Goal: Task Accomplishment & Management: Use online tool/utility

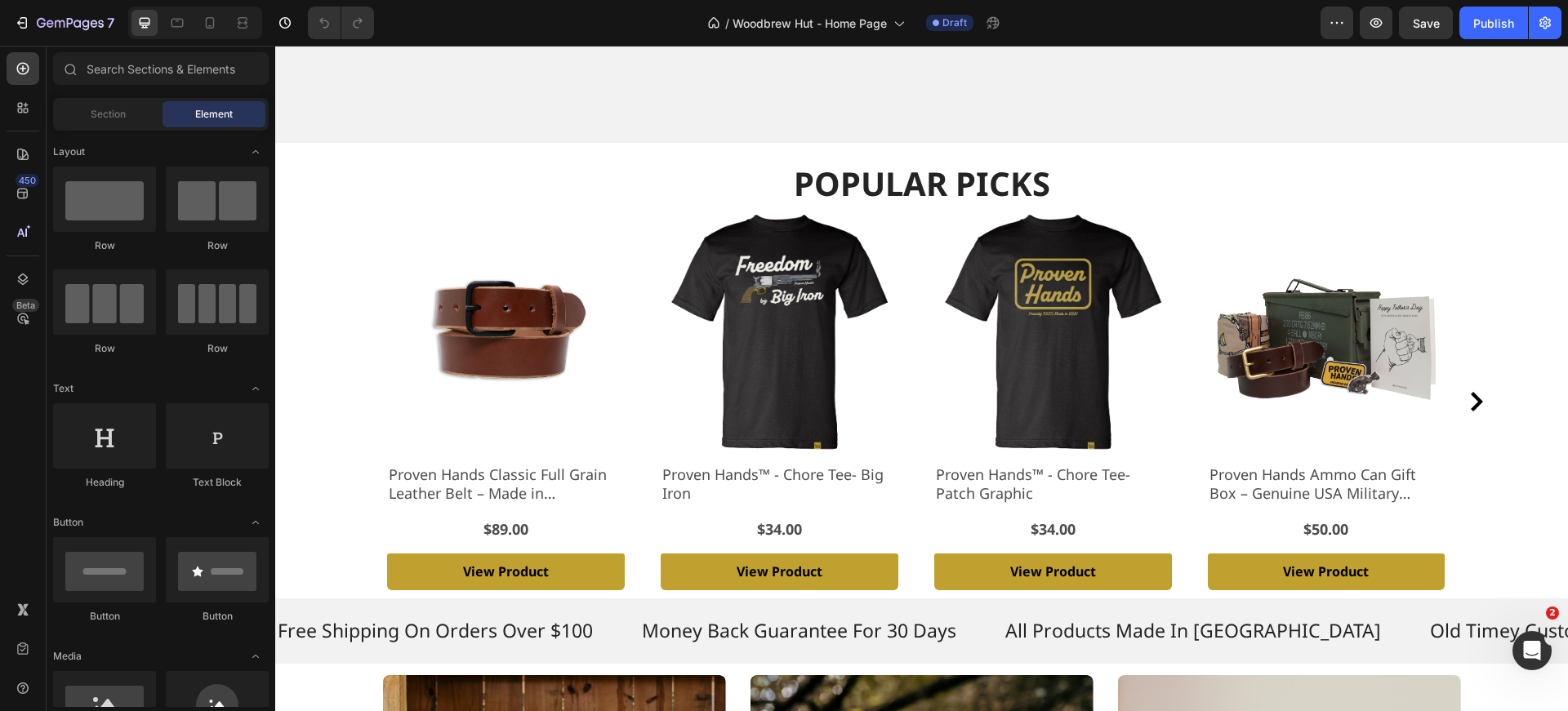
scroll to position [526, 0]
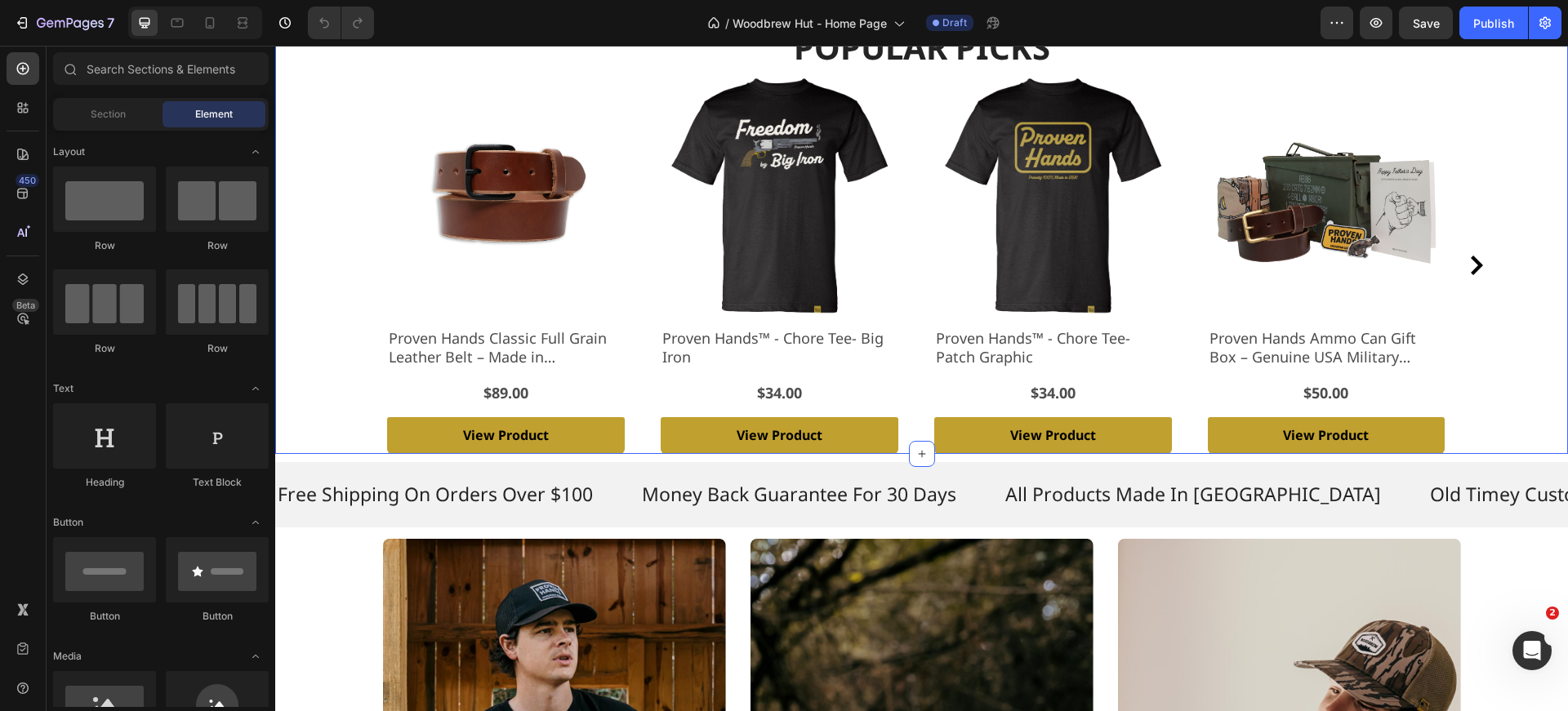
click at [1161, 72] on div "Popular Picks Heading Product Images Proven Hands Classic Full Grain Leather Be…" at bounding box center [922, 239] width 1260 height 430
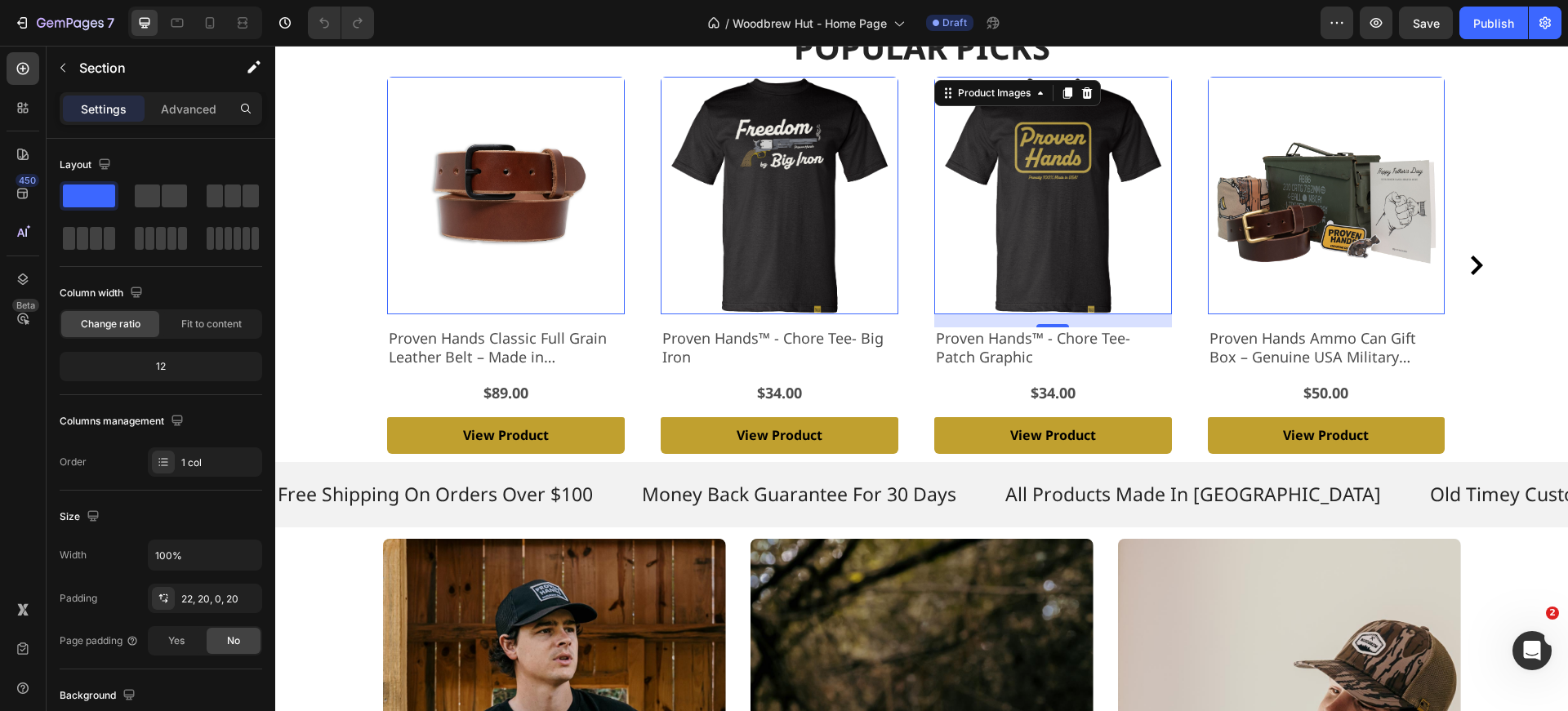
click at [1168, 99] on img at bounding box center [1053, 195] width 237 height 237
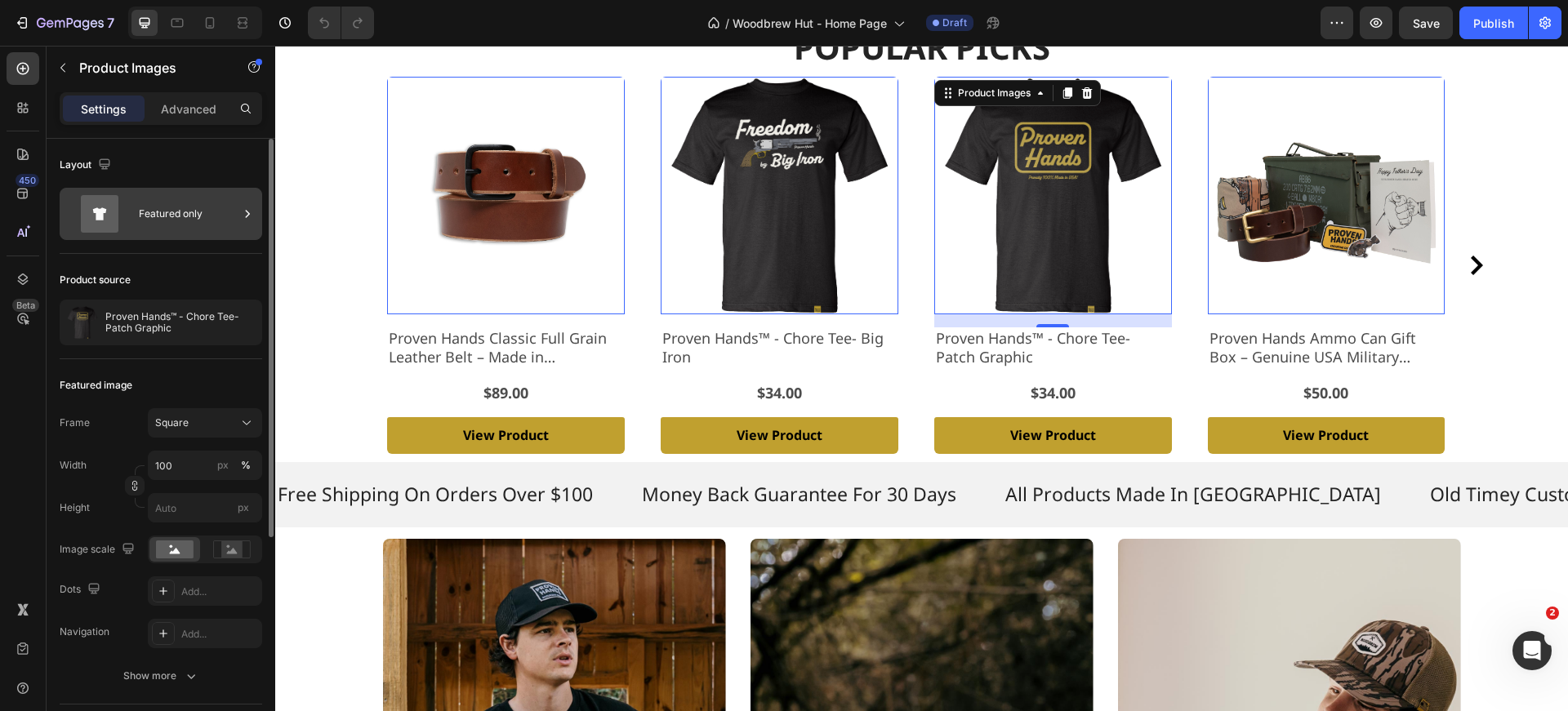
click at [126, 211] on icon at bounding box center [99, 214] width 66 height 38
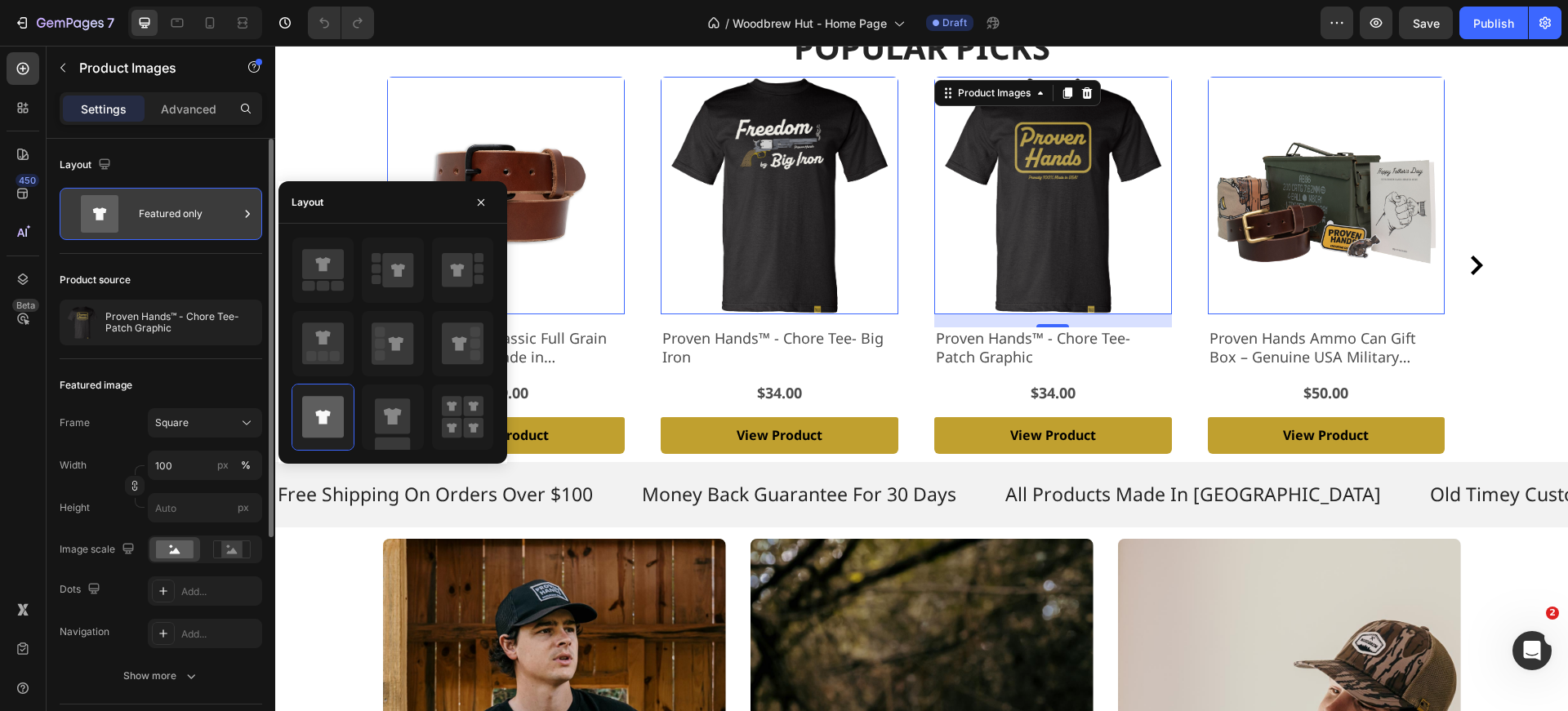
click at [126, 210] on icon at bounding box center [99, 214] width 66 height 38
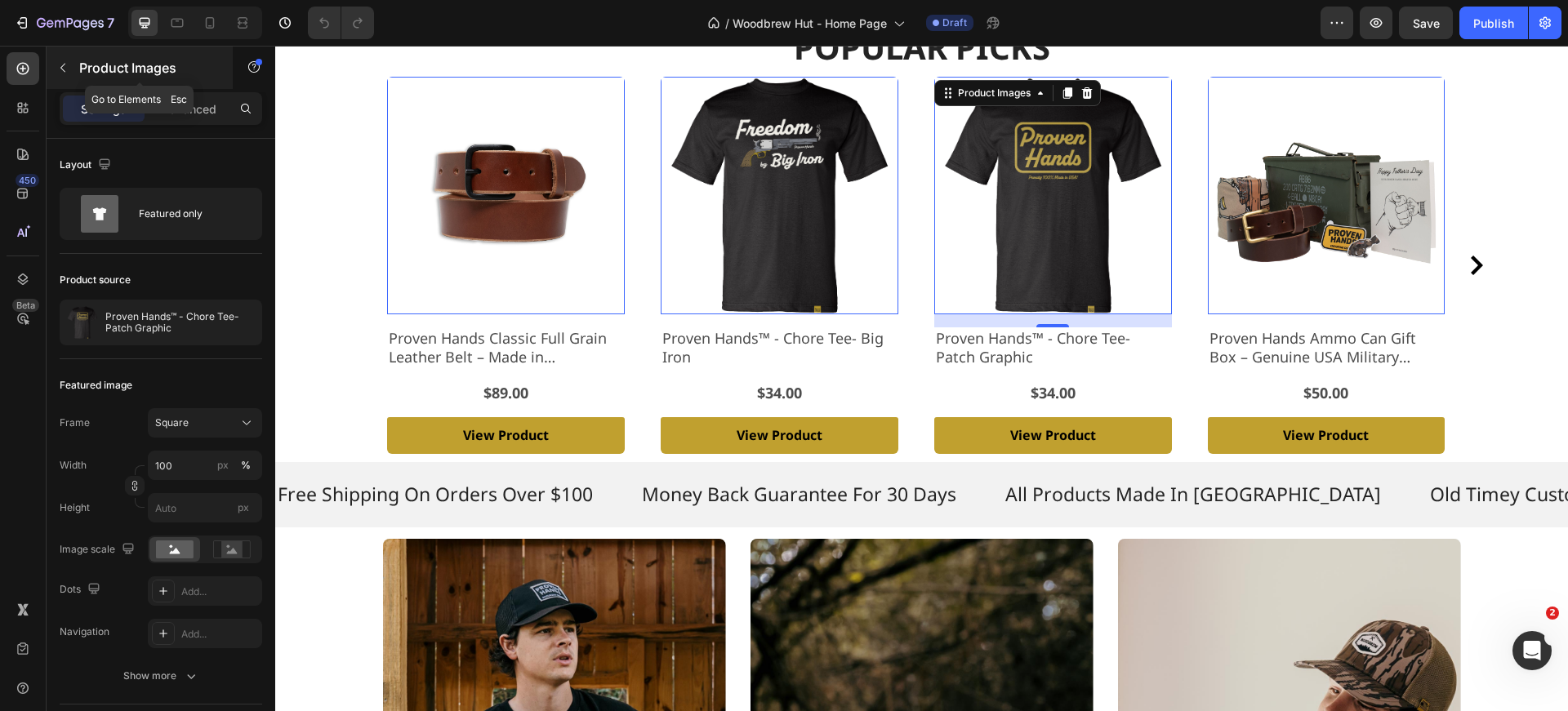
click at [64, 68] on icon "button" at bounding box center [63, 68] width 13 height 13
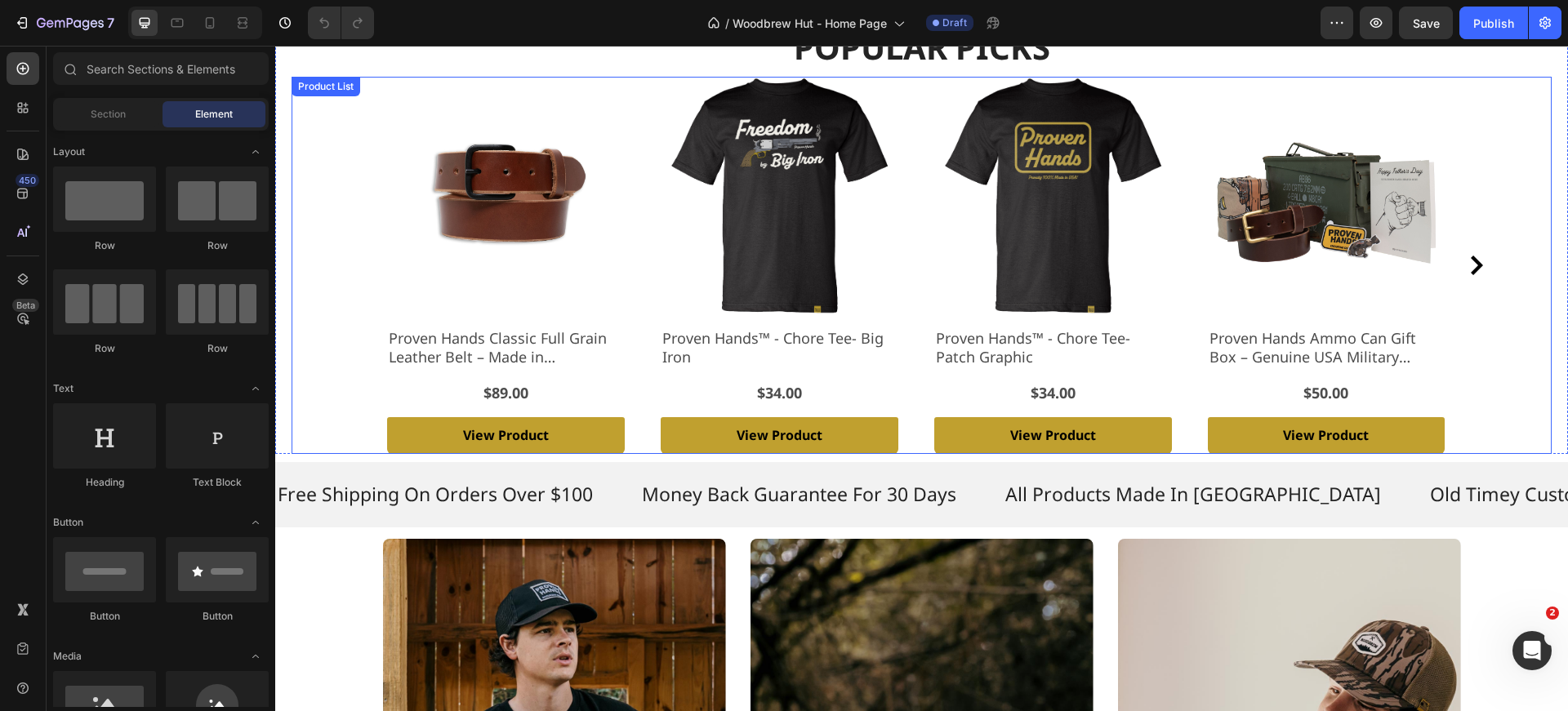
click at [376, 308] on div "Product Images Proven Hands Classic Full Grain Leather Belt – Made in USA - Bro…" at bounding box center [922, 265] width 1134 height 377
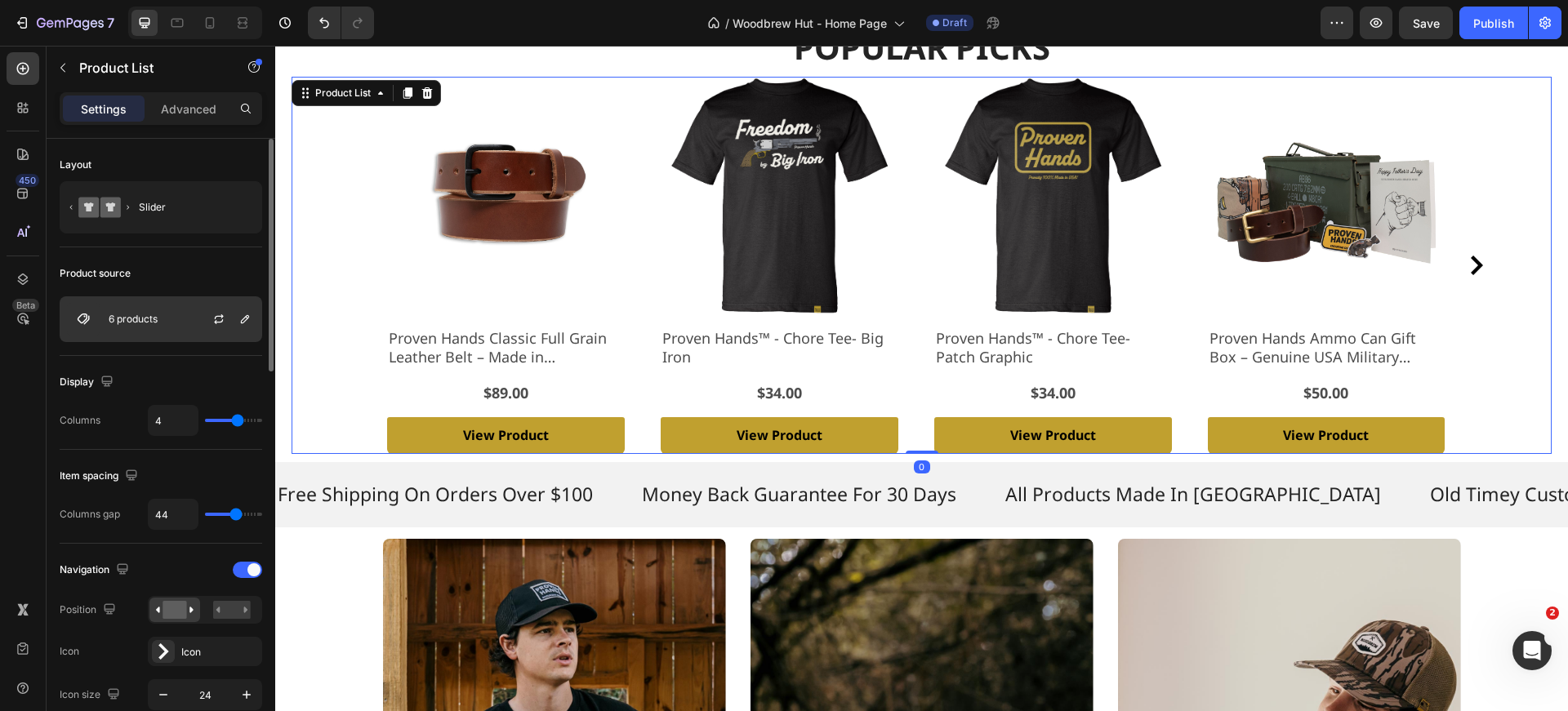
click at [156, 324] on p "6 products" at bounding box center [132, 320] width 49 height 12
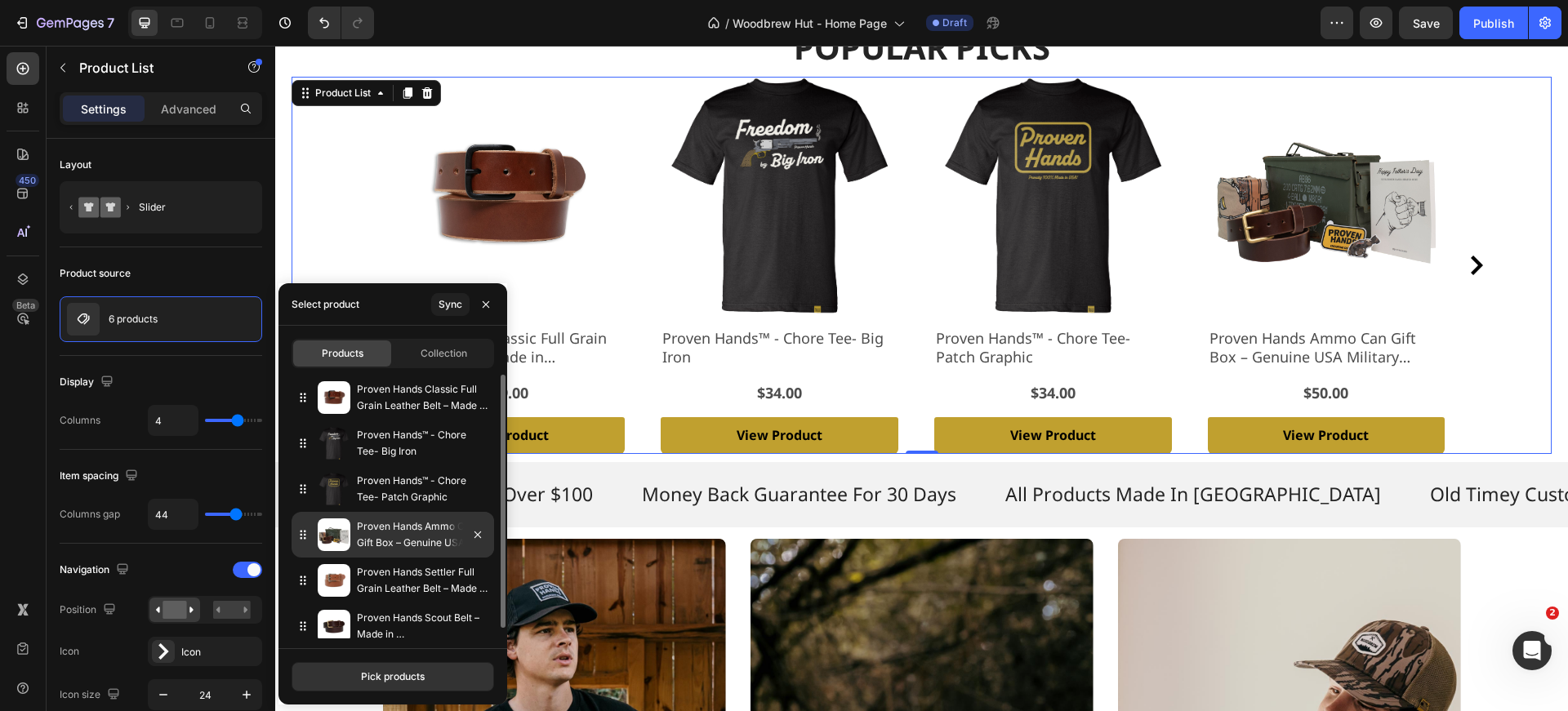
scroll to position [11, 0]
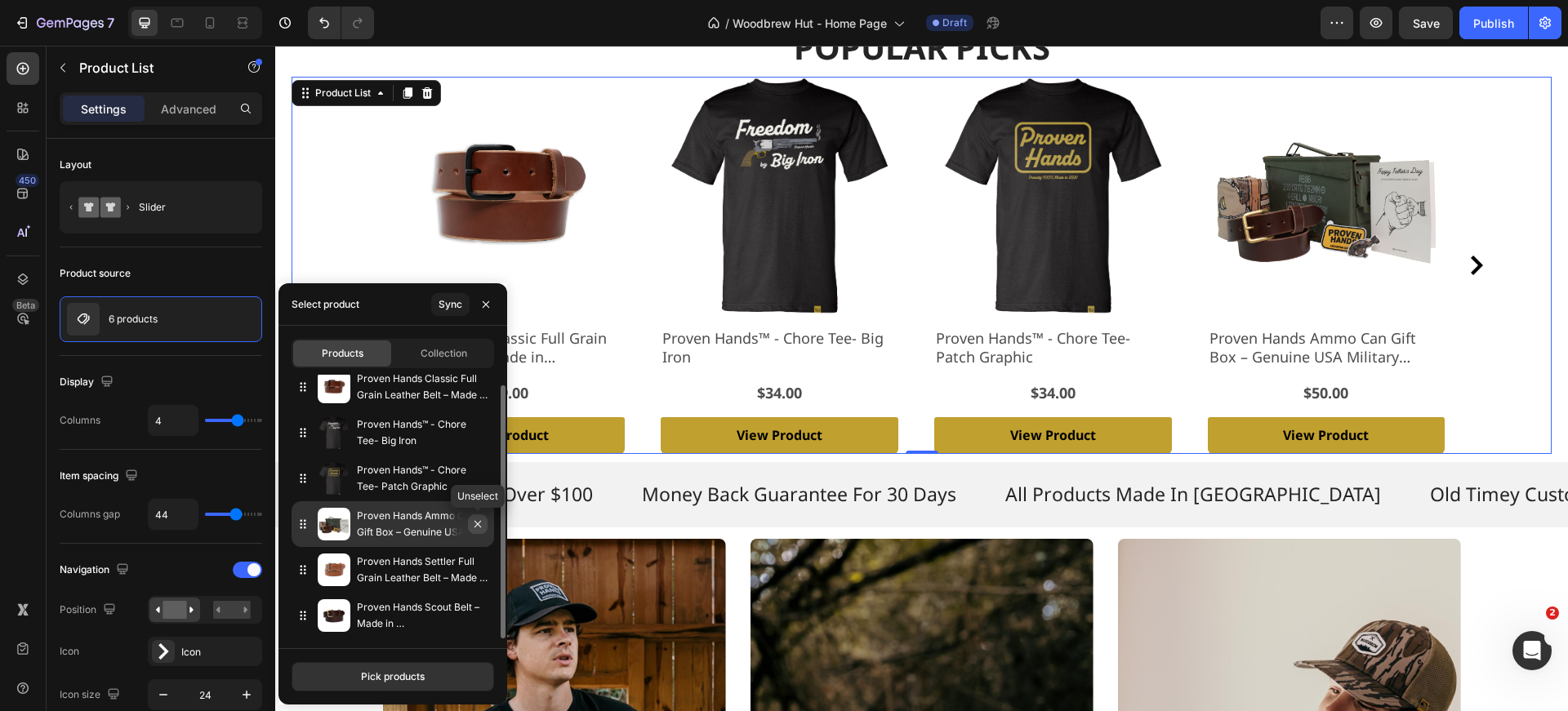
click at [479, 522] on icon "button" at bounding box center [478, 524] width 7 height 7
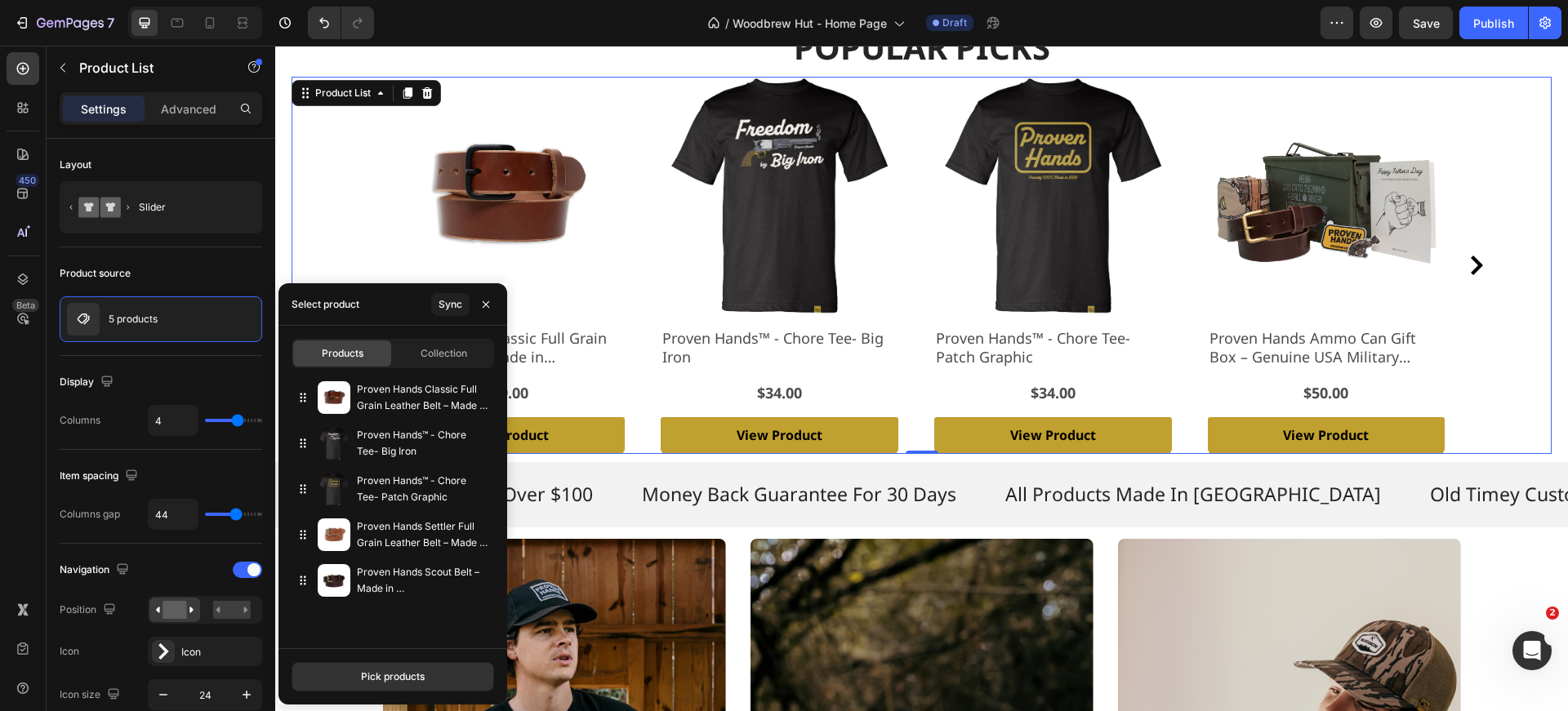
scroll to position [0, 0]
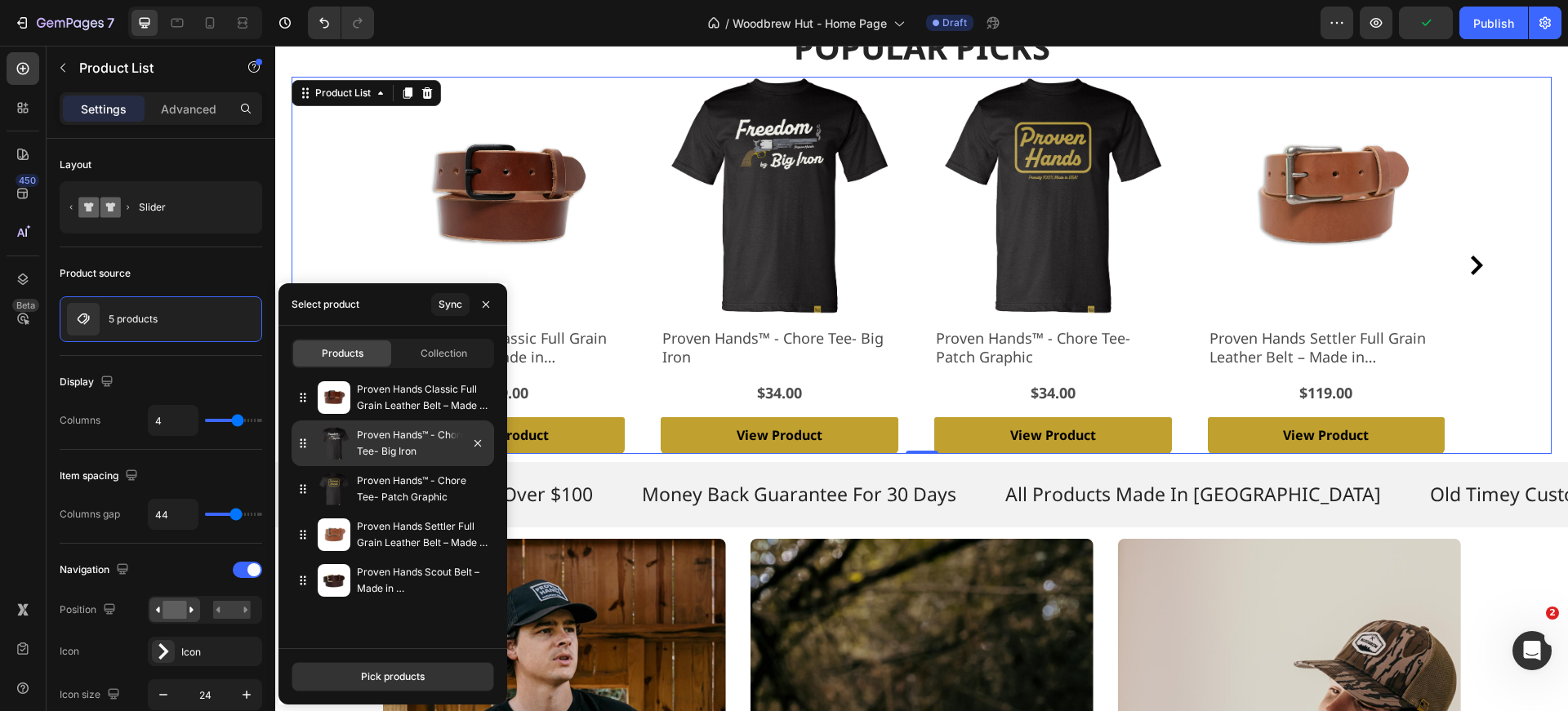
click at [445, 444] on p "Proven Hands™ - Chore Tee- Big Iron" at bounding box center [422, 443] width 131 height 33
click at [481, 444] on icon "button" at bounding box center [478, 443] width 13 height 13
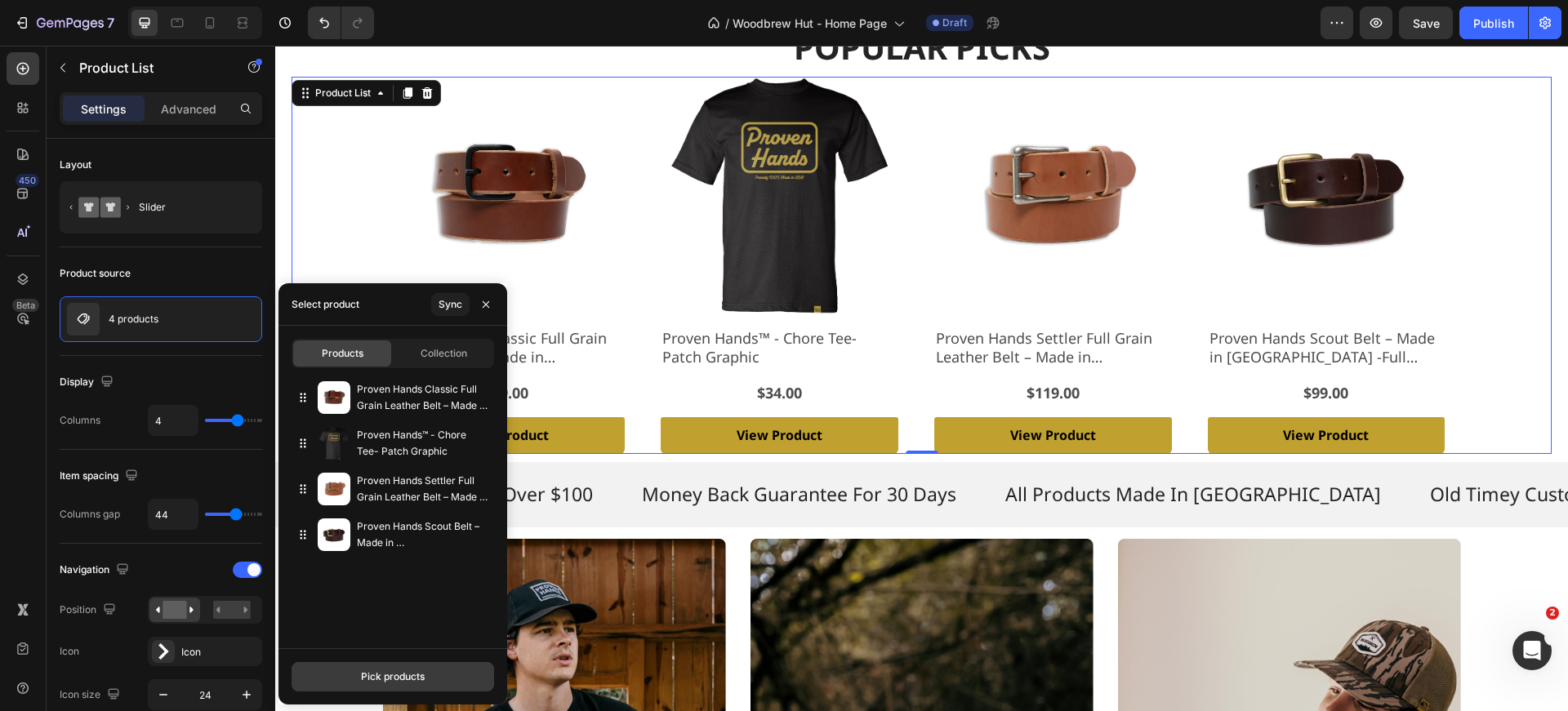
click at [404, 679] on div "Pick products" at bounding box center [392, 676] width 64 height 15
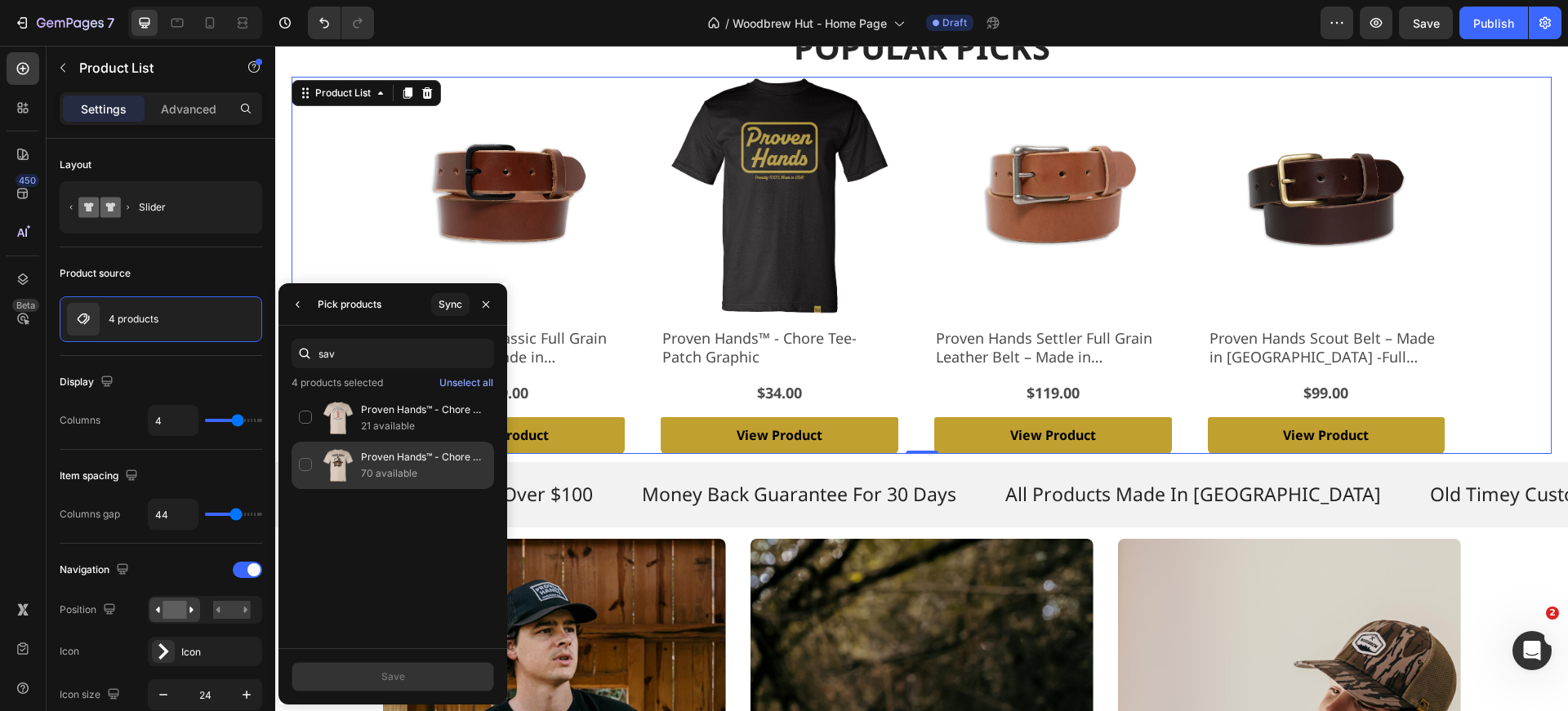
type input "sav"
click at [302, 462] on div "Proven Hands™ - Chore Tee- Save A Craftsman 70 available" at bounding box center [393, 466] width 203 height 48
click at [393, 674] on div "Save" at bounding box center [393, 676] width 24 height 15
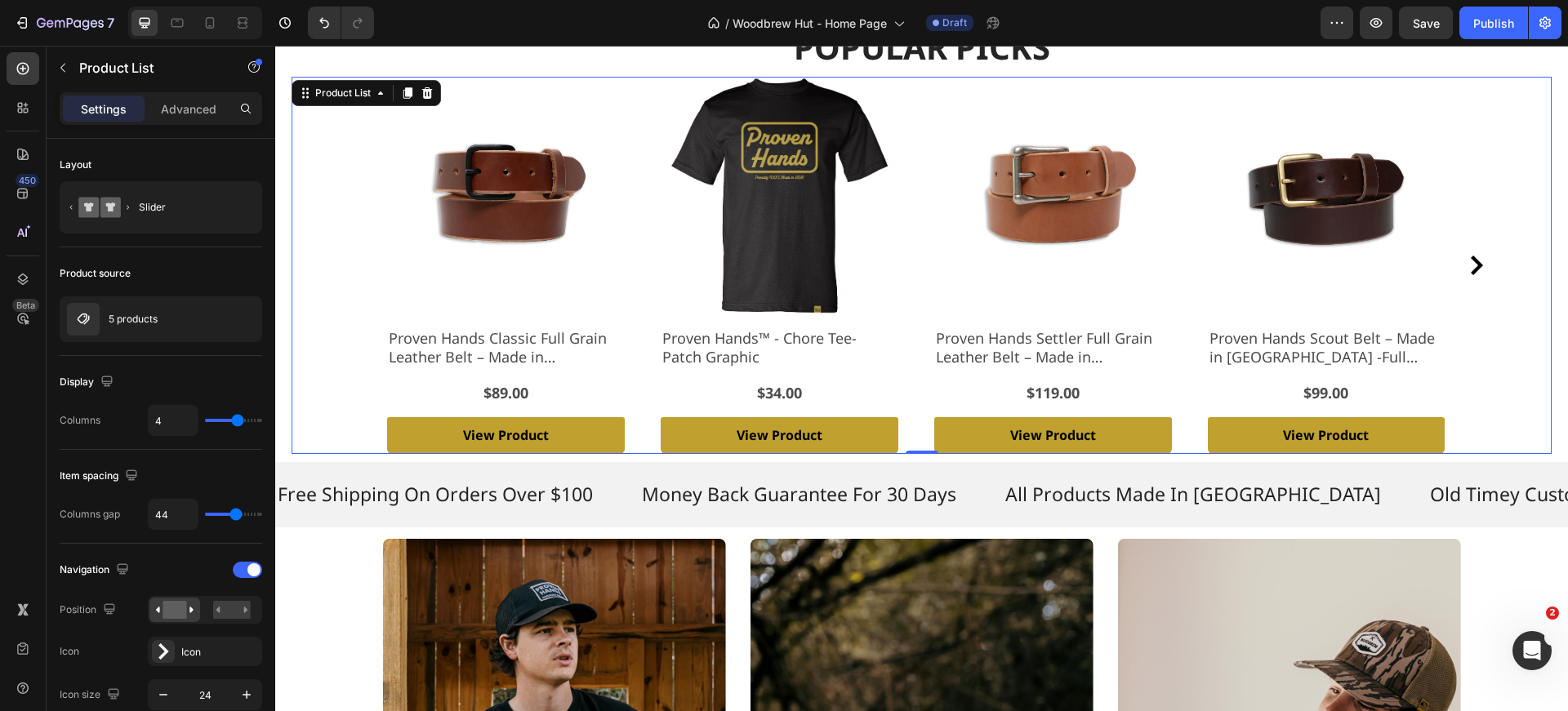
click at [359, 273] on div "Product Images Proven Hands Classic Full Grain Leather Belt – Made in USA - Bro…" at bounding box center [922, 265] width 1134 height 377
click at [127, 315] on p "5 products" at bounding box center [132, 320] width 49 height 12
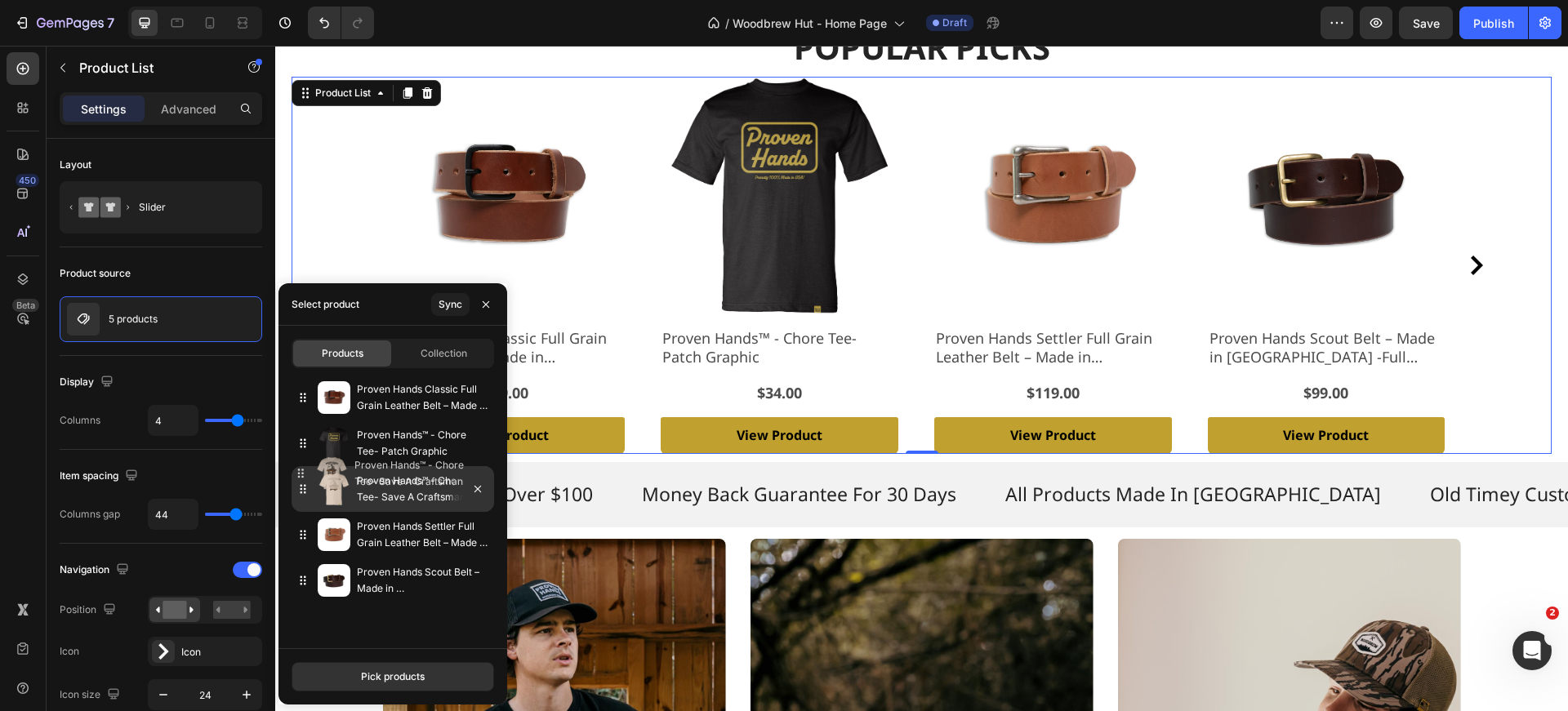
drag, startPoint x: 301, startPoint y: 583, endPoint x: 300, endPoint y: 478, distance: 105.0
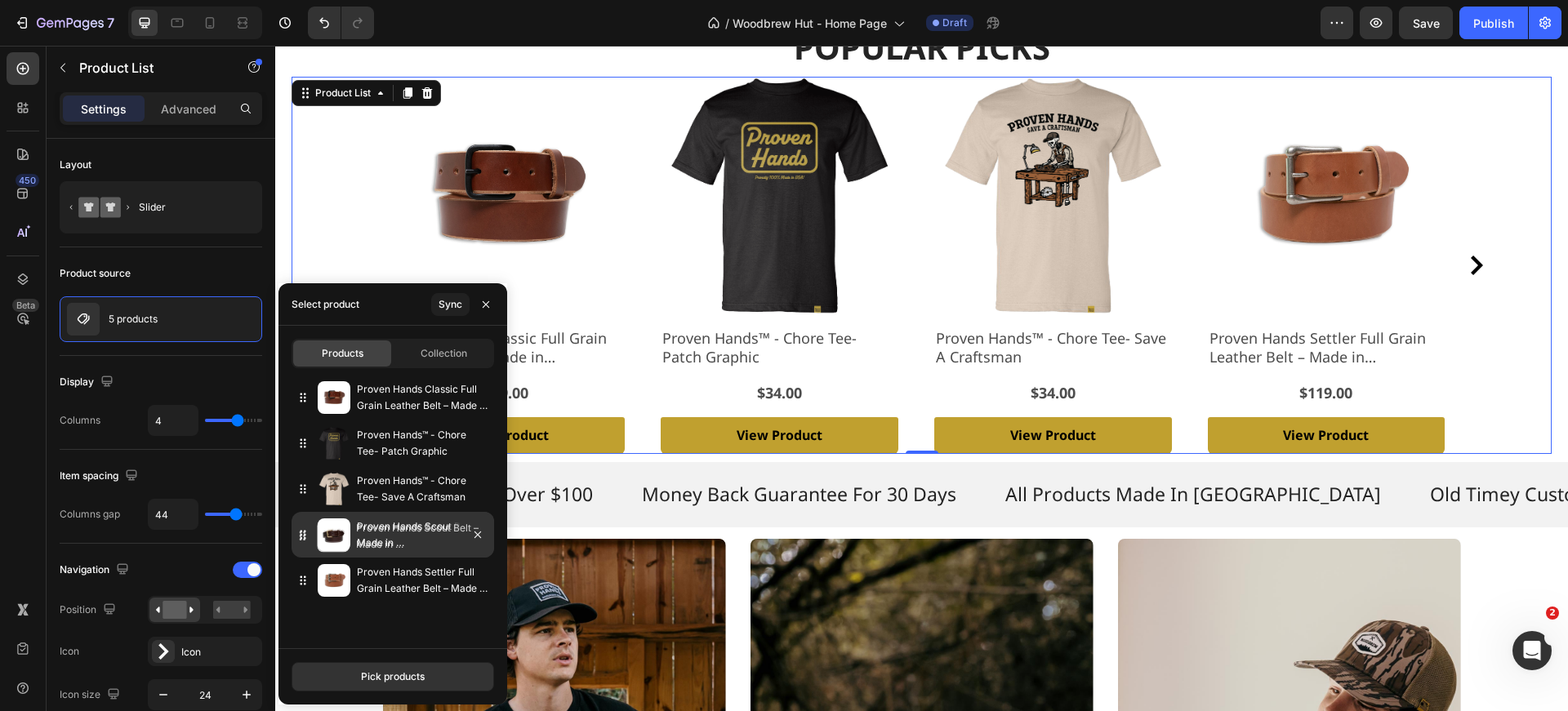
drag, startPoint x: 307, startPoint y: 584, endPoint x: 306, endPoint y: 540, distance: 44.0
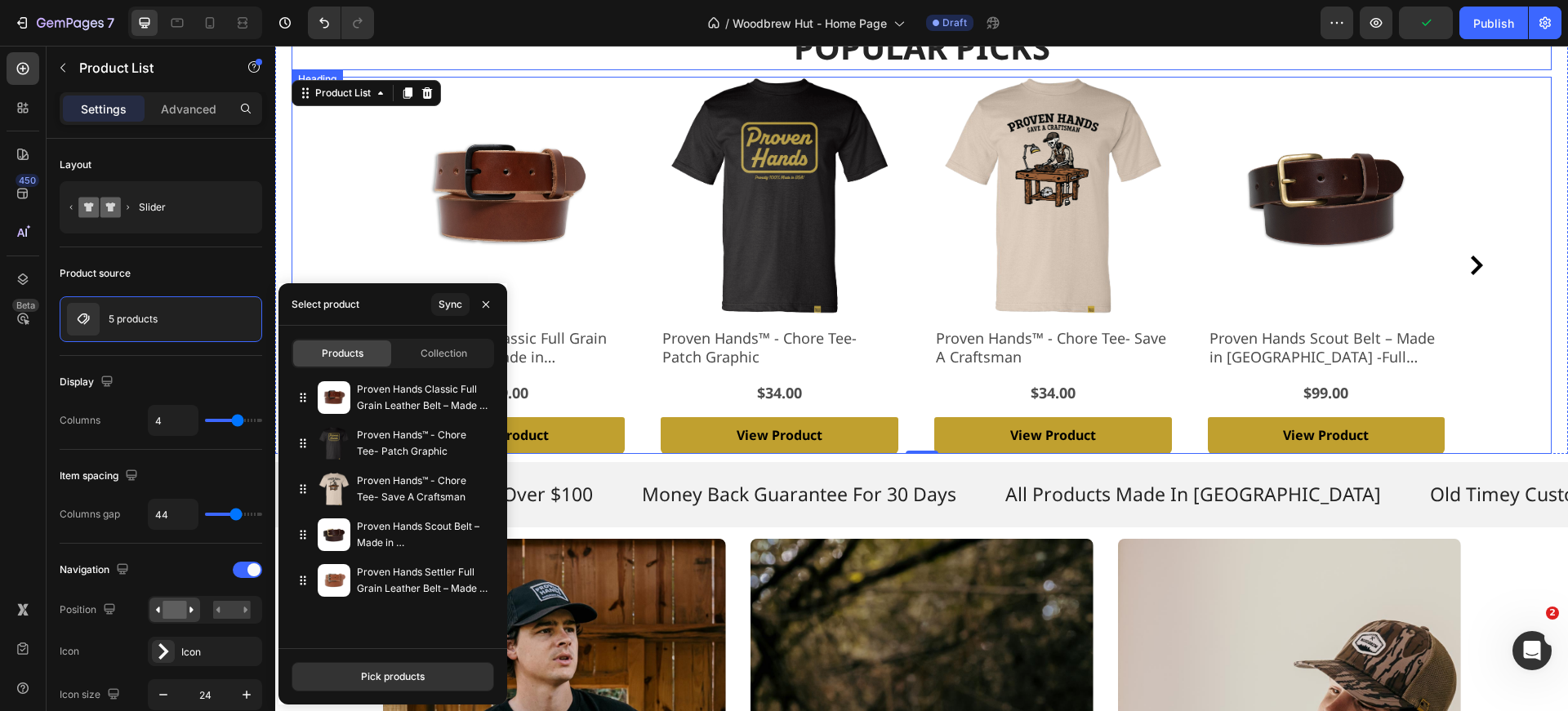
click at [439, 64] on h2 "Popular Picks" at bounding box center [922, 48] width 980 height 46
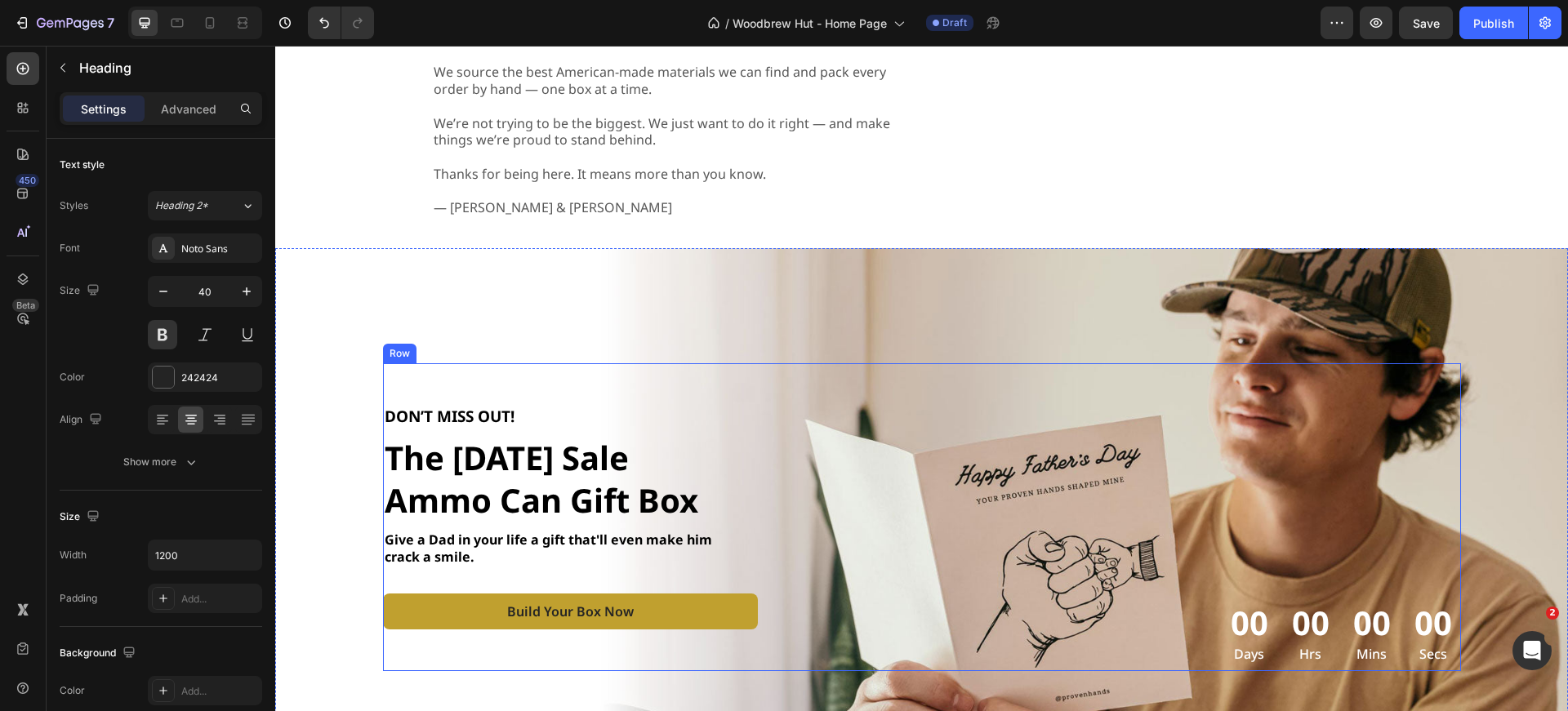
scroll to position [2453, 0]
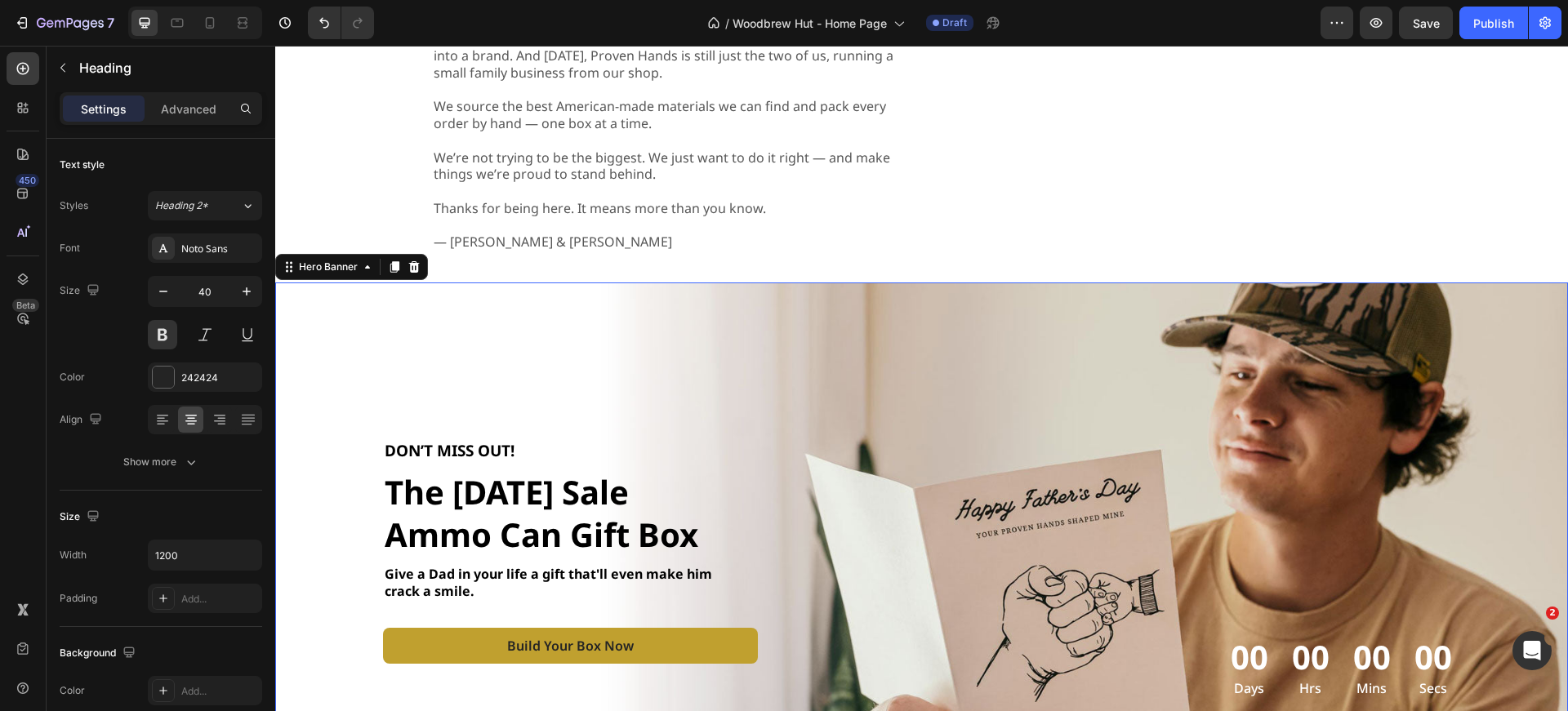
click at [756, 295] on div "Background Image" at bounding box center [922, 552] width 1293 height 539
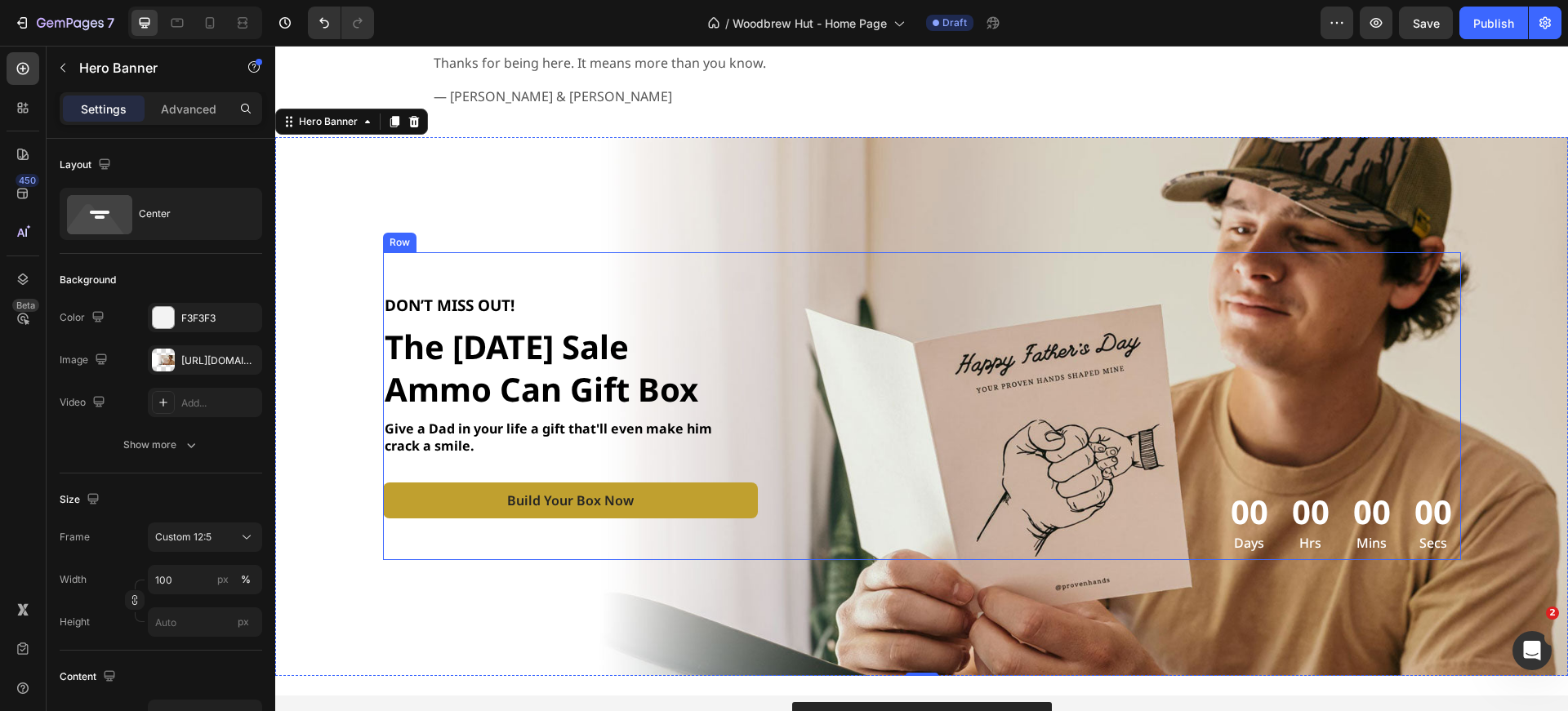
scroll to position [2583, 0]
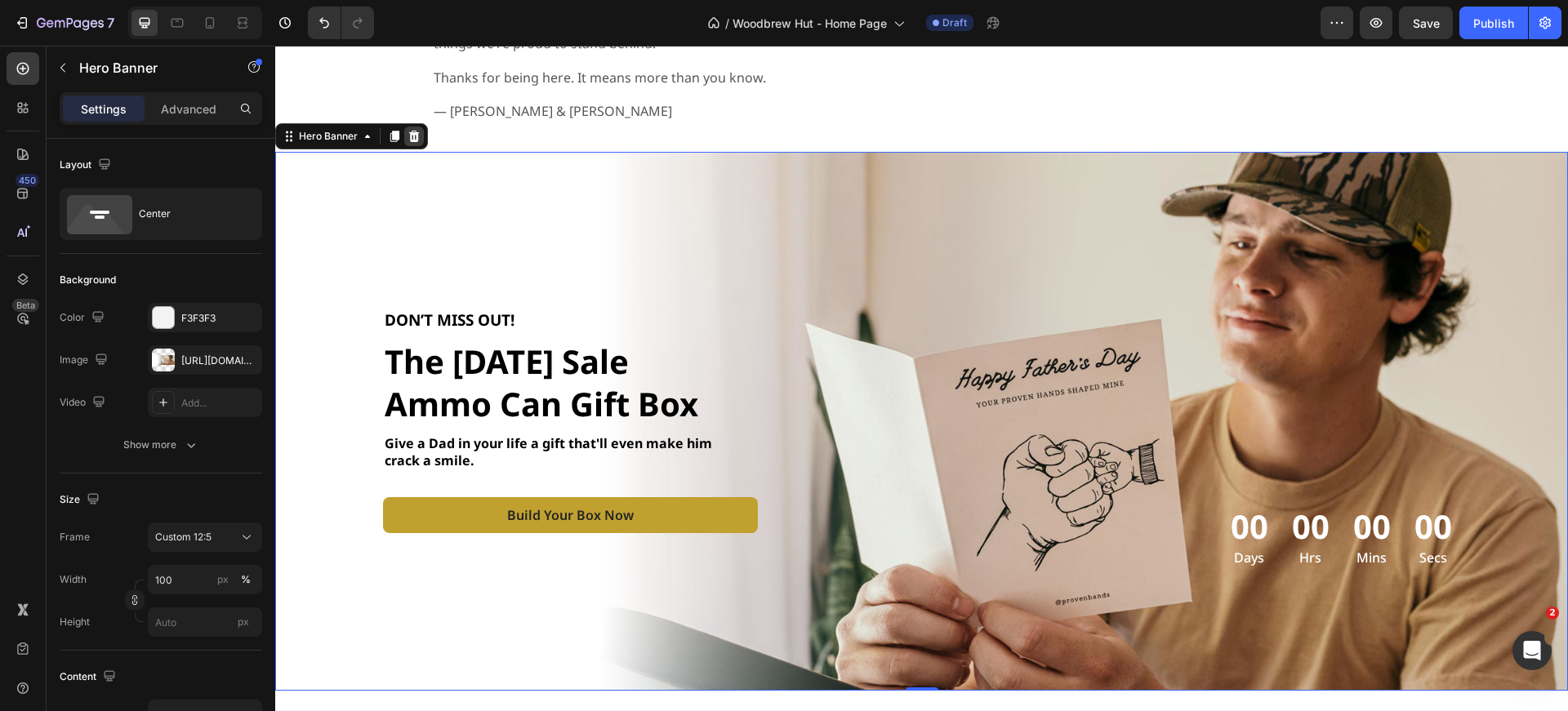
click at [411, 141] on icon at bounding box center [414, 137] width 11 height 12
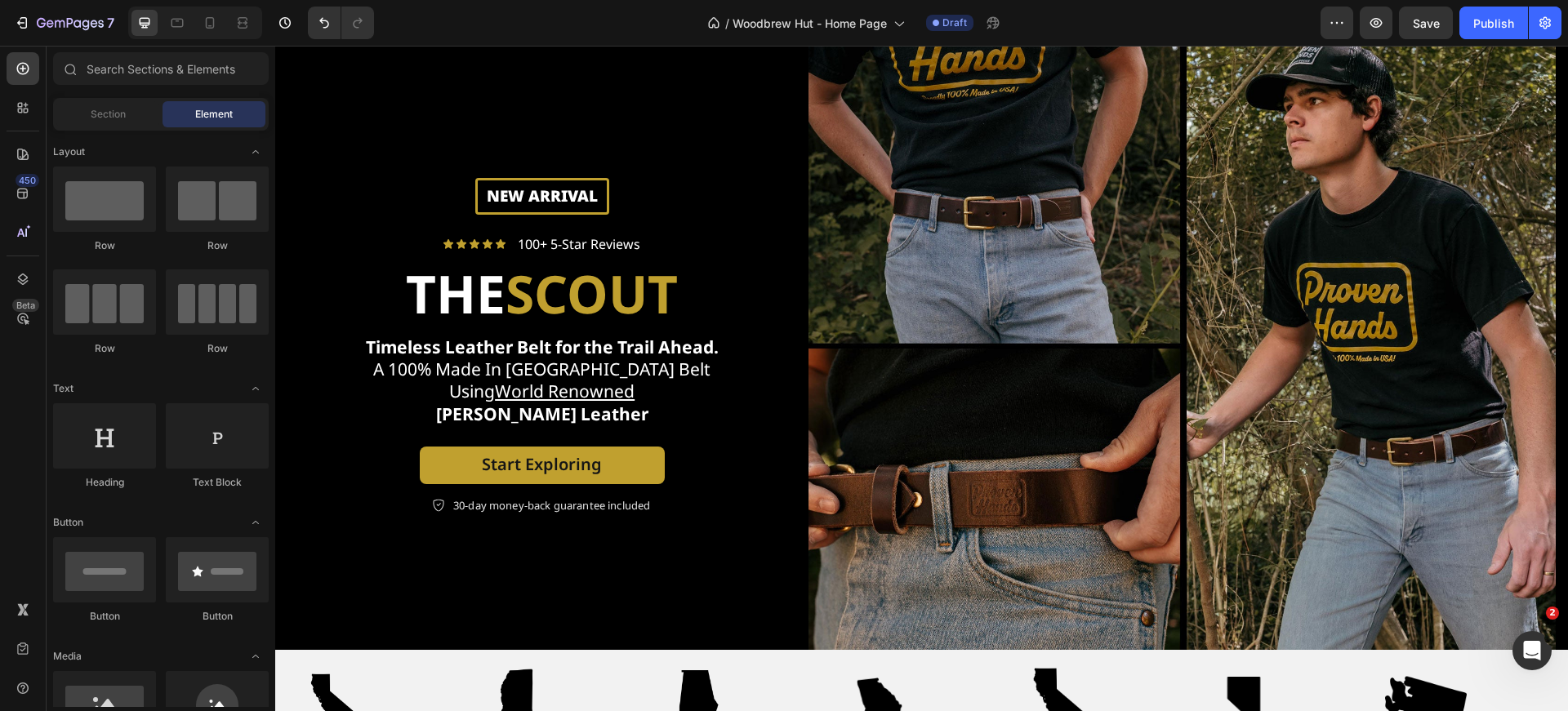
scroll to position [0, 0]
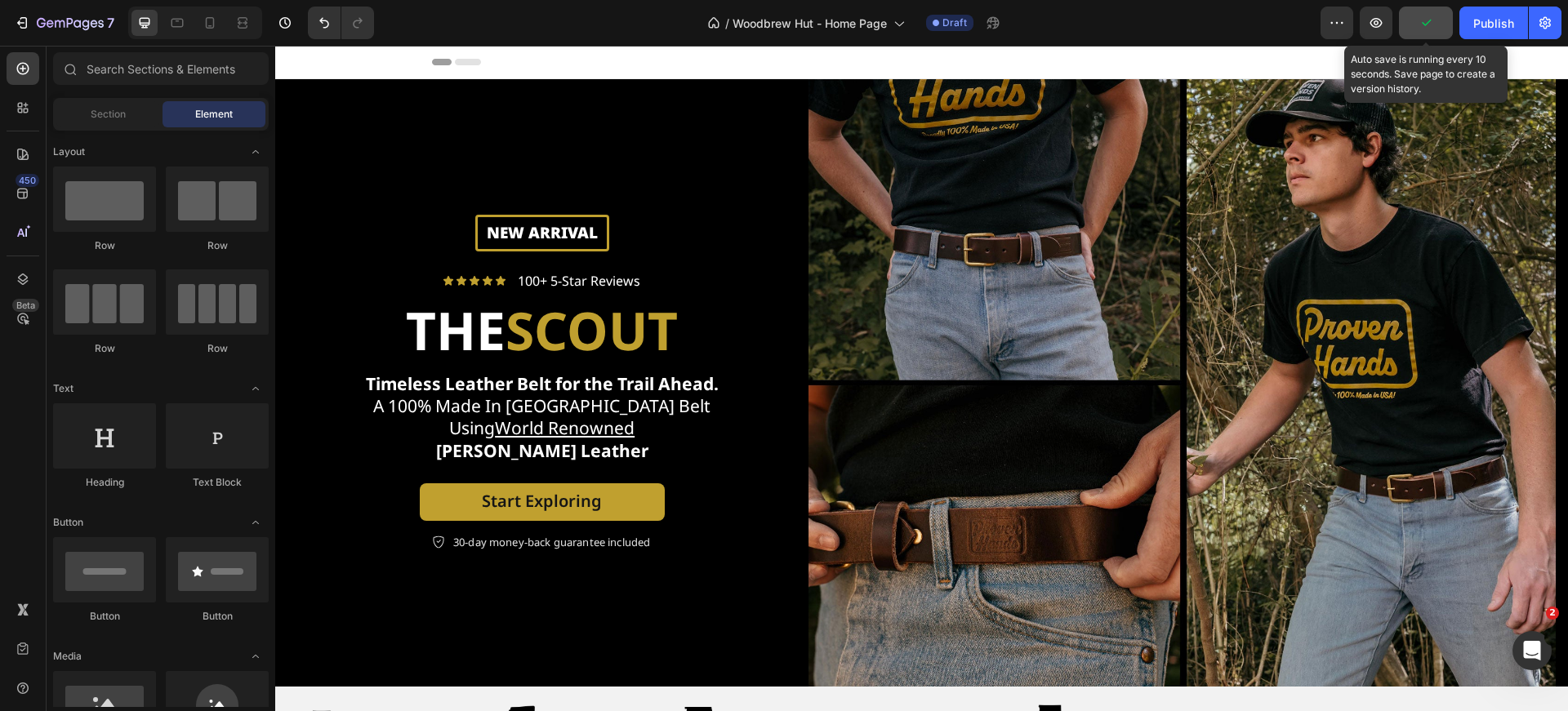
click at [1434, 27] on icon "button" at bounding box center [1426, 23] width 16 height 16
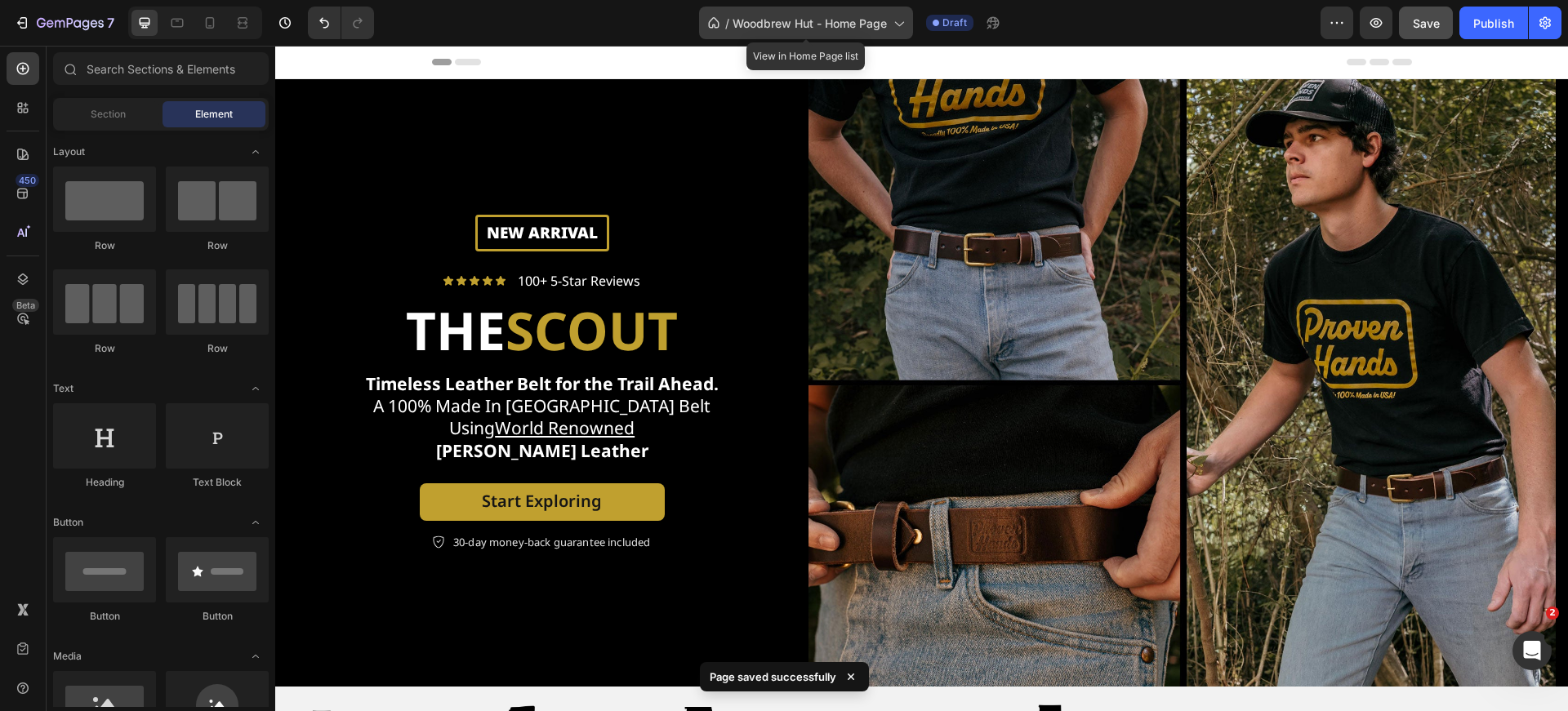
click at [865, 26] on span "Woodbrew Hut - Home Page" at bounding box center [809, 23] width 154 height 17
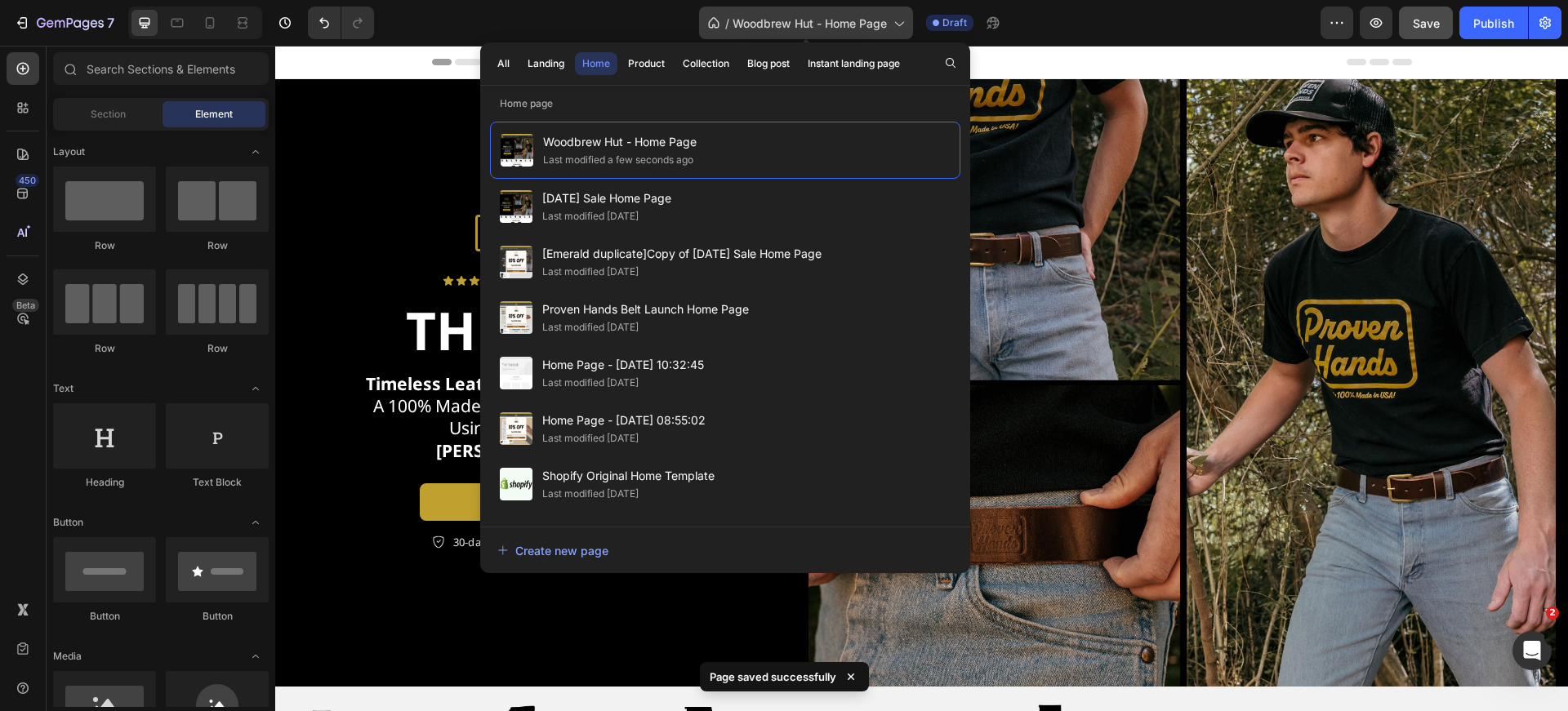
click at [865, 26] on span "Woodbrew Hut - Home Page" at bounding box center [809, 23] width 154 height 17
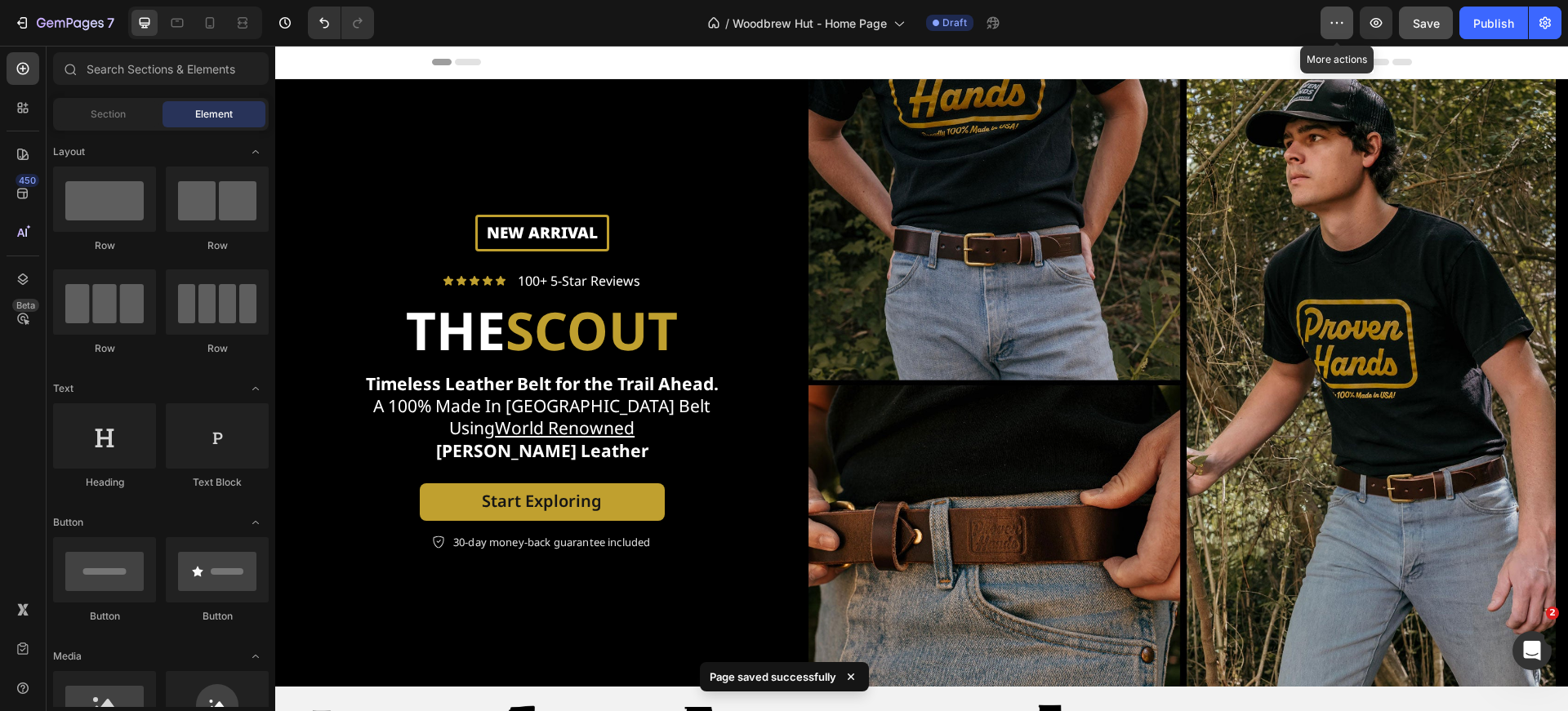
click at [1339, 16] on icon "button" at bounding box center [1337, 23] width 16 height 16
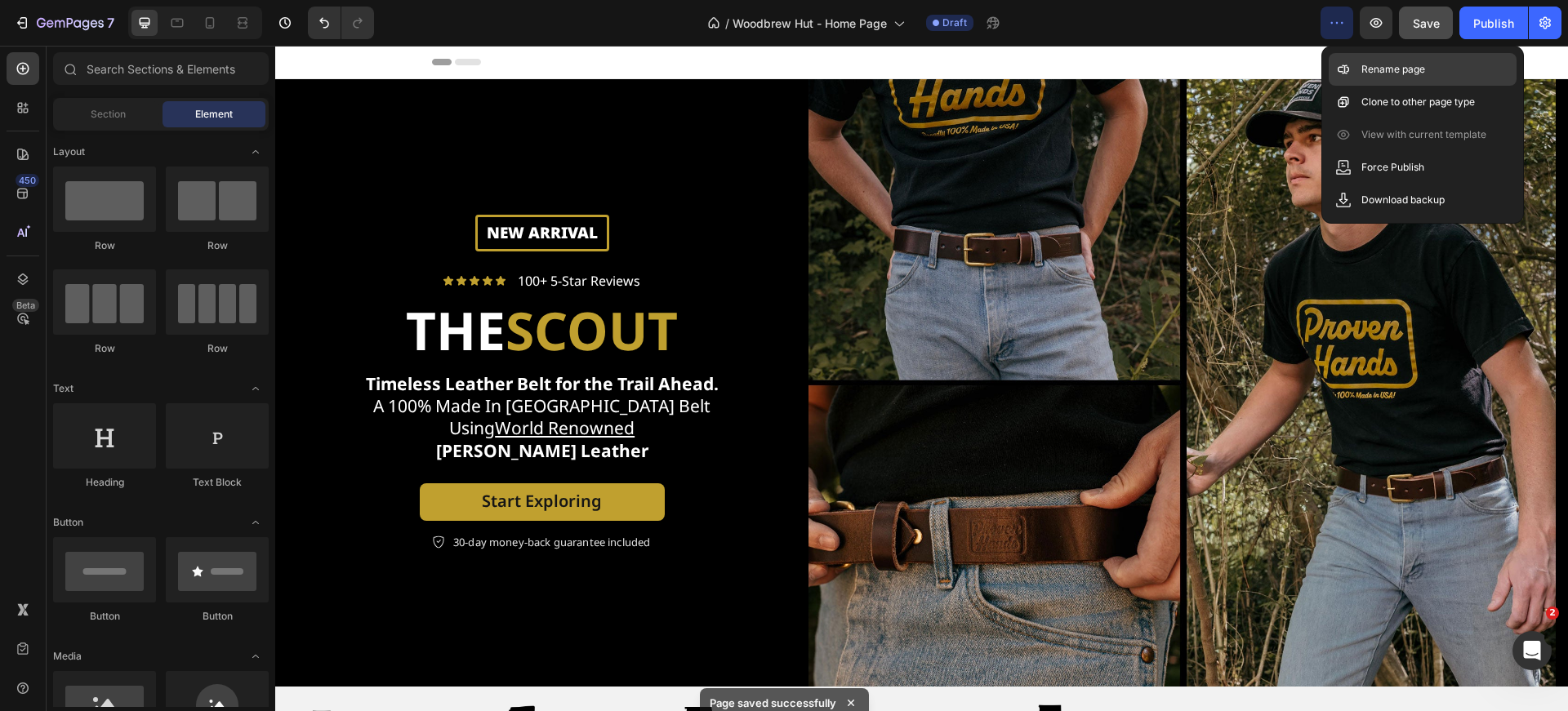
click at [1404, 70] on p "Rename page" at bounding box center [1393, 70] width 64 height 16
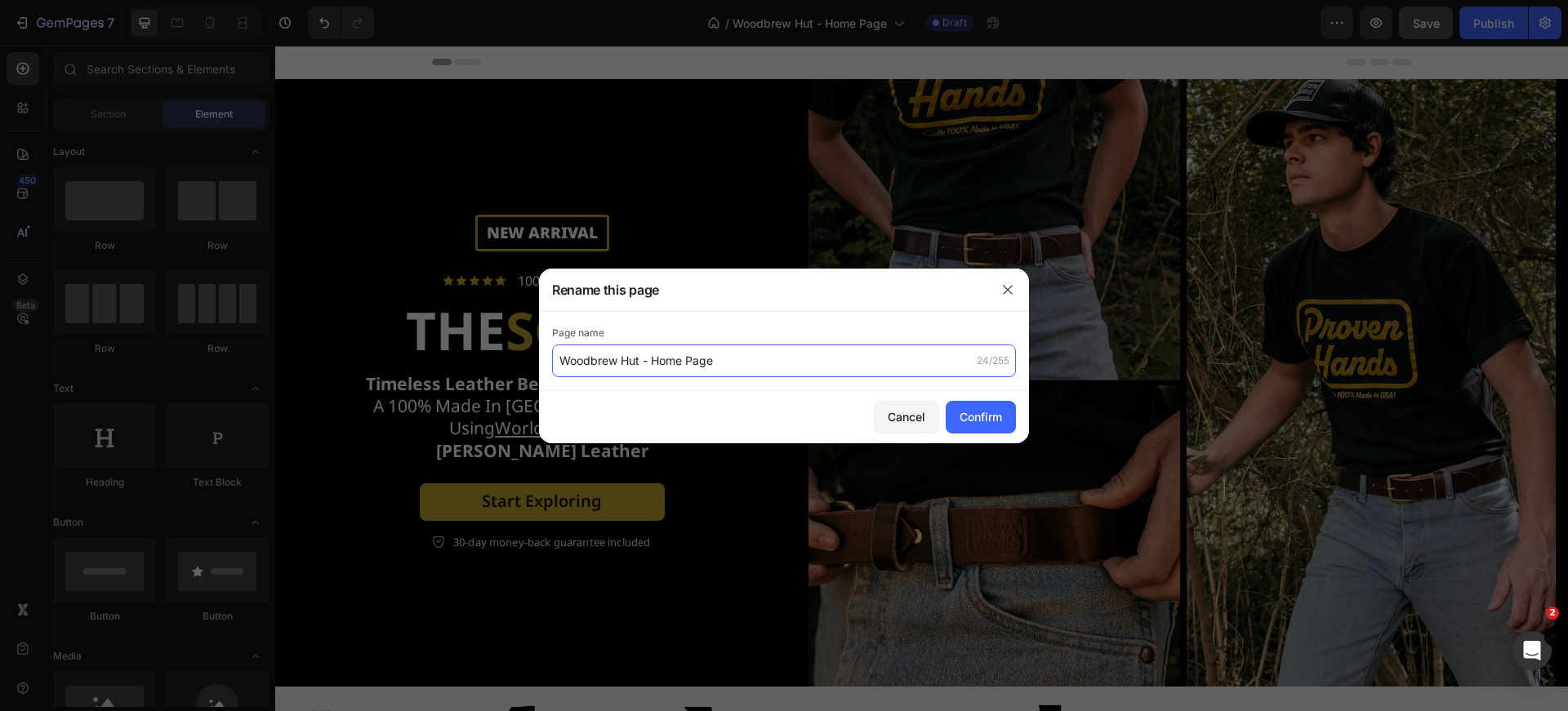
click at [641, 361] on input "Woodbrew Hut - Home Page" at bounding box center [784, 360] width 464 height 33
drag, startPoint x: 650, startPoint y: 359, endPoint x: 524, endPoint y: 362, distance: 126.0
click at [524, 362] on div "Rename this page Page name Woodbrew Hut - Home Page 24/255 Cancel Confirm" at bounding box center [784, 356] width 1568 height 711
click at [760, 350] on input "Home Page" at bounding box center [784, 360] width 464 height 33
click at [760, 353] on input "Home Page" at bounding box center [784, 360] width 464 height 33
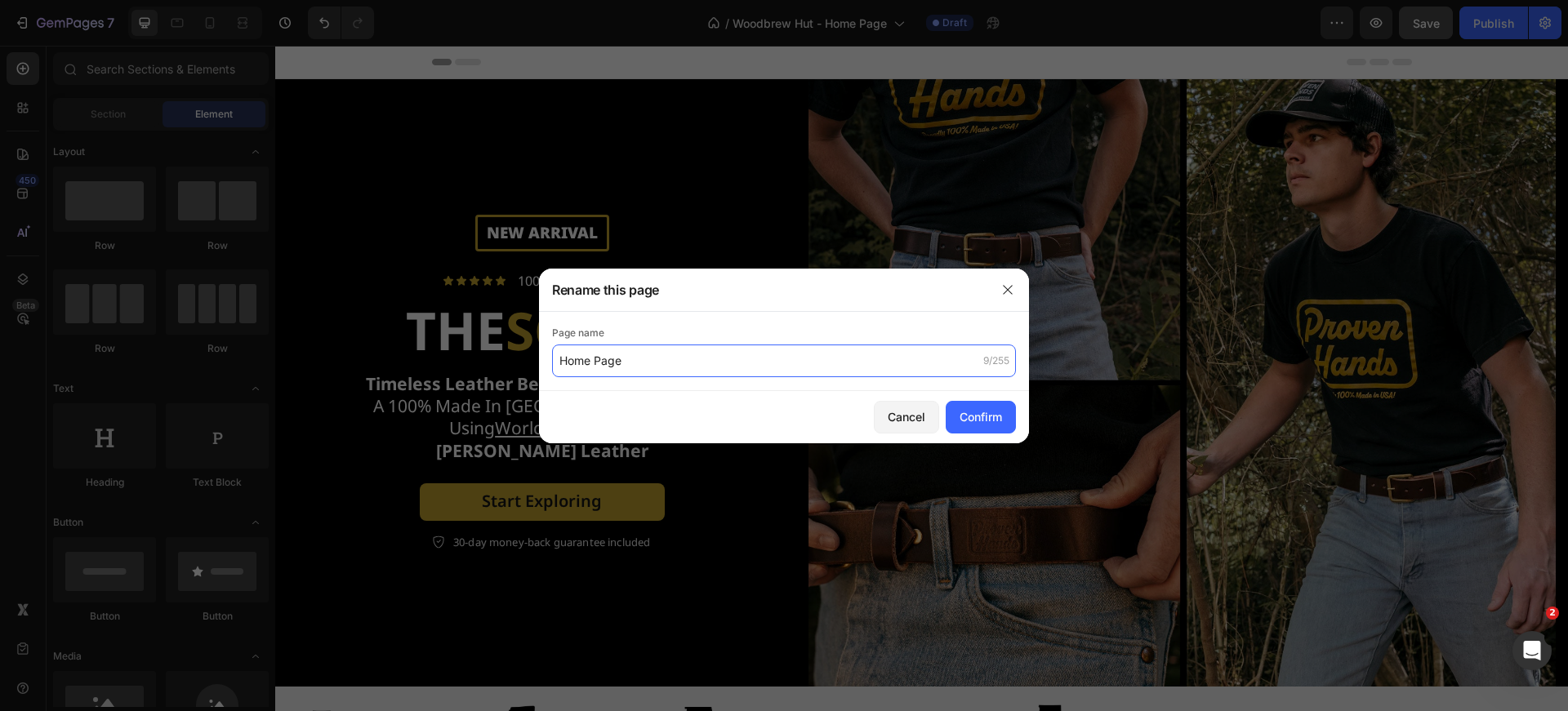
click at [760, 356] on input "Home Page" at bounding box center [784, 360] width 464 height 33
type input "Home Page"
click at [985, 407] on button "Confirm" at bounding box center [980, 417] width 71 height 33
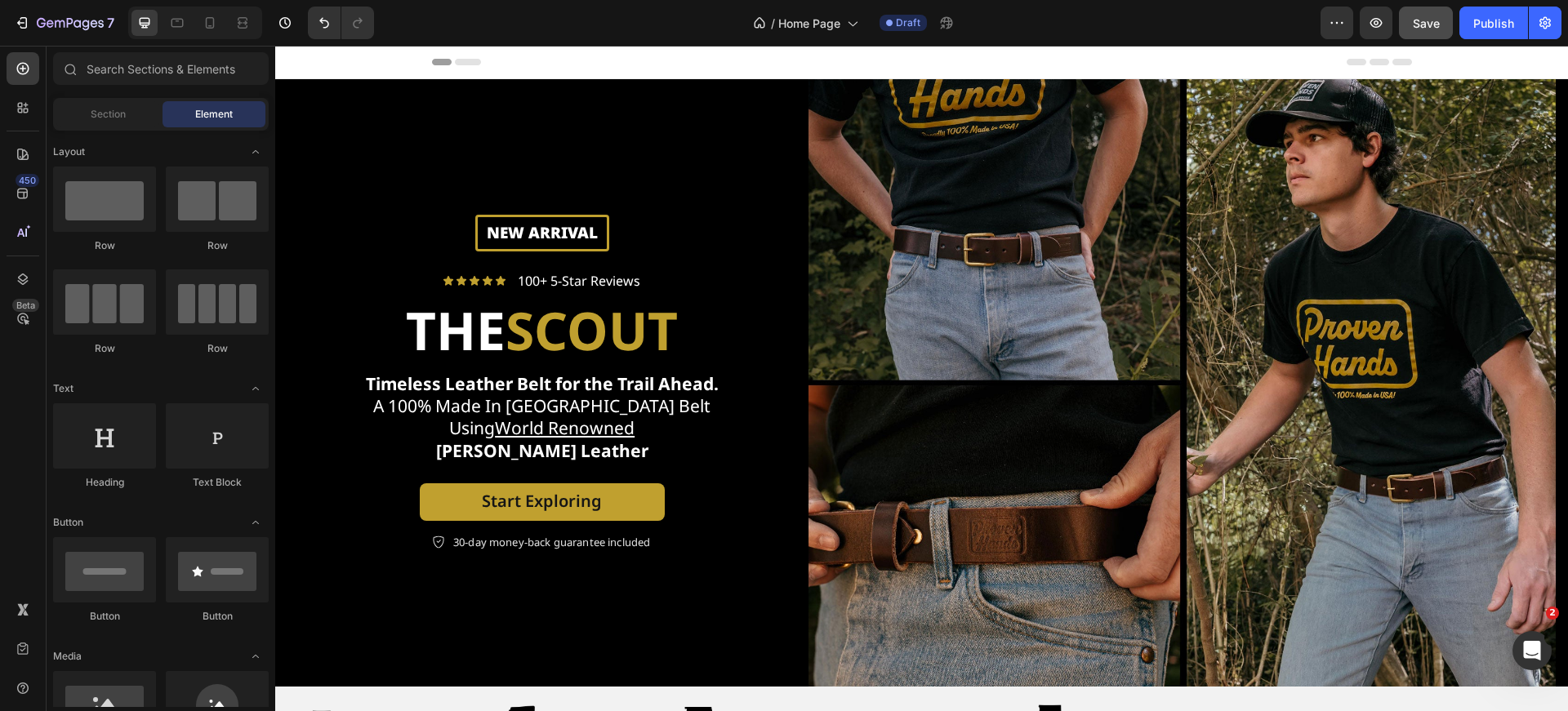
click at [1508, 3] on div "7 Version history / Home Page Draft Preview Save Publish" at bounding box center [784, 23] width 1568 height 47
click at [1502, 21] on div "Publish" at bounding box center [1494, 23] width 41 height 17
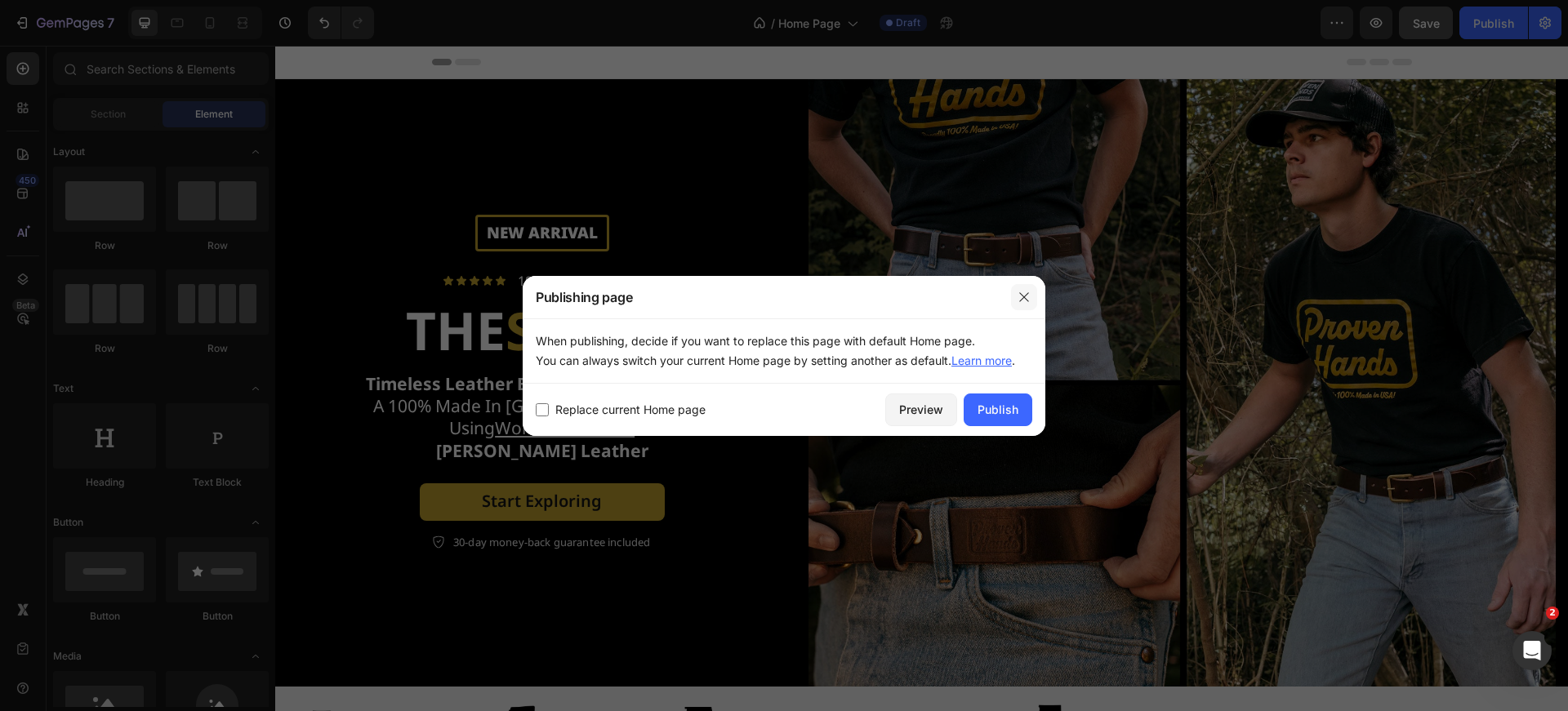
click at [1025, 300] on icon "button" at bounding box center [1024, 297] width 13 height 13
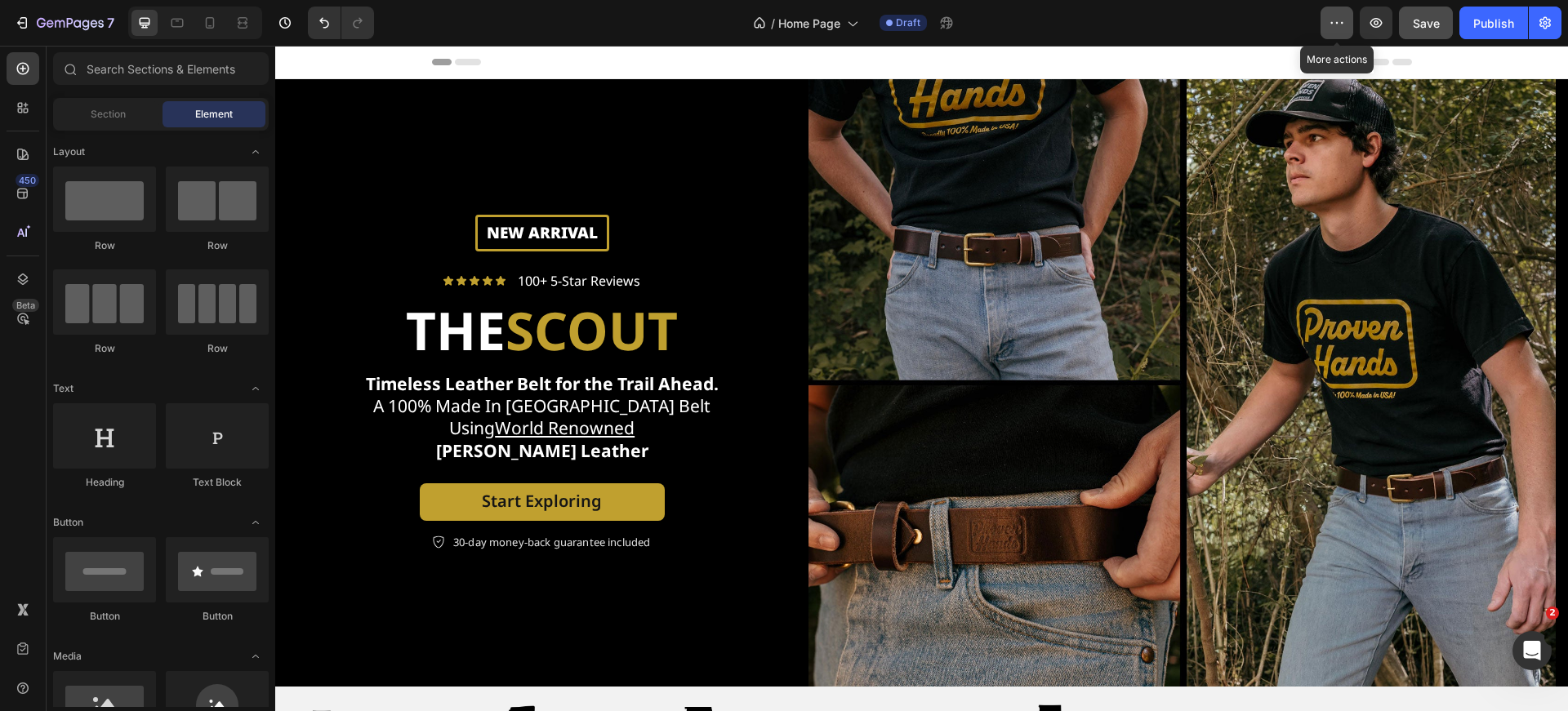
click at [1340, 13] on button "button" at bounding box center [1337, 23] width 33 height 33
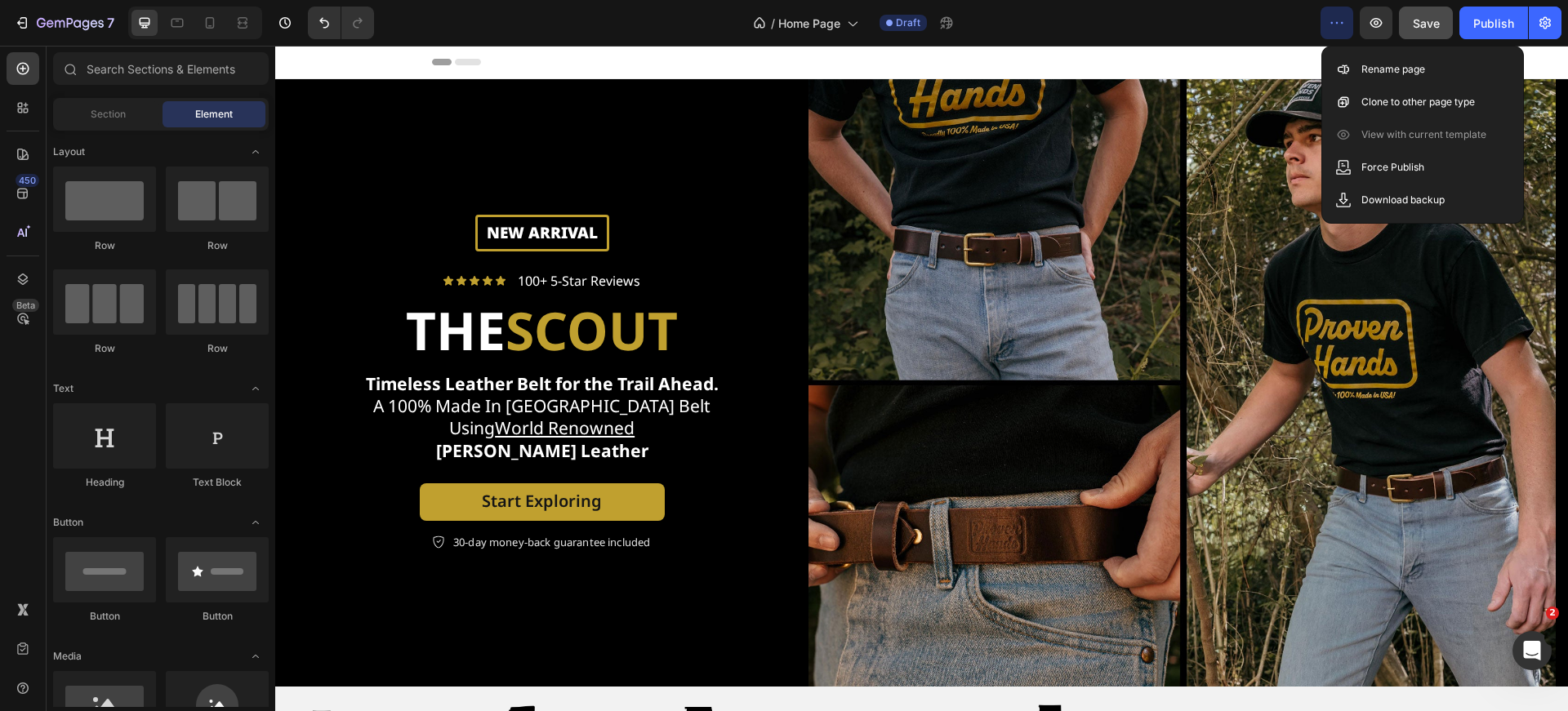
click at [1337, 16] on icon "button" at bounding box center [1337, 23] width 16 height 16
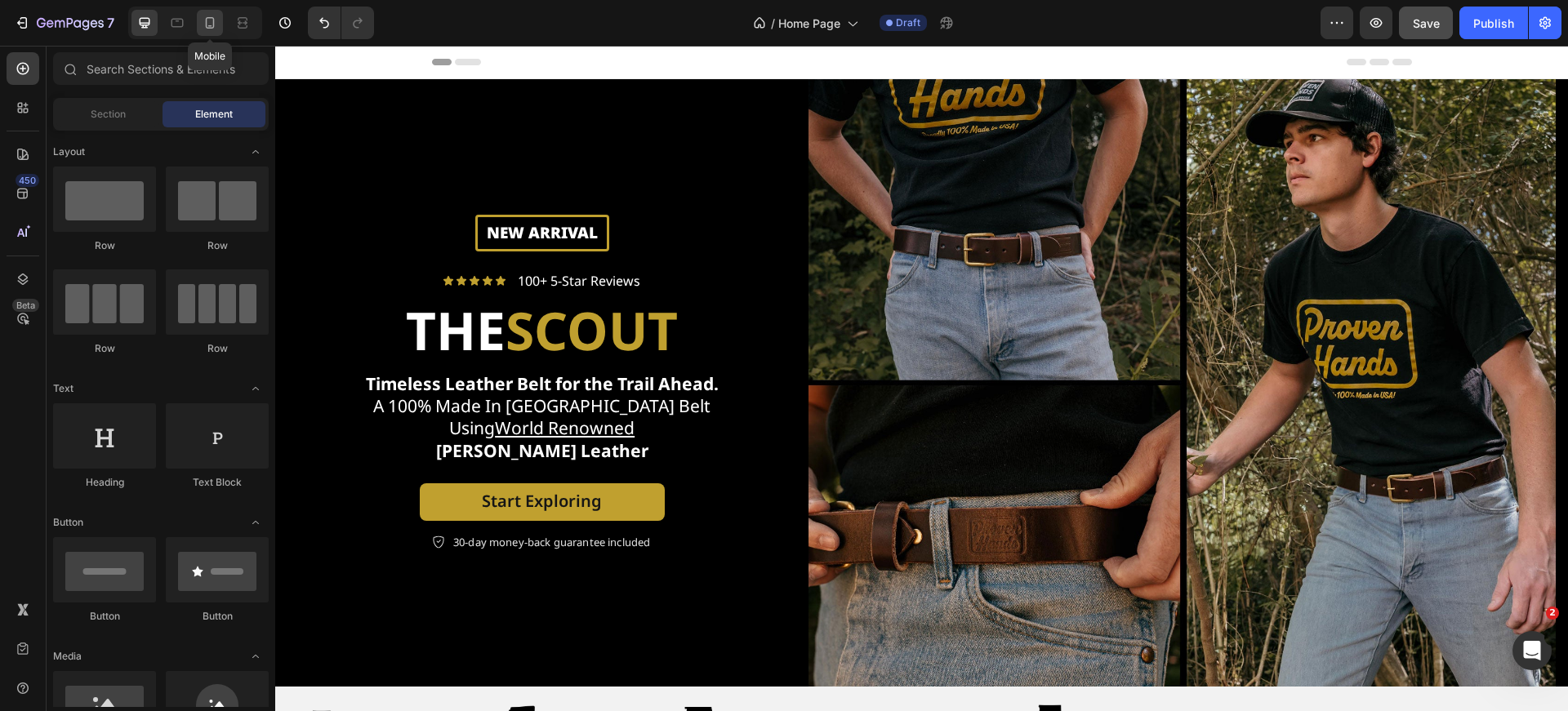
click at [213, 26] on icon at bounding box center [210, 23] width 16 height 16
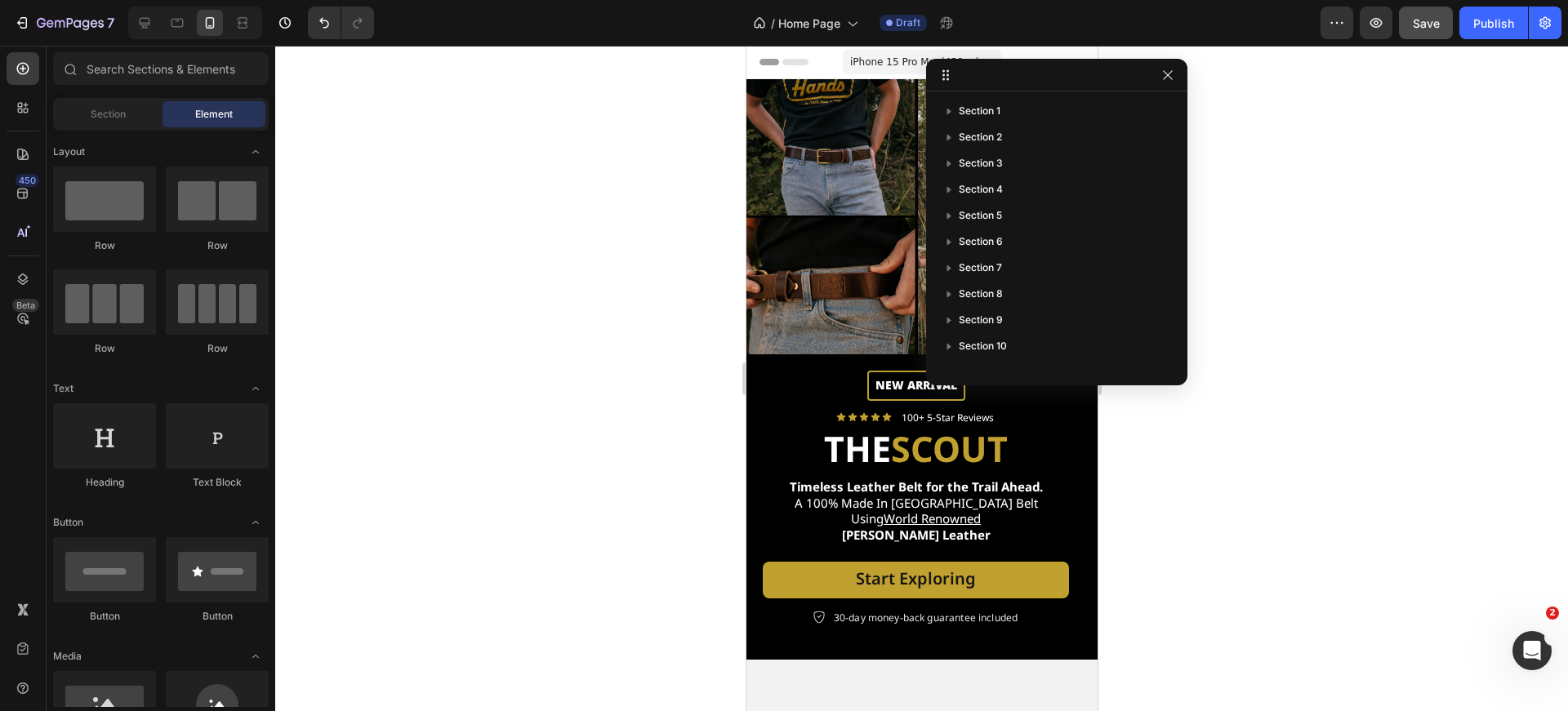
click at [1299, 198] on div at bounding box center [922, 378] width 1293 height 665
click at [1170, 78] on icon "button" at bounding box center [1167, 74] width 13 height 13
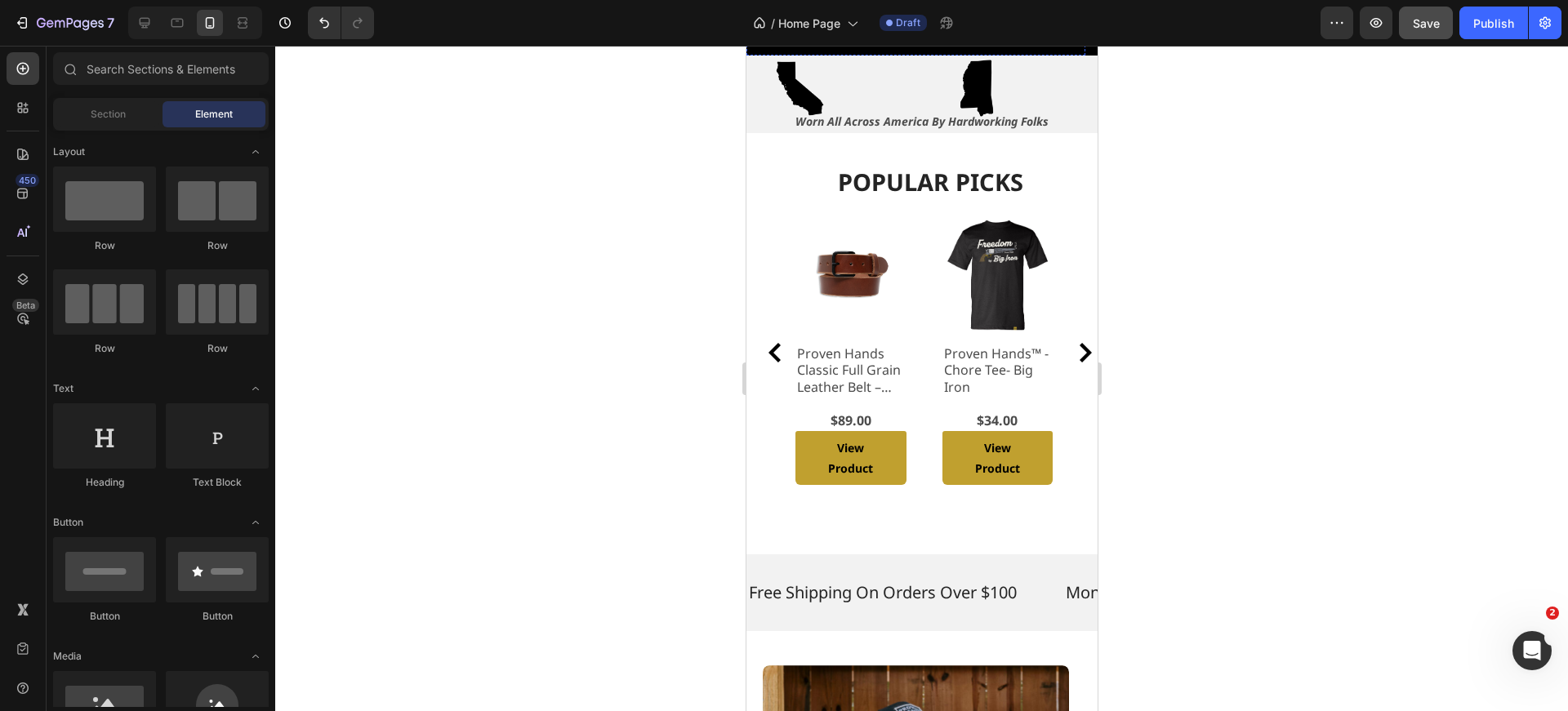
scroll to position [610, 0]
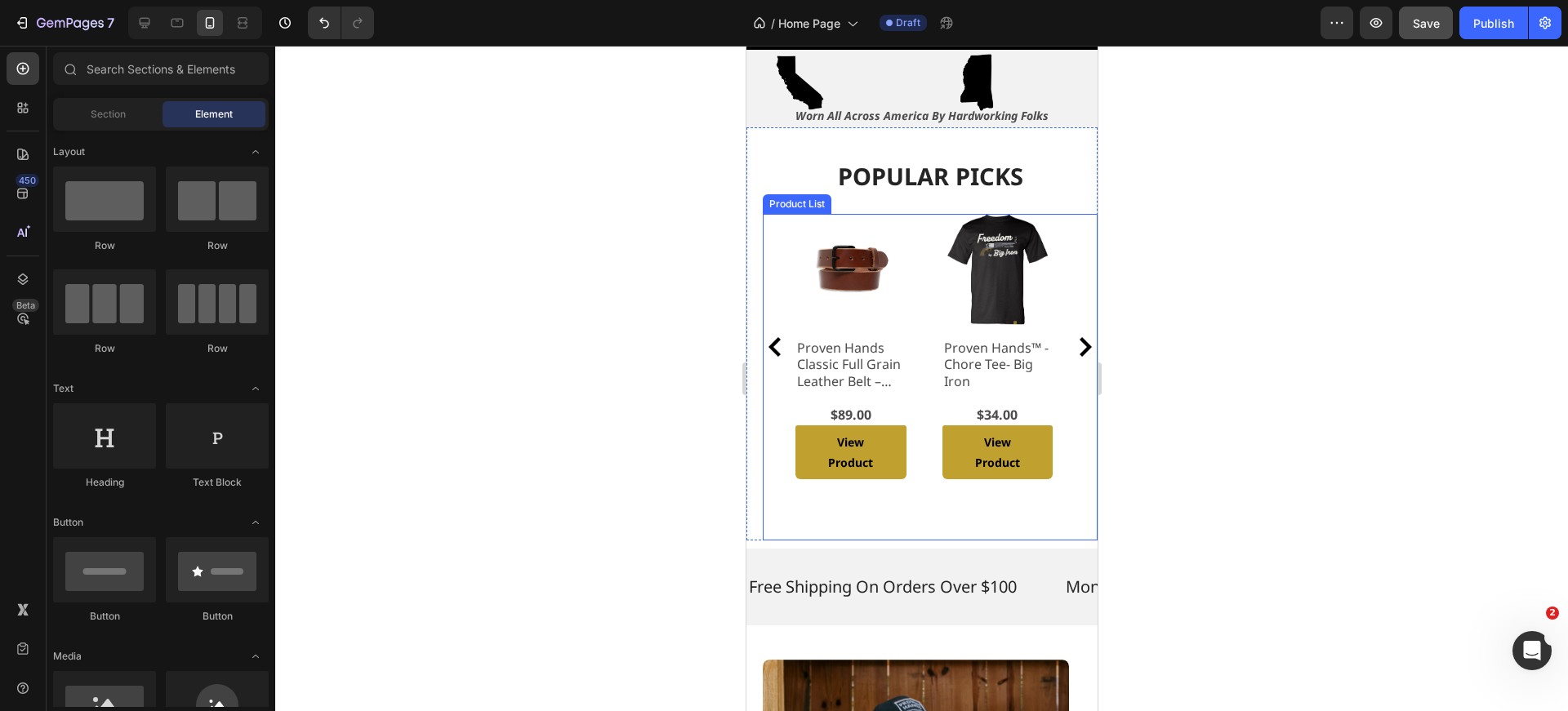
click at [918, 233] on div "Product Images Proven Hands Classic Full Grain Leather Belt – Made in USA - Bro…" at bounding box center [928, 346] width 269 height 265
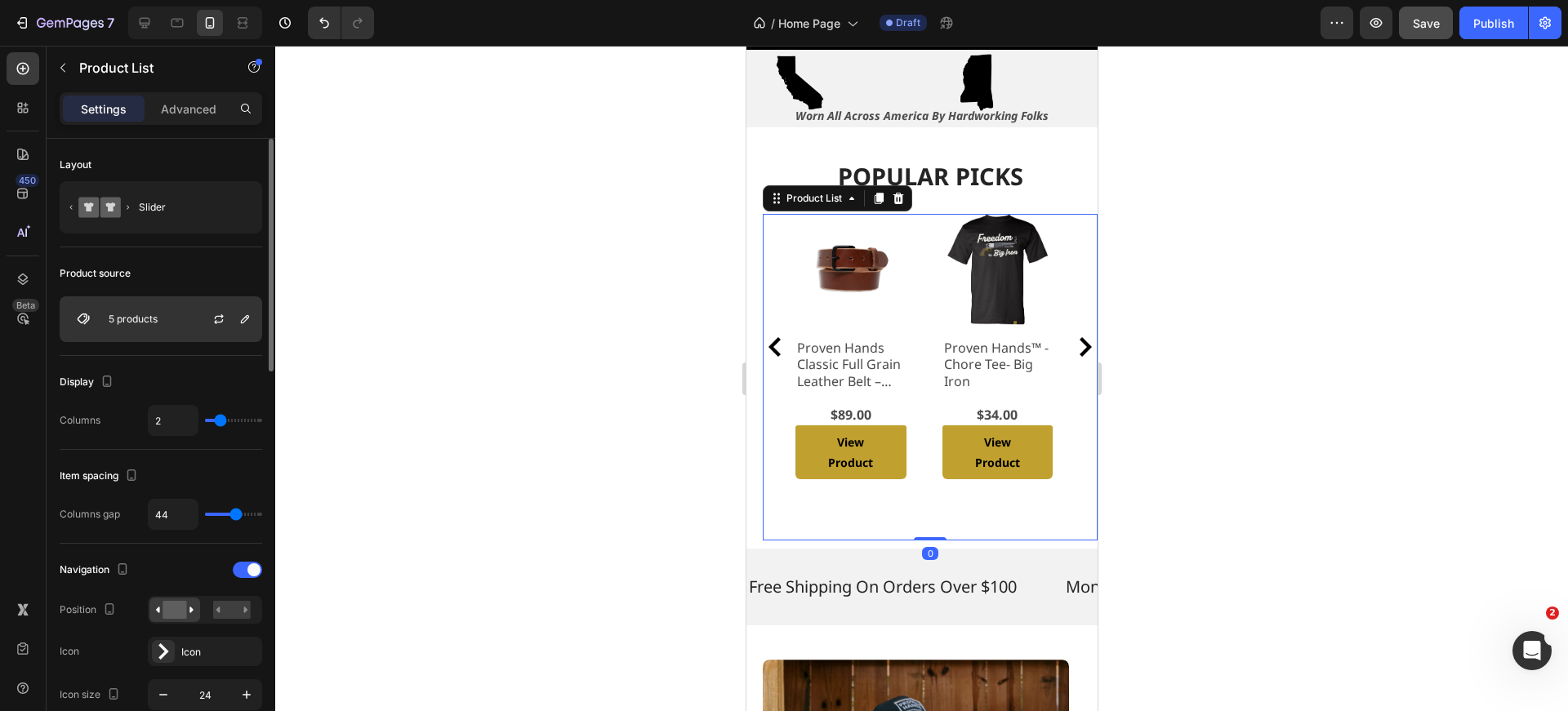
click at [131, 318] on p "5 products" at bounding box center [132, 320] width 49 height 12
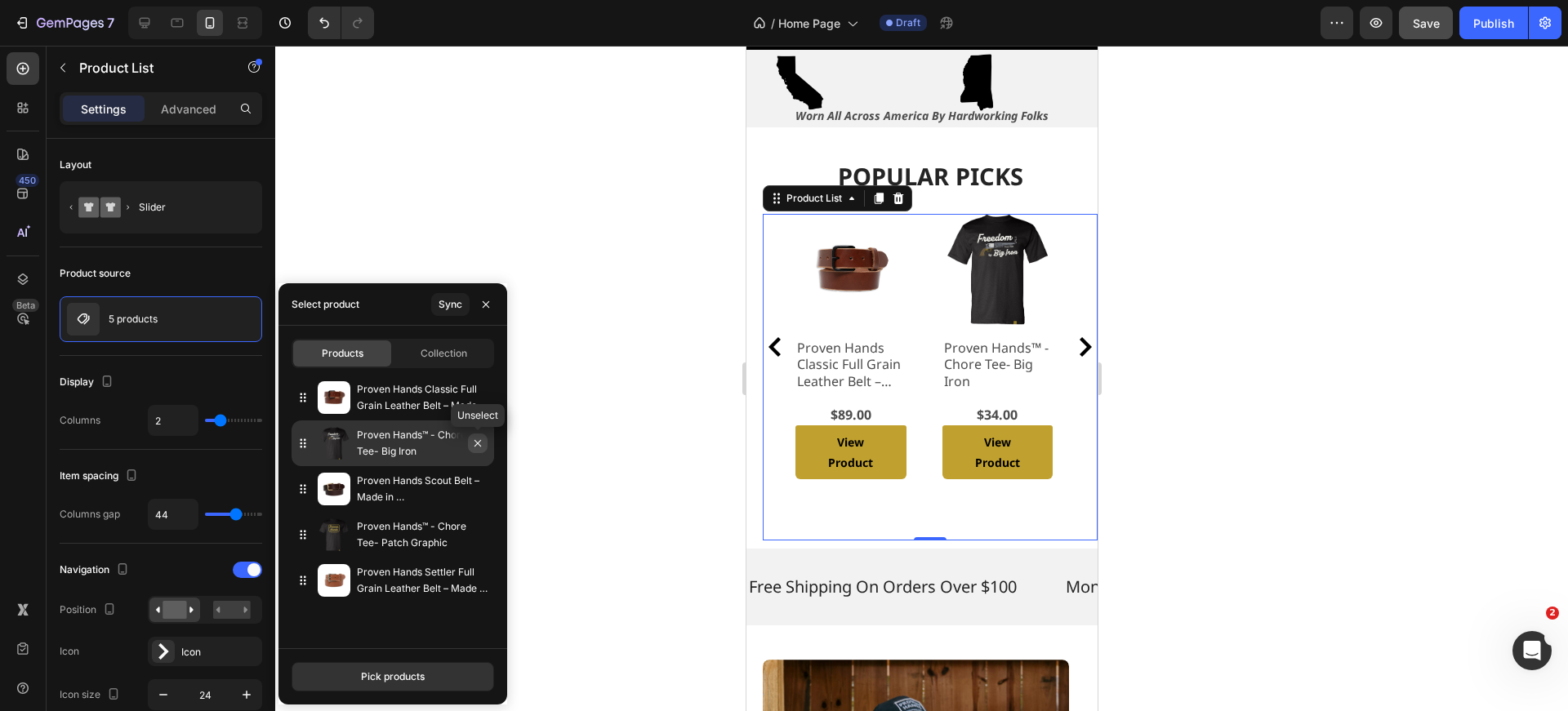
click at [476, 441] on icon "button" at bounding box center [478, 443] width 13 height 13
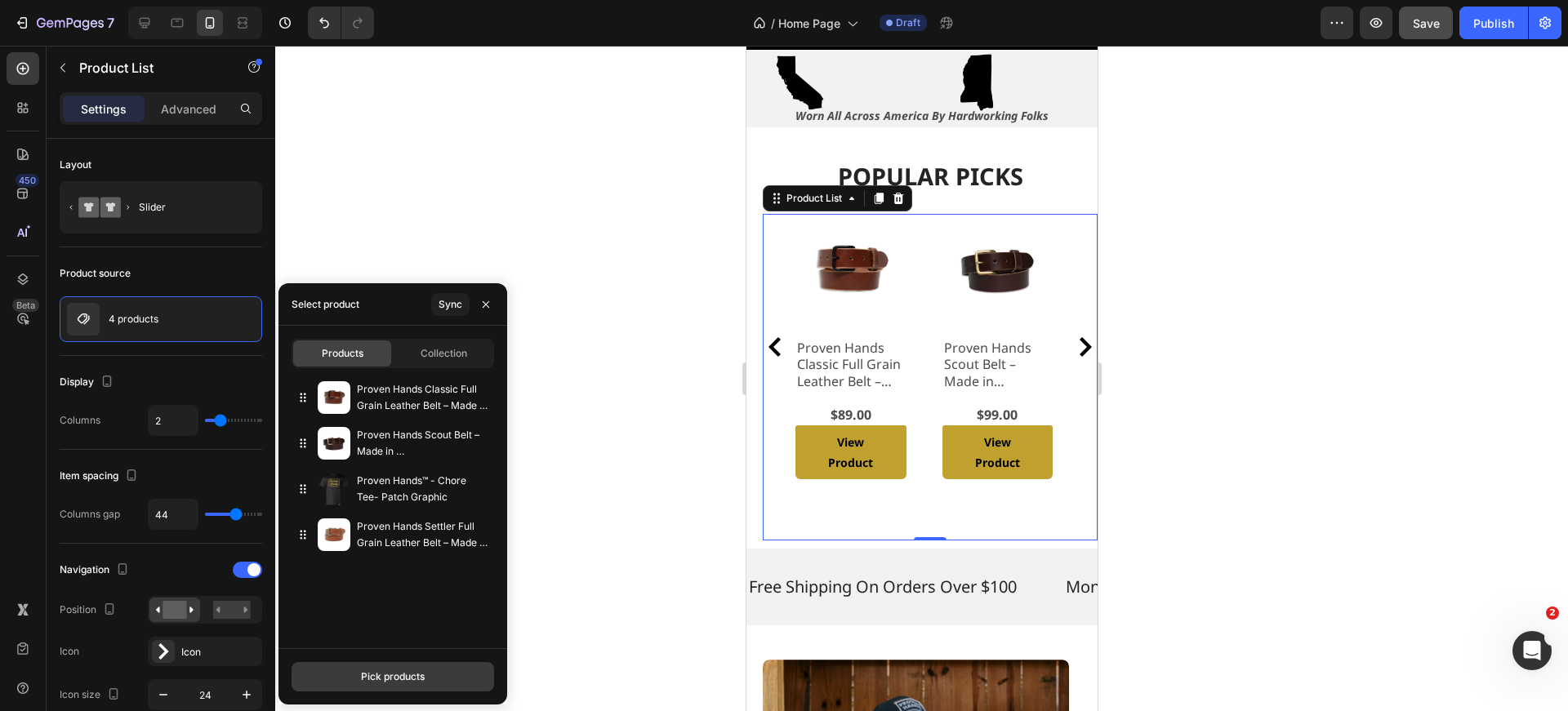
click at [407, 677] on div "Pick products" at bounding box center [392, 676] width 64 height 15
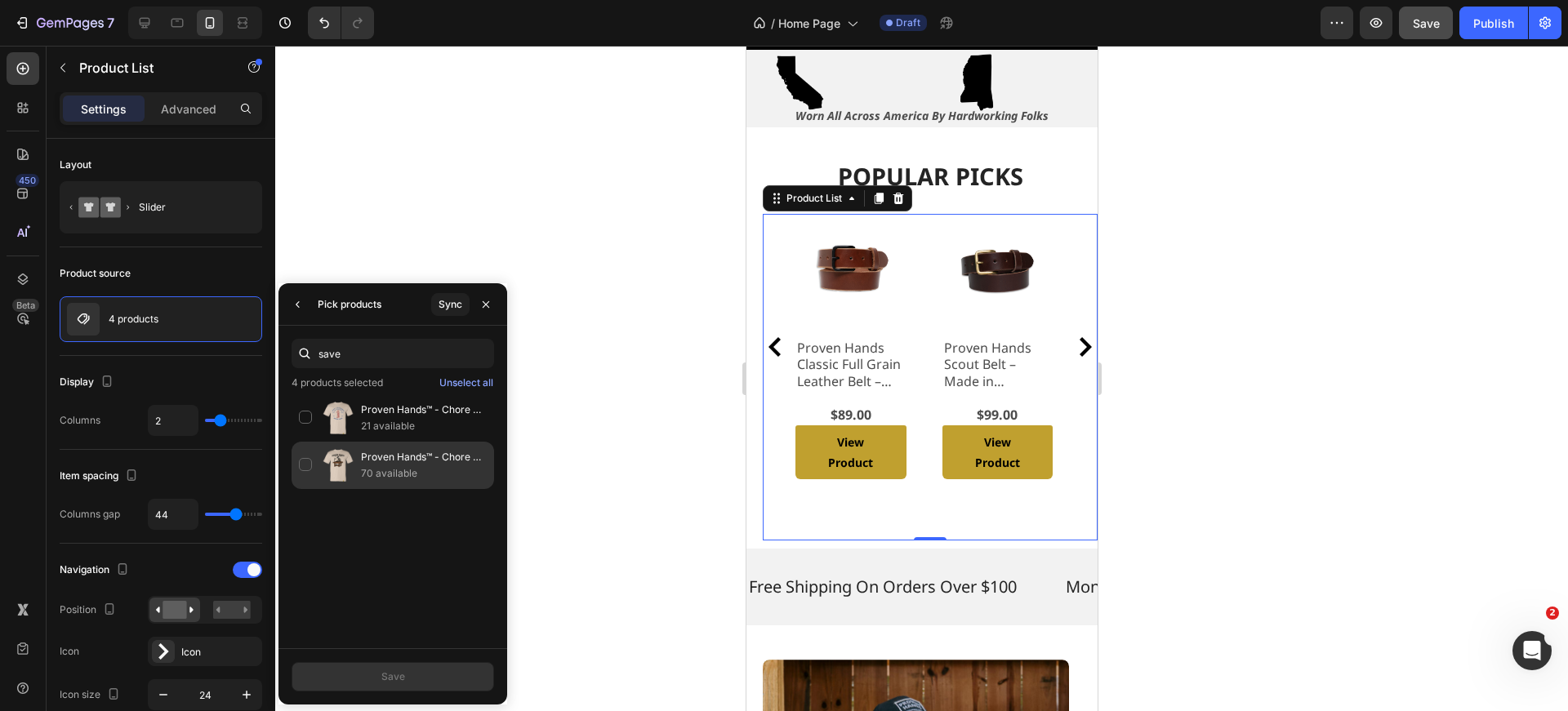
type input "save"
click at [315, 467] on div "Proven Hands™ - Chore Tee- Save A Craftsman 70 available" at bounding box center [393, 466] width 203 height 48
click at [383, 680] on div "Save" at bounding box center [393, 676] width 24 height 15
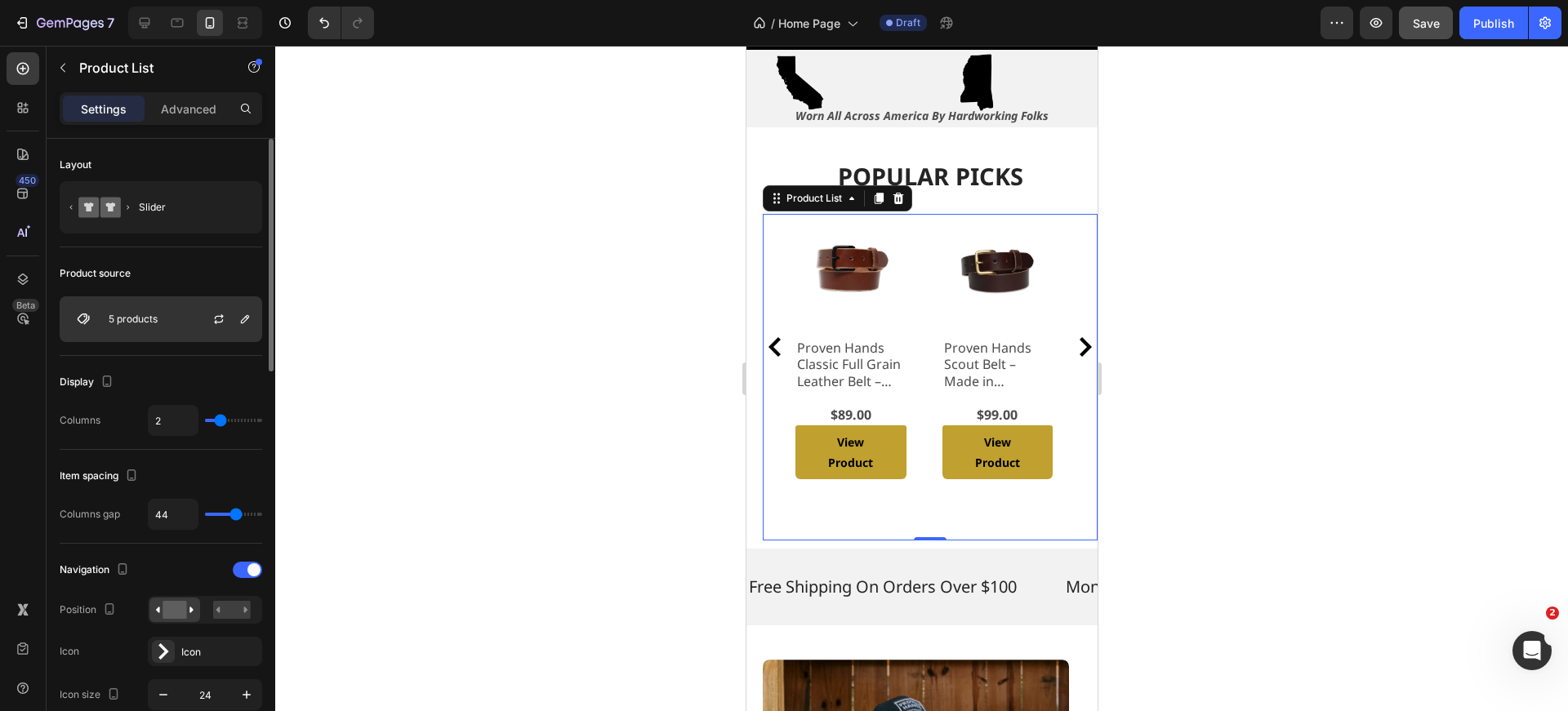
click at [151, 320] on p "5 products" at bounding box center [132, 320] width 49 height 12
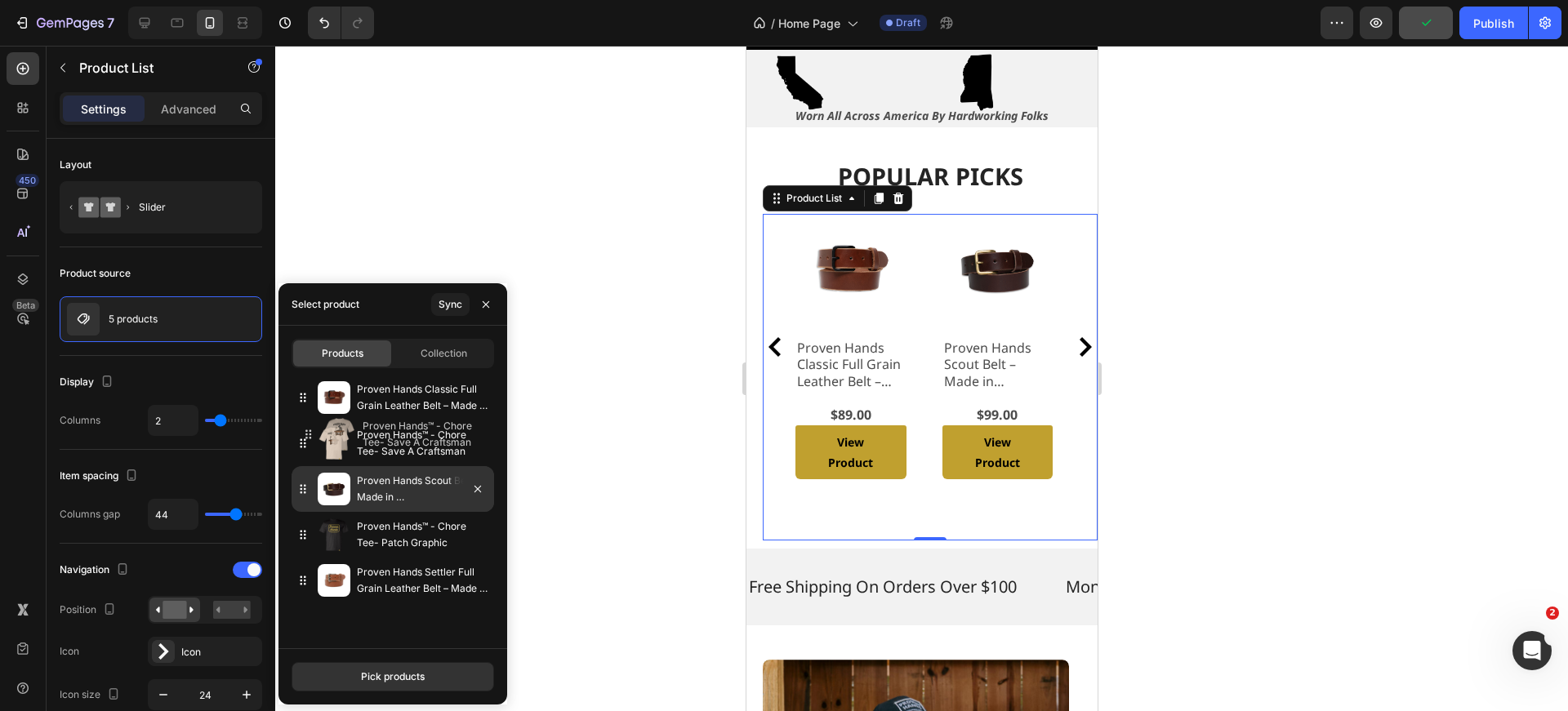
drag, startPoint x: 304, startPoint y: 592, endPoint x: 309, endPoint y: 446, distance: 146.1
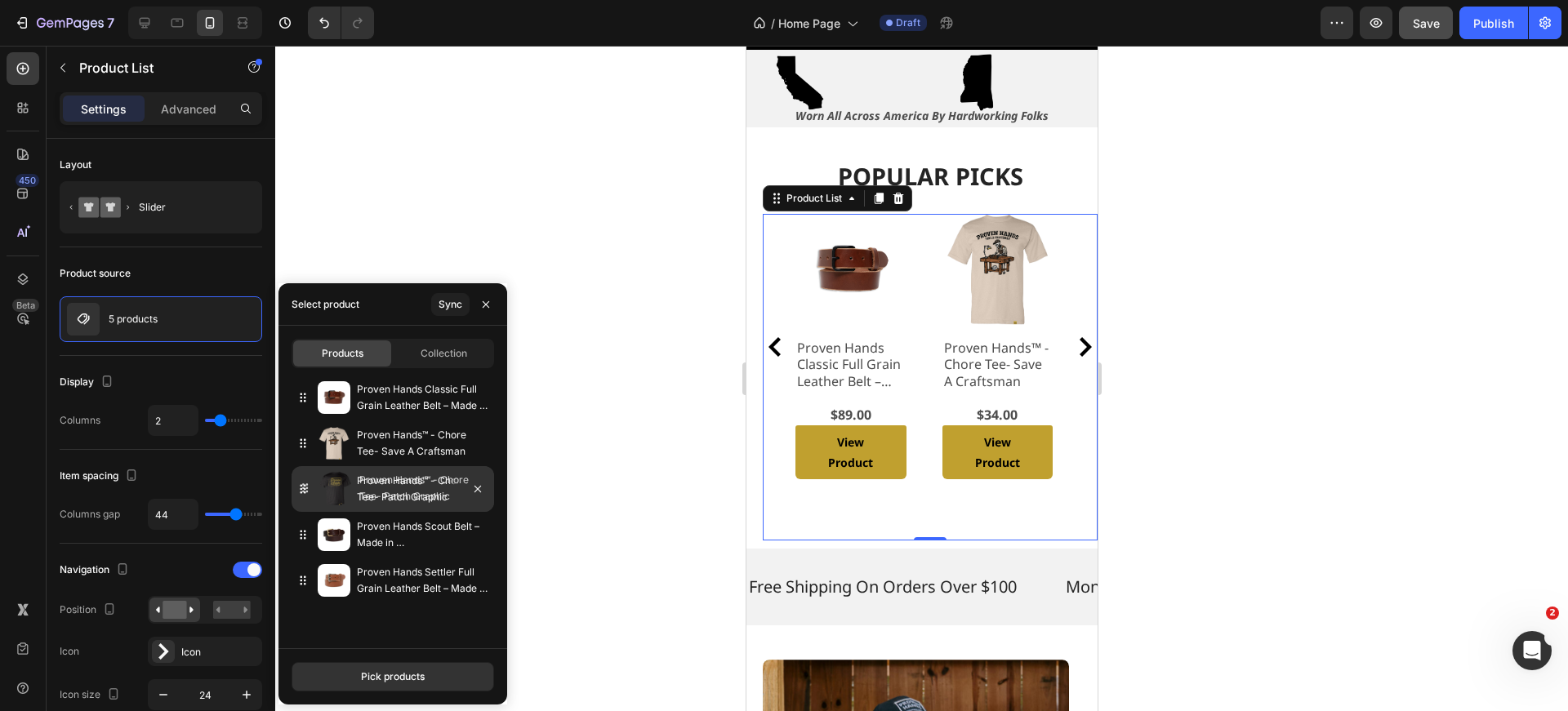
drag, startPoint x: 307, startPoint y: 540, endPoint x: 310, endPoint y: 493, distance: 47.1
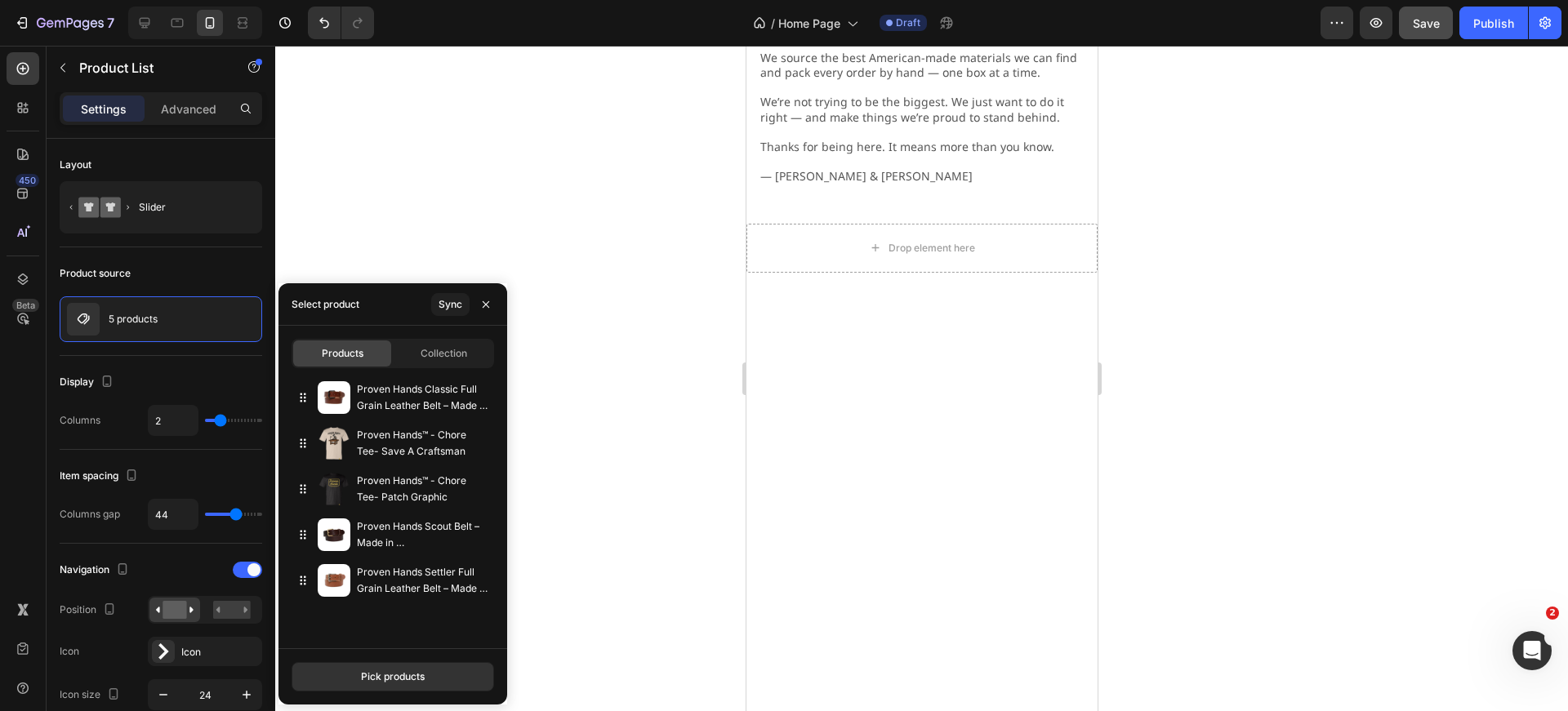
scroll to position [0, 0]
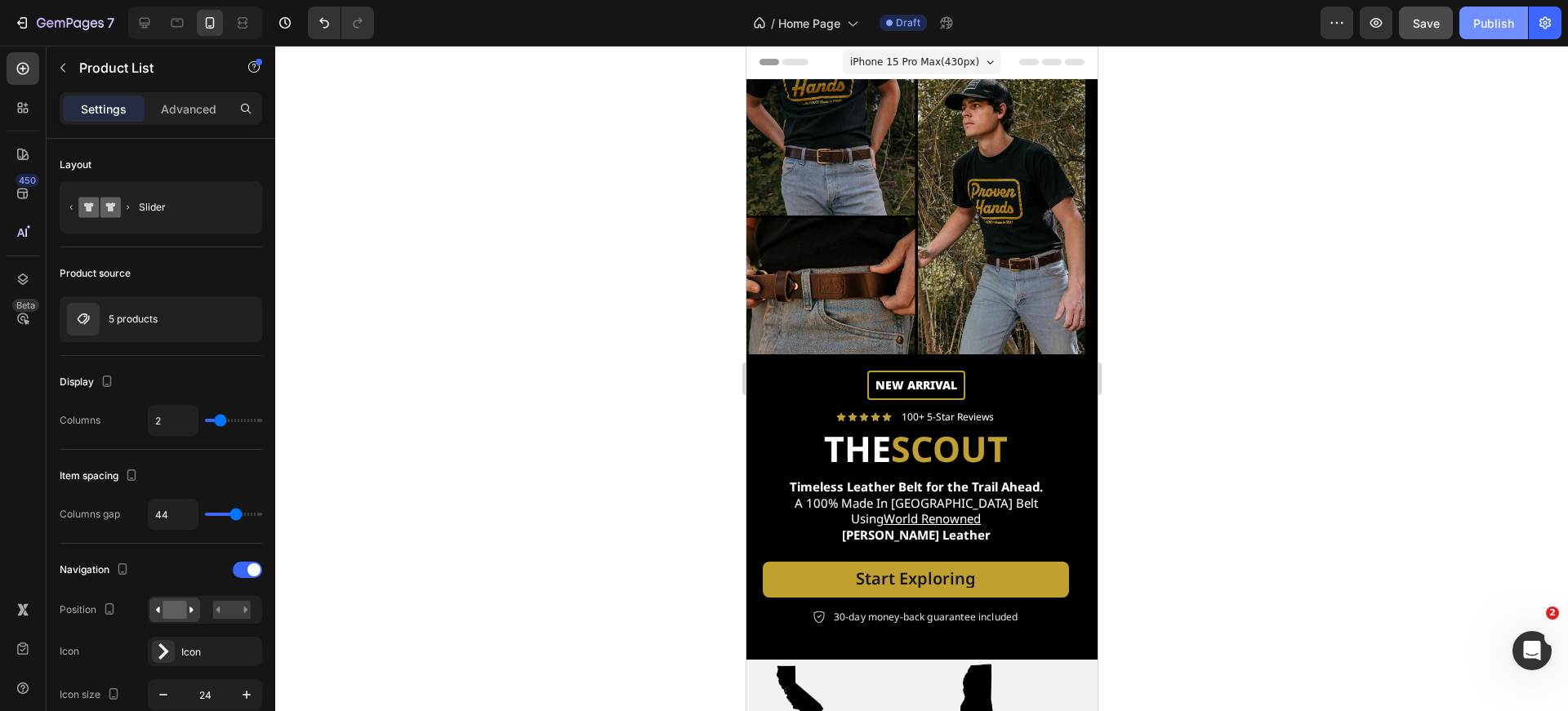
click at [1508, 35] on button "Publish" at bounding box center [1494, 23] width 69 height 33
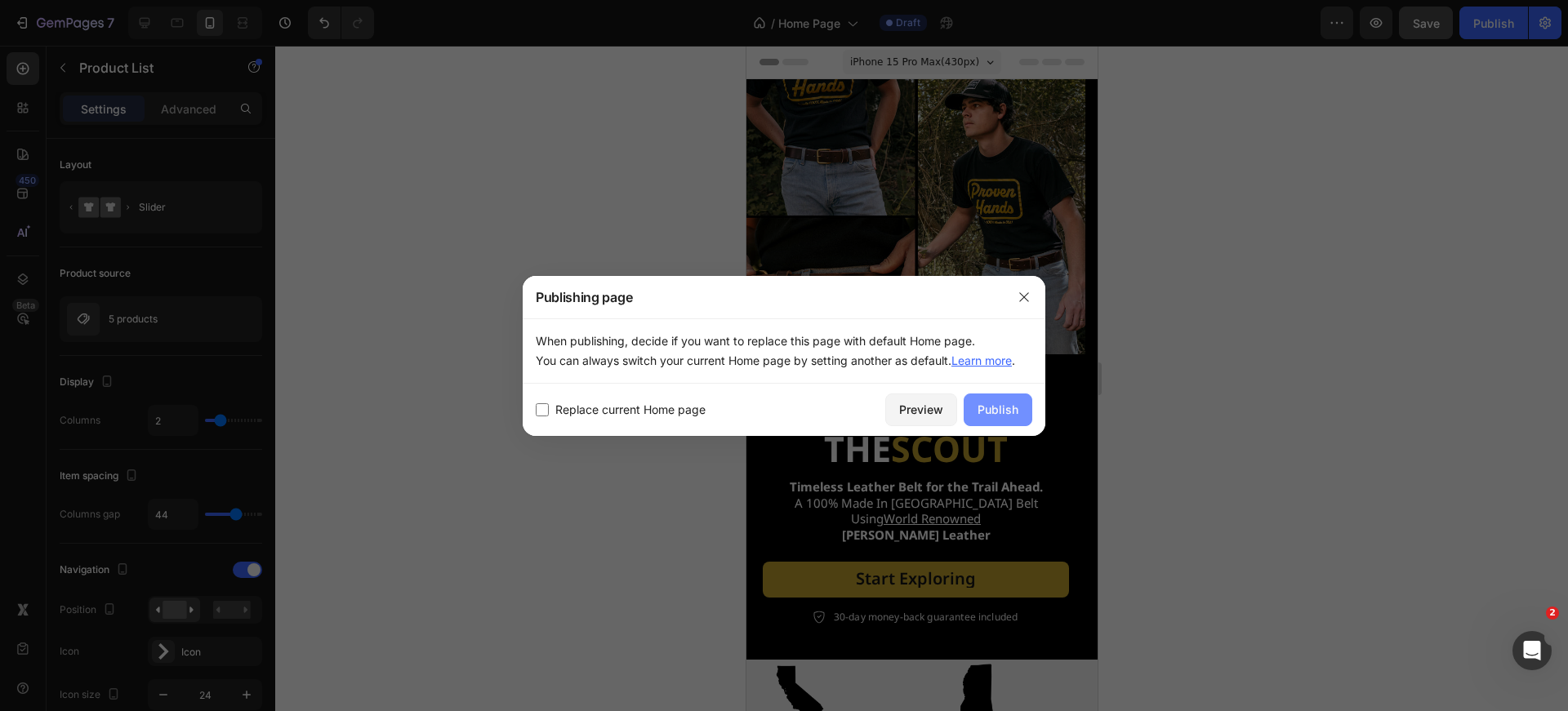
click at [1027, 399] on button "Publish" at bounding box center [997, 409] width 69 height 33
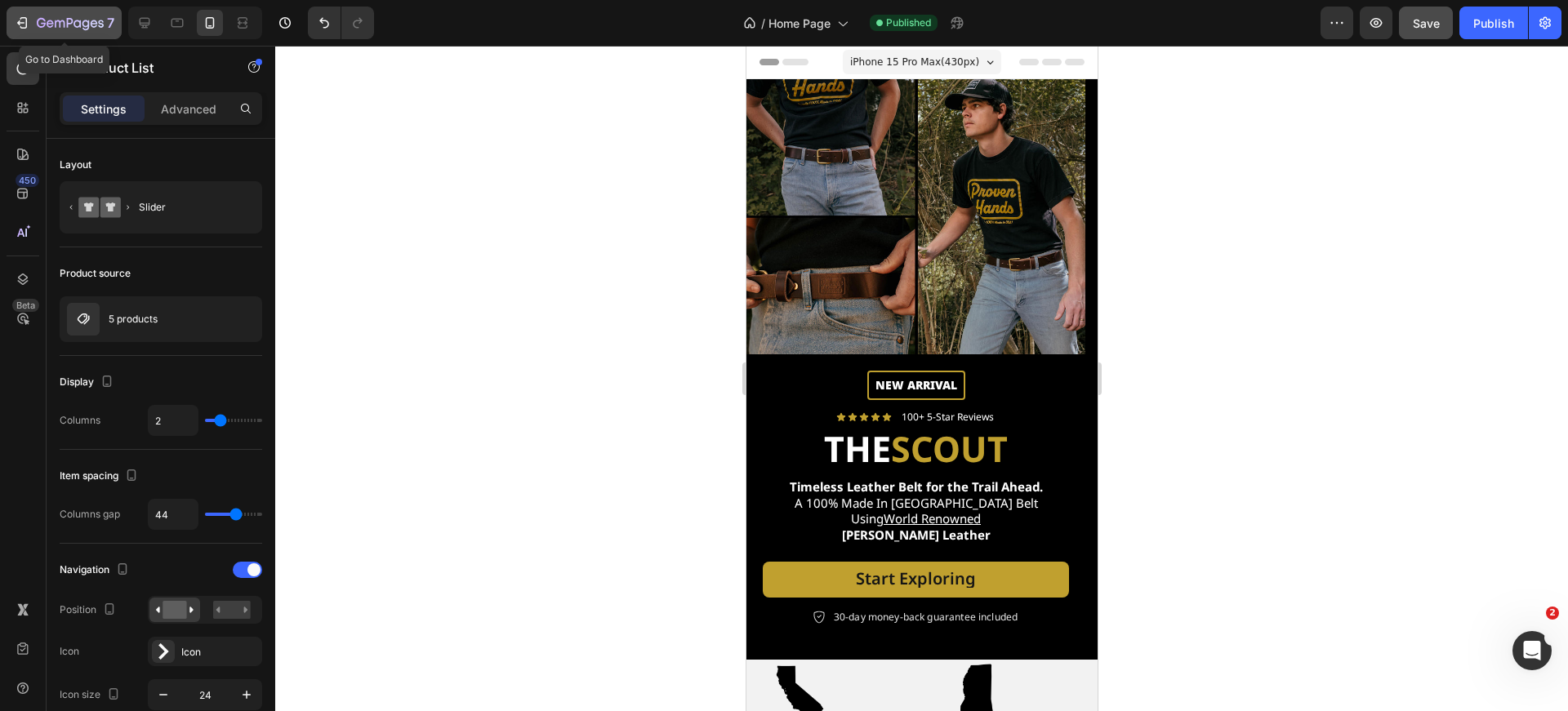
click at [29, 21] on icon "button" at bounding box center [22, 23] width 16 height 16
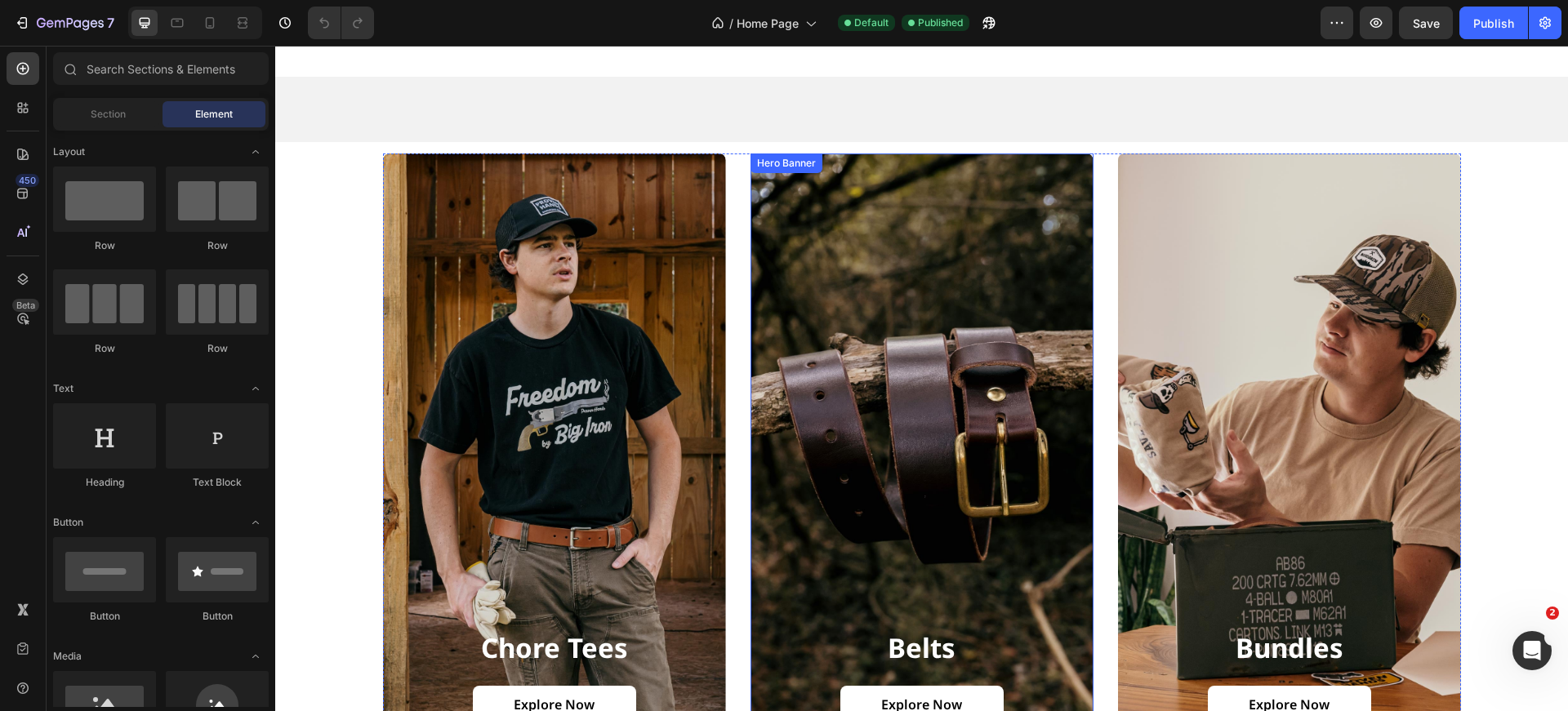
scroll to position [1349, 0]
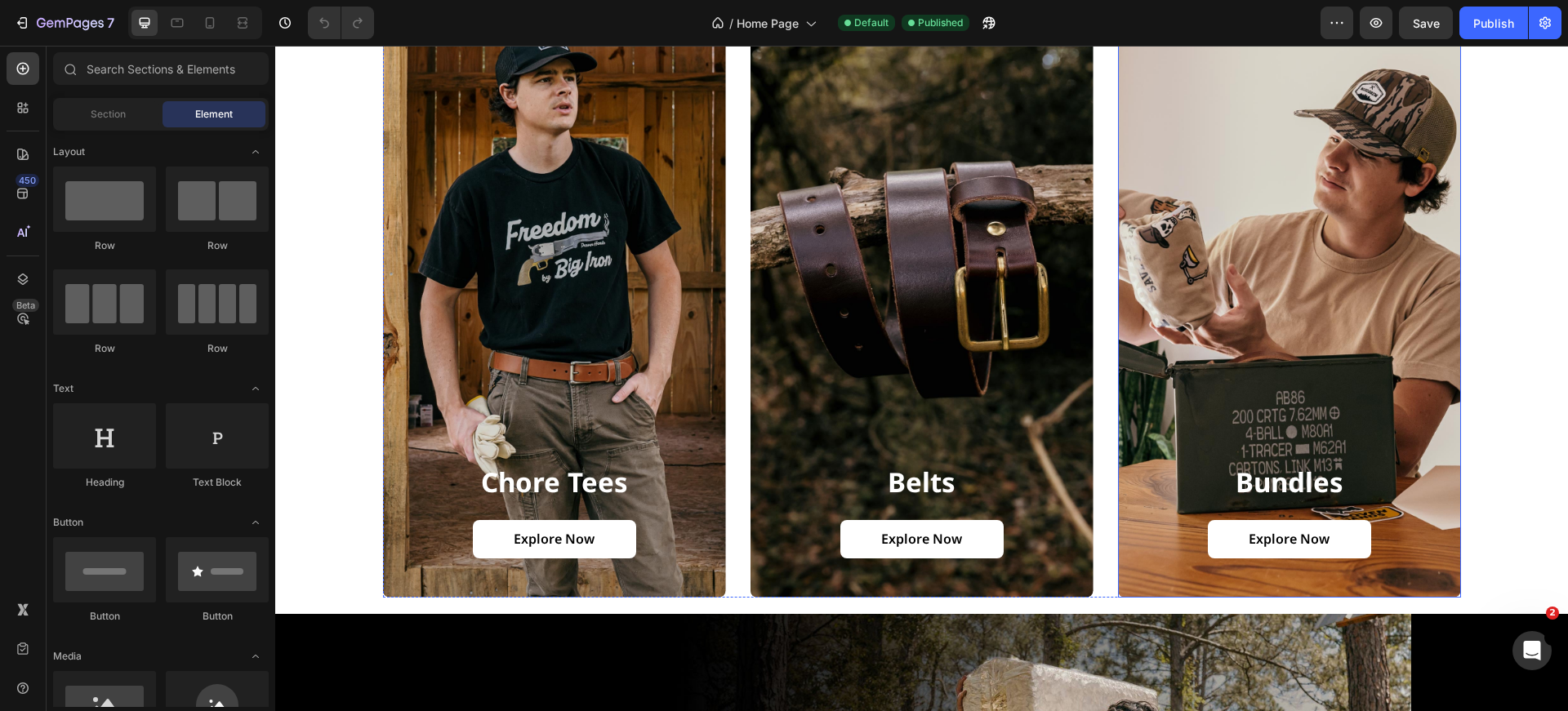
click at [1253, 260] on div "Background Image" at bounding box center [1289, 293] width 343 height 610
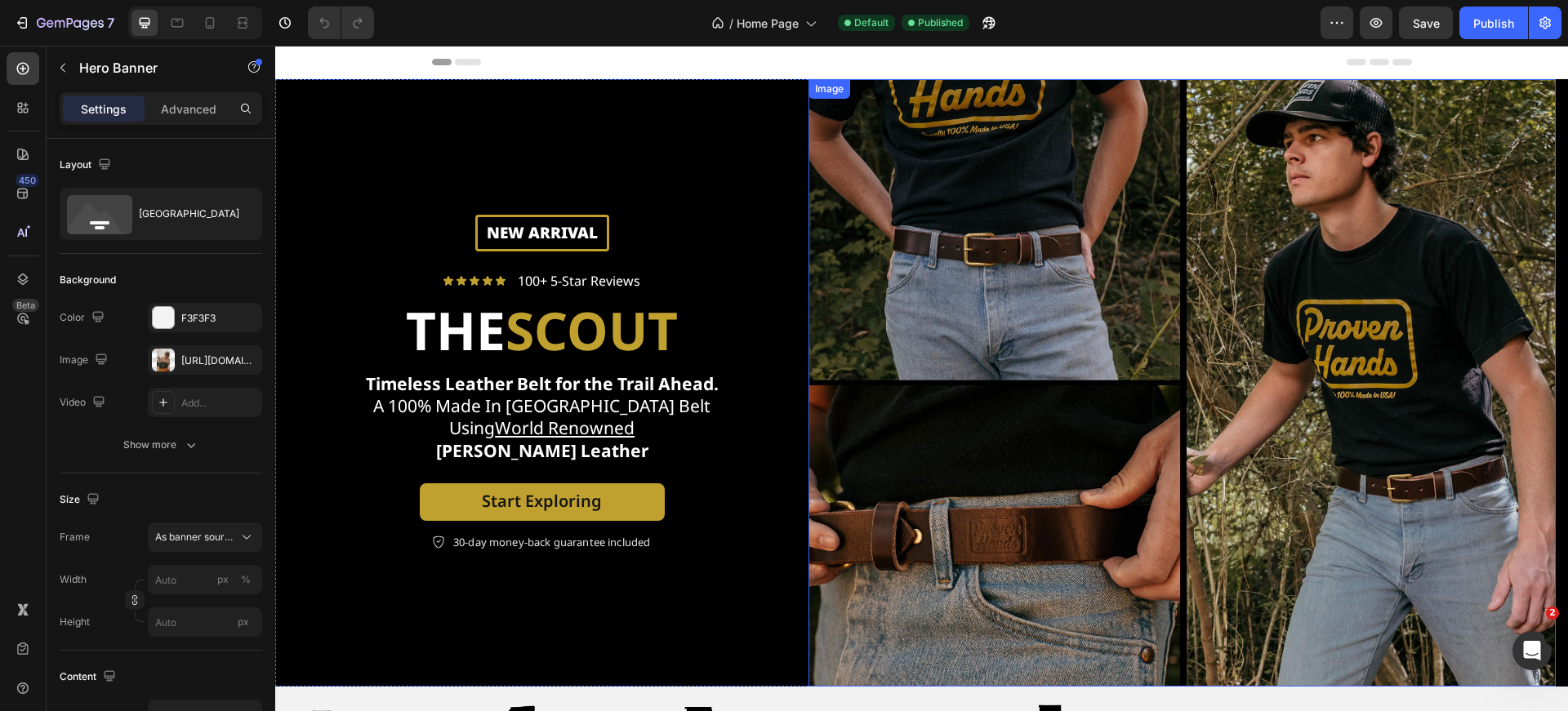
scroll to position [0, 0]
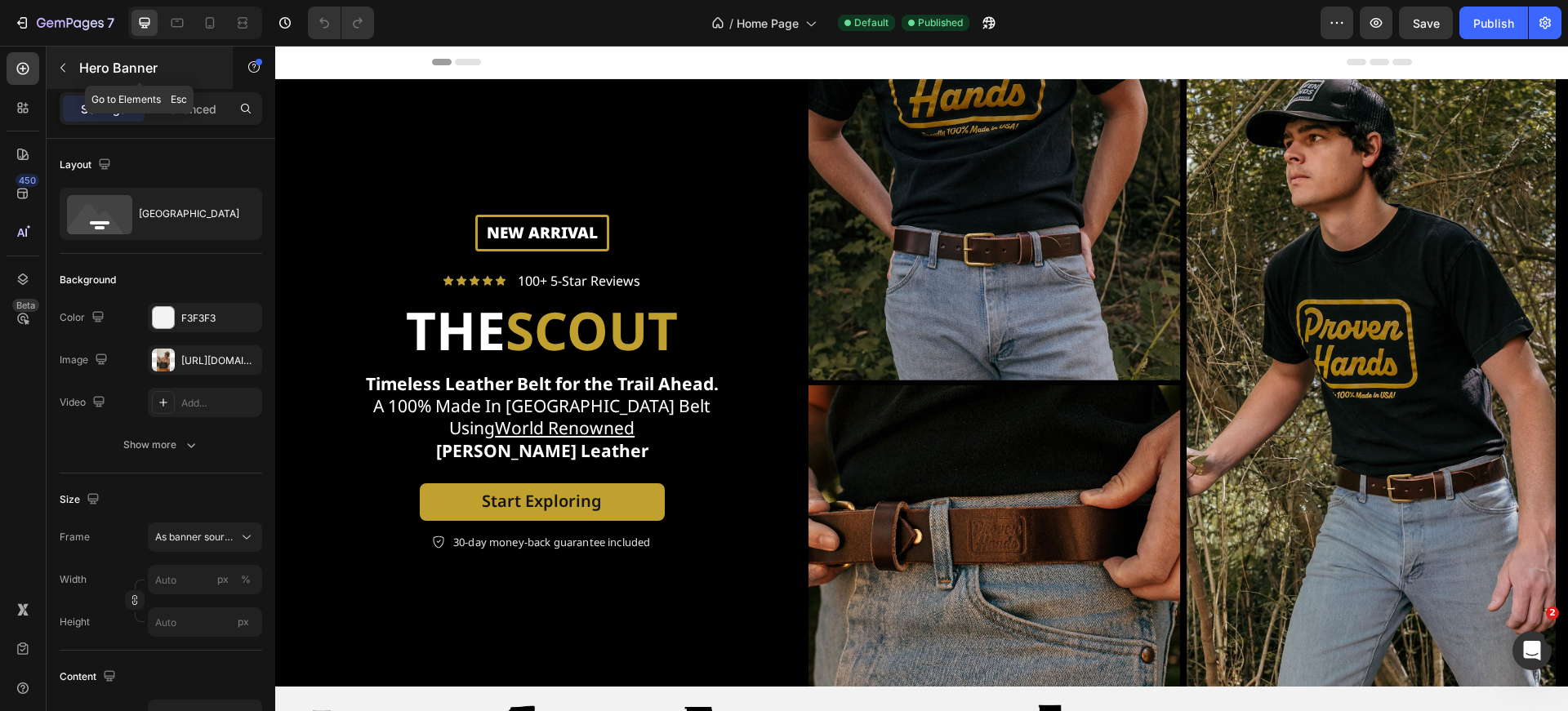
click at [71, 67] on button "button" at bounding box center [63, 68] width 26 height 26
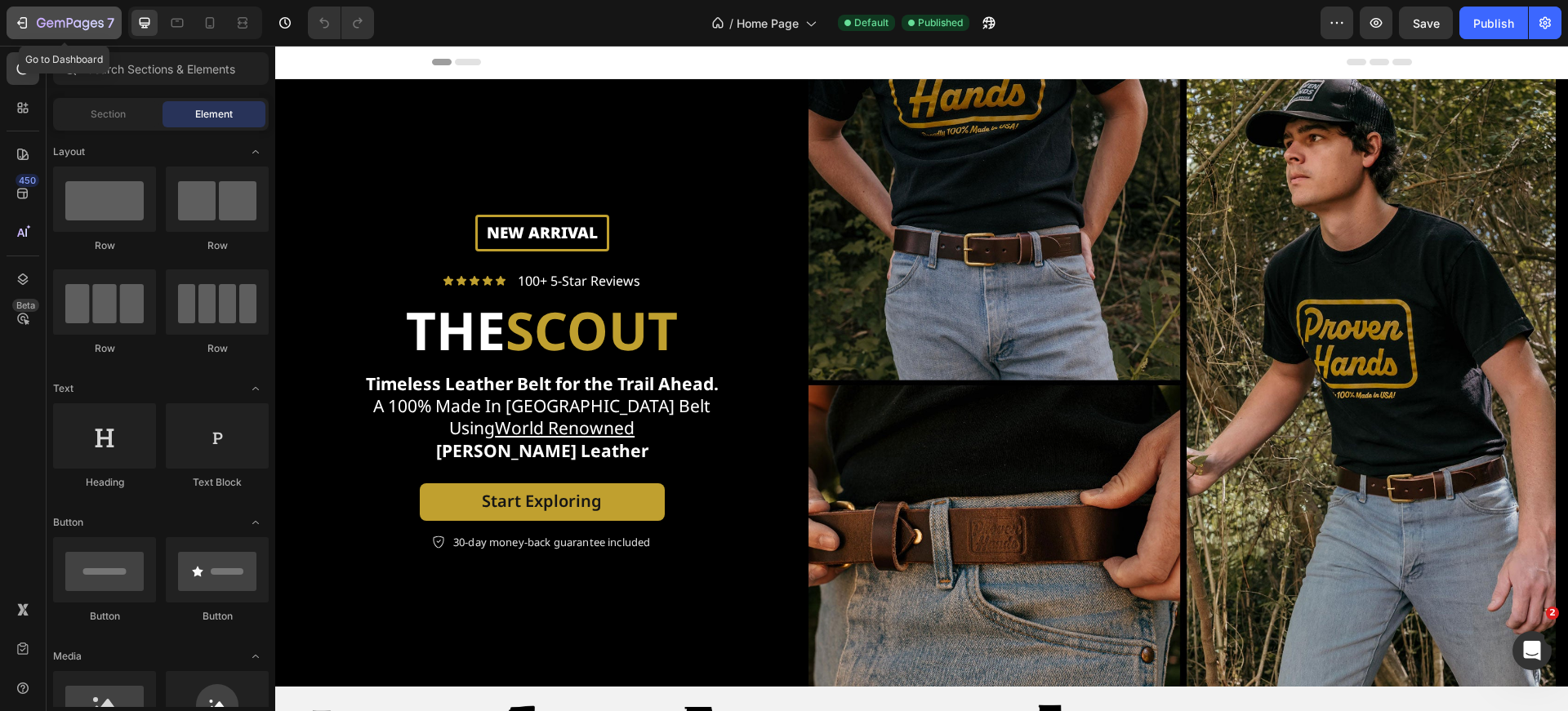
click at [56, 25] on icon "button" at bounding box center [60, 24] width 10 height 7
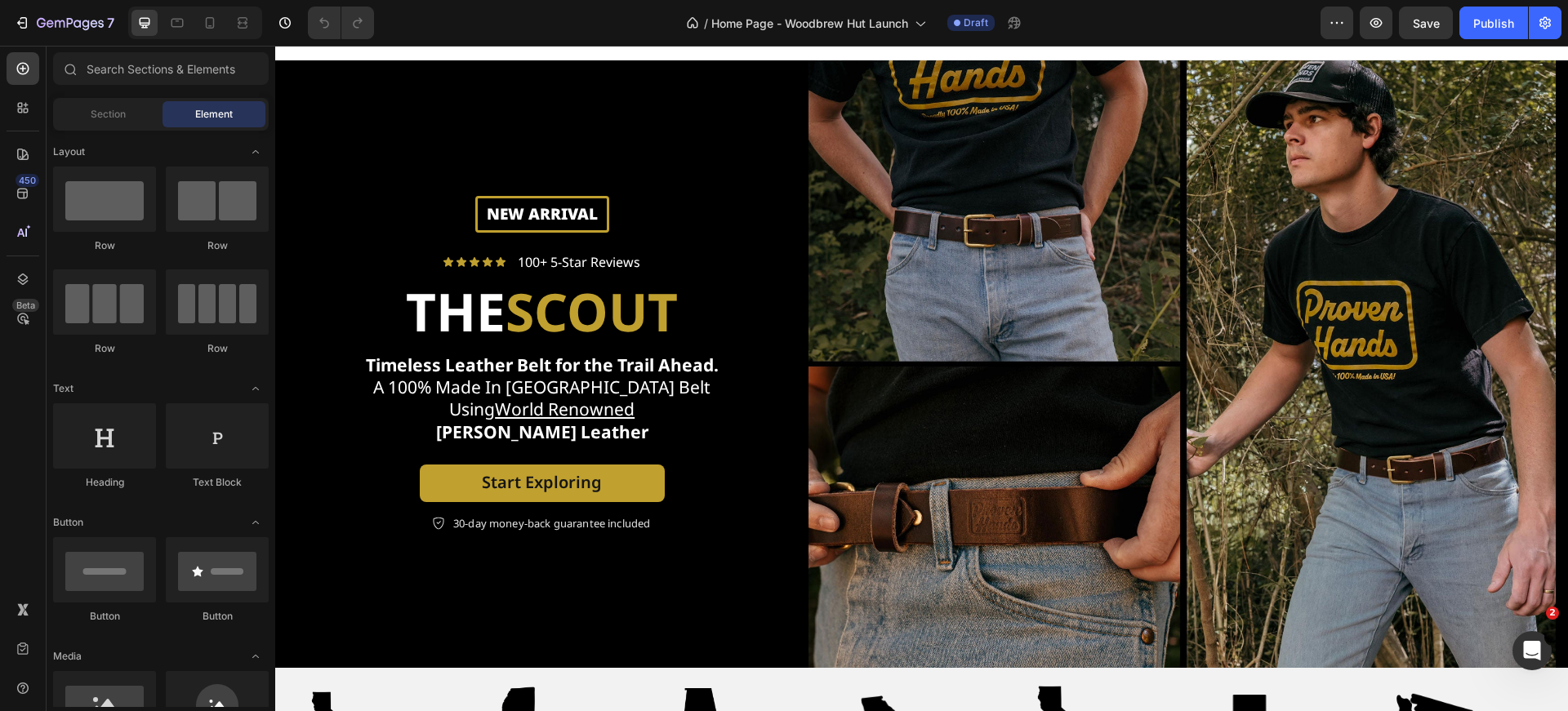
scroll to position [16, 0]
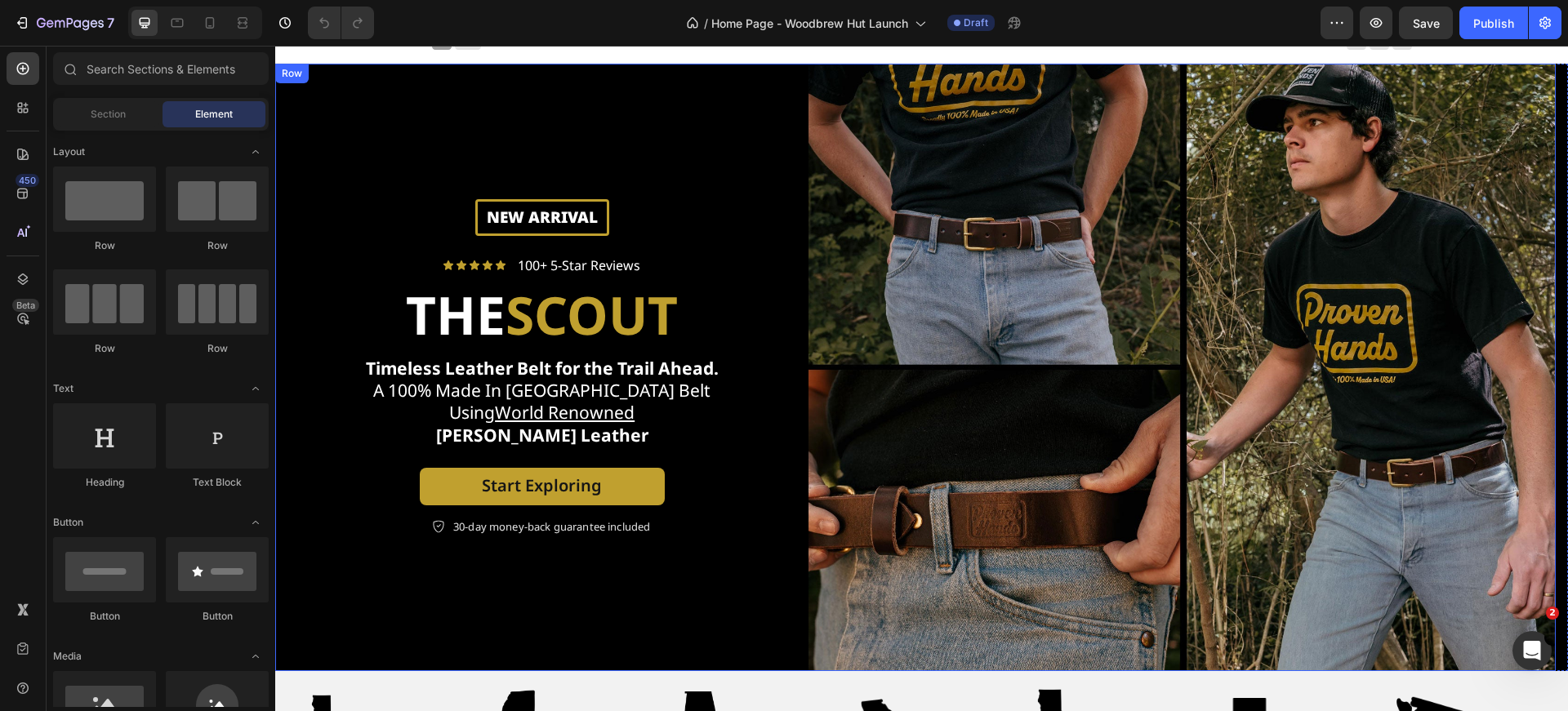
click at [659, 156] on div "New arrival Text Block Row Icon Icon Icon Icon Icon Icon List 100+ 5-Star Revie…" at bounding box center [541, 367] width 533 height 608
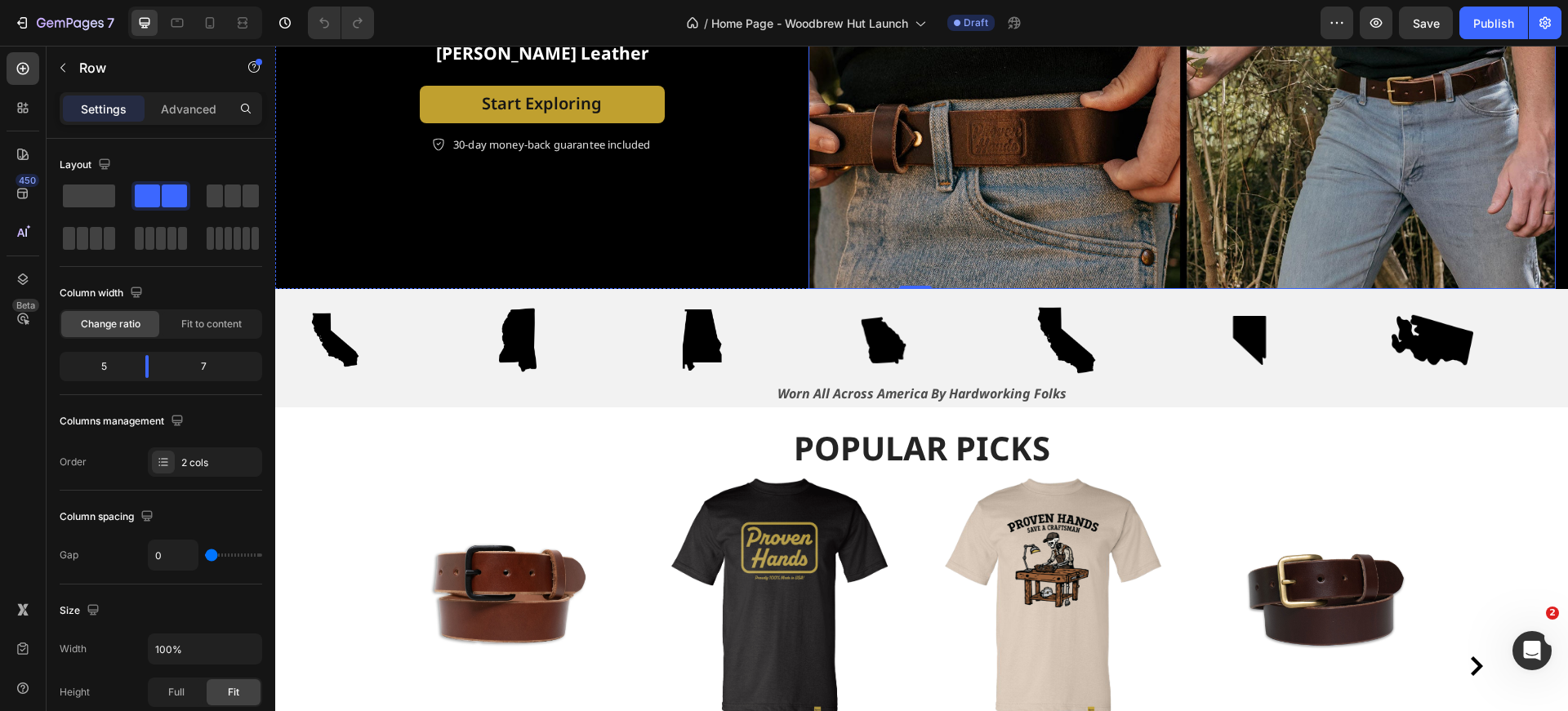
scroll to position [475, 0]
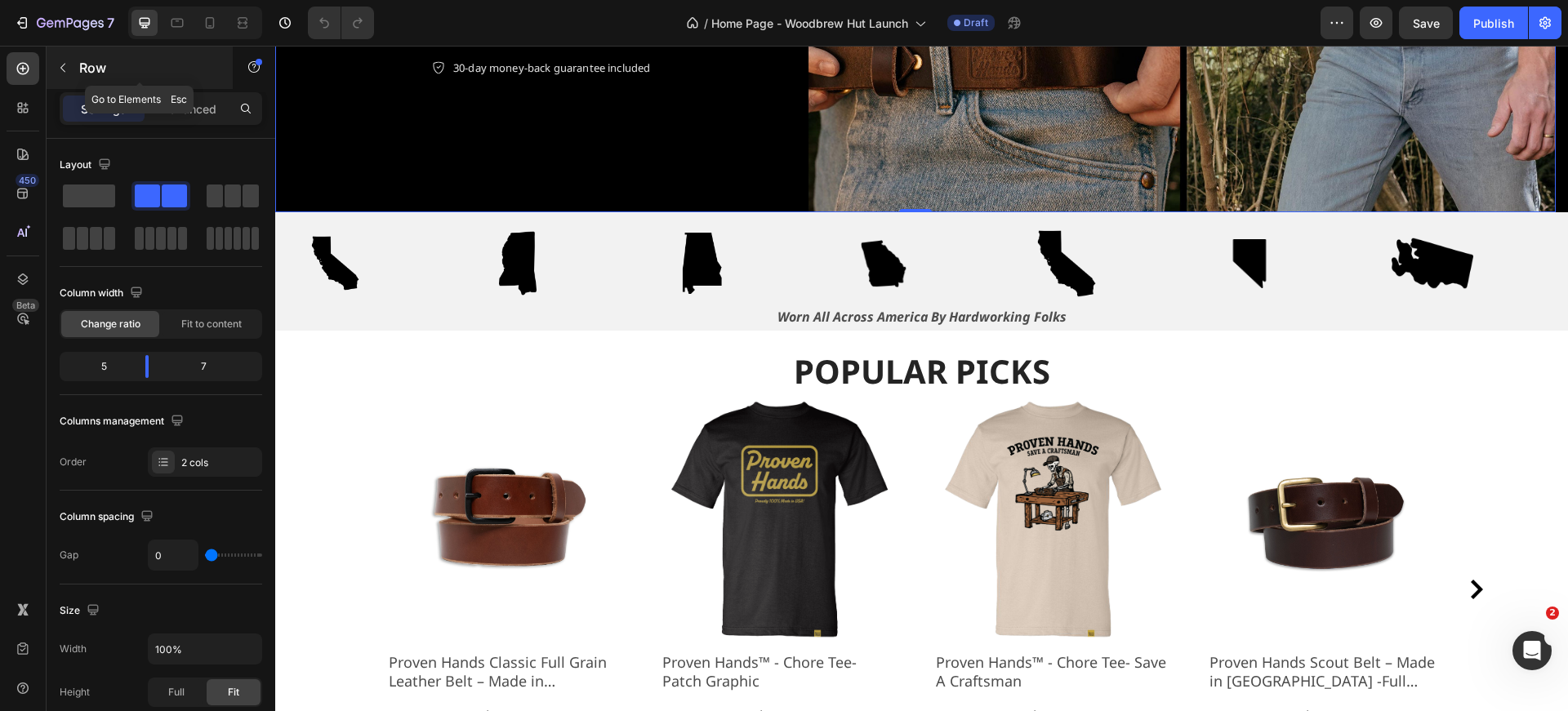
click at [69, 63] on icon "button" at bounding box center [63, 68] width 13 height 13
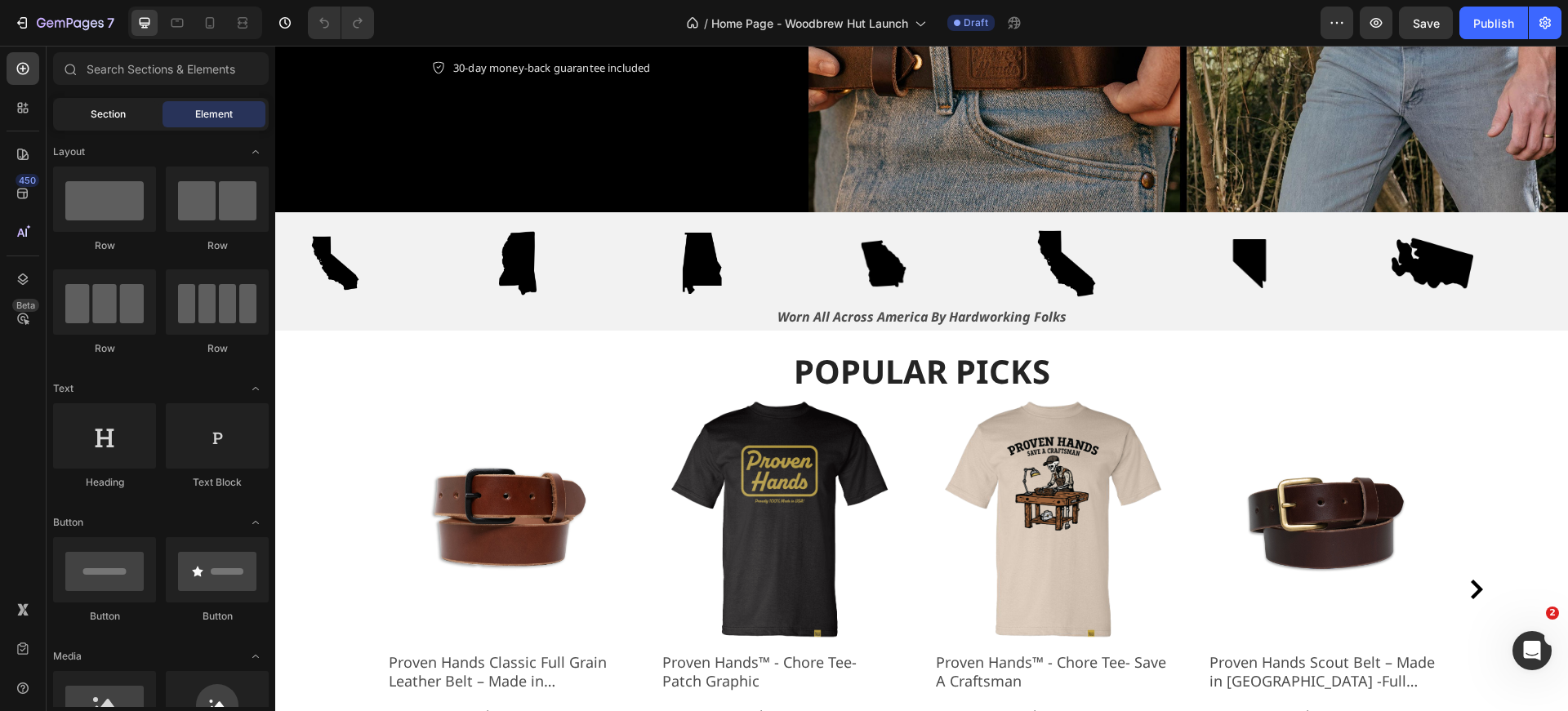
click at [113, 116] on span "Section" at bounding box center [107, 114] width 35 height 15
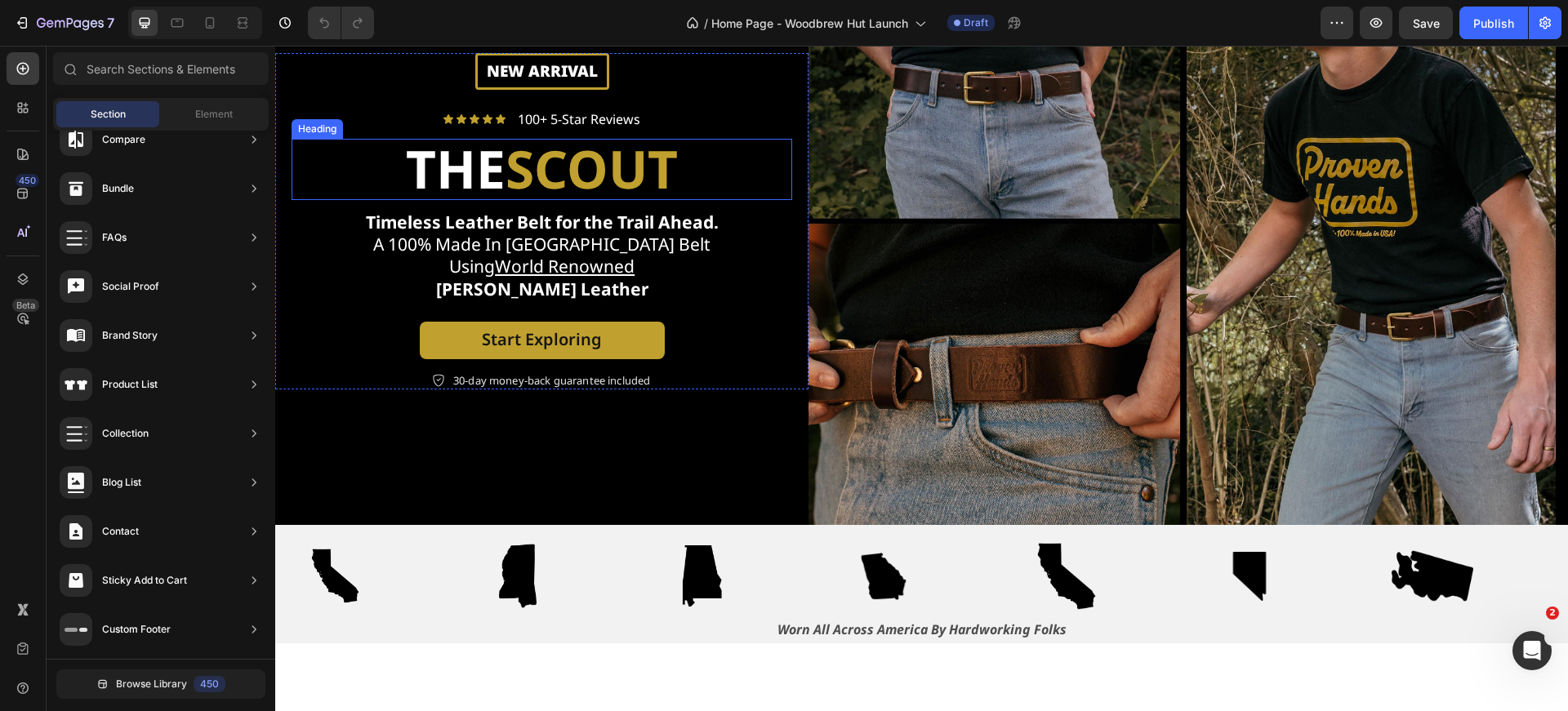
scroll to position [0, 0]
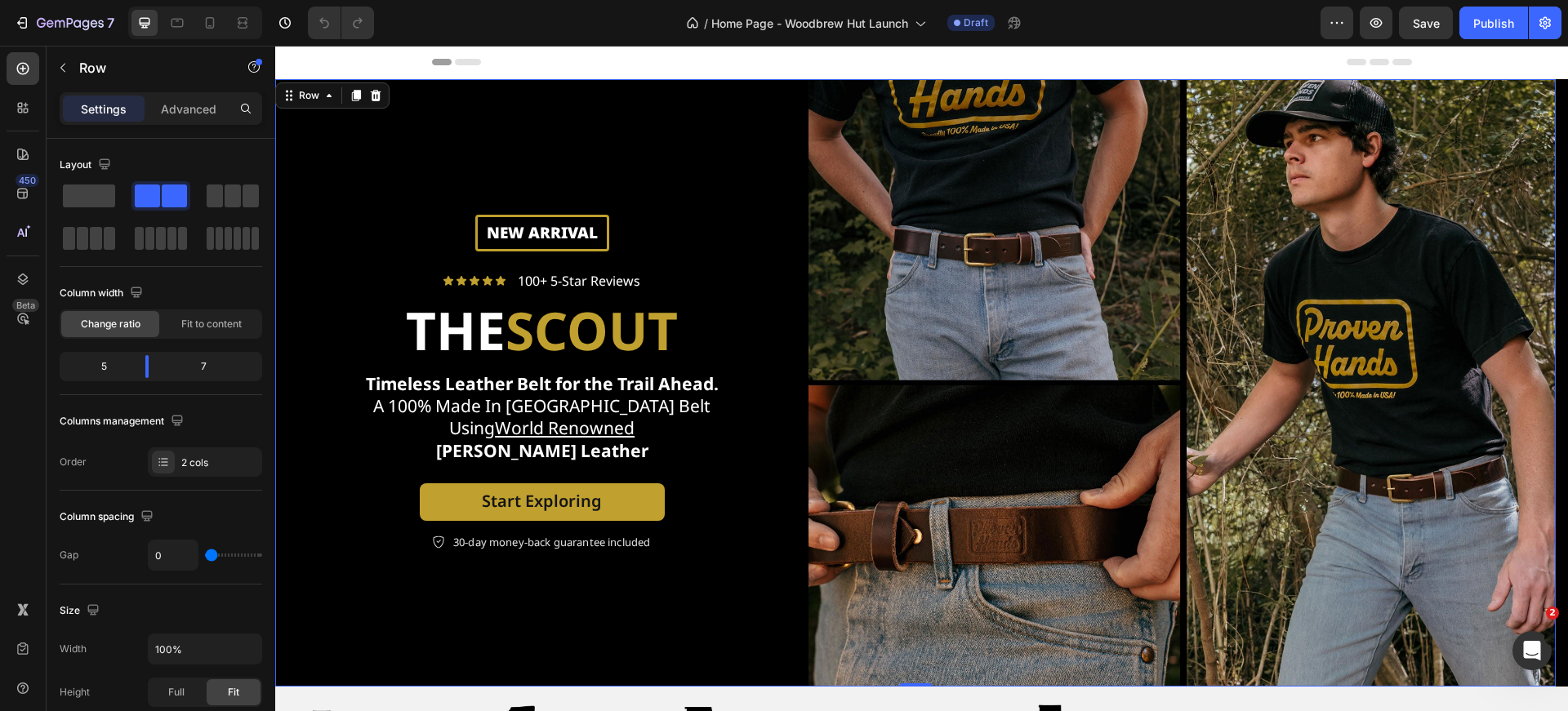
click at [328, 132] on div "New arrival Text Block Row Icon Icon Icon Icon Icon Icon List 100+ 5-Star Revie…" at bounding box center [541, 383] width 533 height 608
click at [372, 98] on icon at bounding box center [375, 95] width 11 height 12
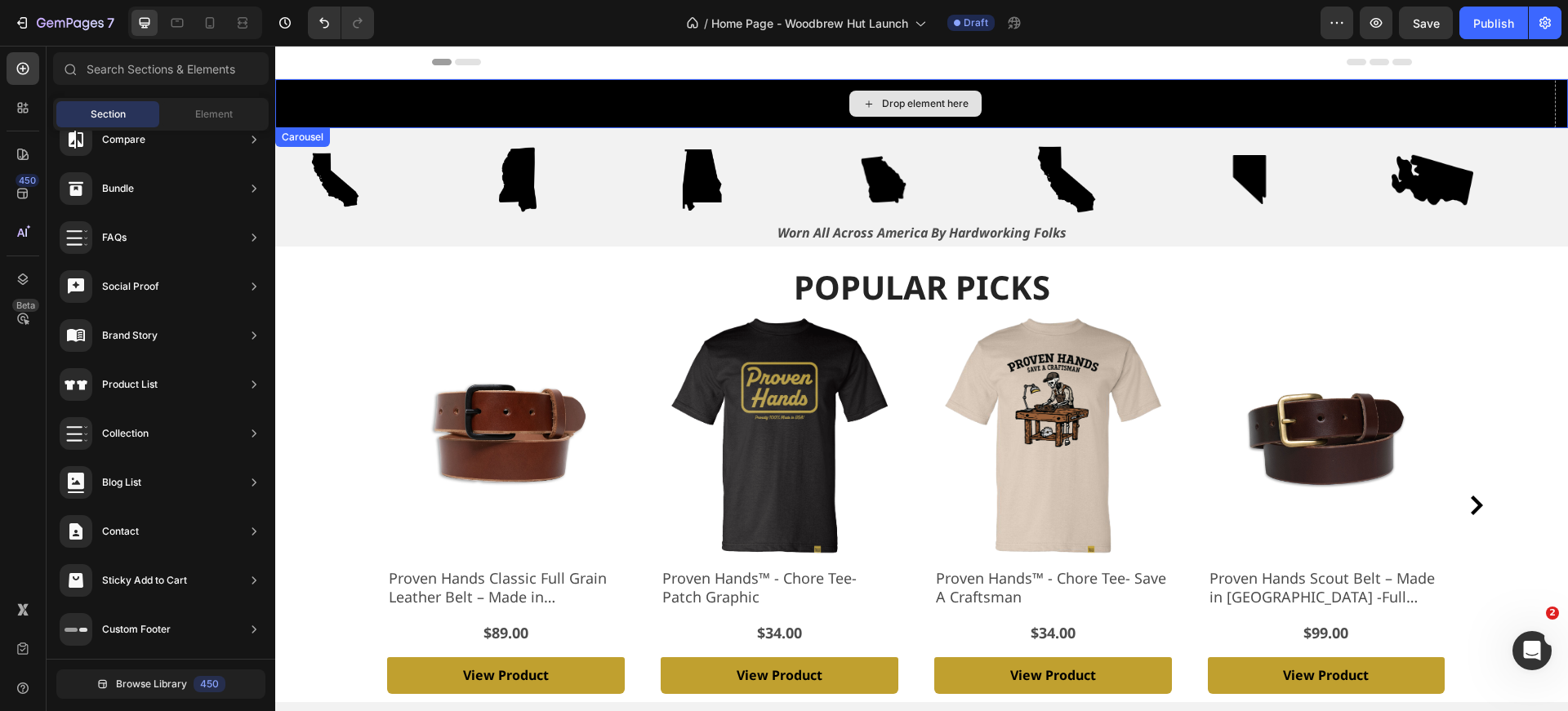
click at [903, 105] on div "Drop element here" at bounding box center [925, 103] width 86 height 13
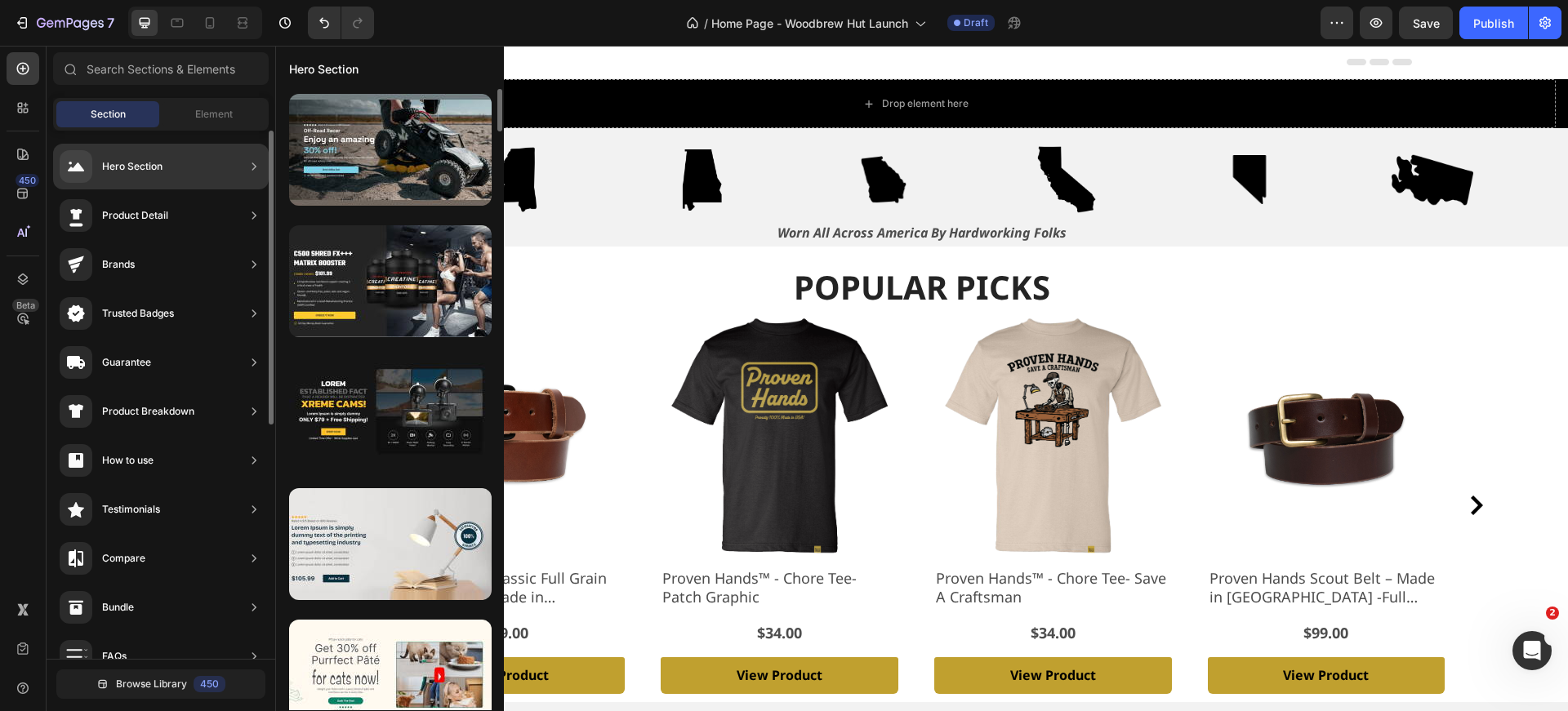
click at [163, 163] on div "Hero Section" at bounding box center [160, 167] width 215 height 46
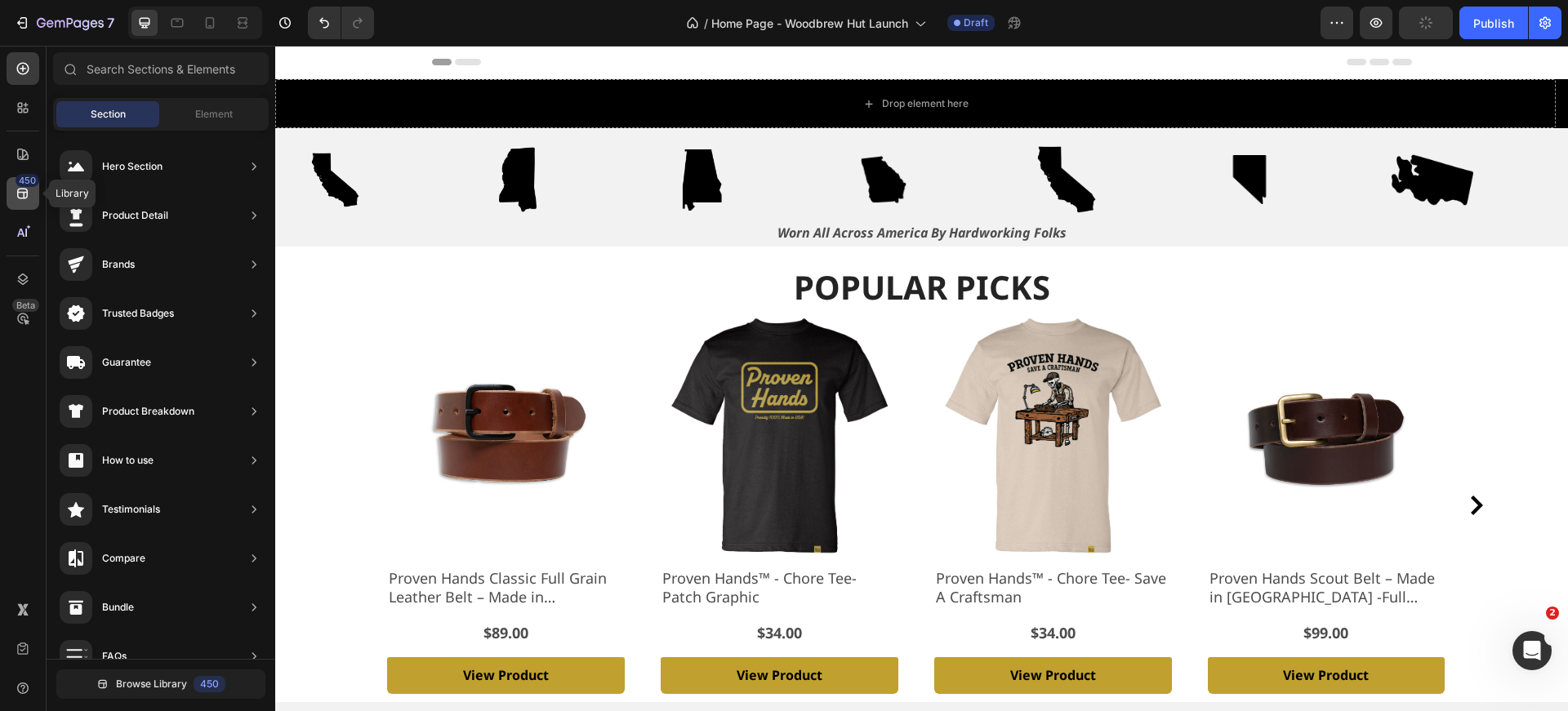
click at [19, 196] on icon at bounding box center [23, 194] width 16 height 16
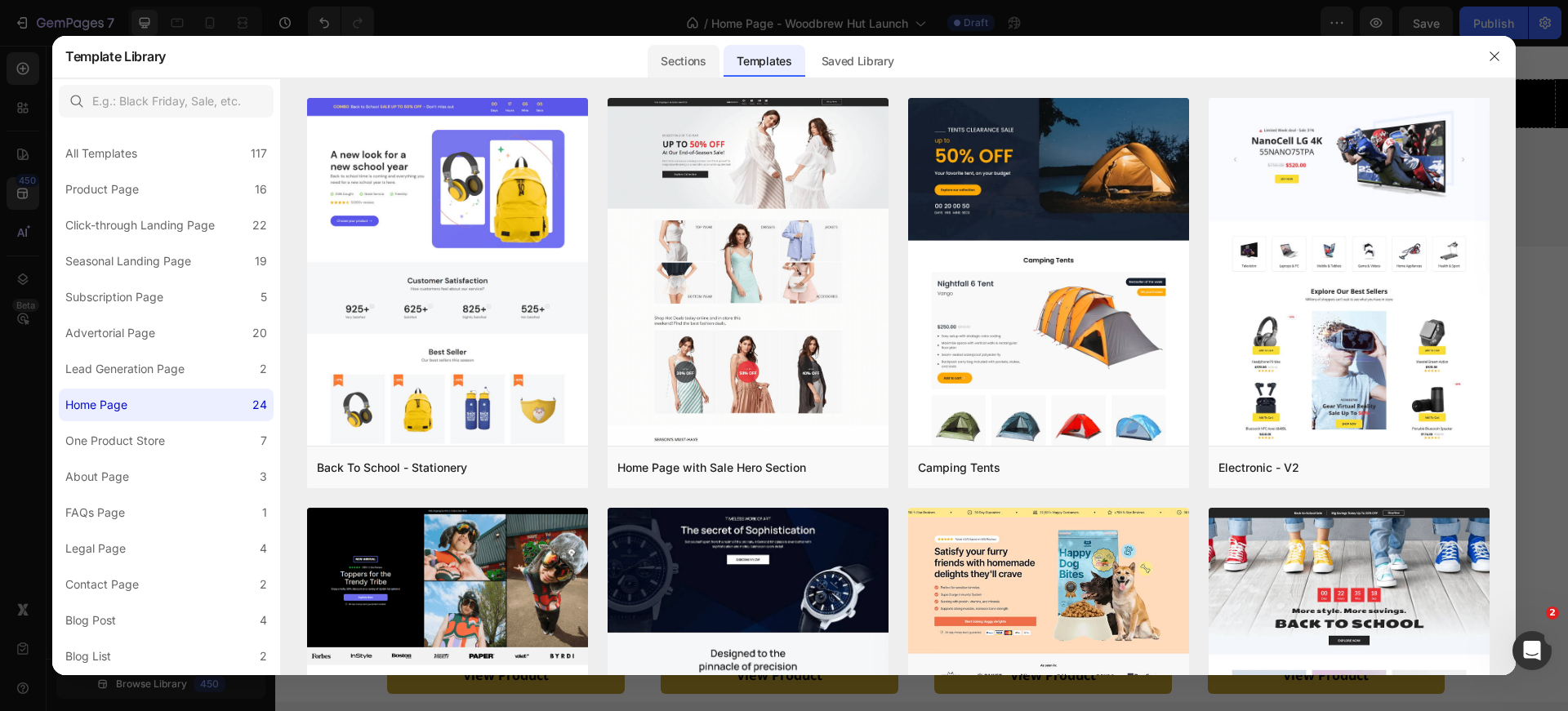
click at [673, 66] on div "Sections" at bounding box center [683, 61] width 71 height 33
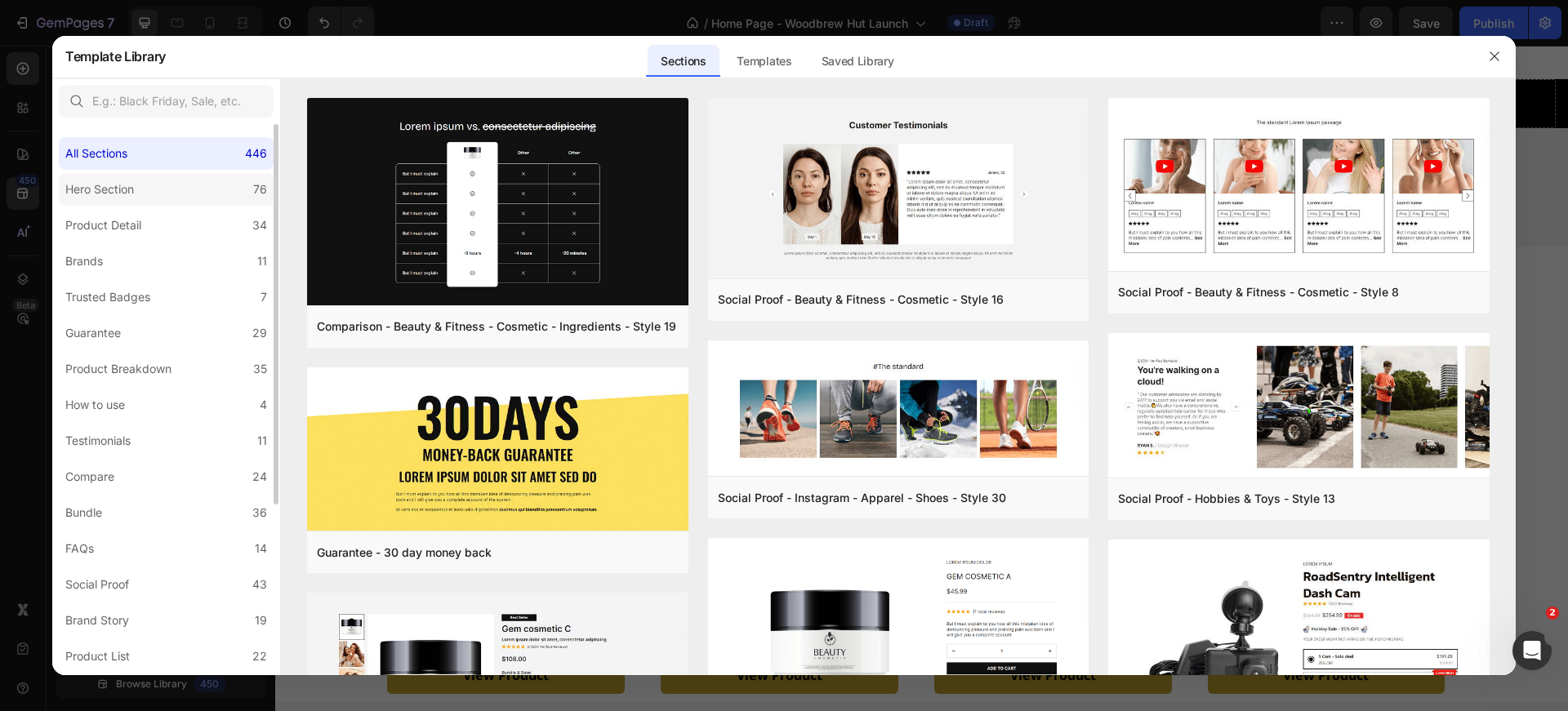
click at [189, 187] on label "Hero Section 76" at bounding box center [166, 189] width 214 height 33
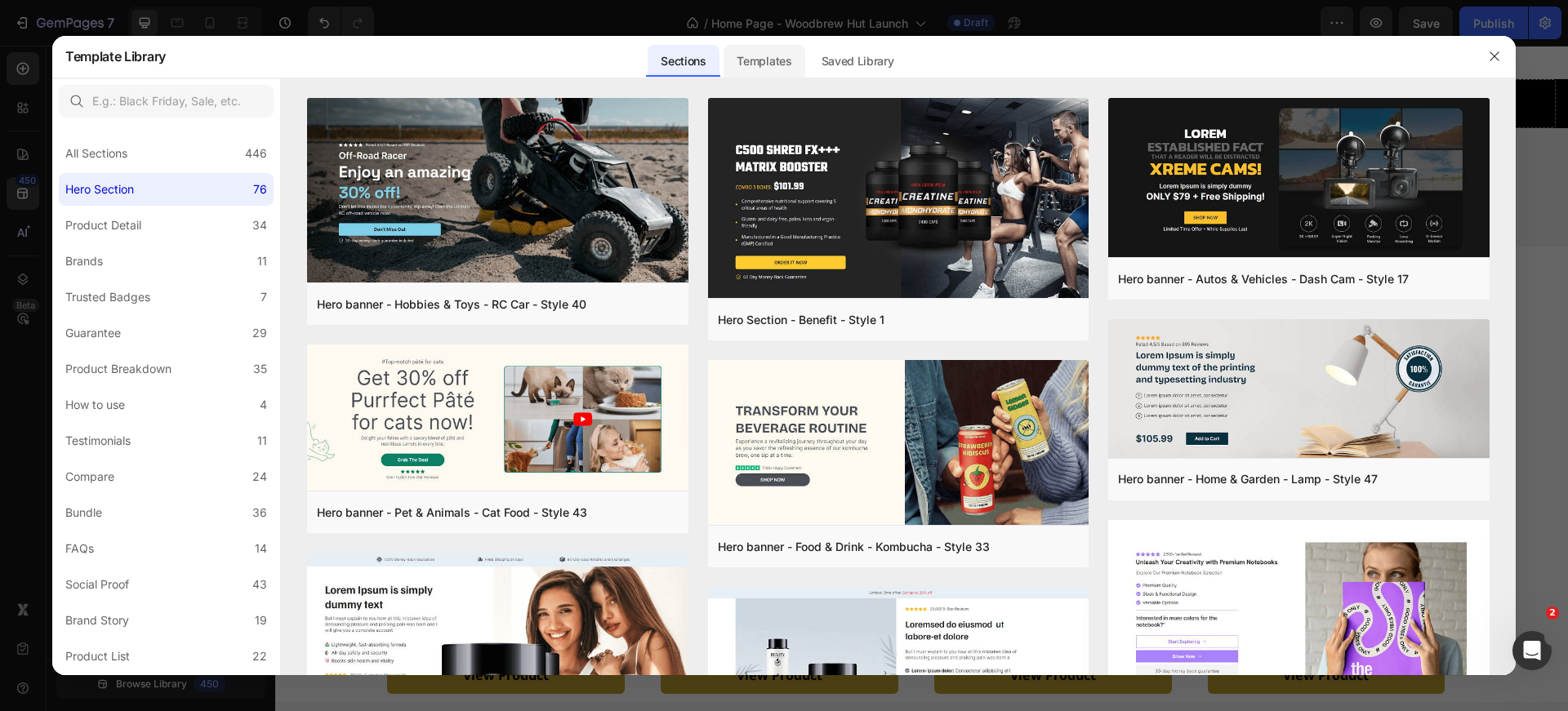
click at [800, 65] on div "Templates" at bounding box center [764, 61] width 80 height 33
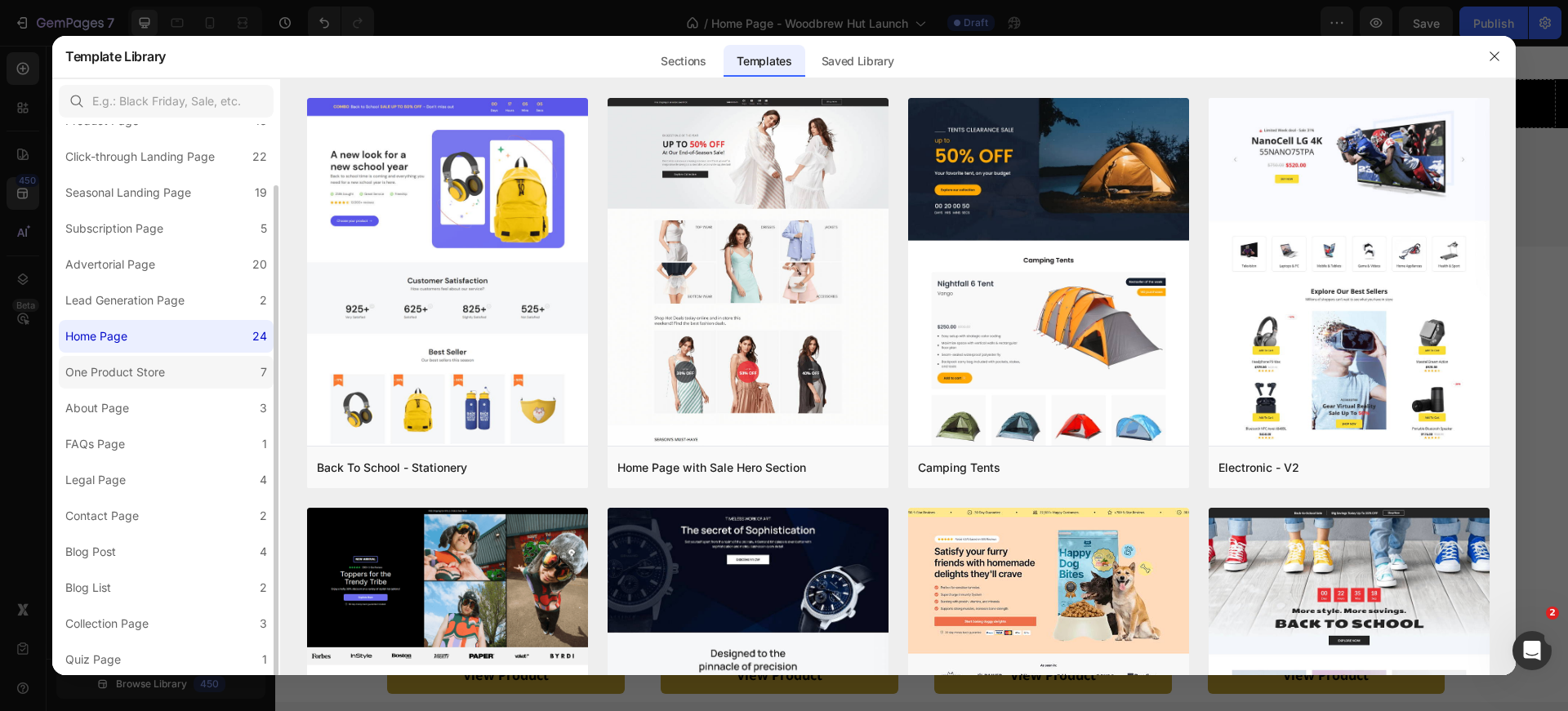
scroll to position [68, 0]
click at [133, 650] on label "Quiz Page 1" at bounding box center [166, 660] width 214 height 33
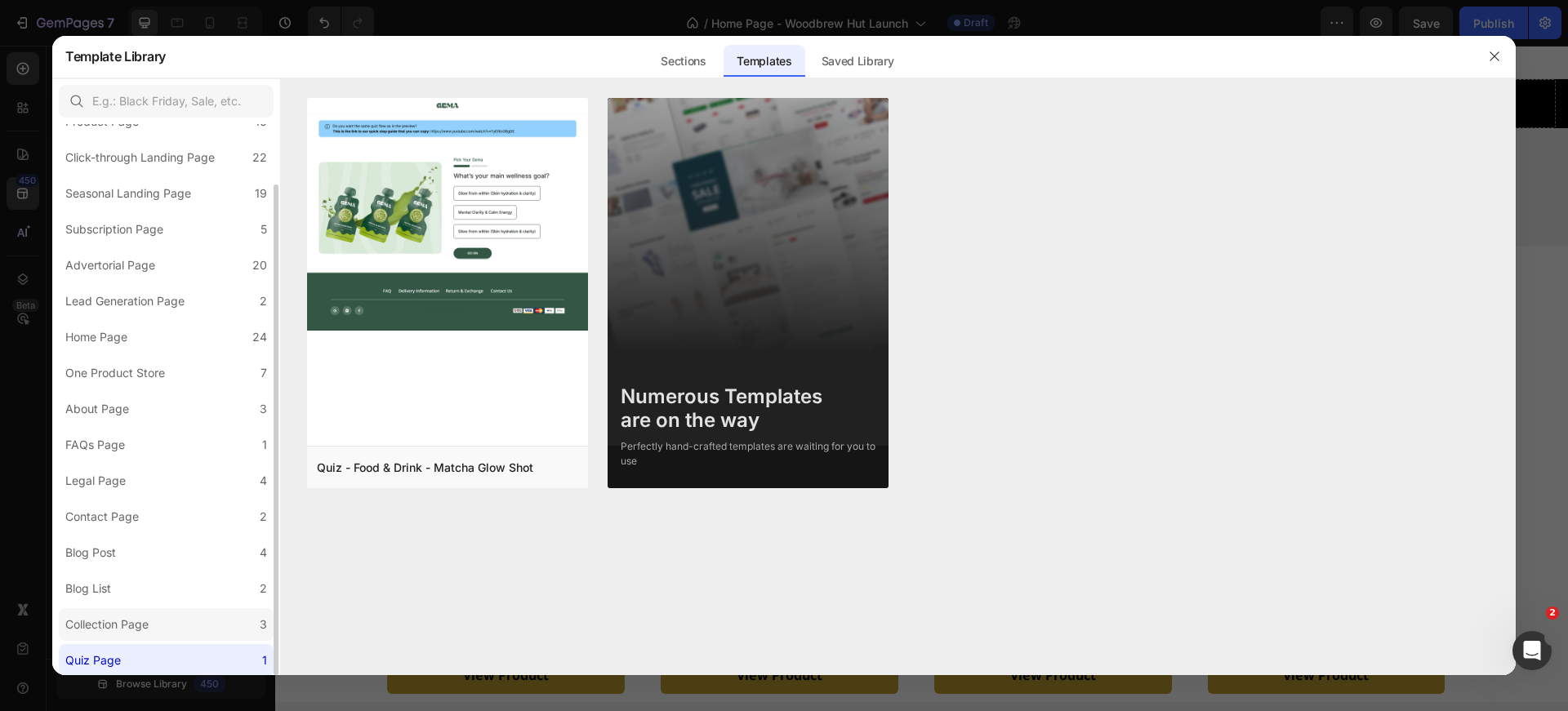
click at [136, 616] on div "Collection Page" at bounding box center [107, 625] width 83 height 20
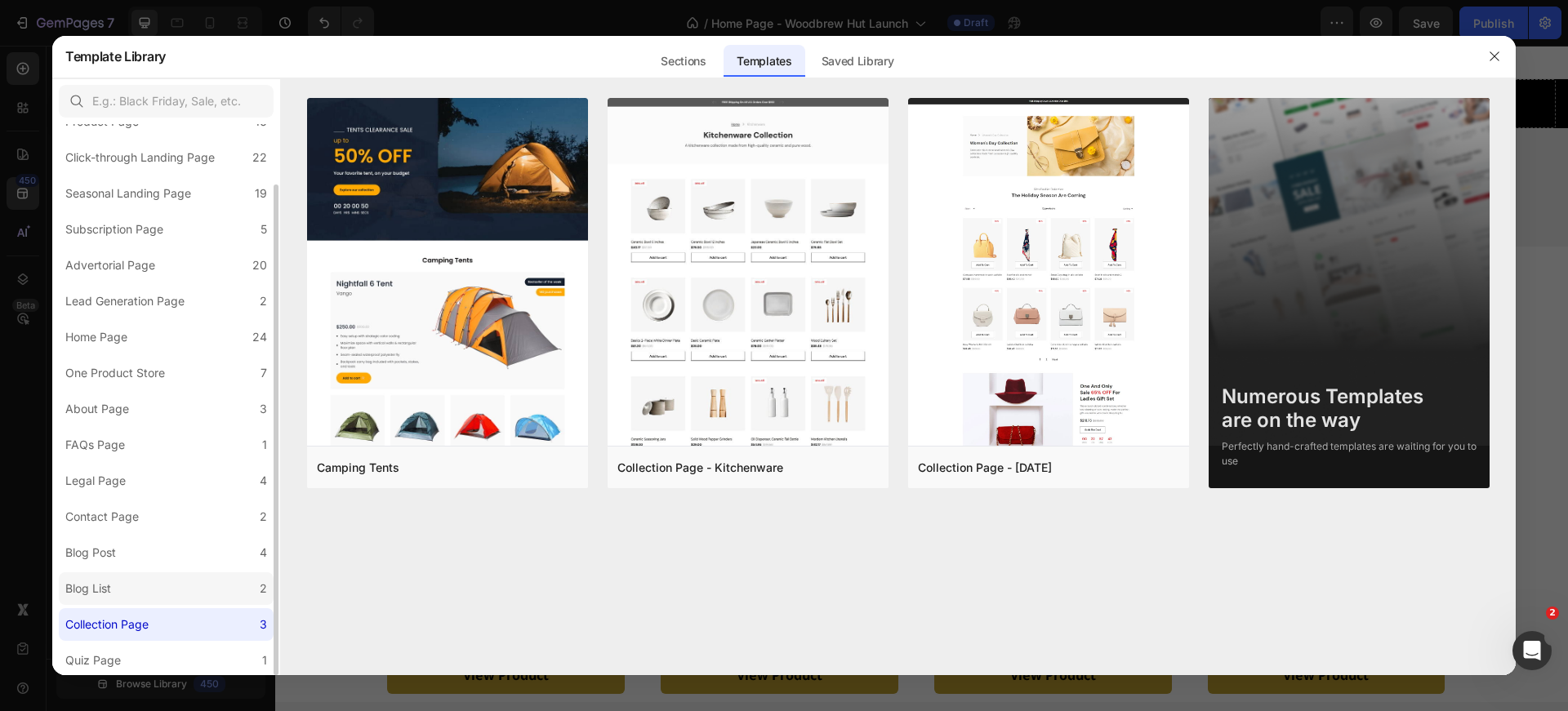
click at [136, 590] on label "Blog List 2" at bounding box center [166, 588] width 214 height 33
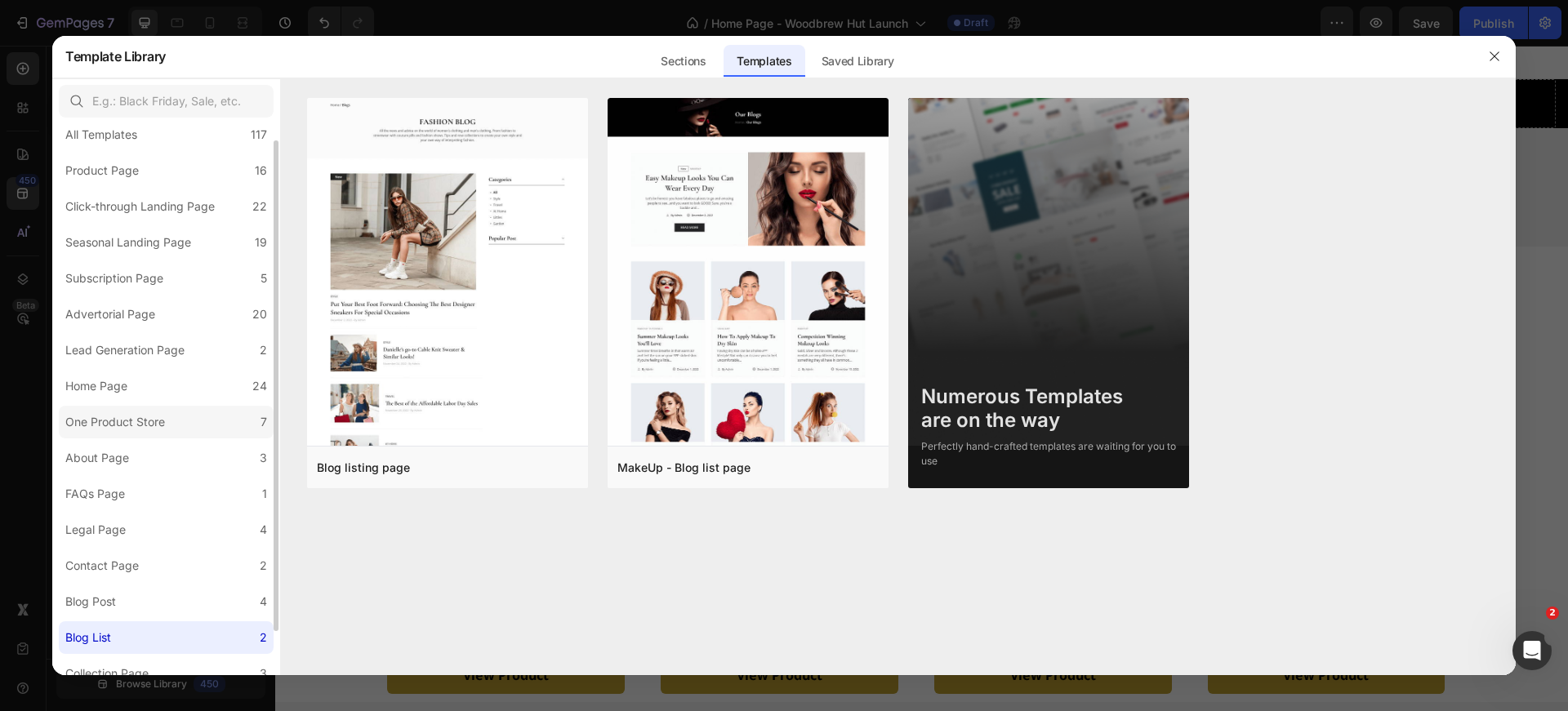
scroll to position [0, 0]
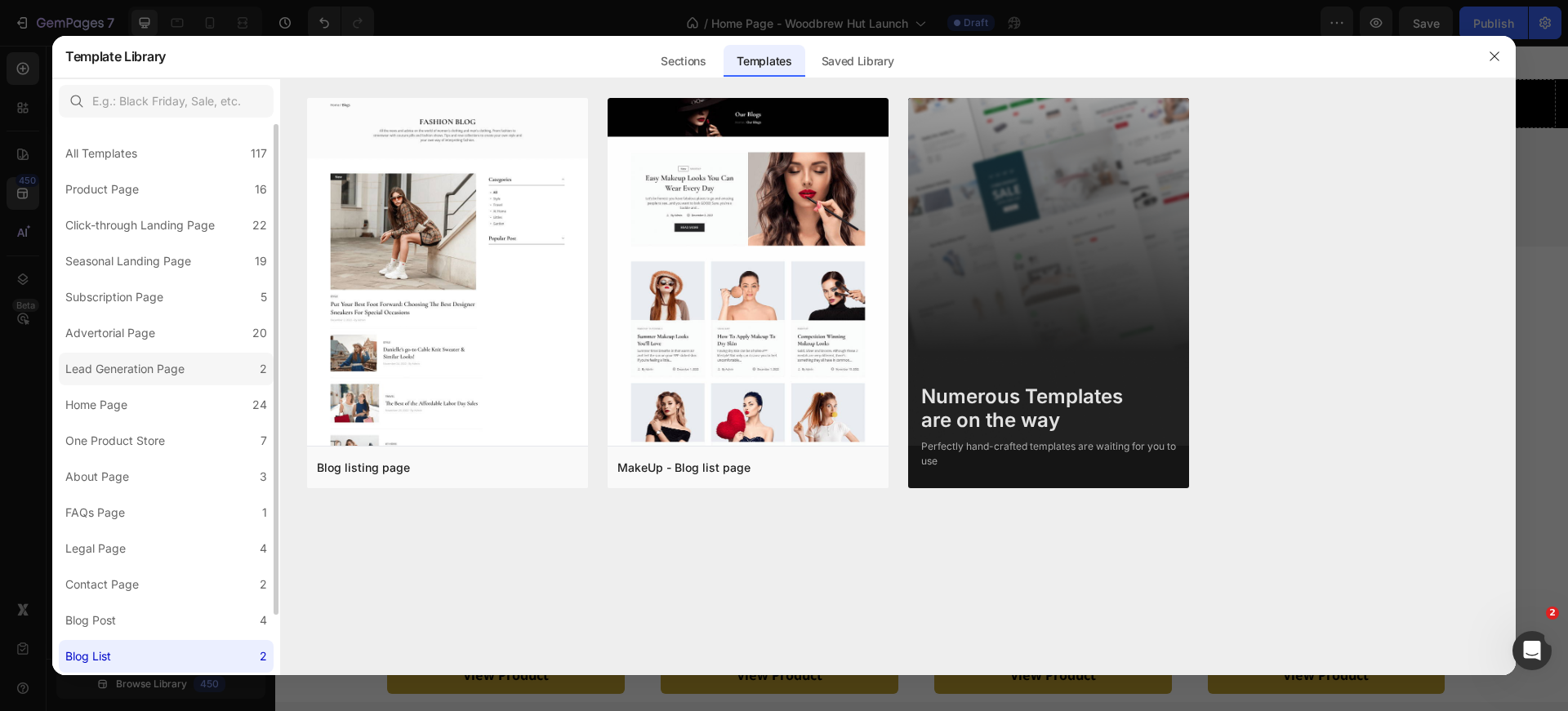
click at [133, 356] on label "Lead Generation Page 2" at bounding box center [166, 368] width 214 height 33
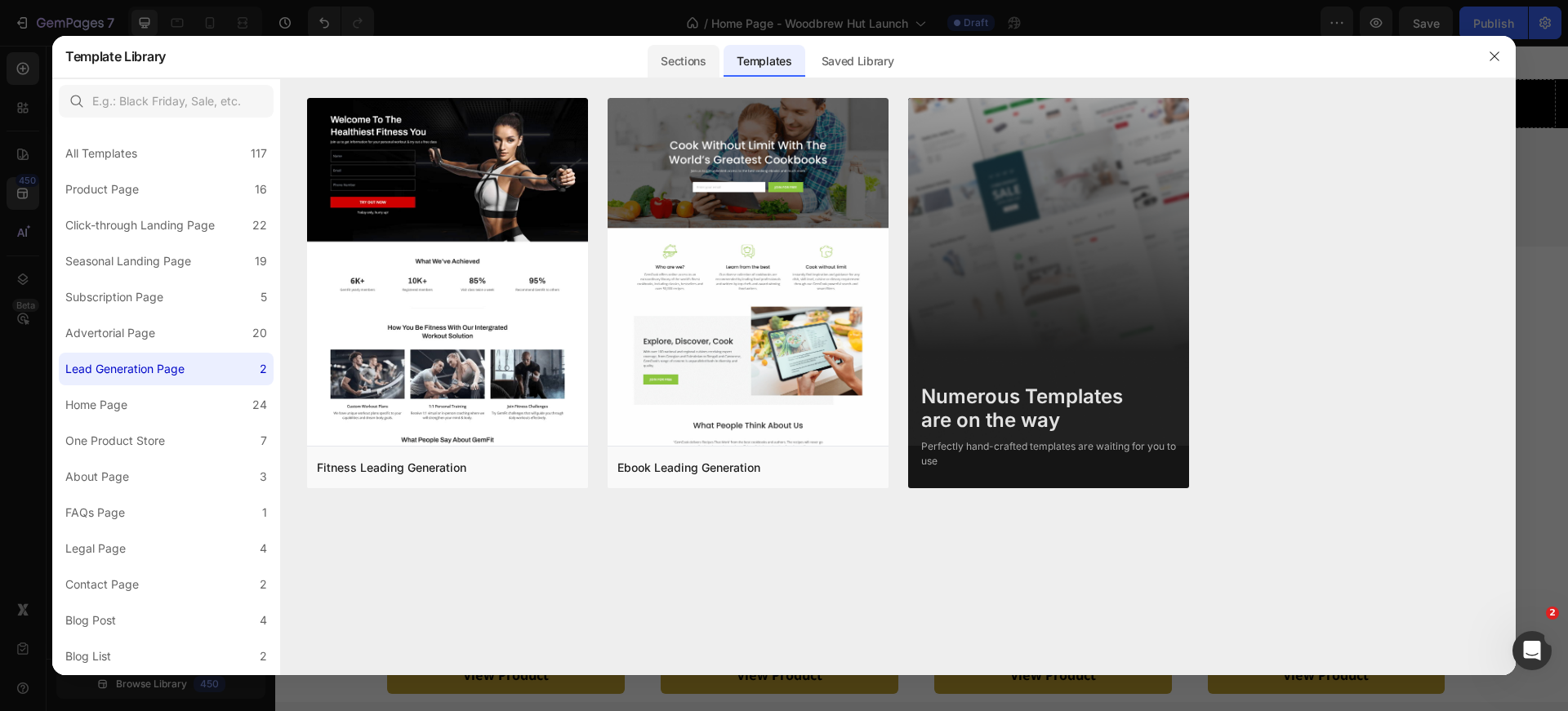
click at [679, 67] on div "Sections" at bounding box center [683, 61] width 71 height 33
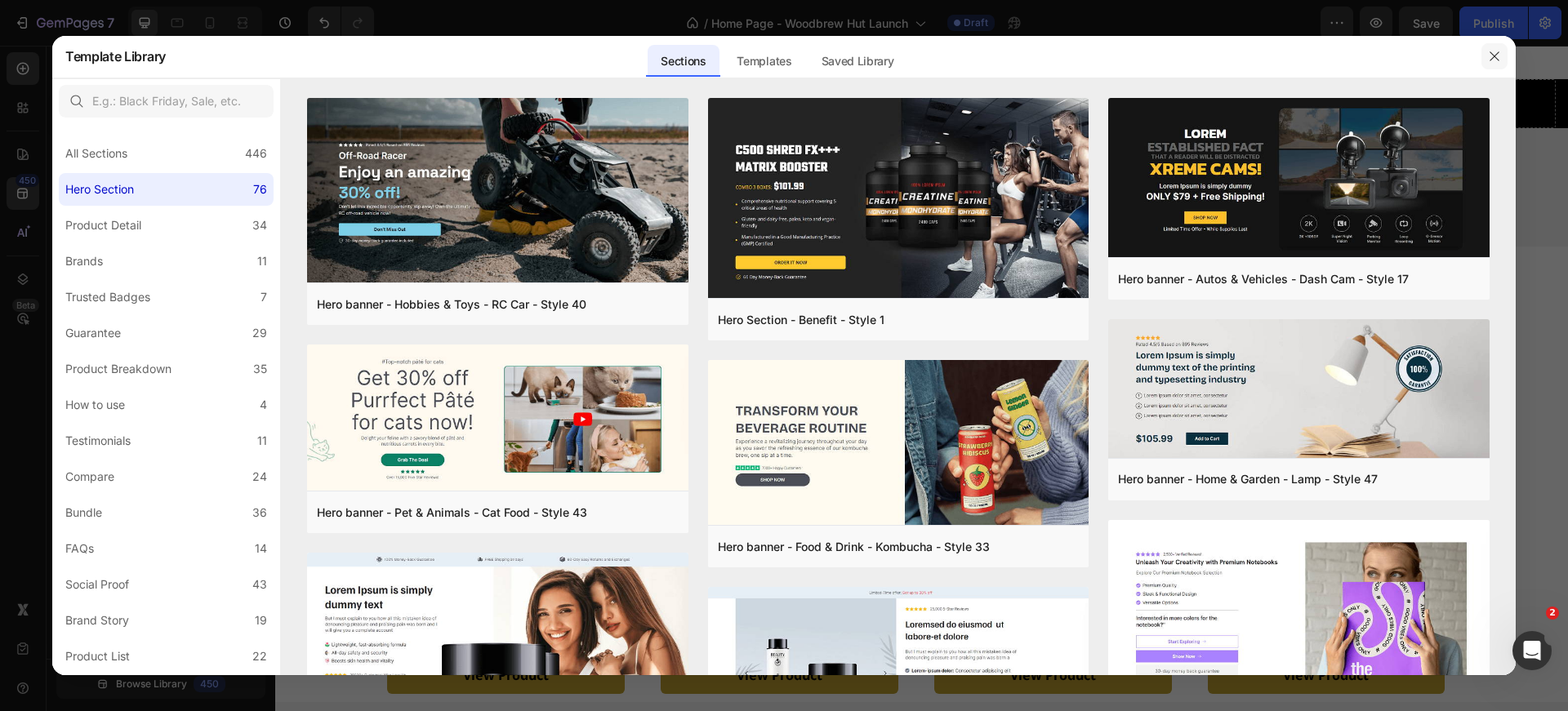
click at [1497, 53] on icon "button" at bounding box center [1494, 56] width 9 height 9
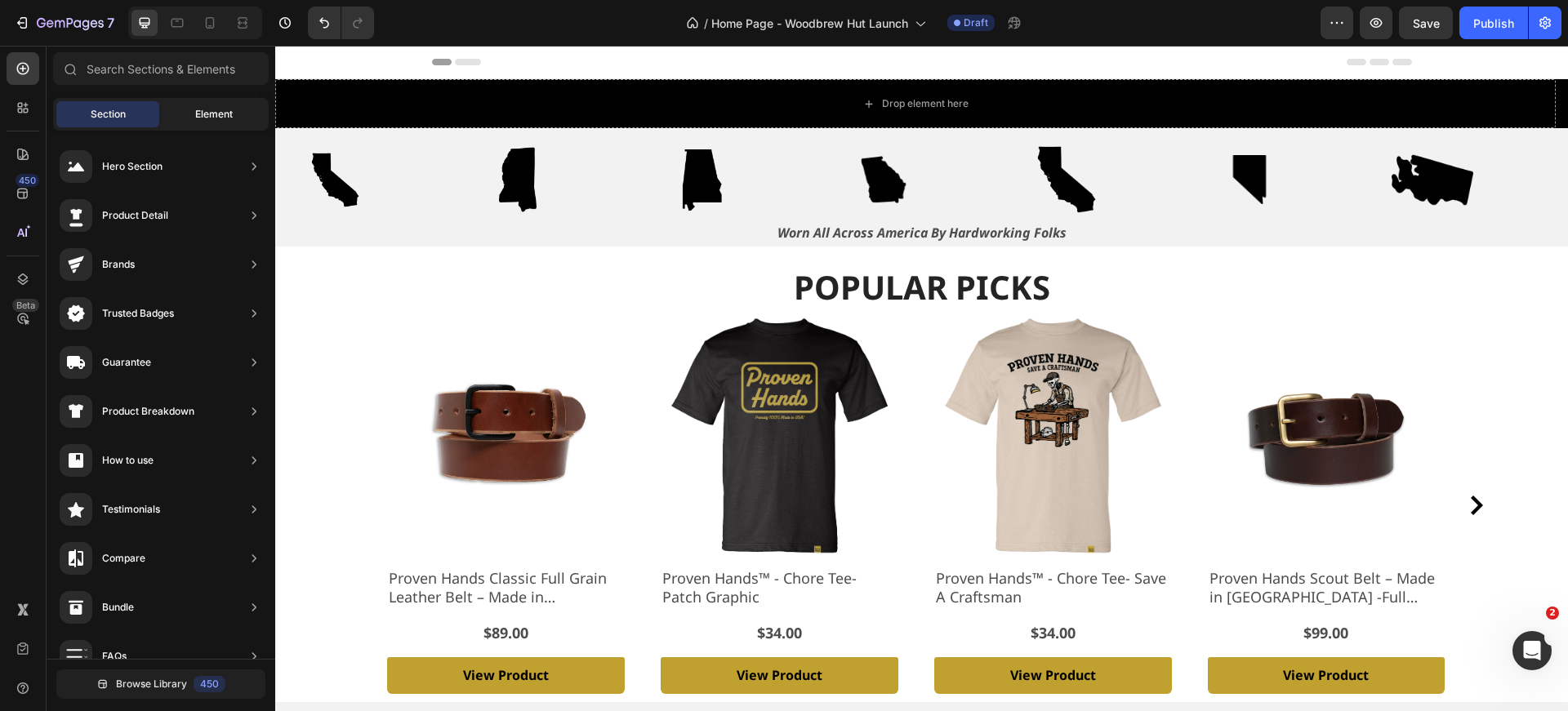
click at [205, 120] on span "Element" at bounding box center [214, 114] width 38 height 15
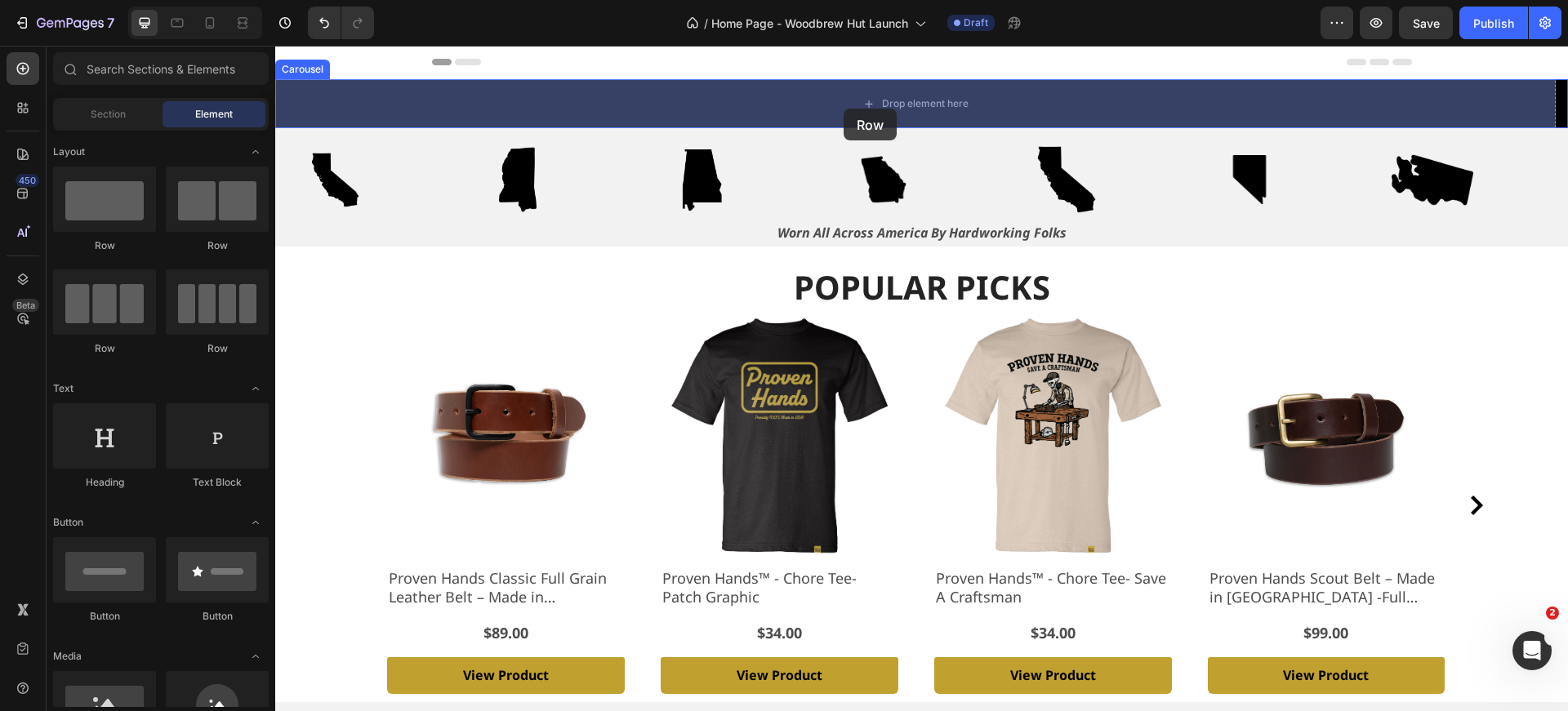
drag, startPoint x: 363, startPoint y: 246, endPoint x: 844, endPoint y: 108, distance: 500.4
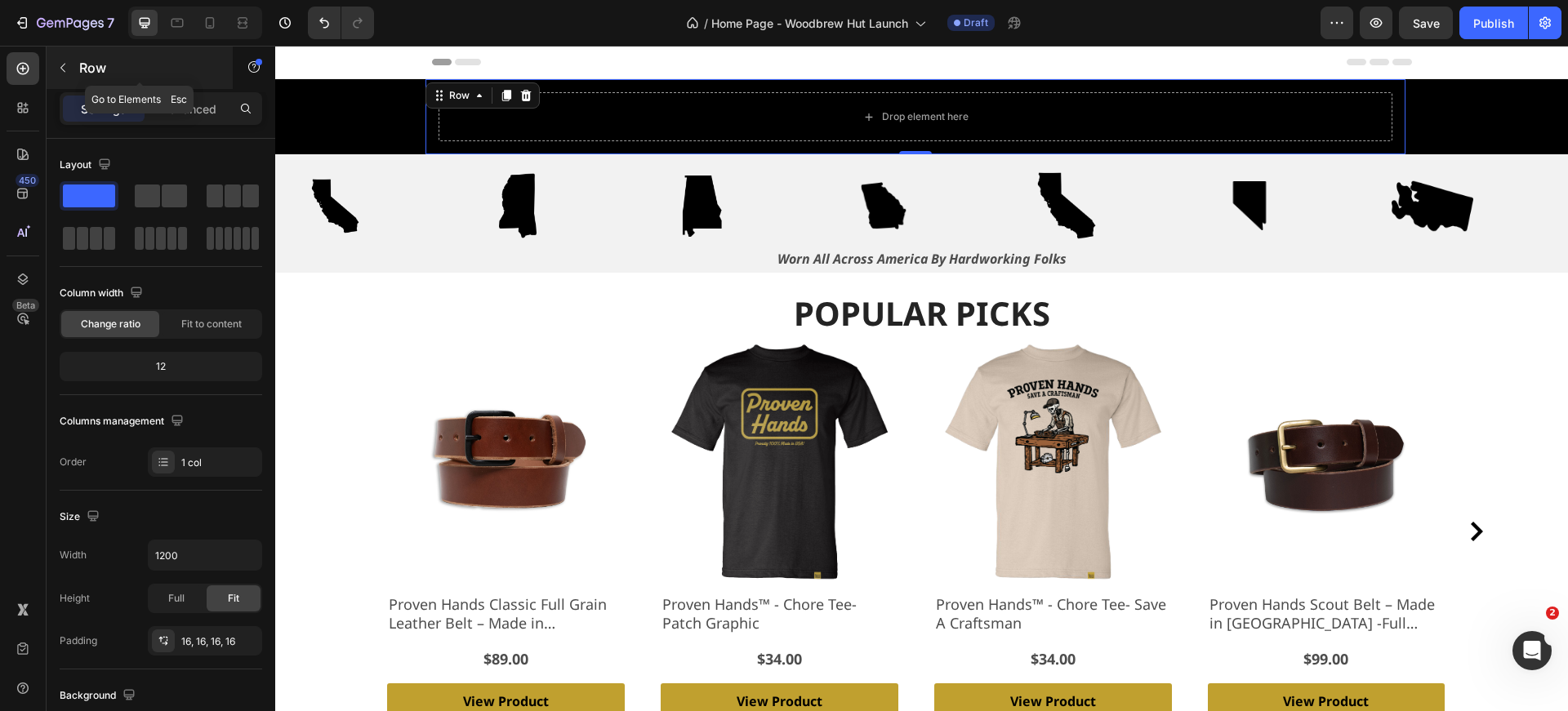
click at [68, 67] on icon "button" at bounding box center [63, 68] width 13 height 13
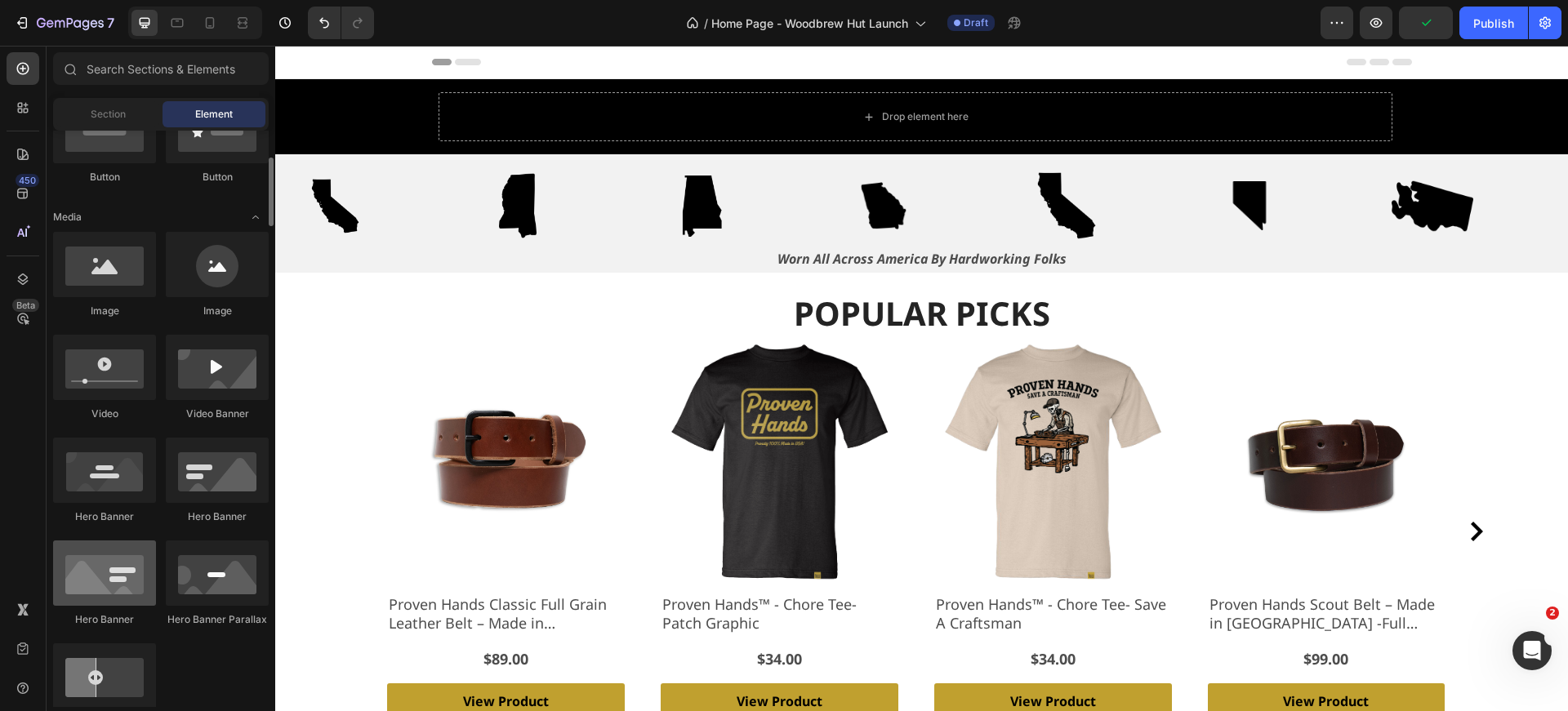
scroll to position [417, 0]
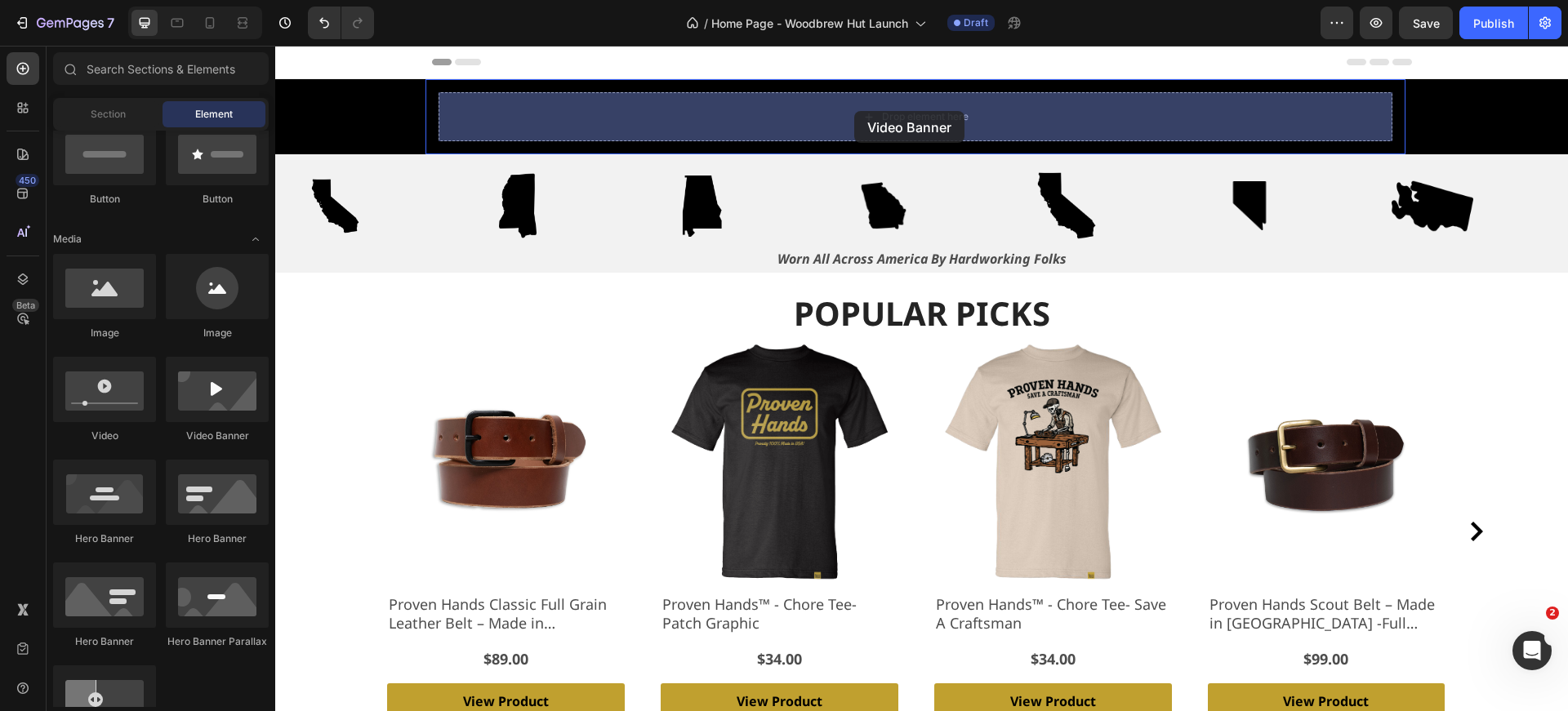
drag, startPoint x: 484, startPoint y: 457, endPoint x: 854, endPoint y: 111, distance: 506.6
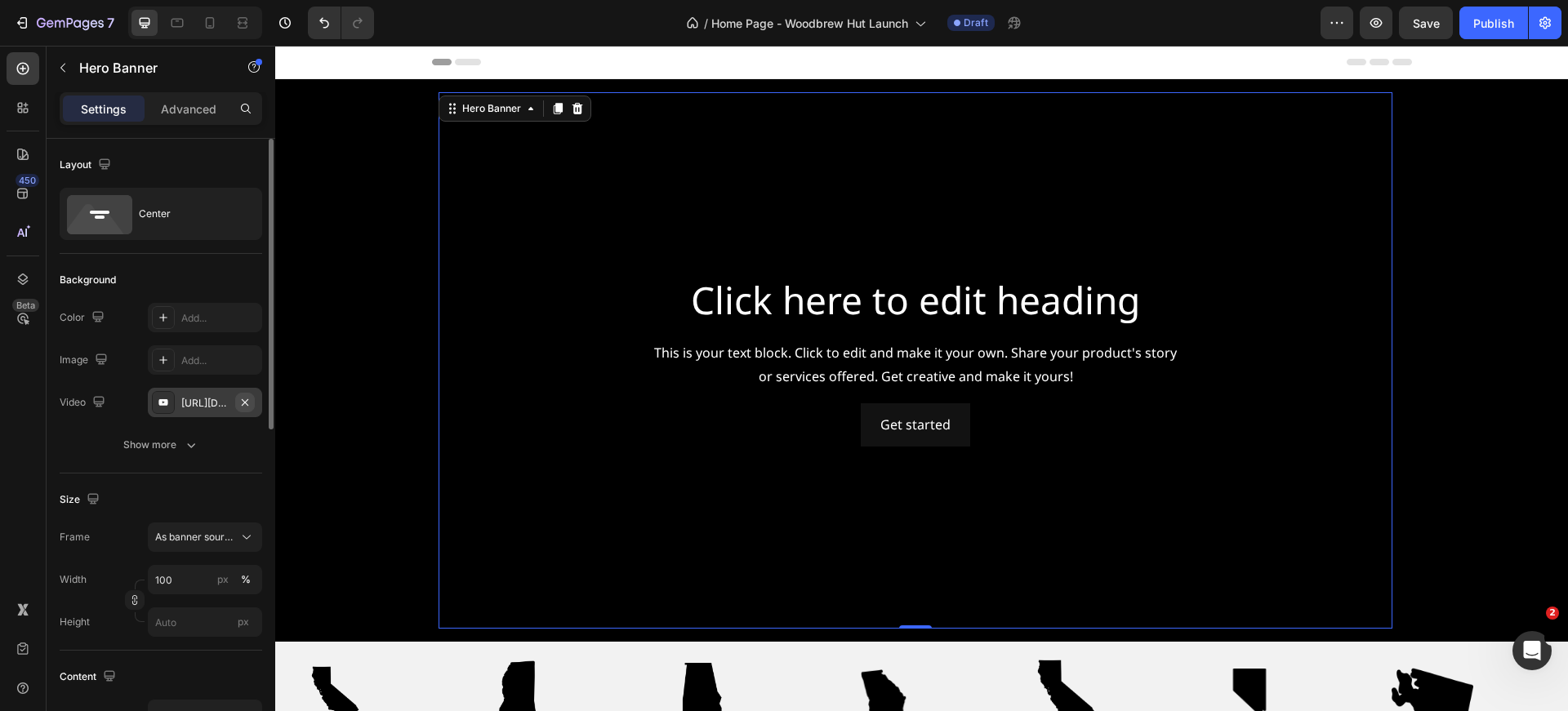
click at [246, 404] on icon "button" at bounding box center [244, 402] width 13 height 13
type input "Auto"
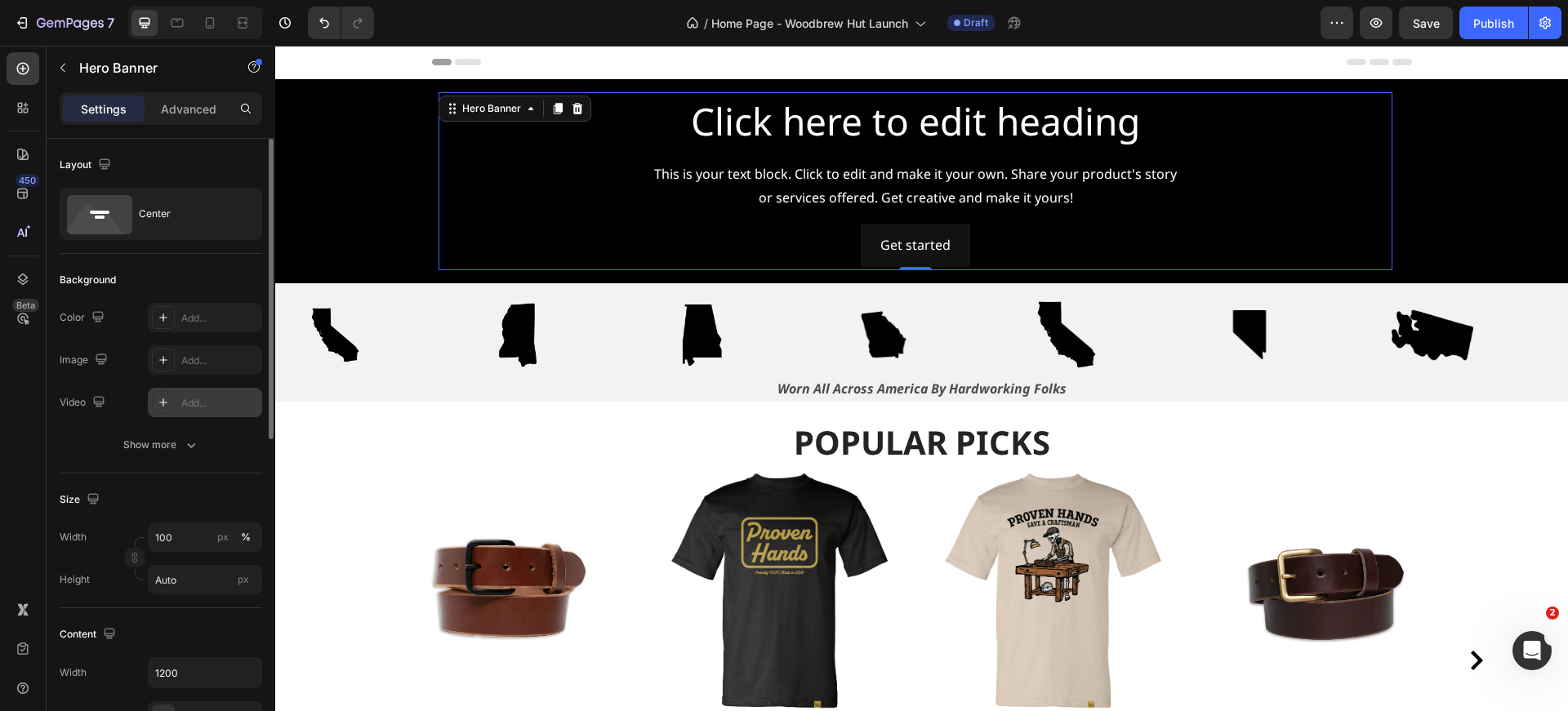
click at [168, 402] on icon at bounding box center [163, 402] width 13 height 13
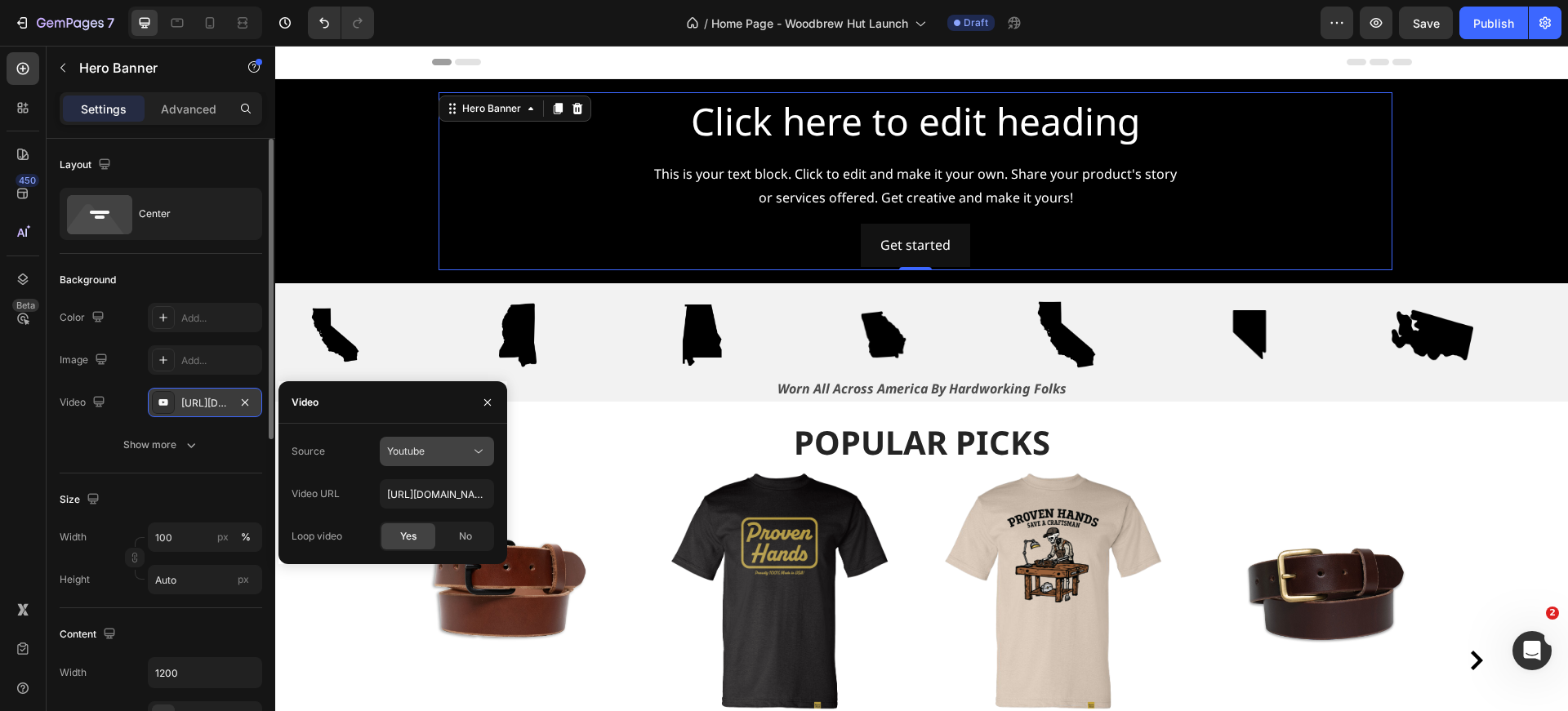
click at [478, 462] on button "Youtube" at bounding box center [436, 452] width 114 height 30
click at [419, 408] on div "Video" at bounding box center [392, 402] width 228 height 43
click at [483, 402] on icon "button" at bounding box center [487, 402] width 13 height 13
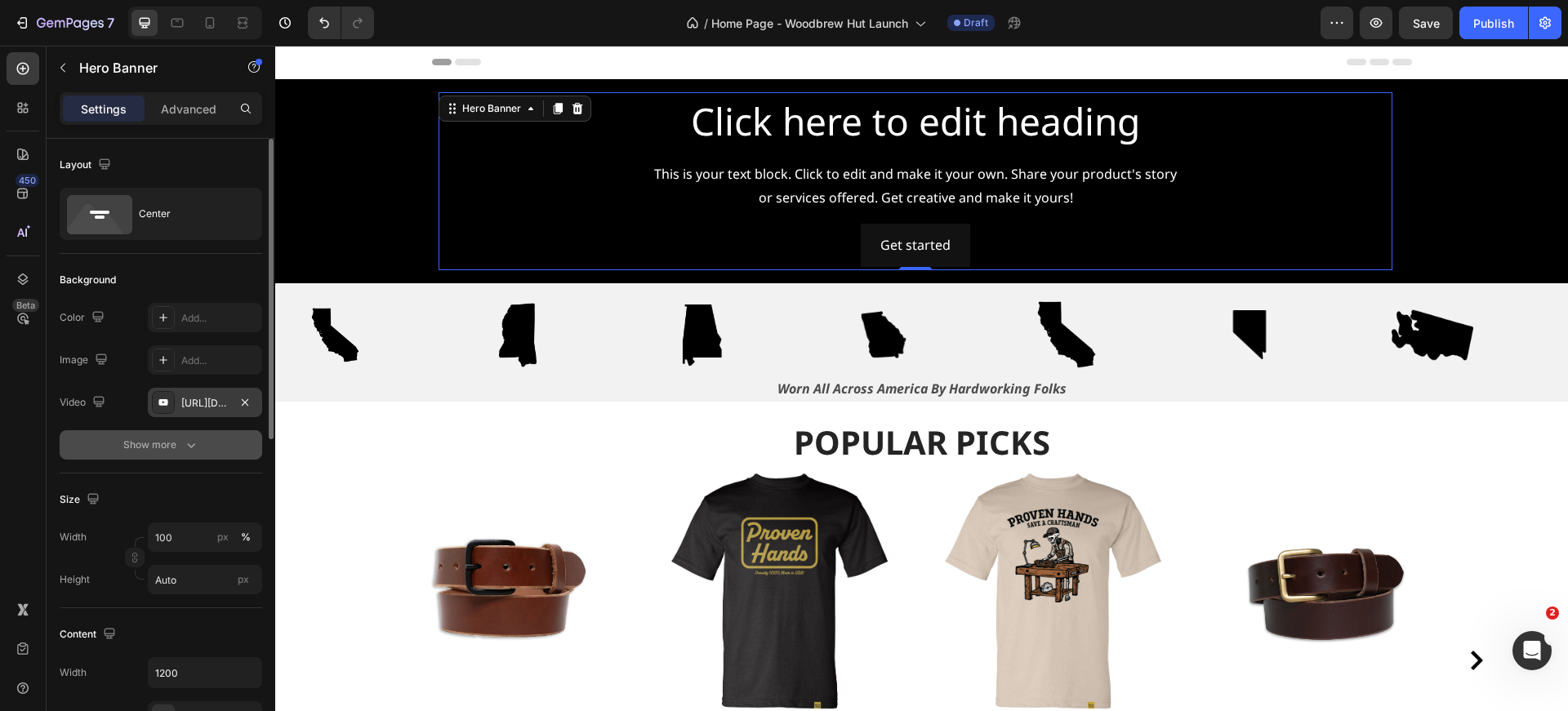
click at [178, 444] on div "Show more" at bounding box center [161, 445] width 75 height 16
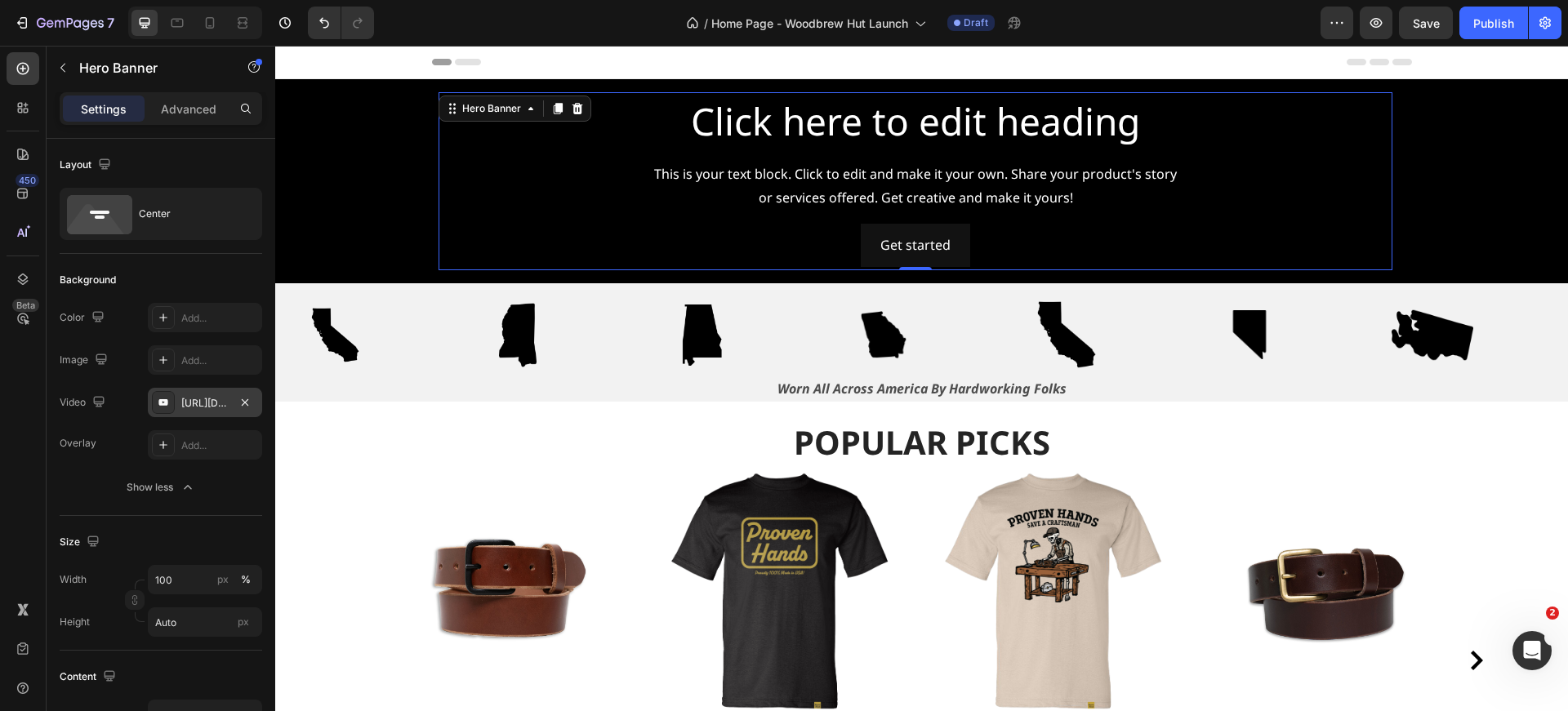
click at [184, 407] on div "[URL][DOMAIN_NAME]" at bounding box center [206, 403] width 48 height 15
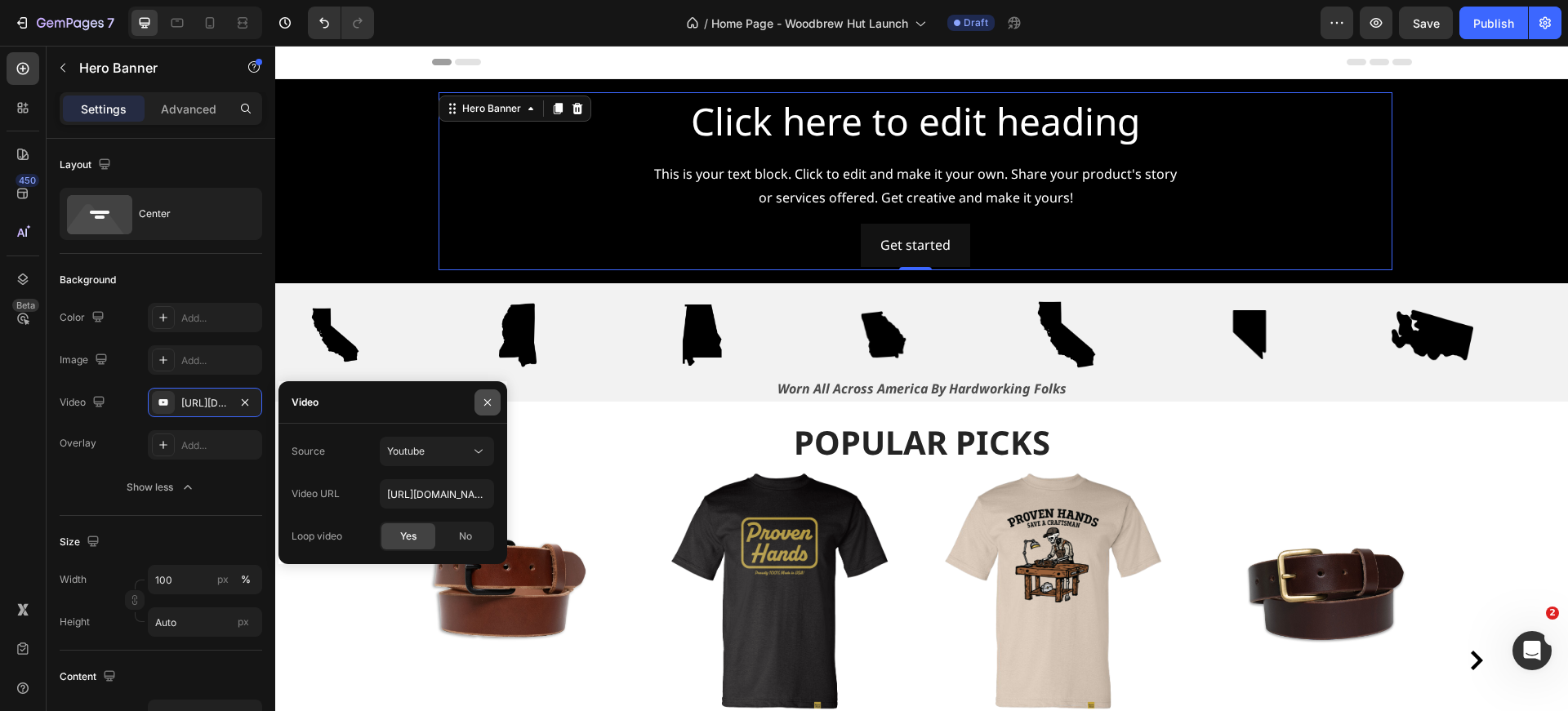
click at [489, 404] on icon "button" at bounding box center [487, 402] width 13 height 13
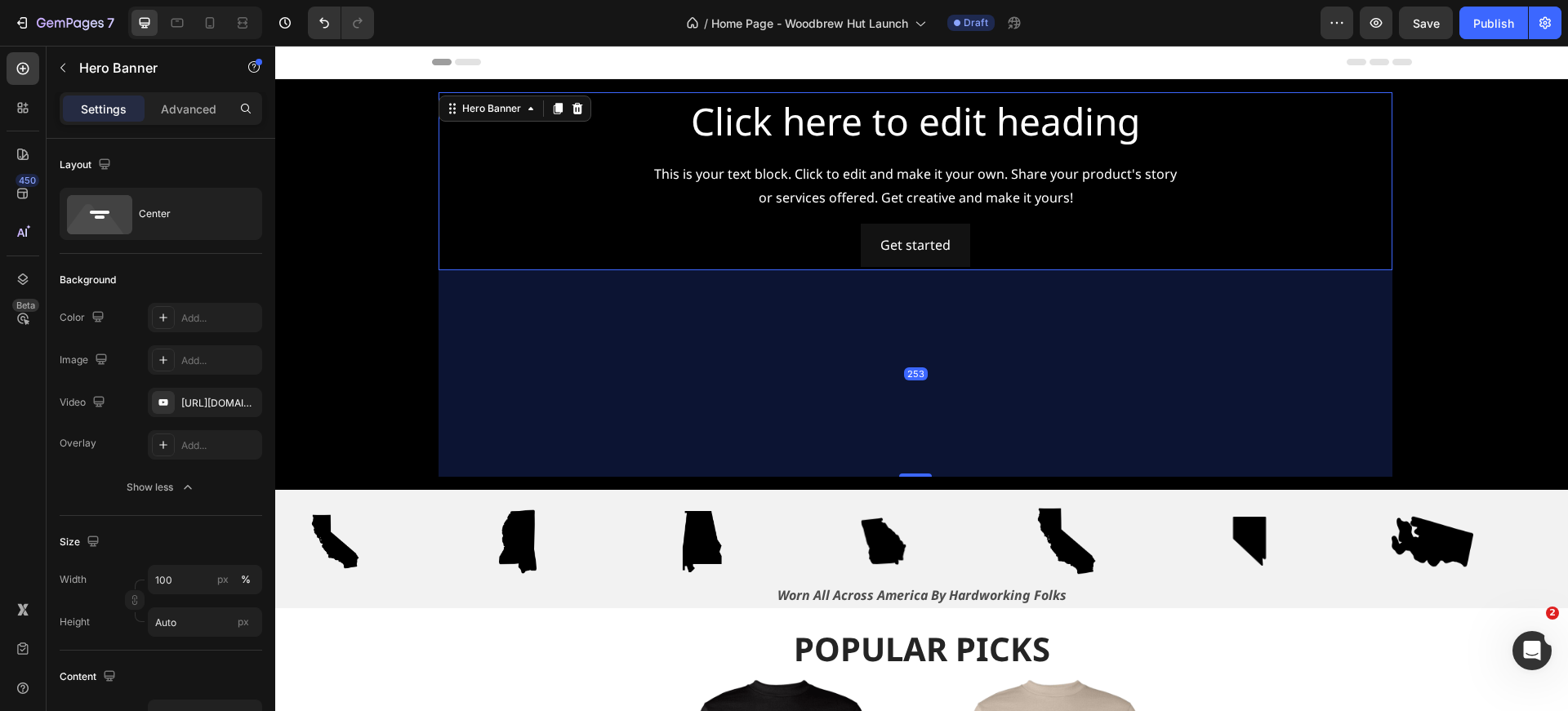
drag, startPoint x: 918, startPoint y: 269, endPoint x: 893, endPoint y: 476, distance: 208.5
click at [893, 270] on div "253" at bounding box center [916, 270] width 954 height 0
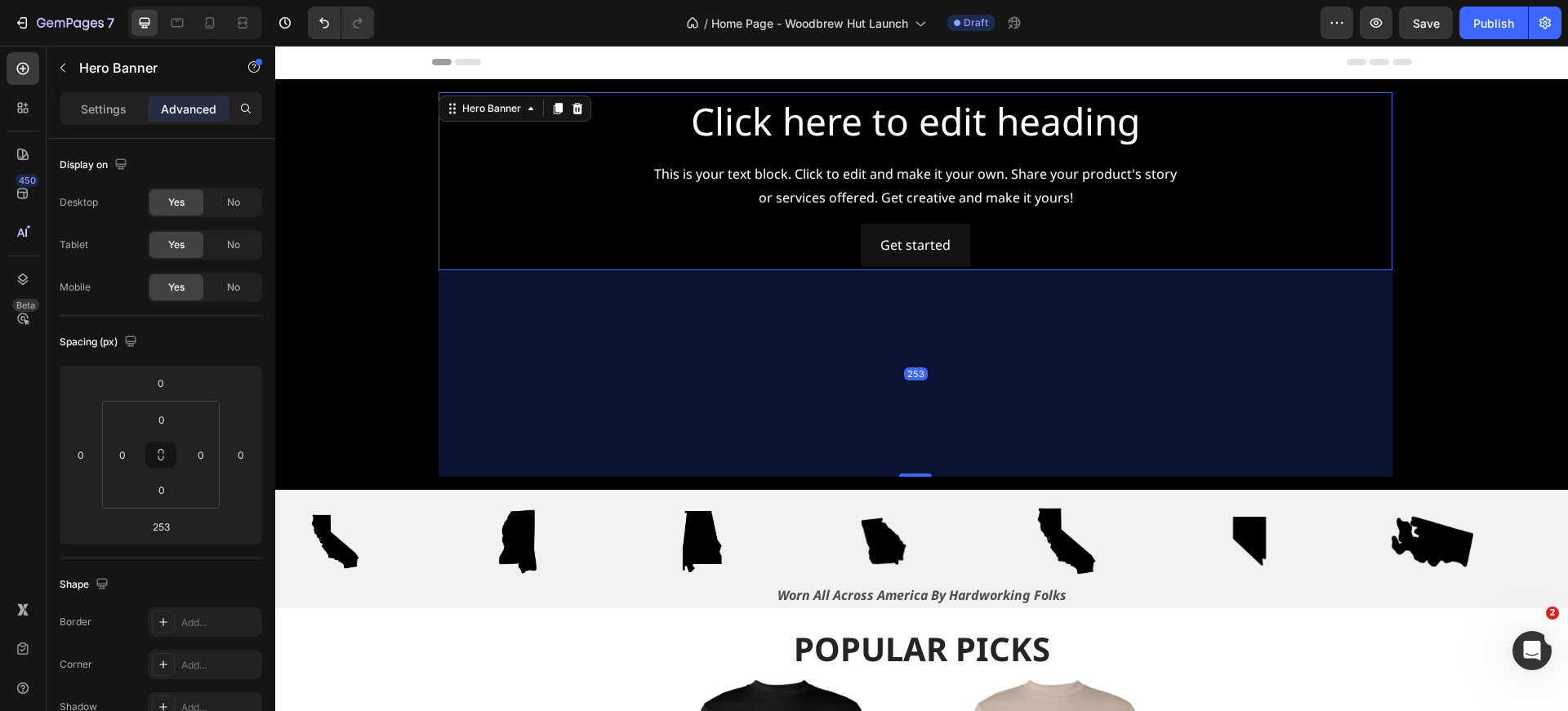
type input "0"
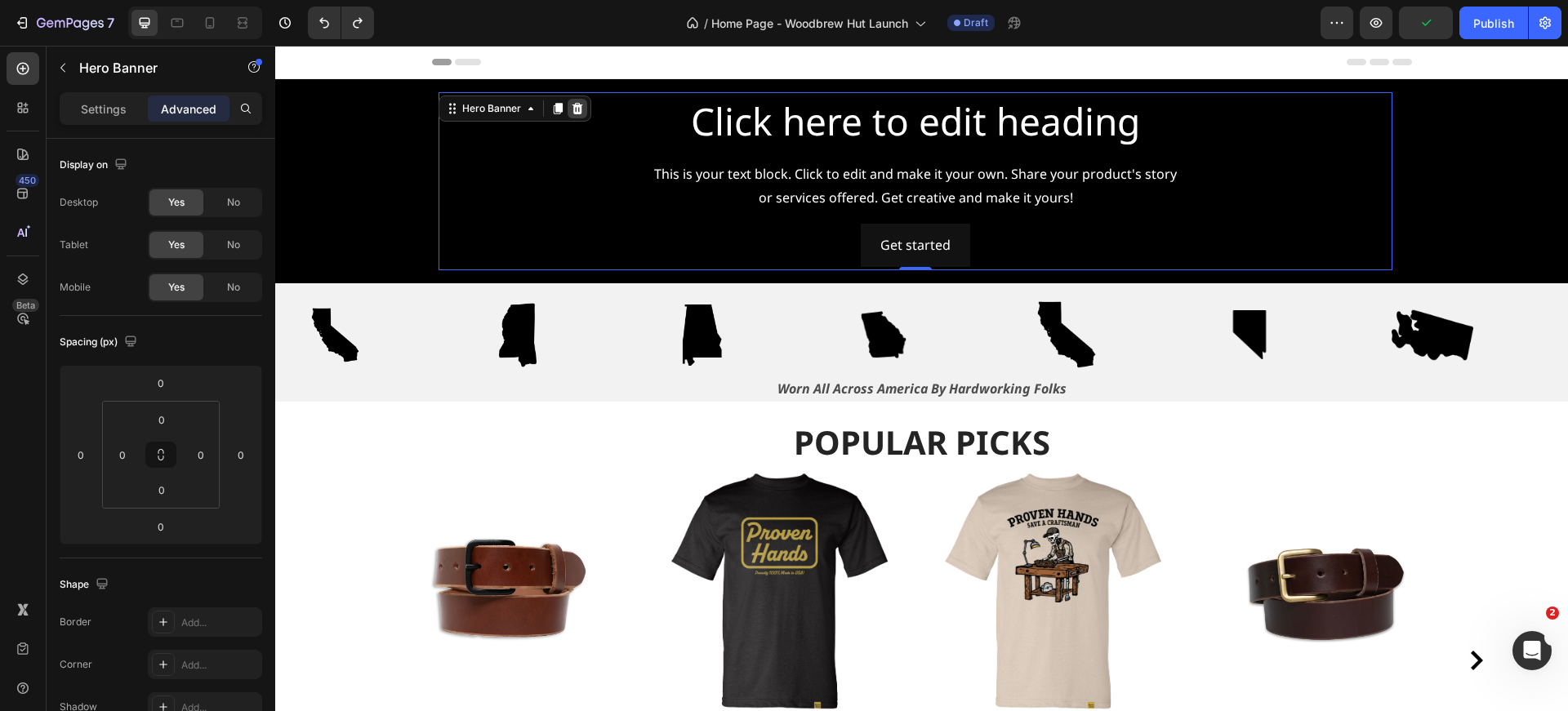
click at [582, 107] on icon at bounding box center [577, 108] width 13 height 13
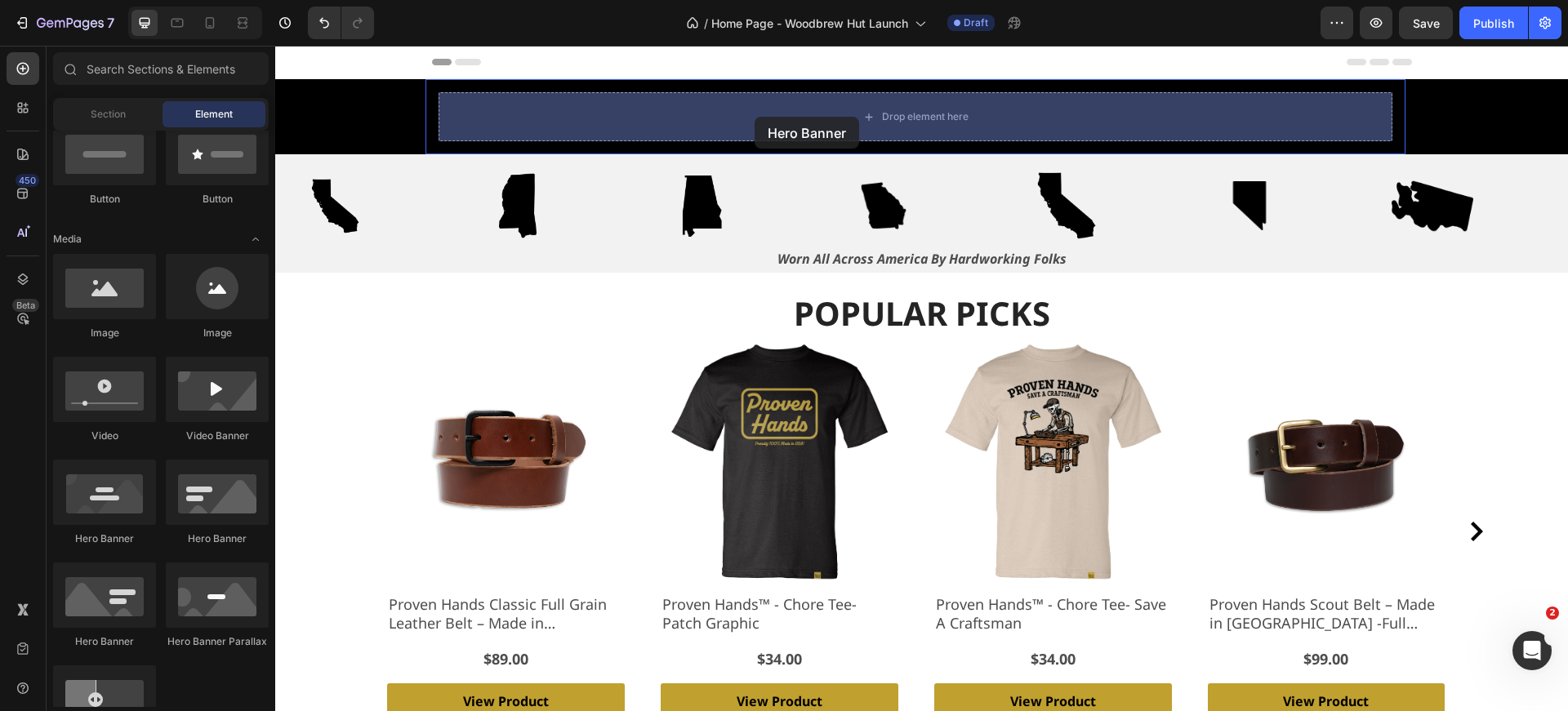
drag, startPoint x: 478, startPoint y: 545, endPoint x: 755, endPoint y: 117, distance: 509.8
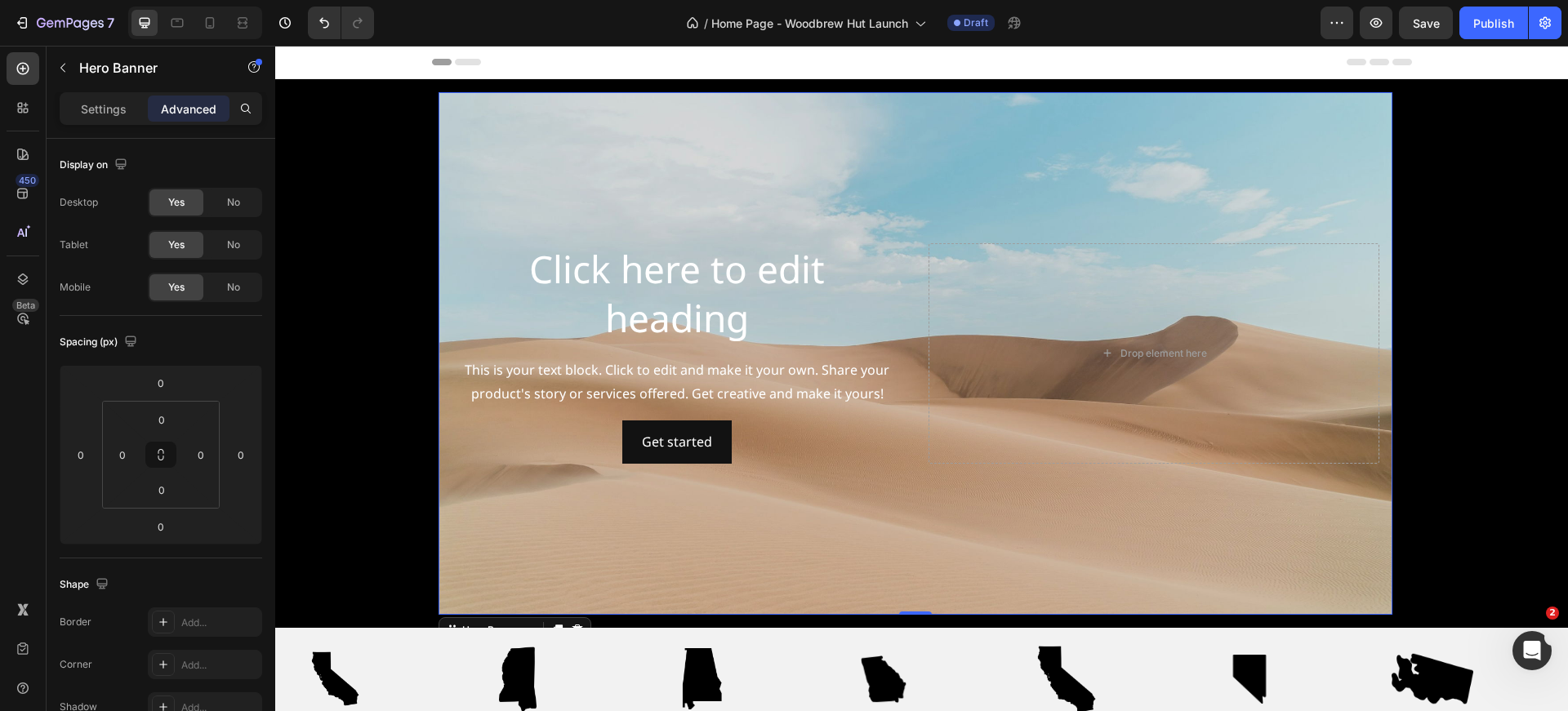
click at [793, 192] on div "Background Image" at bounding box center [916, 354] width 954 height 522
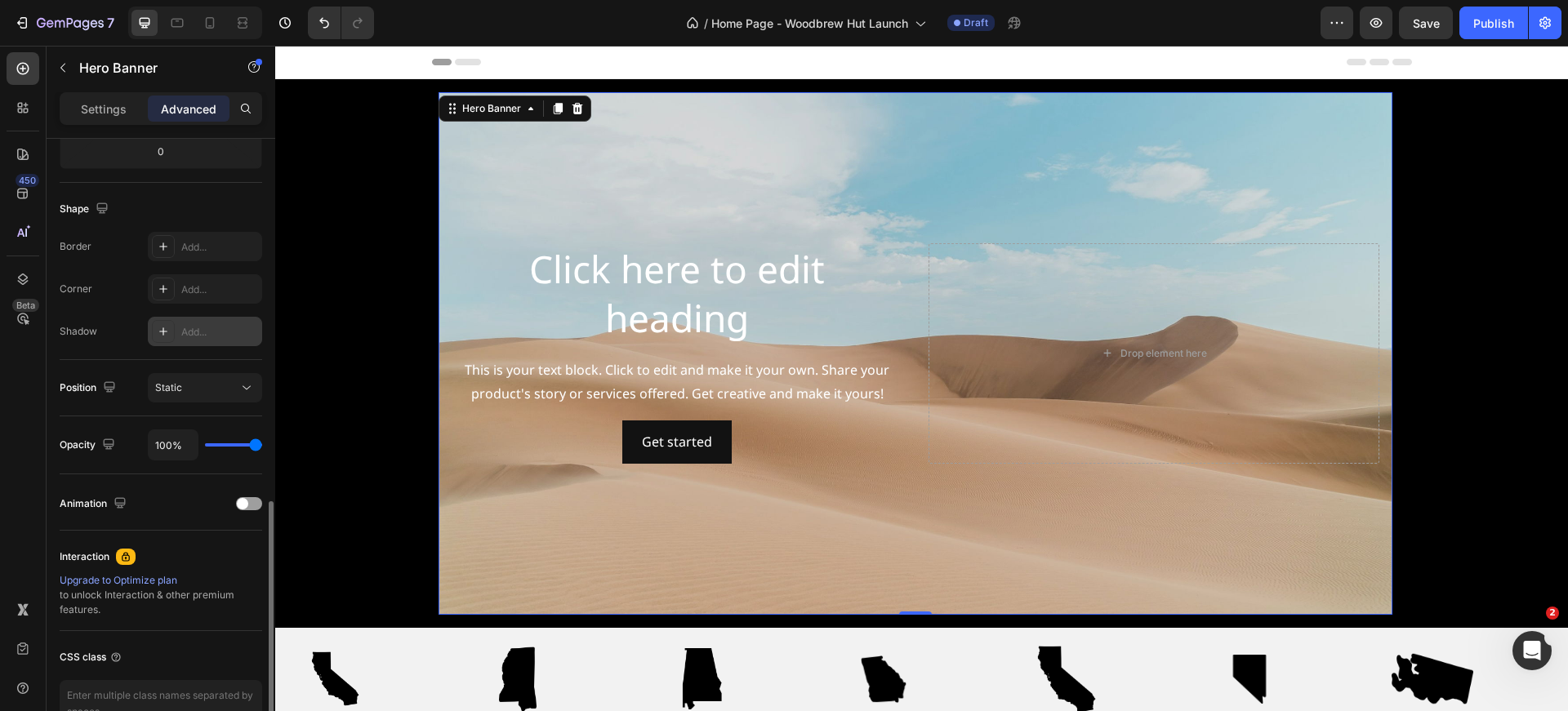
scroll to position [471, 0]
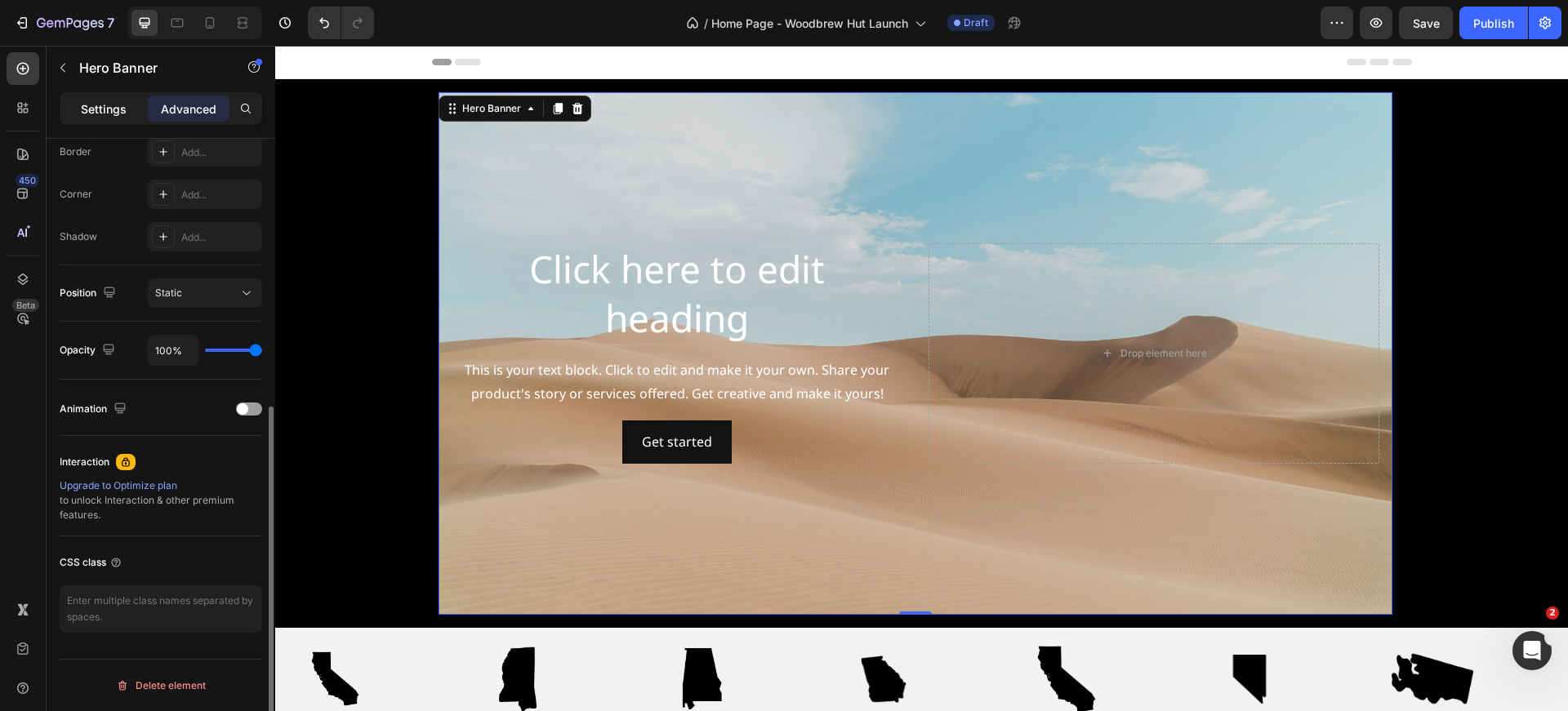
click at [106, 121] on div "Settings" at bounding box center [103, 108] width 81 height 26
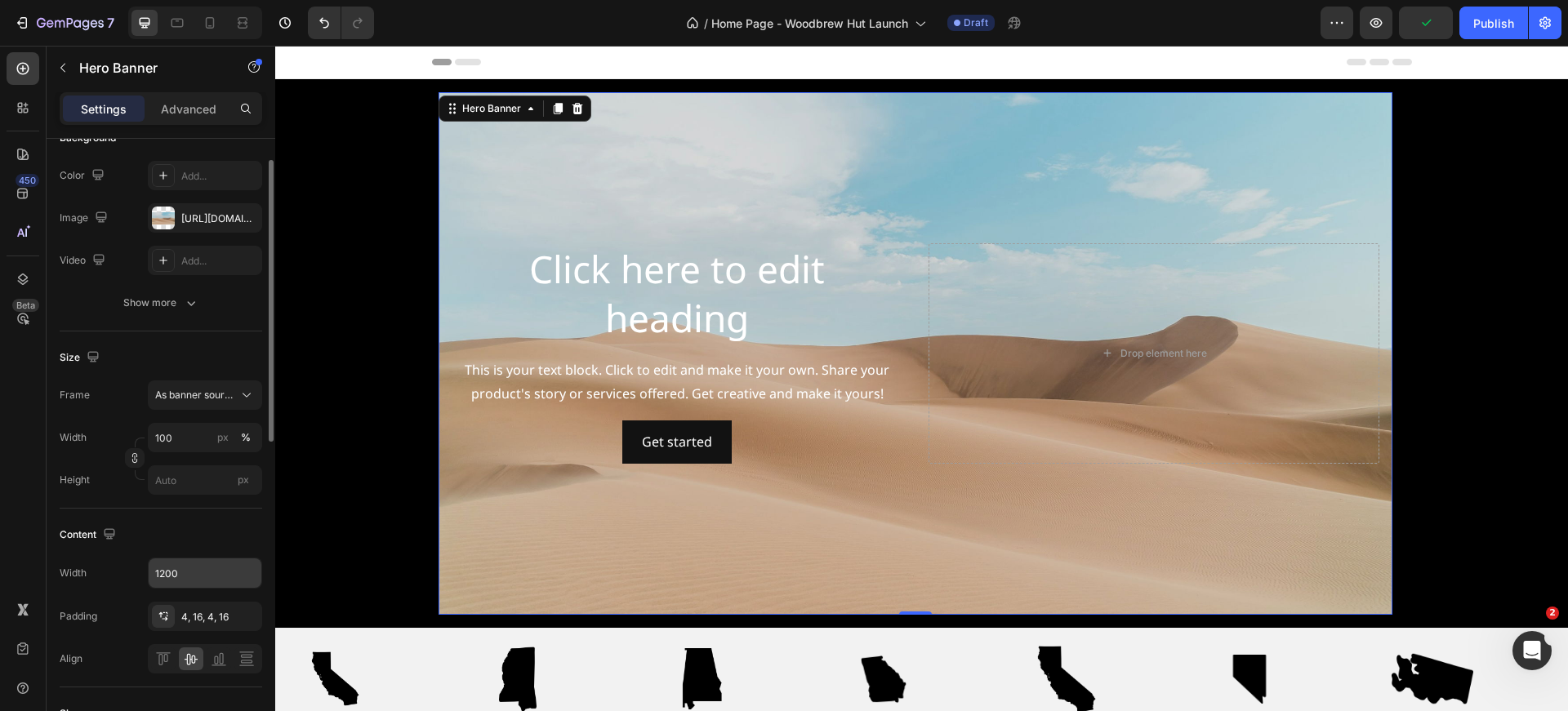
scroll to position [39, 0]
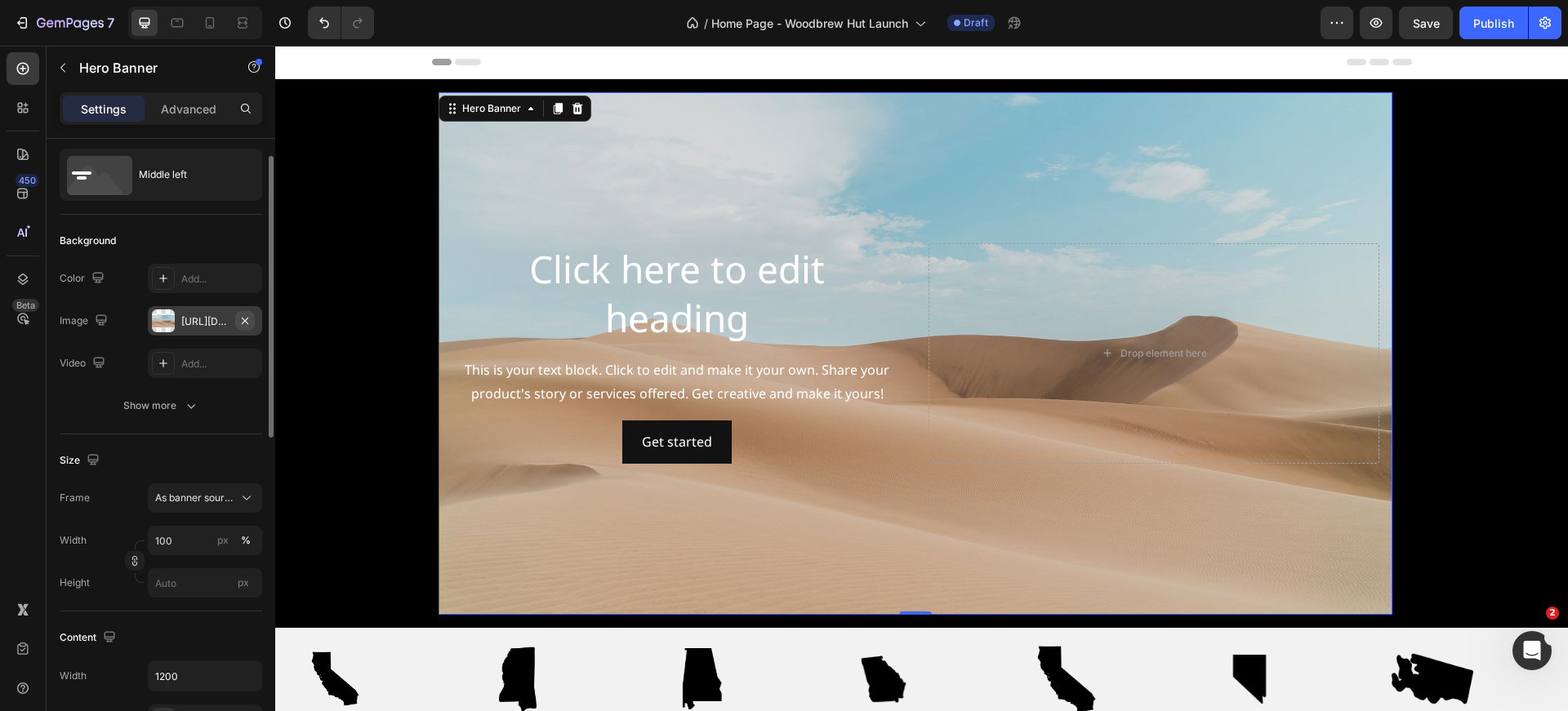
click at [245, 315] on icon "button" at bounding box center [244, 321] width 13 height 13
type input "Auto"
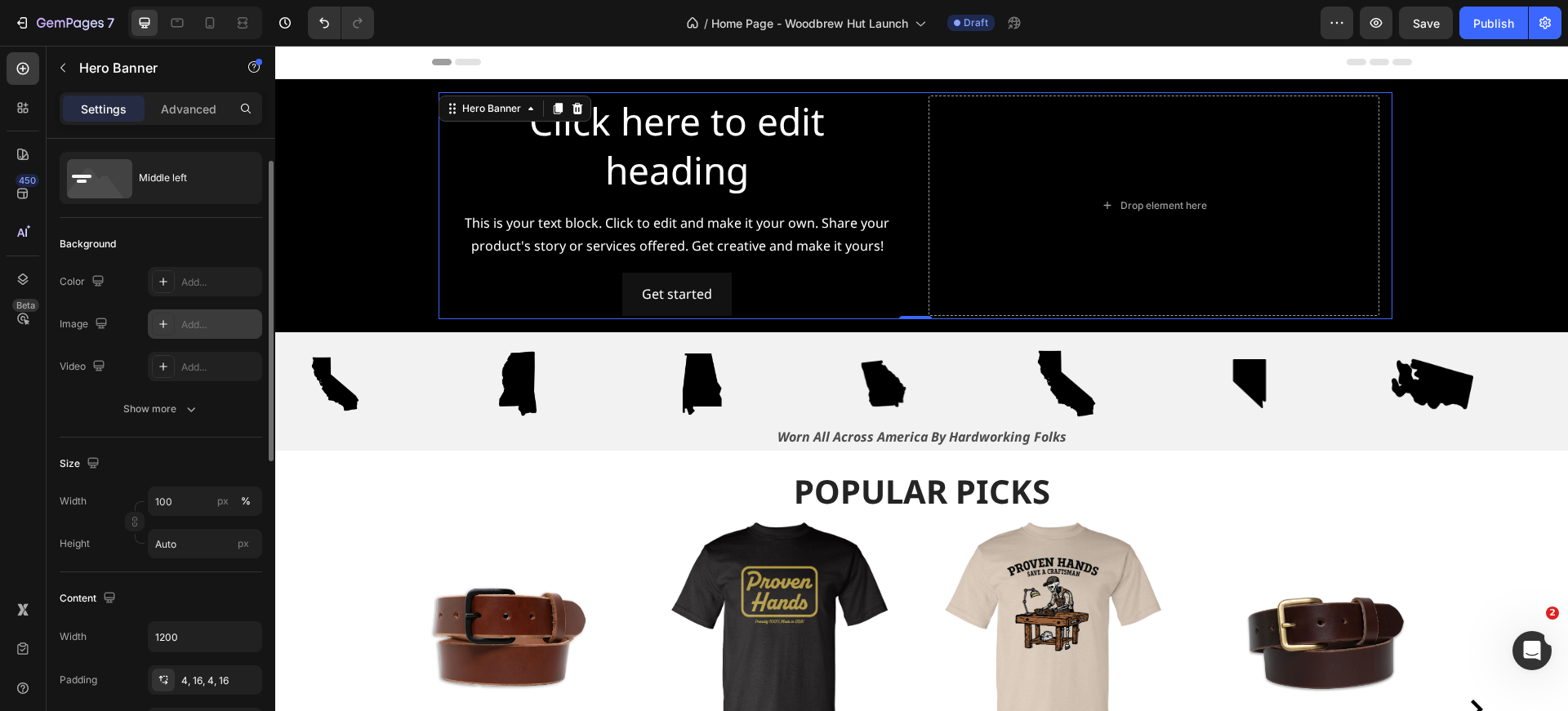
scroll to position [23, 0]
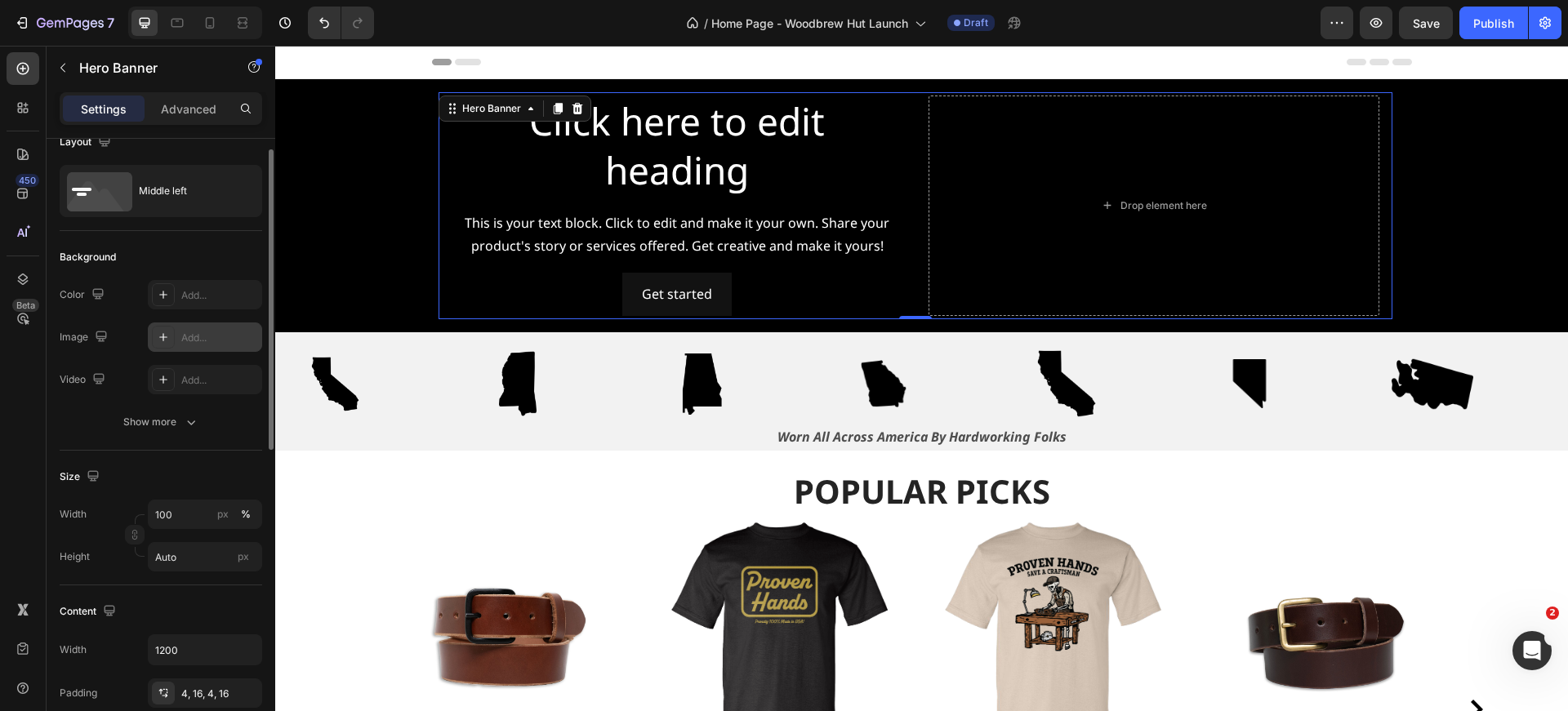
click at [192, 335] on div "Add..." at bounding box center [219, 338] width 76 height 15
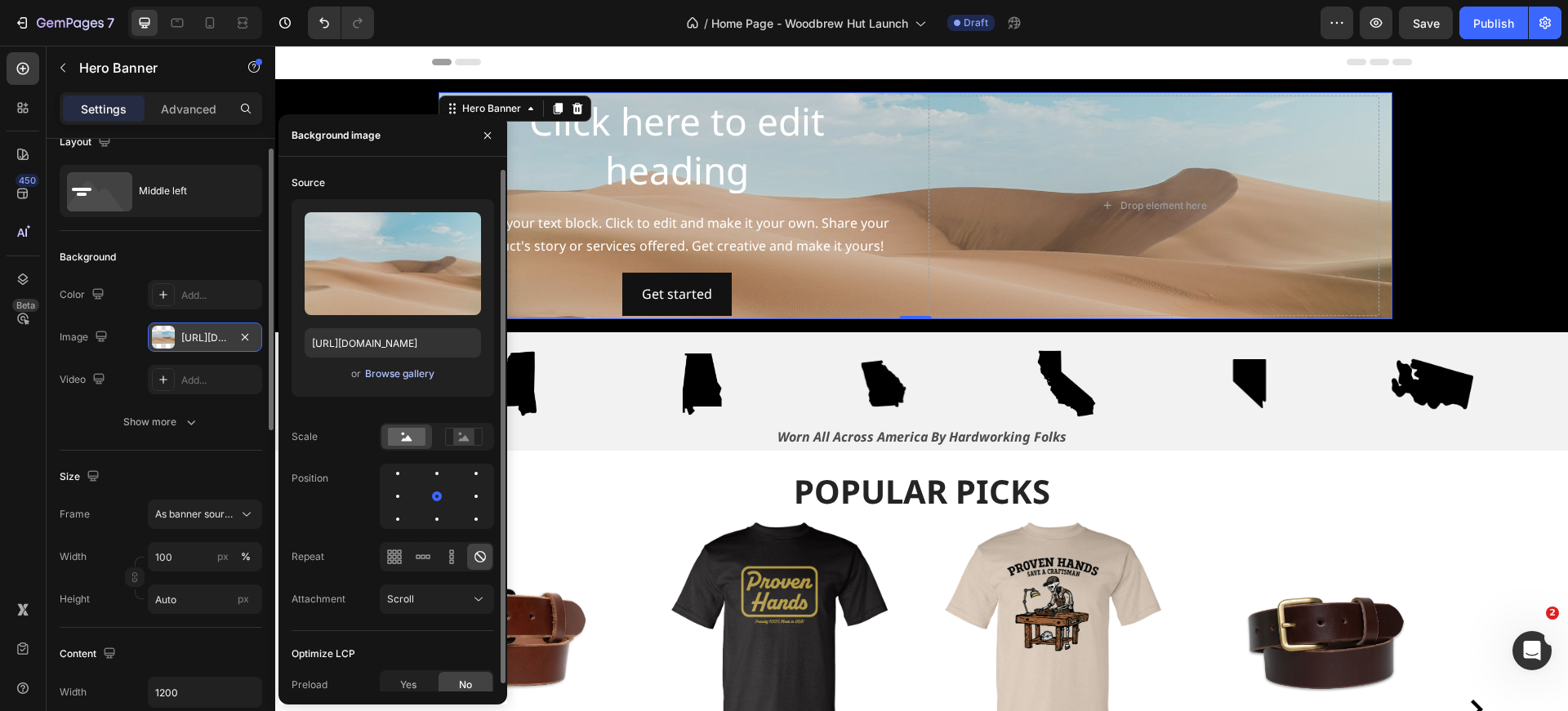
click at [382, 371] on div "Browse gallery" at bounding box center [400, 373] width 70 height 15
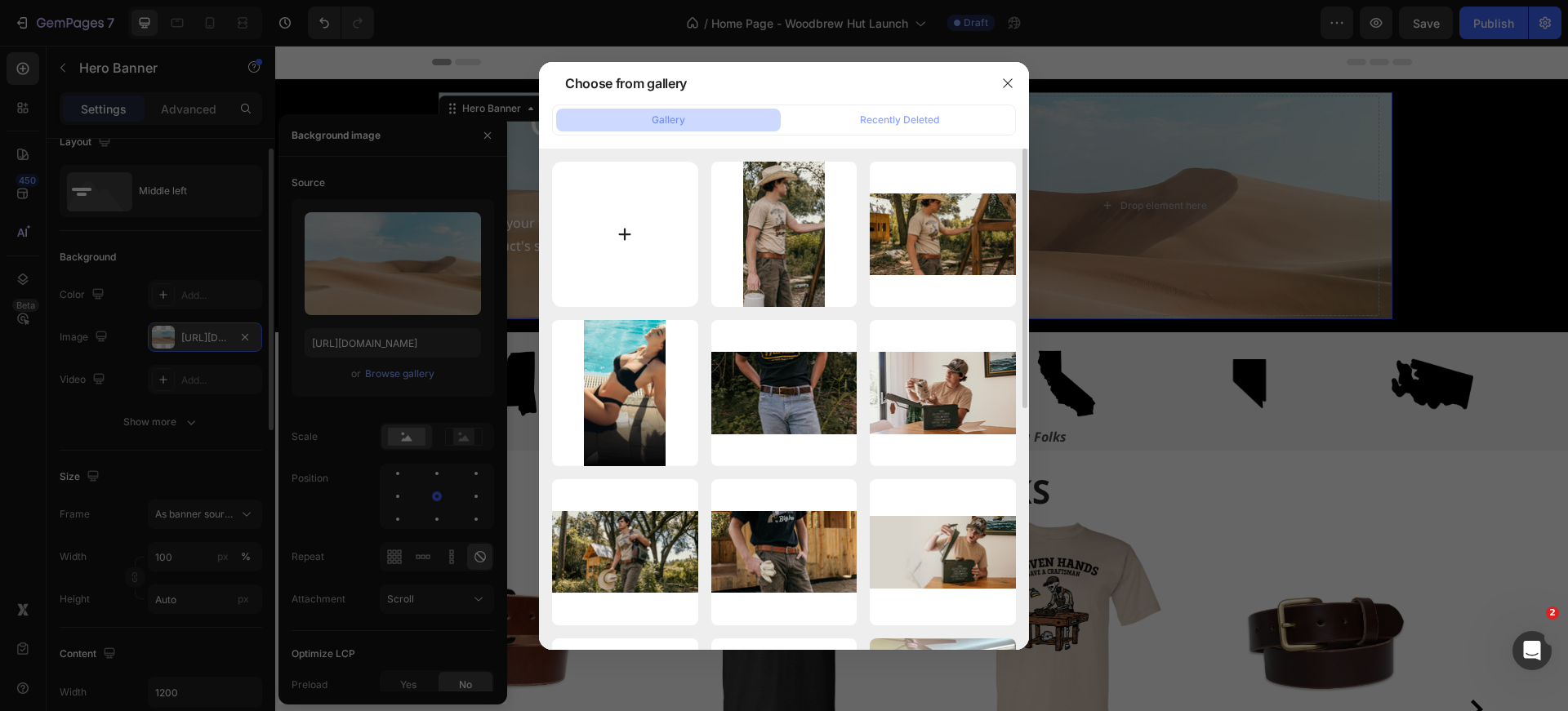
click at [620, 233] on input "file" at bounding box center [625, 234] width 146 height 146
type input "C:\fakepath\ezgif.com-optimize.gif"
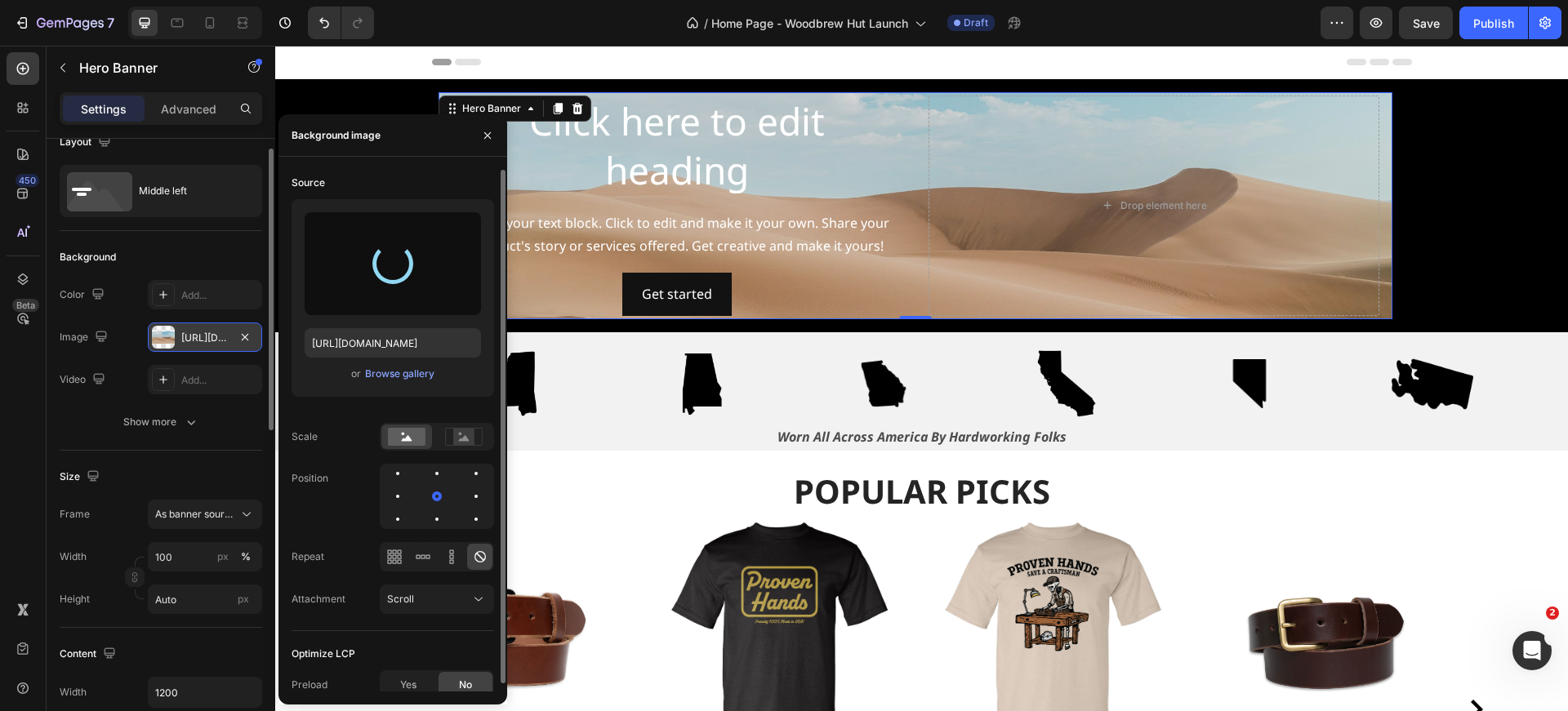
scroll to position [8, 0]
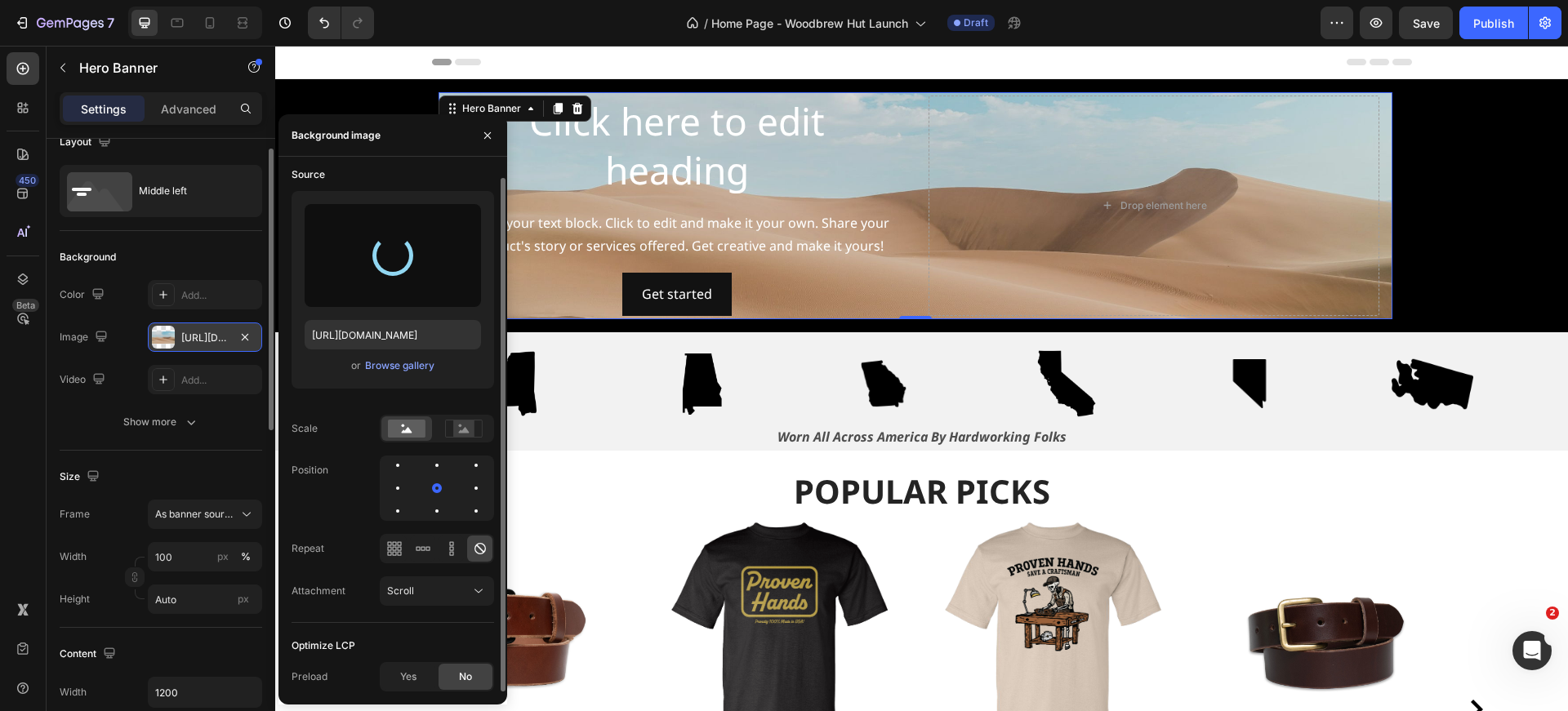
type input "[URL][DOMAIN_NAME]"
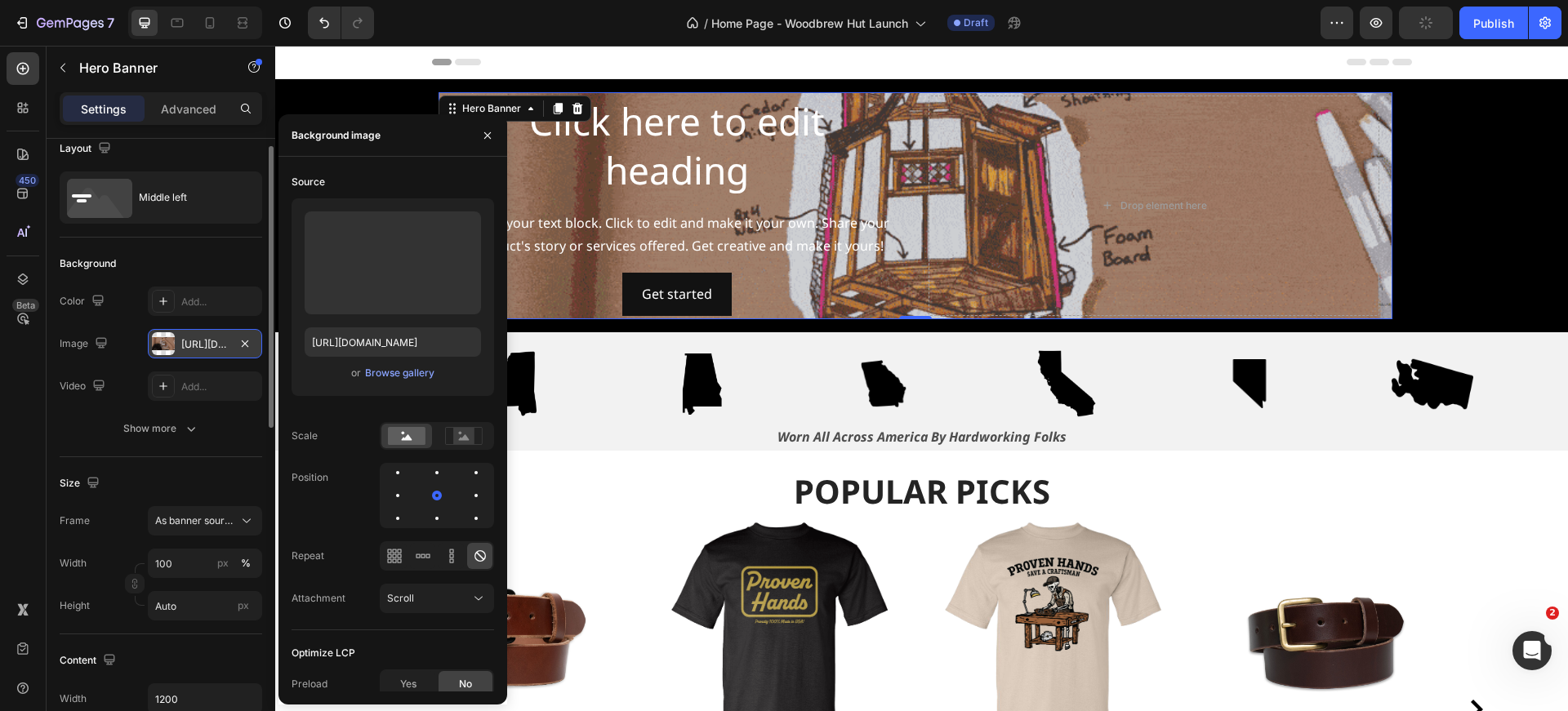
scroll to position [39, 0]
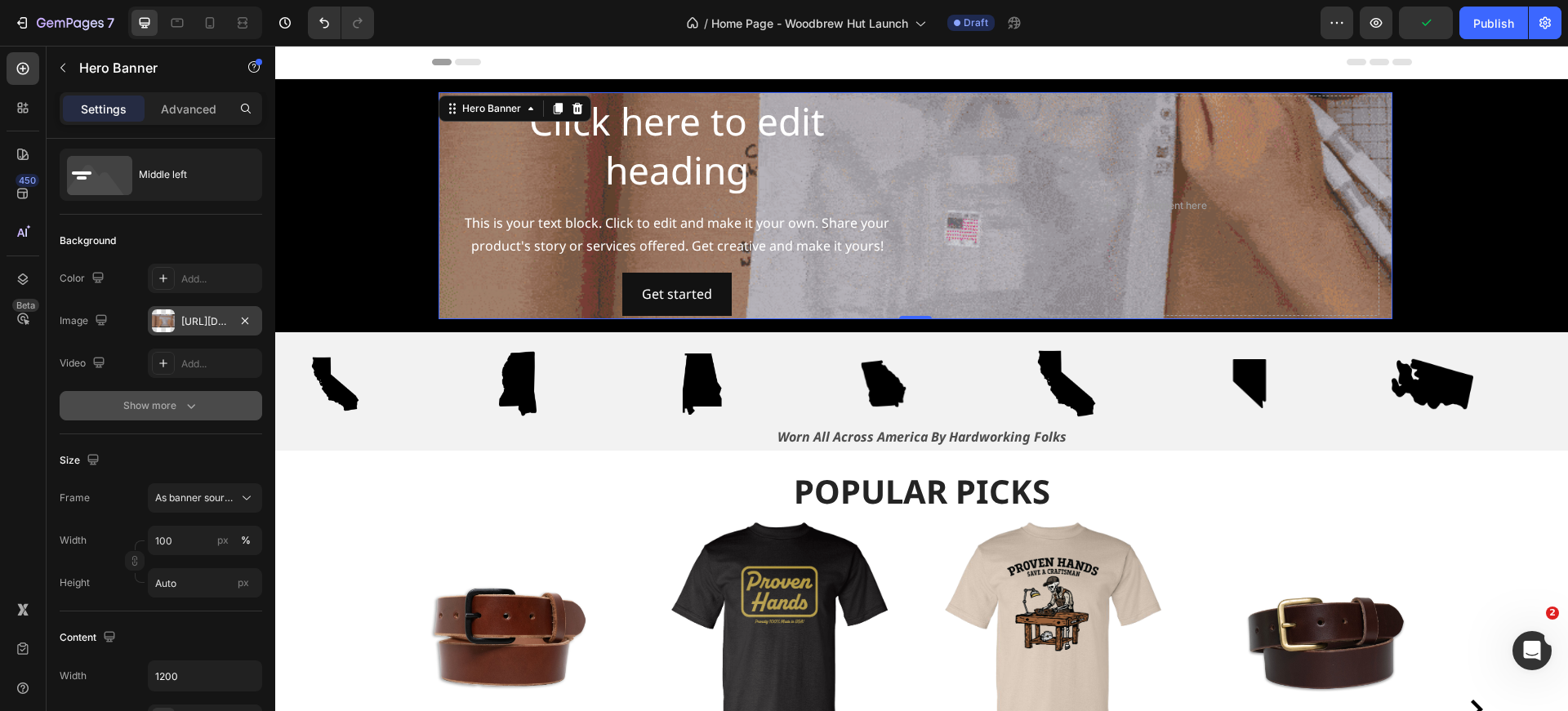
click at [165, 406] on div "Show more" at bounding box center [161, 405] width 75 height 16
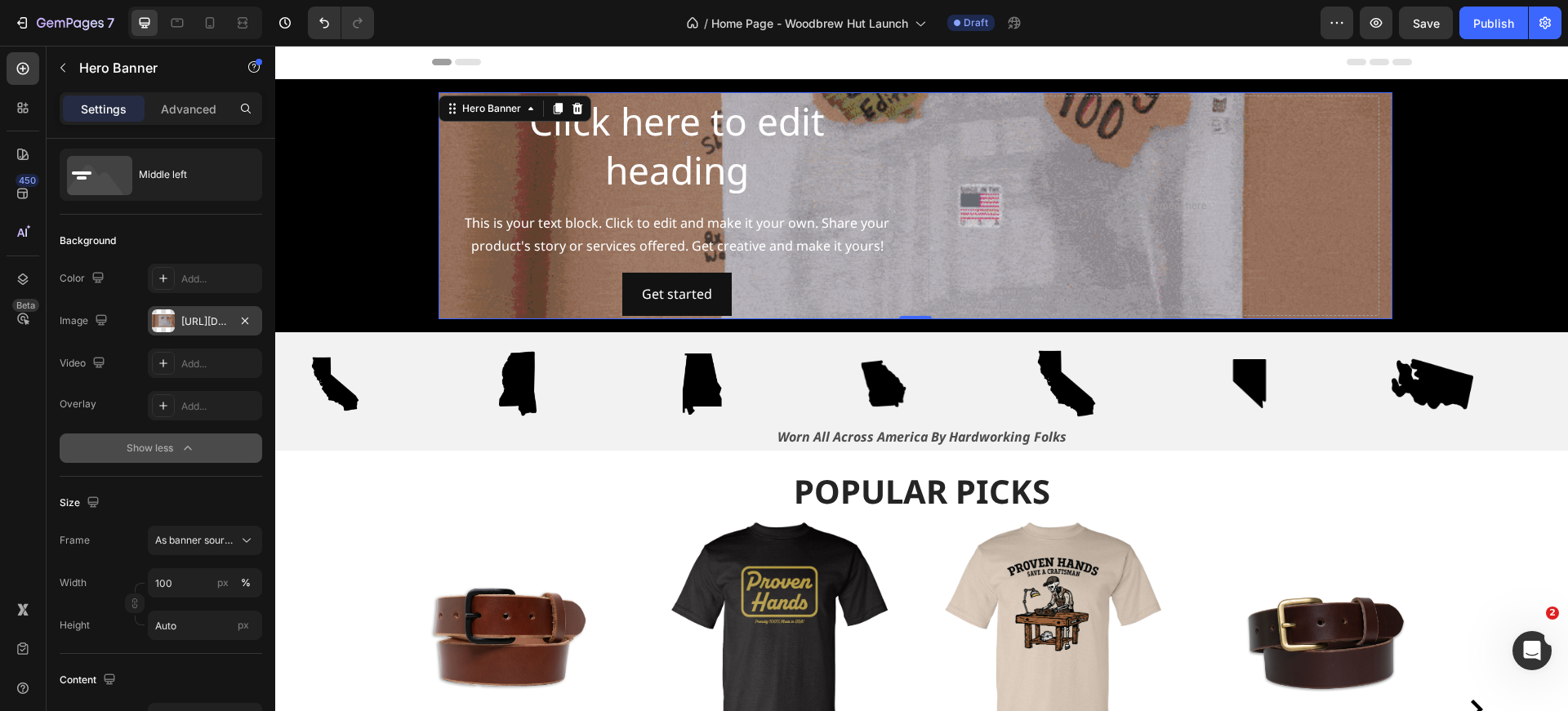
click at [173, 447] on div "Show less" at bounding box center [161, 448] width 70 height 16
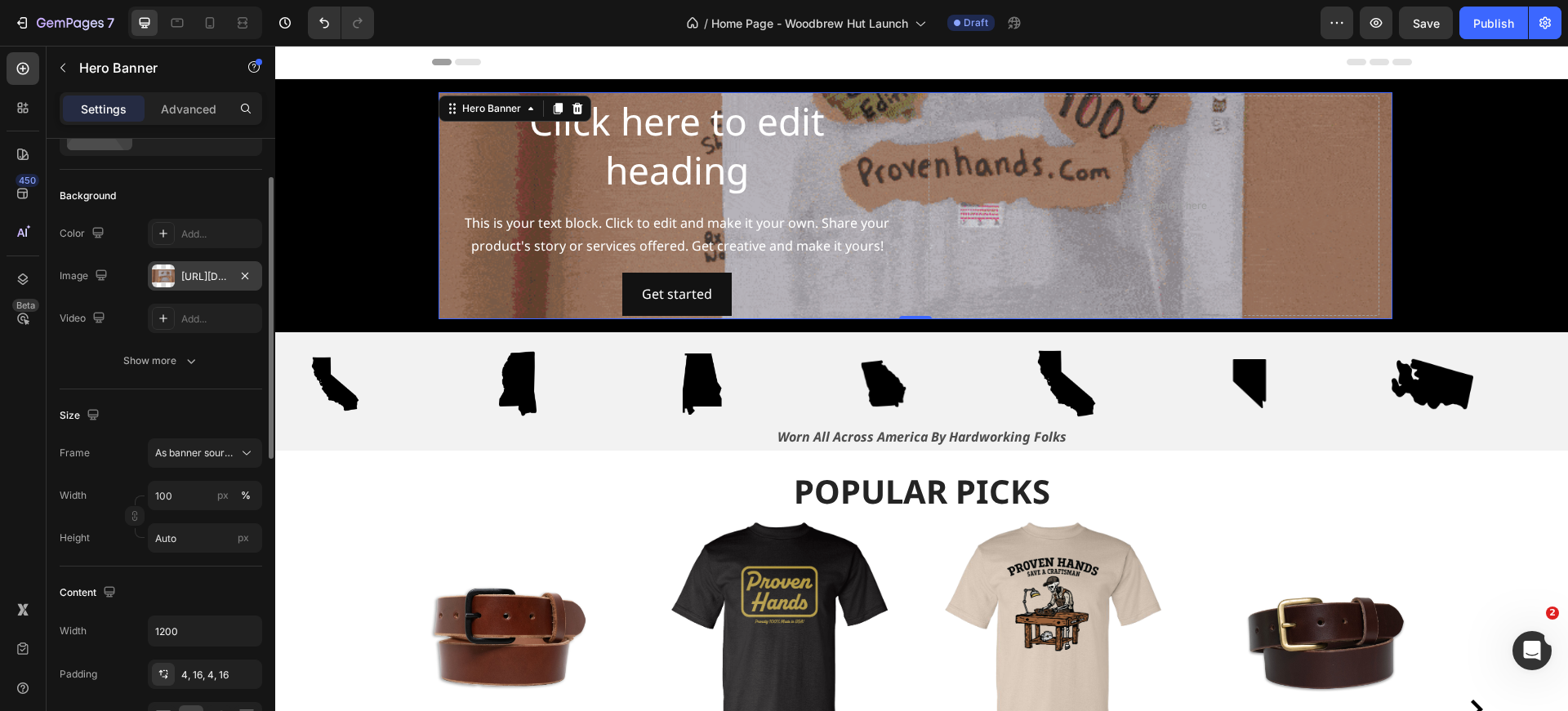
scroll to position [114, 0]
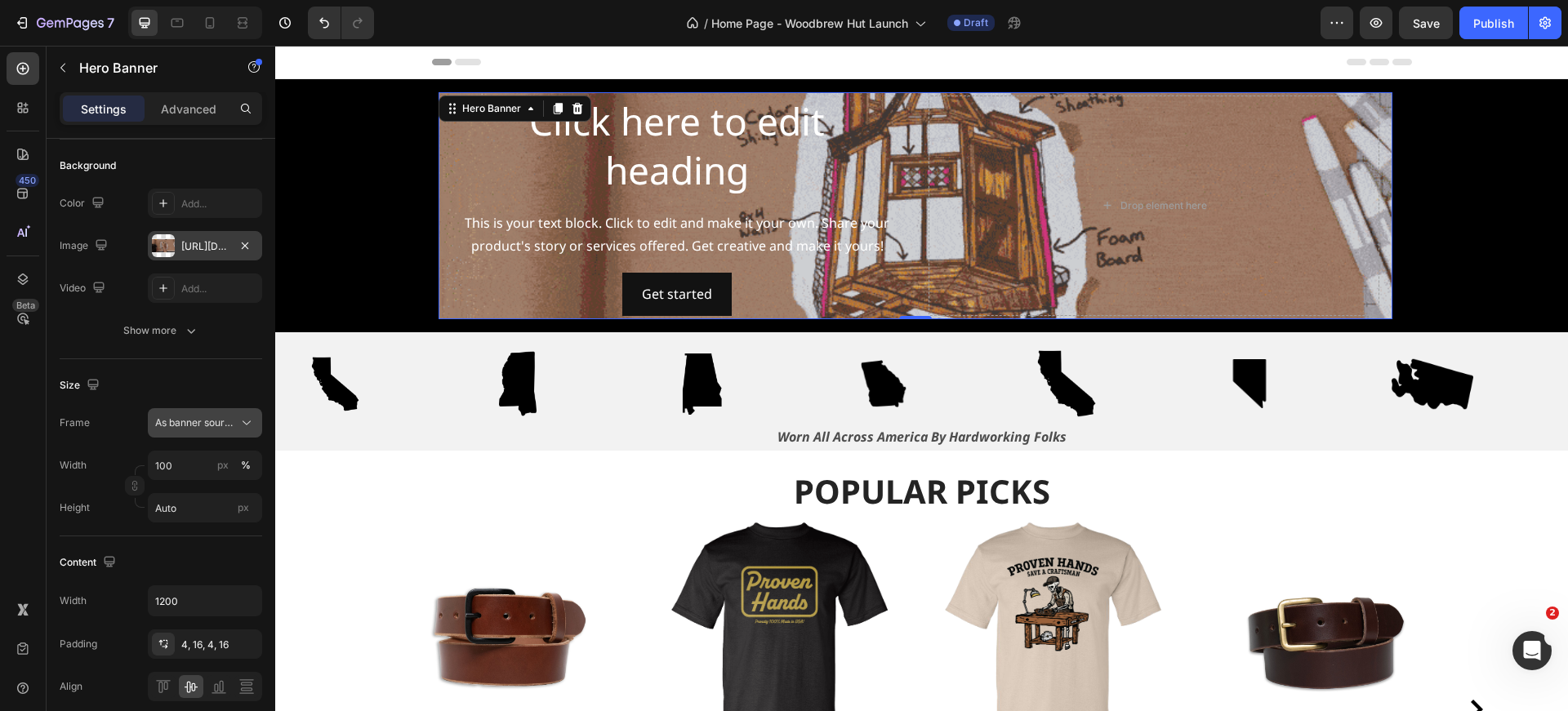
click at [186, 422] on span "As banner source" at bounding box center [195, 423] width 80 height 15
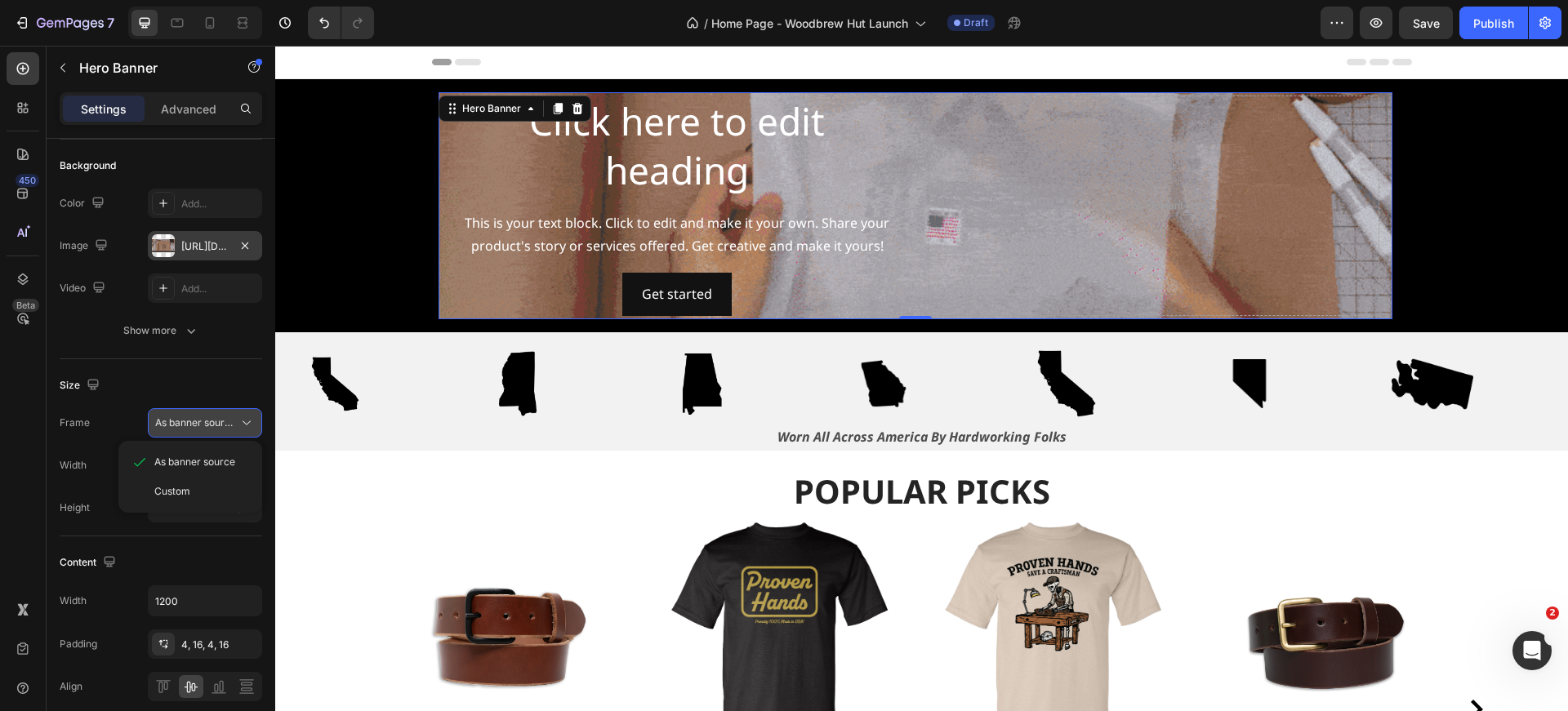
click at [186, 422] on span "As banner source" at bounding box center [195, 423] width 80 height 15
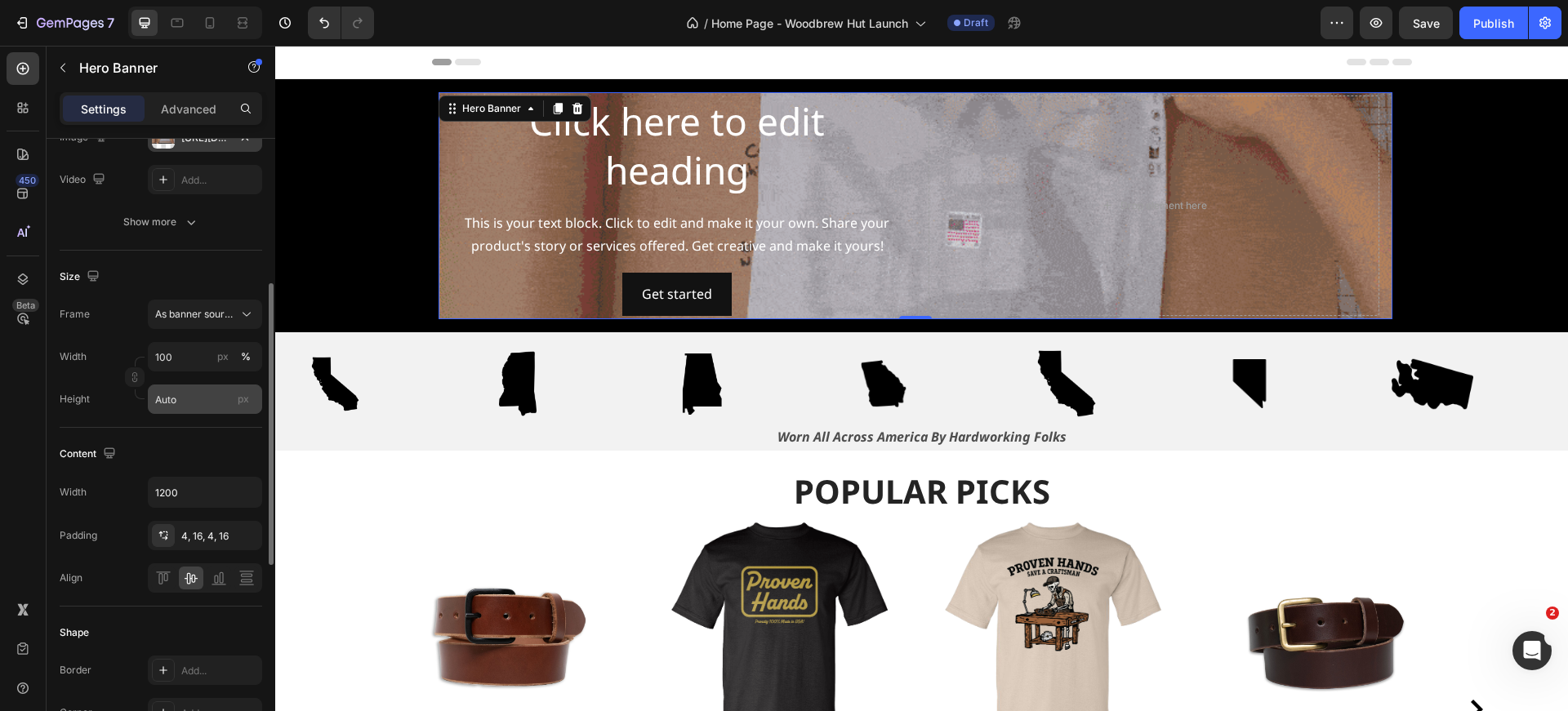
scroll to position [252, 0]
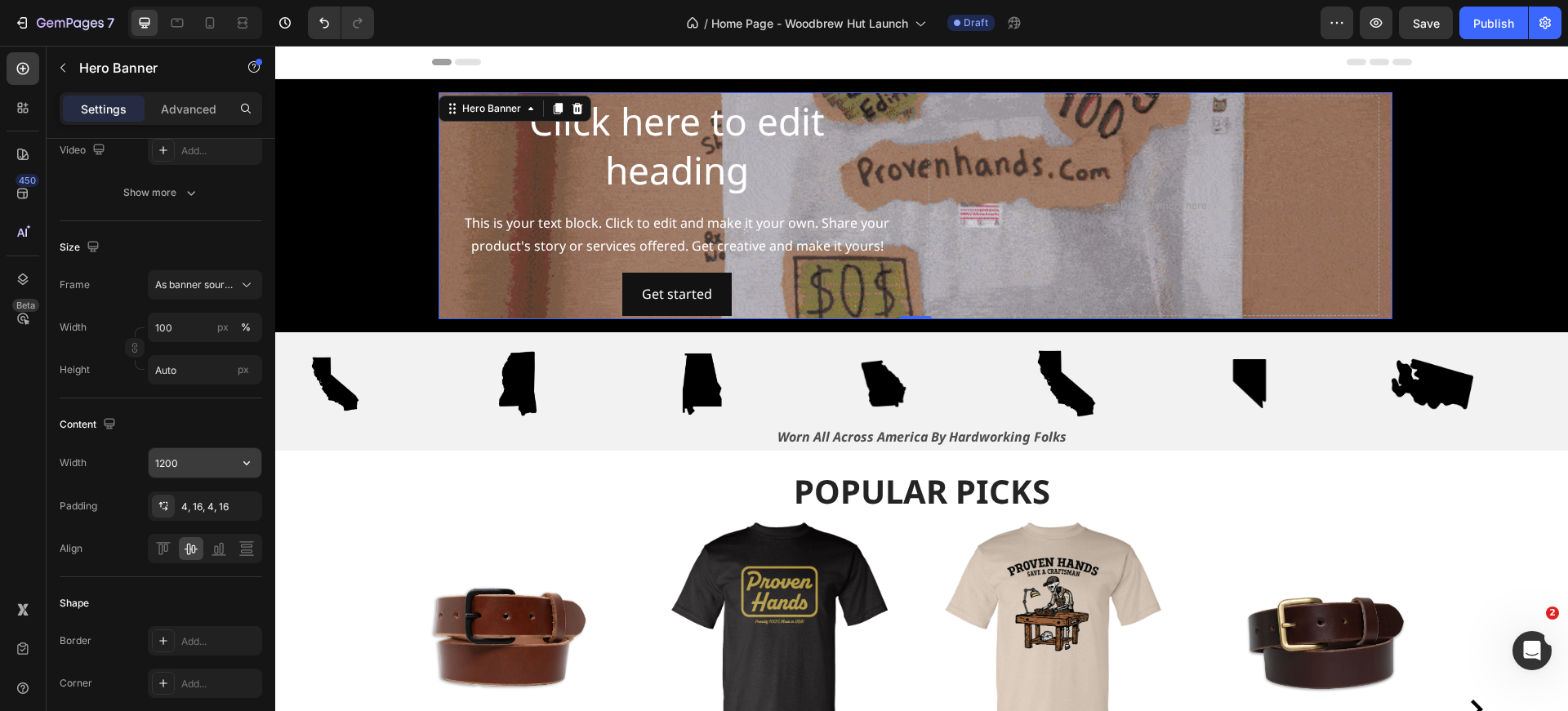
click at [199, 459] on input "1200" at bounding box center [205, 463] width 112 height 30
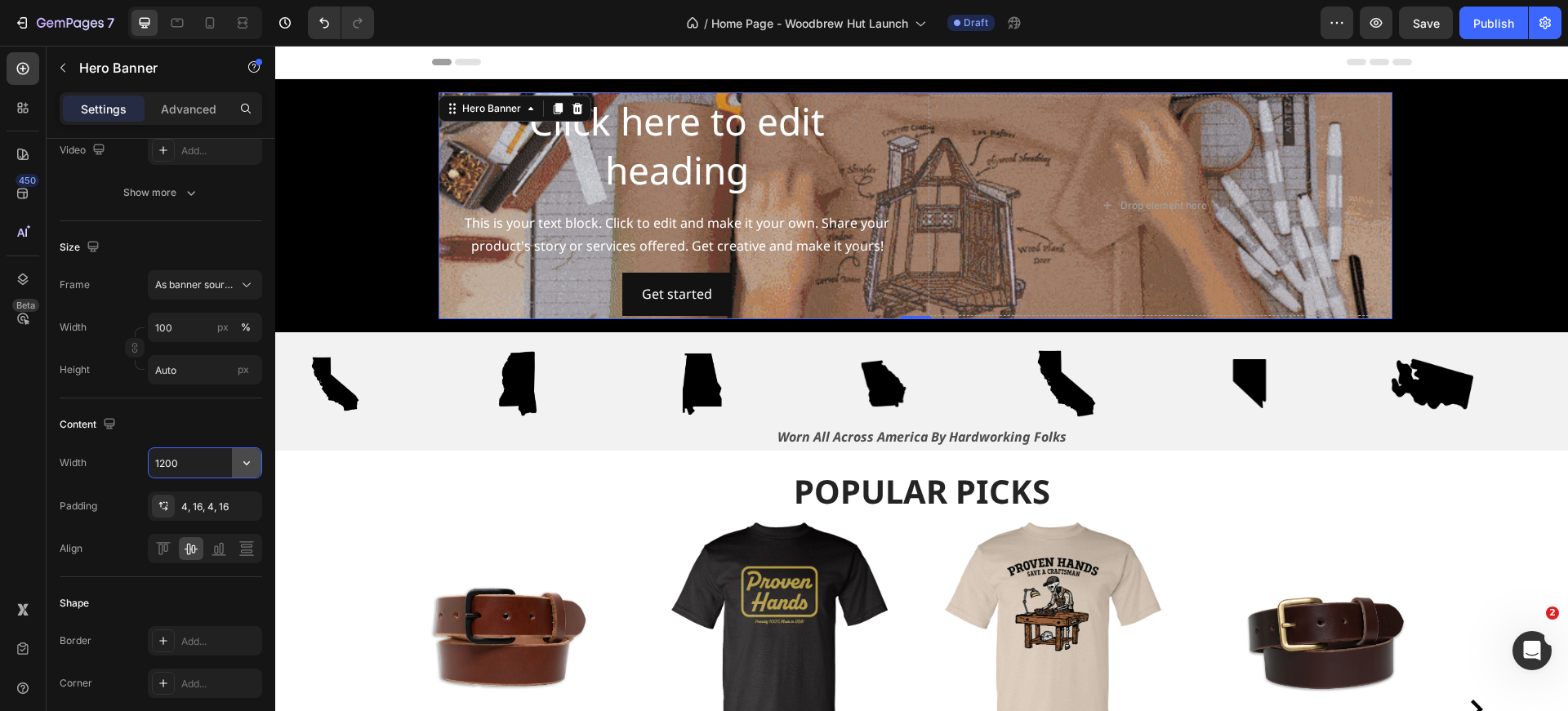
click at [247, 467] on icon "button" at bounding box center [246, 463] width 16 height 16
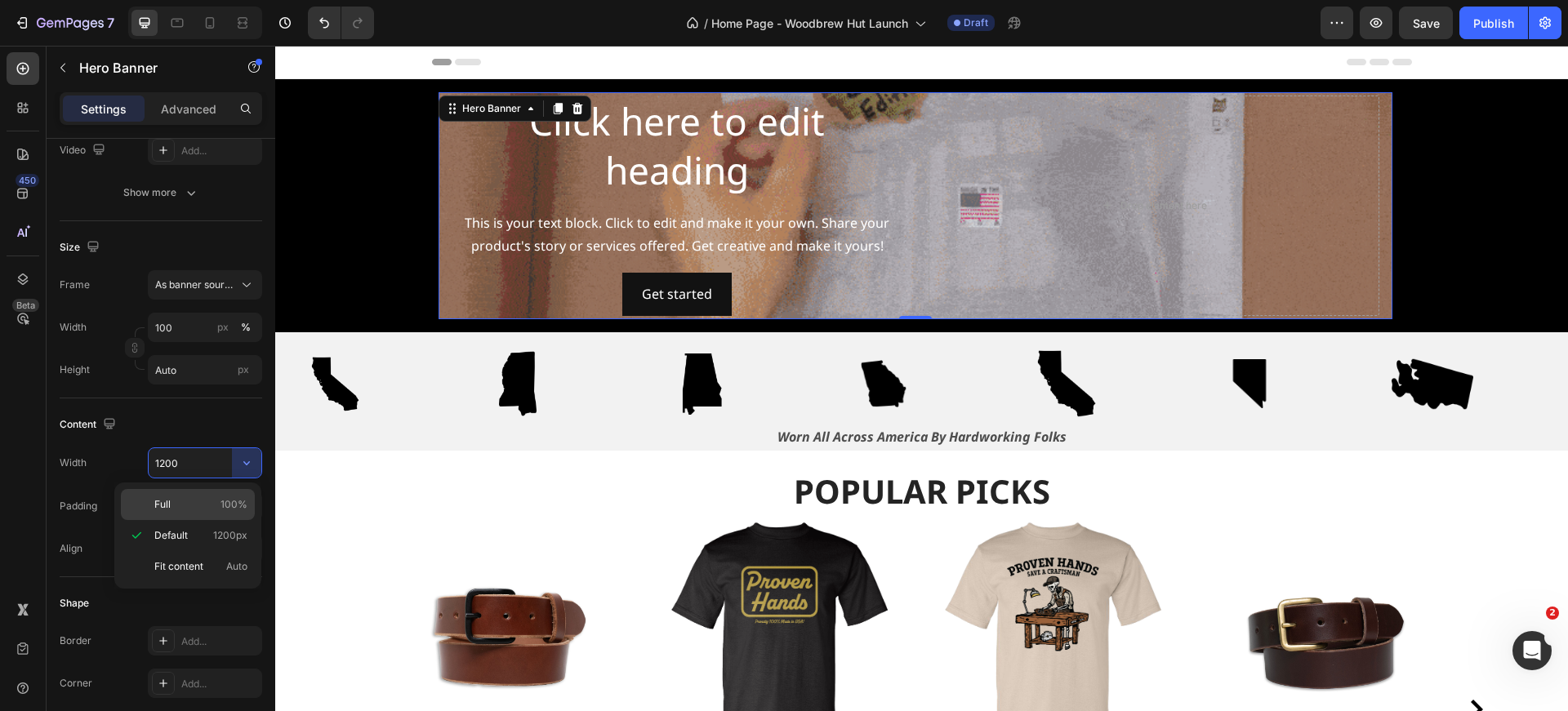
click at [243, 500] on span "100%" at bounding box center [233, 504] width 27 height 15
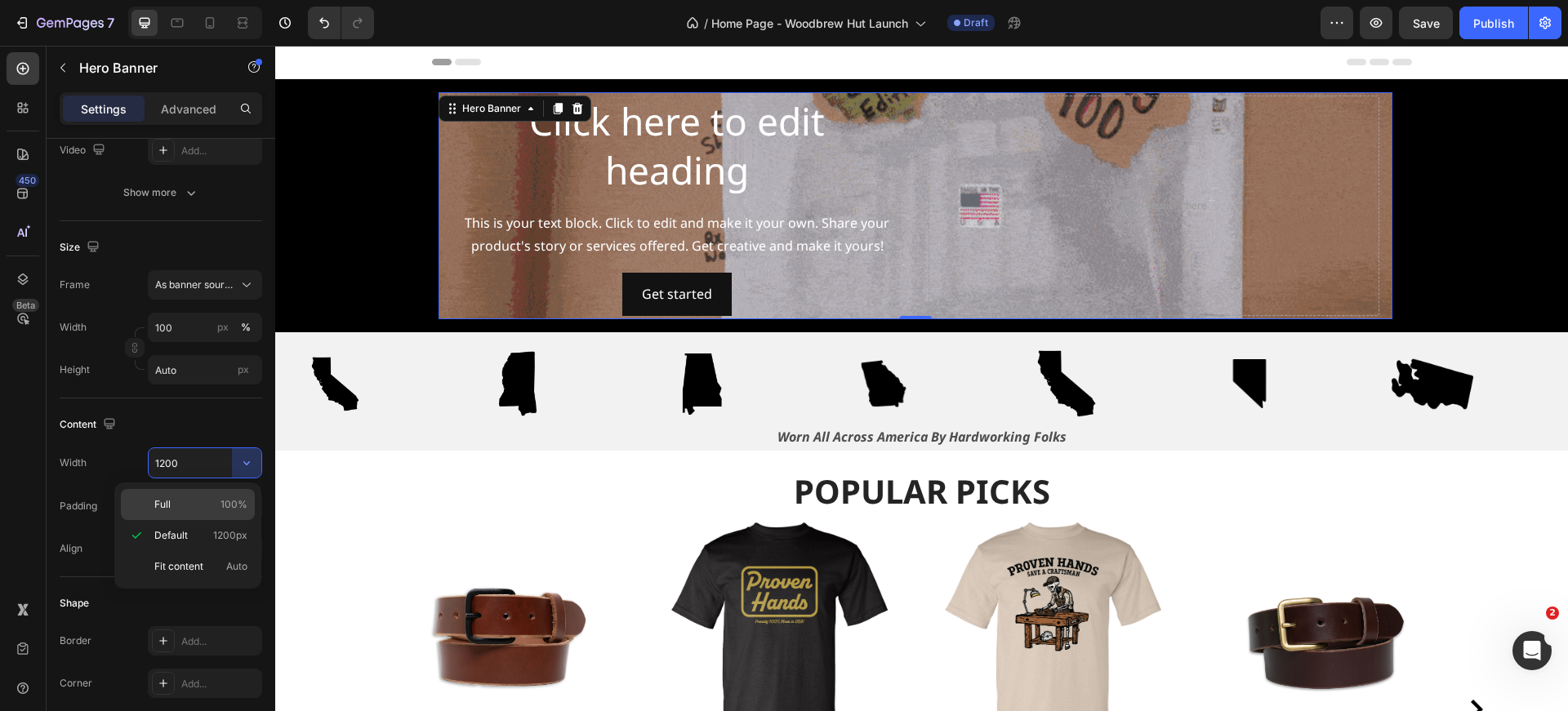
type input "100%"
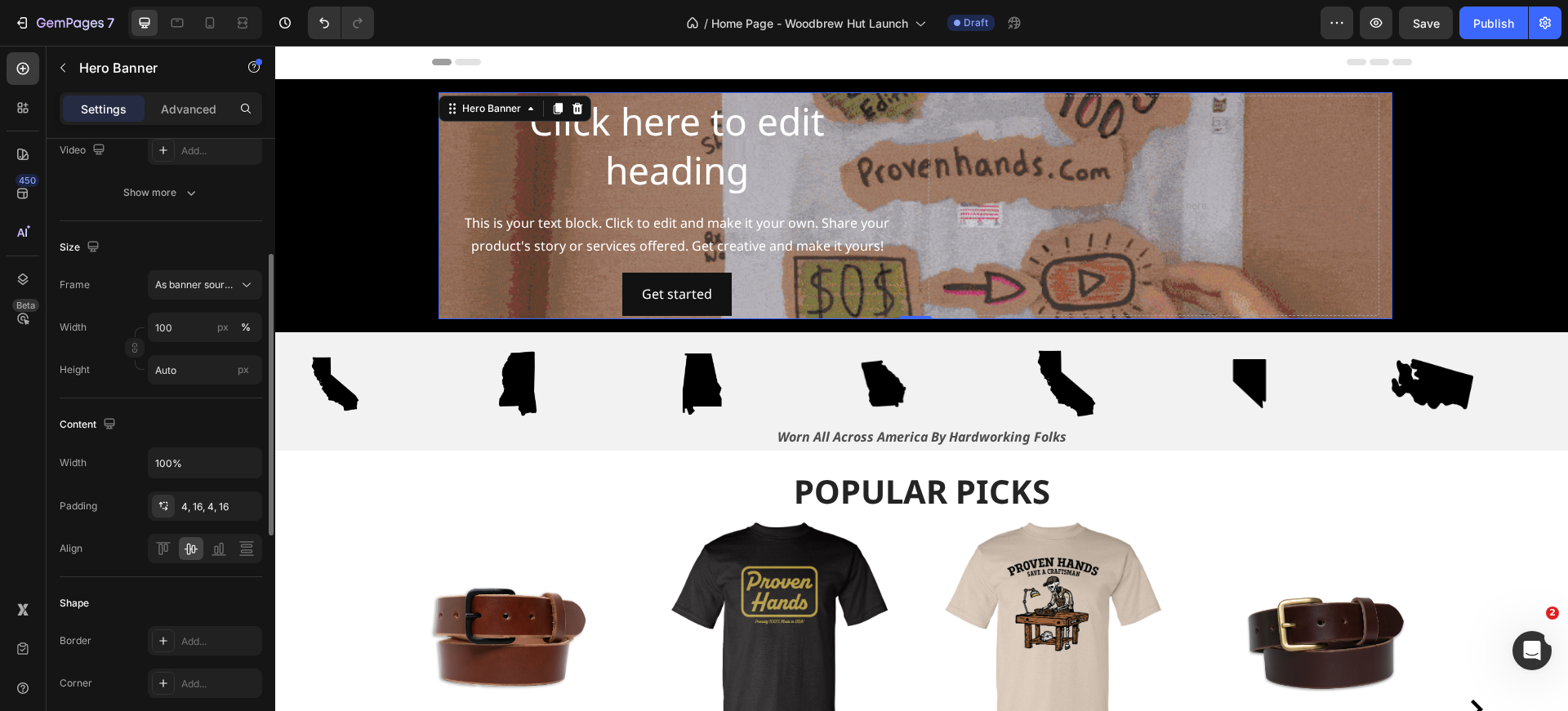
click at [219, 413] on div "Content" at bounding box center [161, 424] width 203 height 26
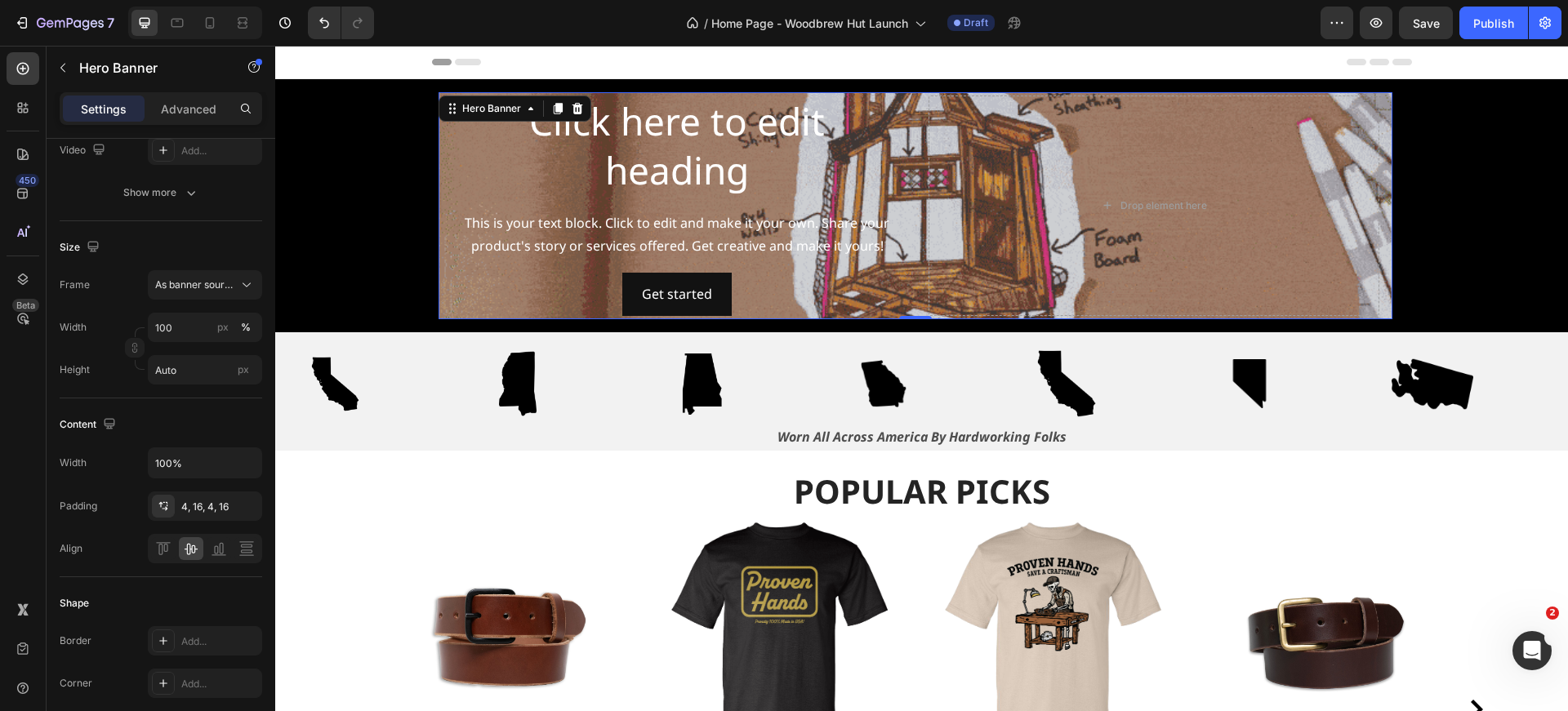
click at [443, 259] on div "Click here to edit heading Heading This is your text block. Click to edit and m…" at bounding box center [916, 206] width 954 height 227
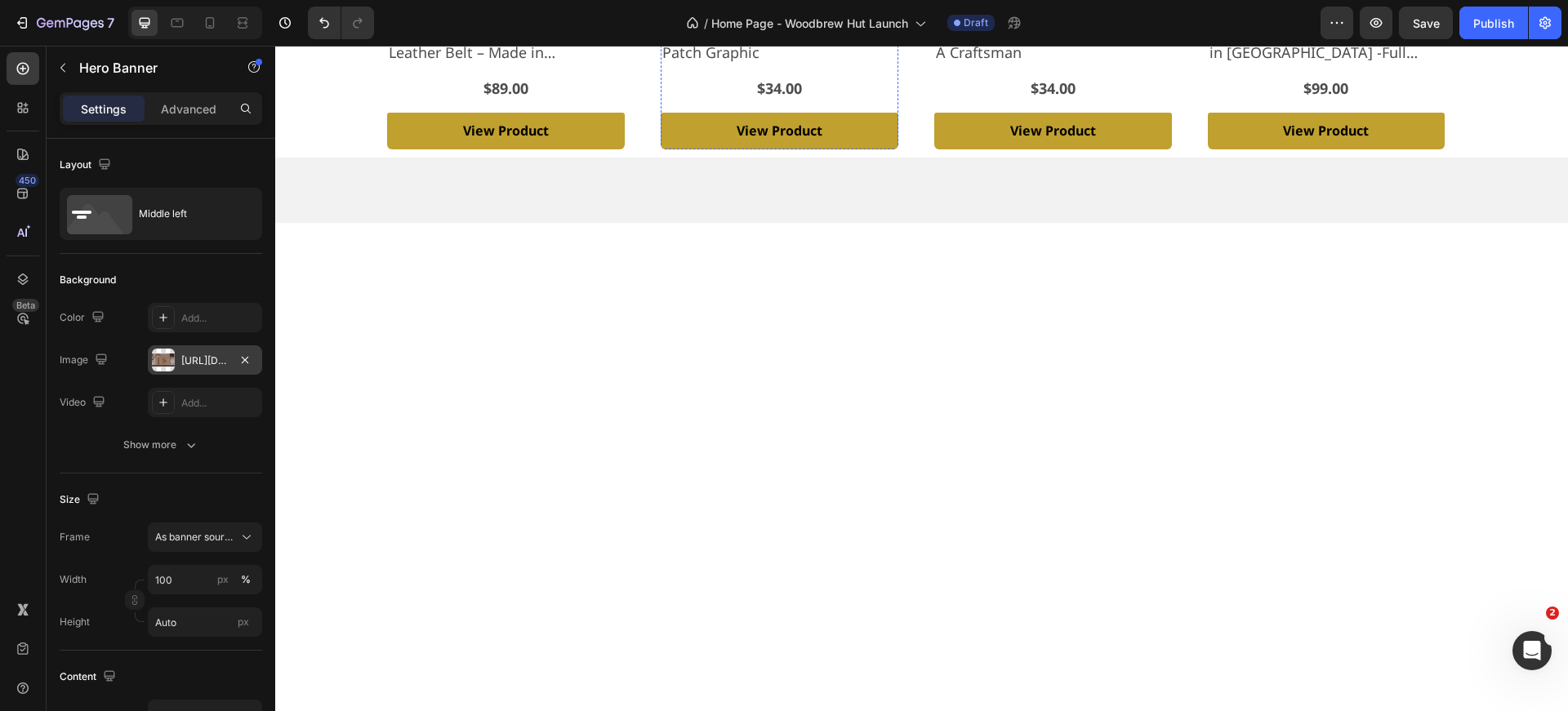
scroll to position [0, 0]
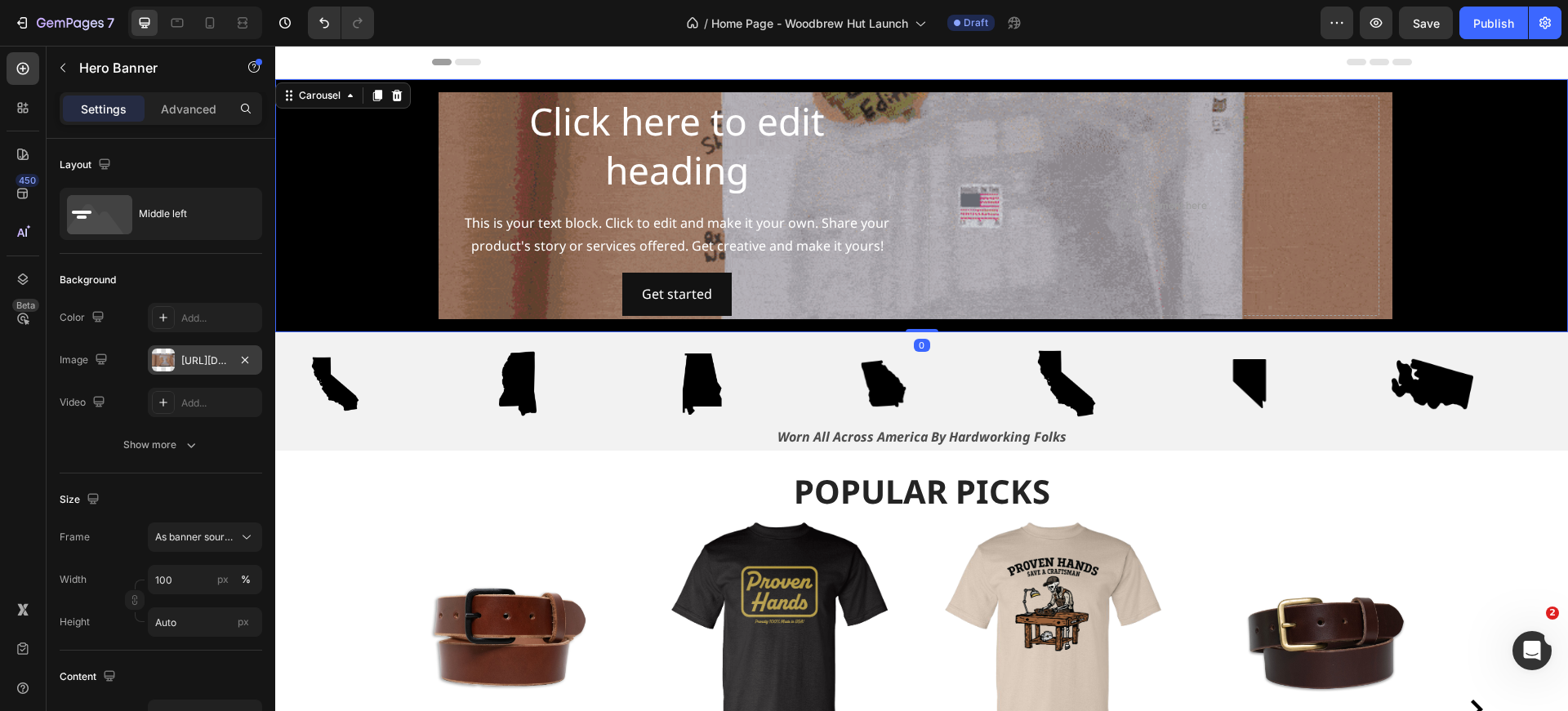
click at [353, 149] on div "Click here to edit heading Heading This is your text block. Click to edit and m…" at bounding box center [915, 206] width 1280 height 253
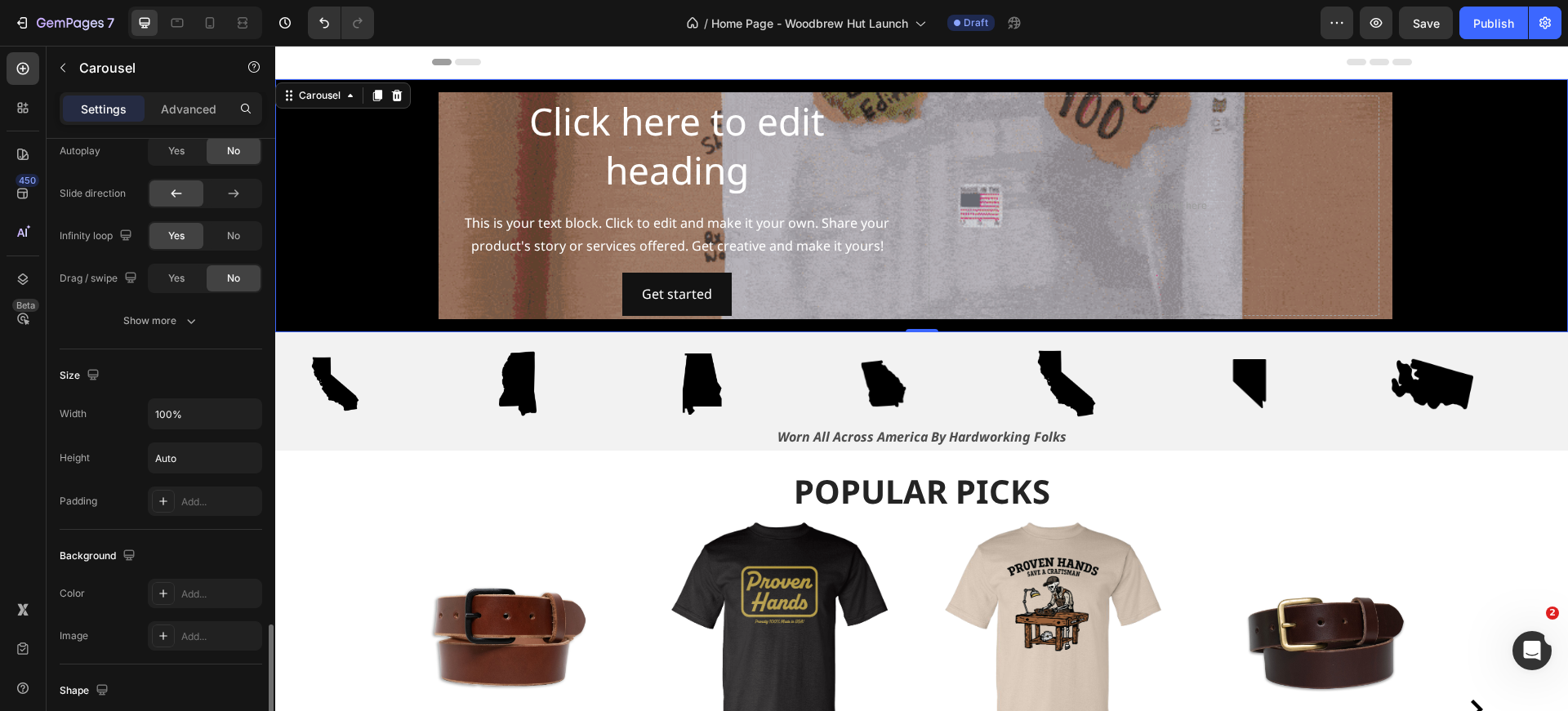
scroll to position [980, 0]
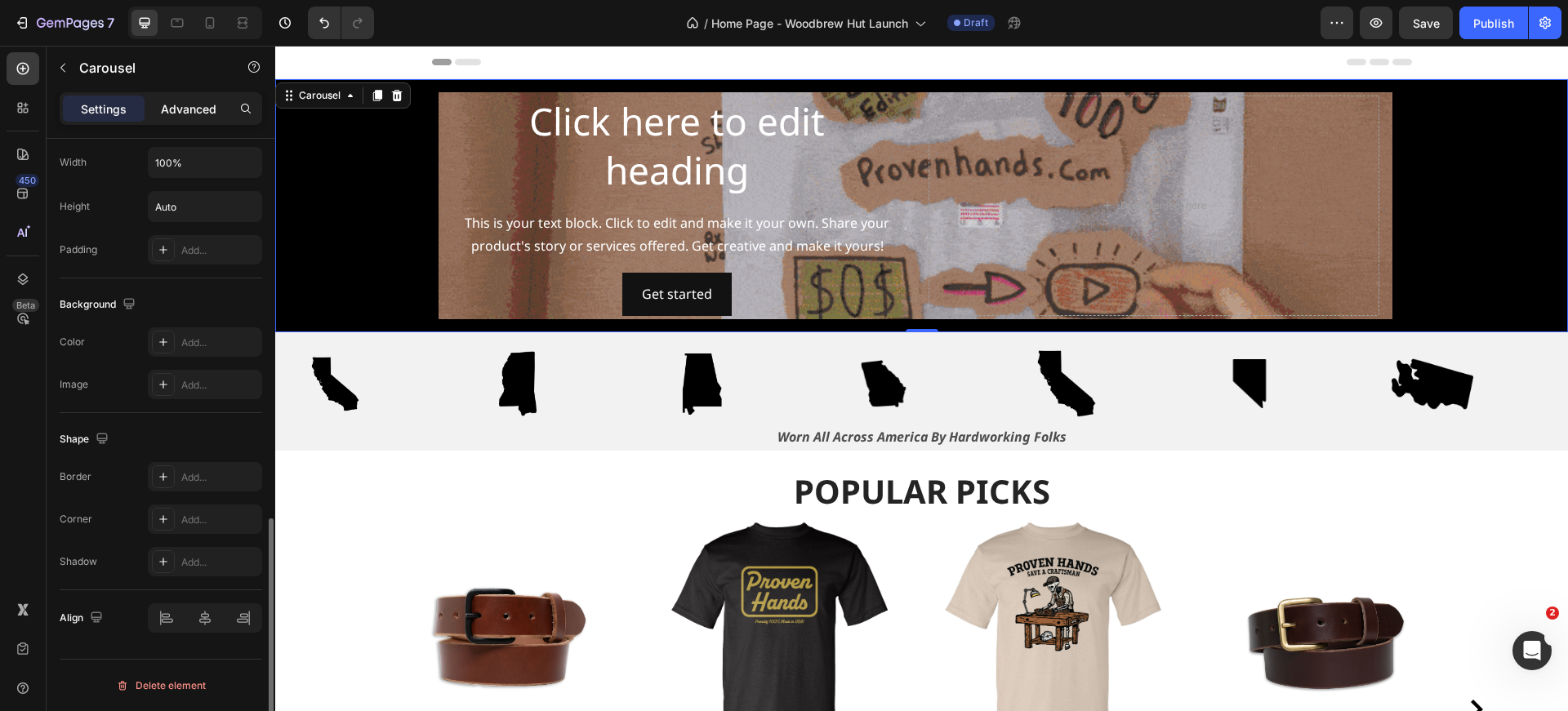
click at [203, 114] on p "Advanced" at bounding box center [189, 108] width 56 height 17
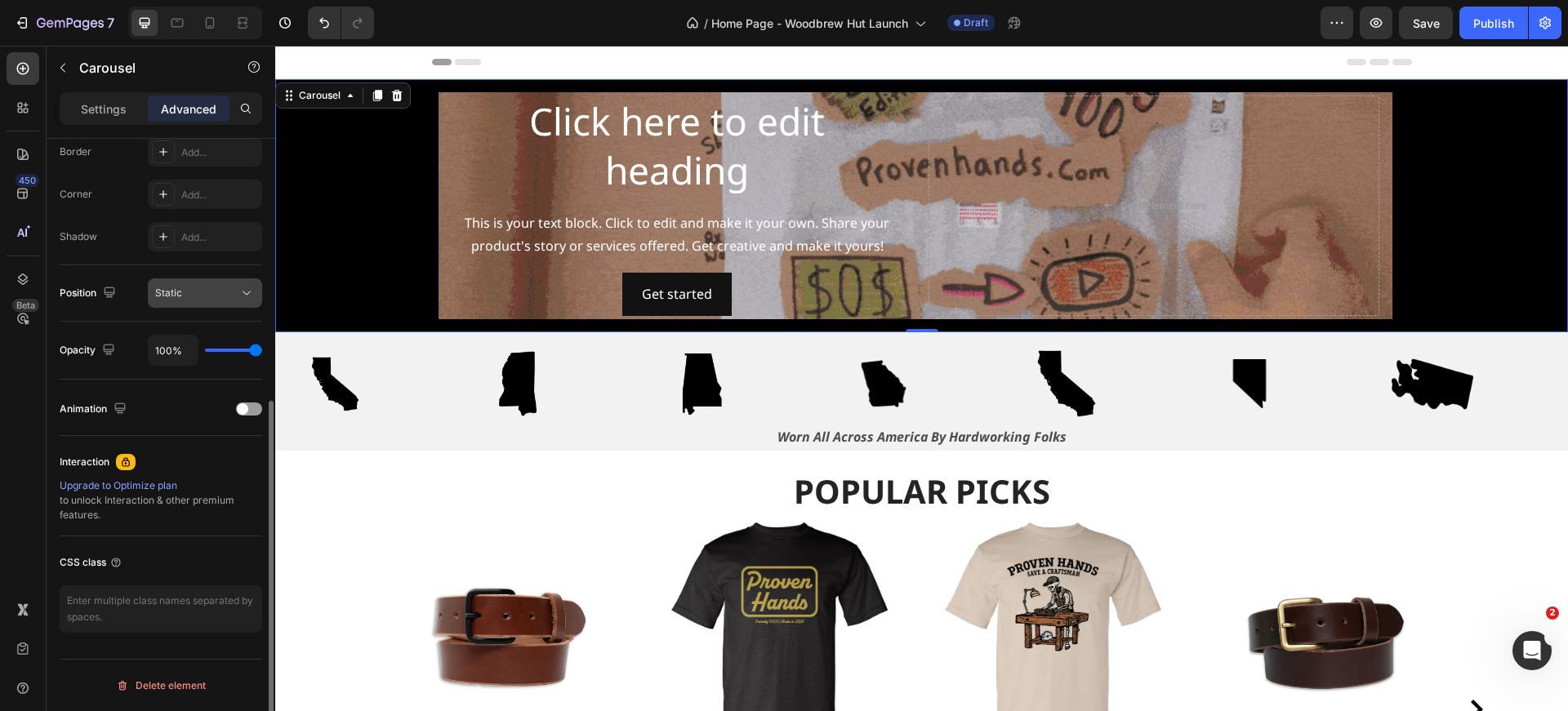
scroll to position [0, 0]
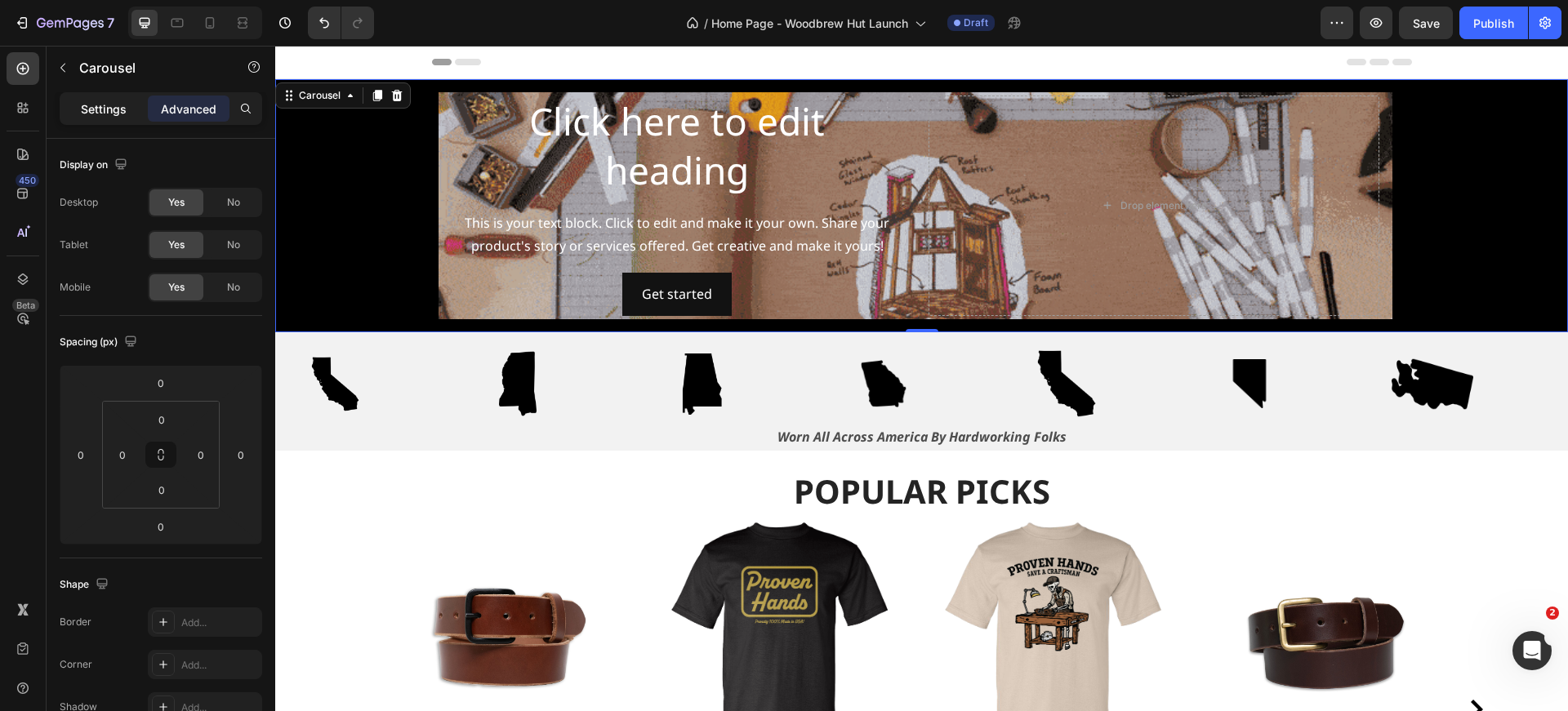
click at [110, 117] on div "Settings" at bounding box center [103, 108] width 81 height 26
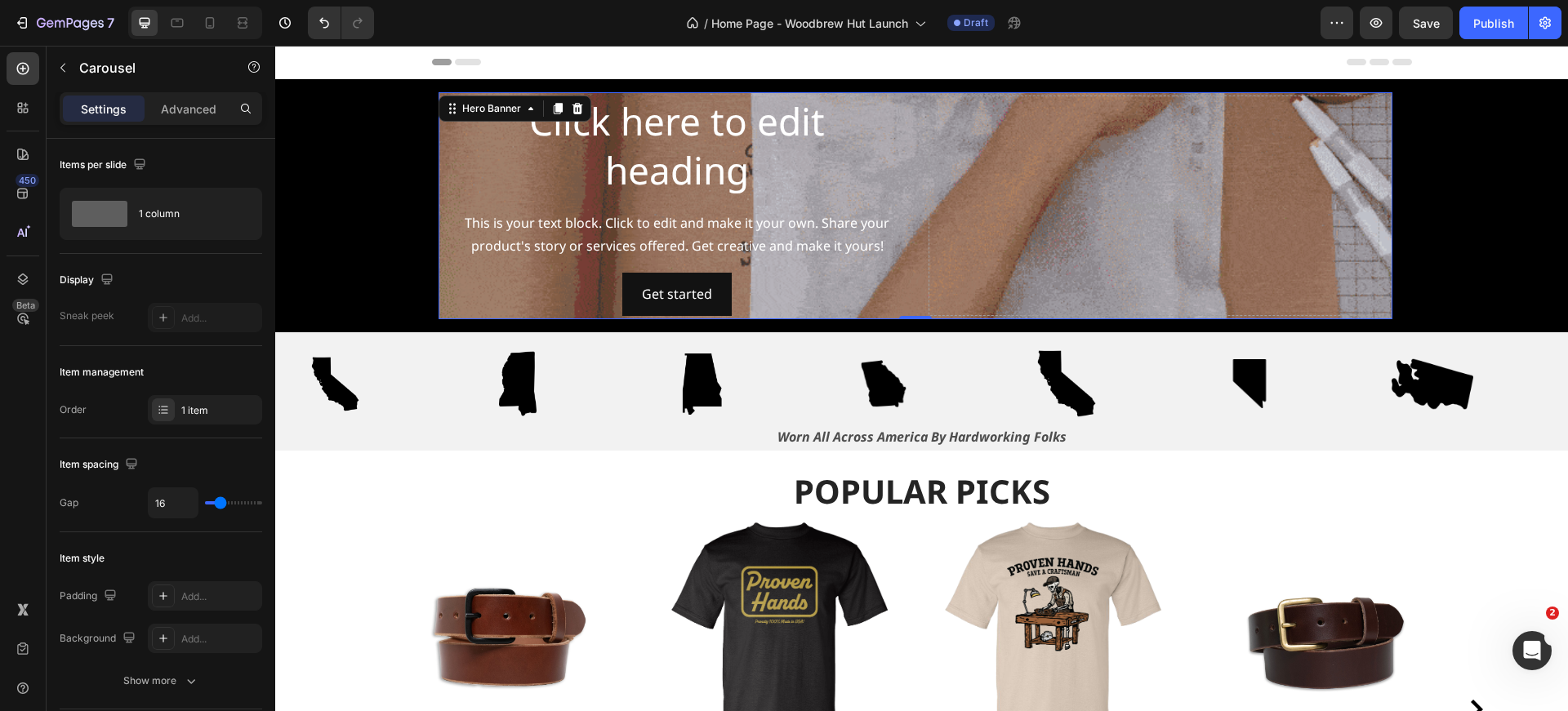
click at [450, 135] on div "Click here to edit heading Heading This is your text block. Click to edit and m…" at bounding box center [916, 206] width 954 height 227
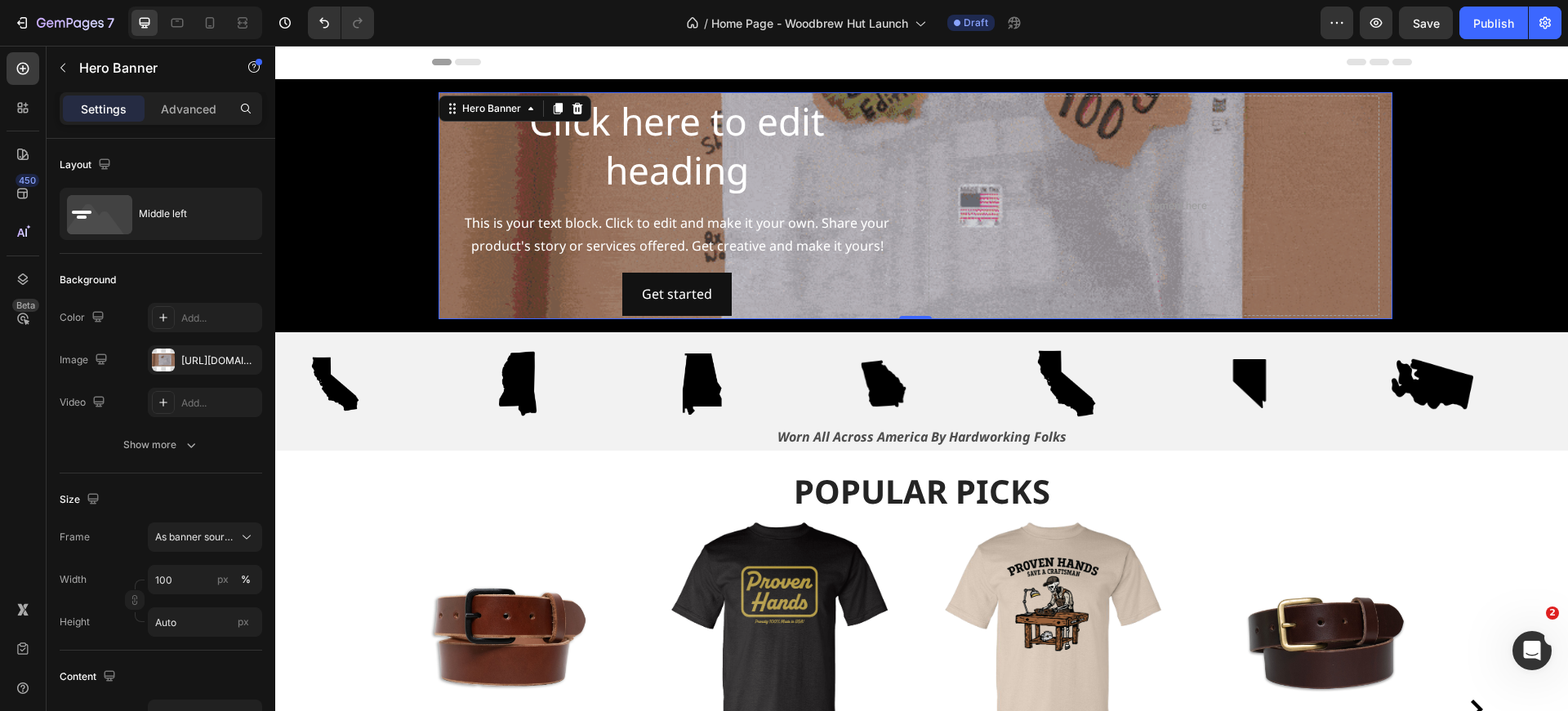
click at [439, 154] on div "Click here to edit heading Heading This is your text block. Click to edit and m…" at bounding box center [916, 206] width 954 height 227
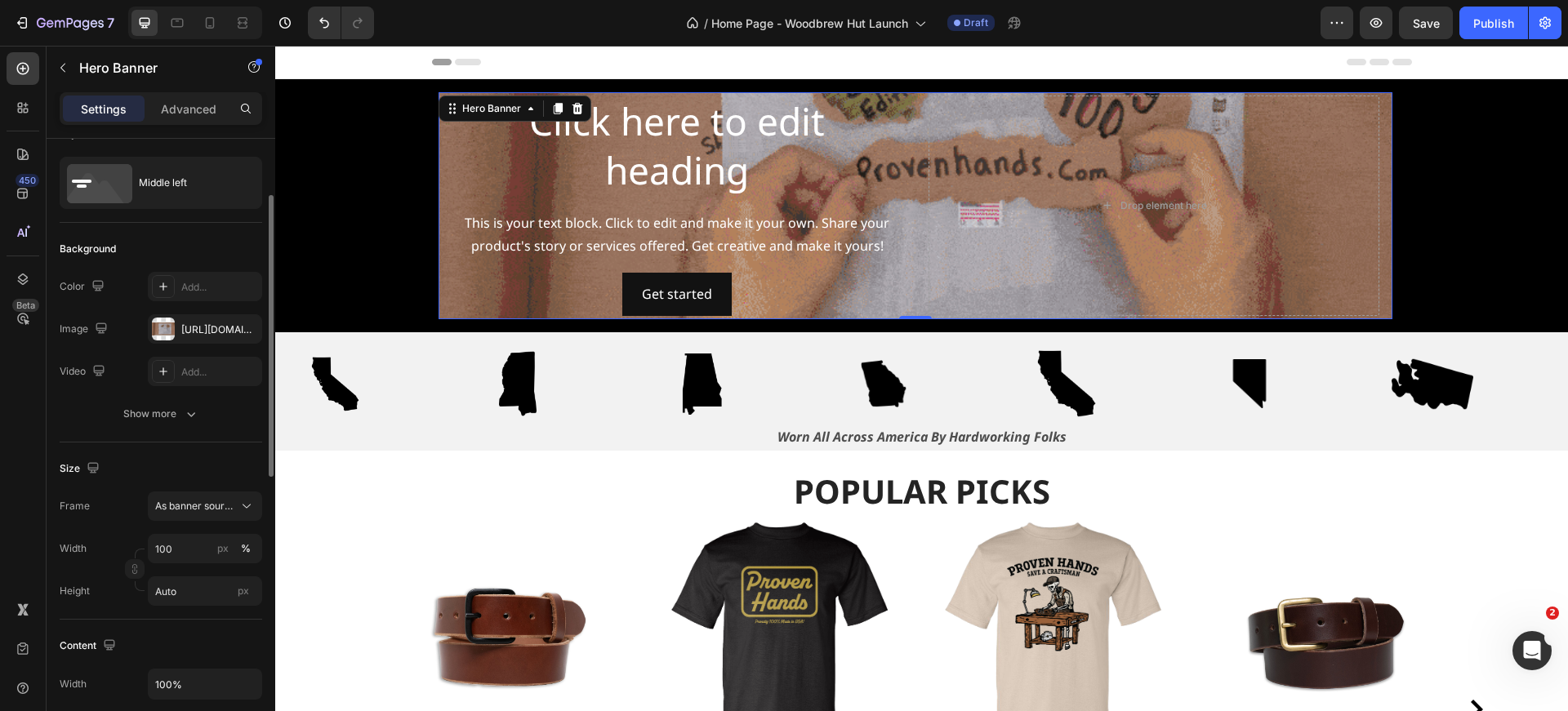
scroll to position [144, 0]
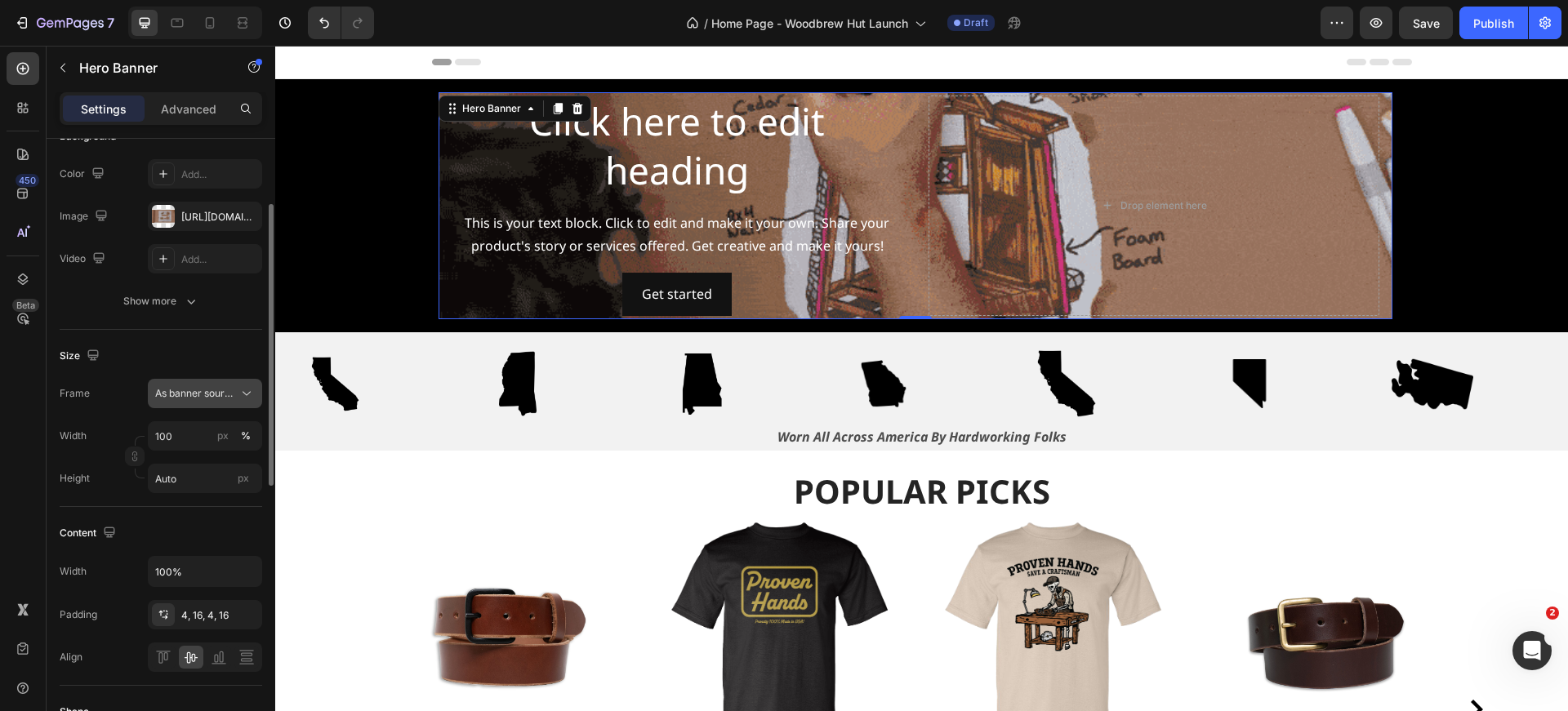
click at [209, 397] on span "As banner source" at bounding box center [195, 393] width 80 height 15
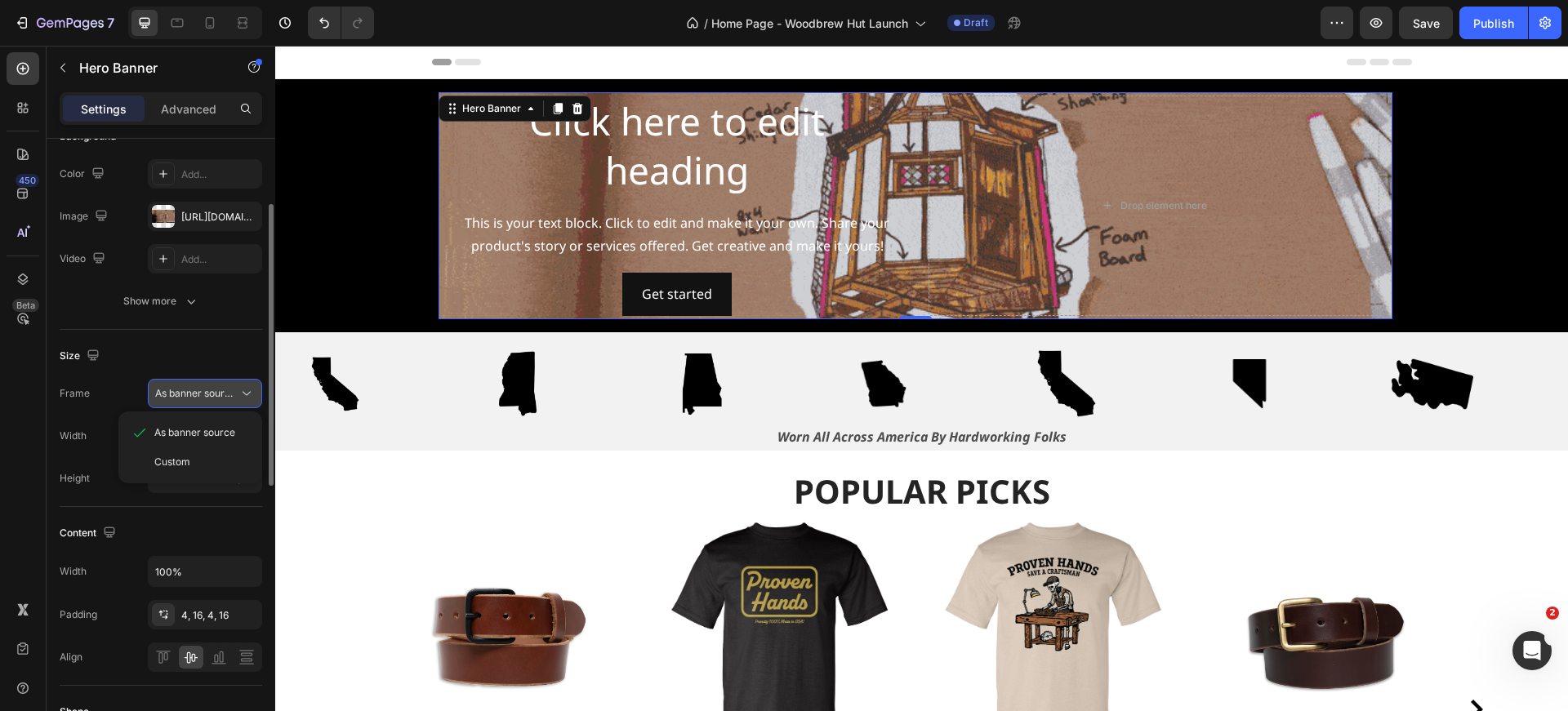
click at [208, 392] on span "As banner source" at bounding box center [195, 393] width 80 height 15
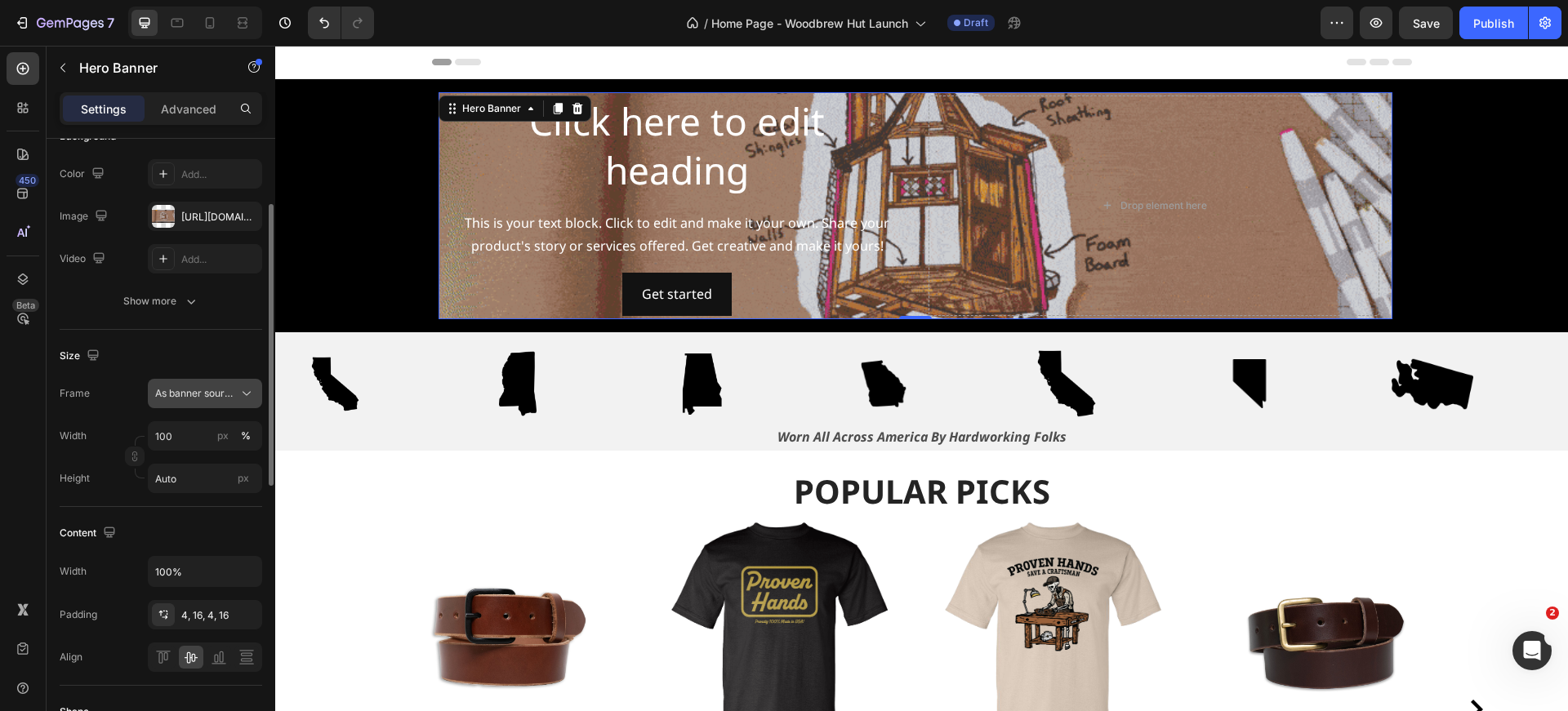
click at [208, 392] on span "As banner source" at bounding box center [195, 393] width 80 height 15
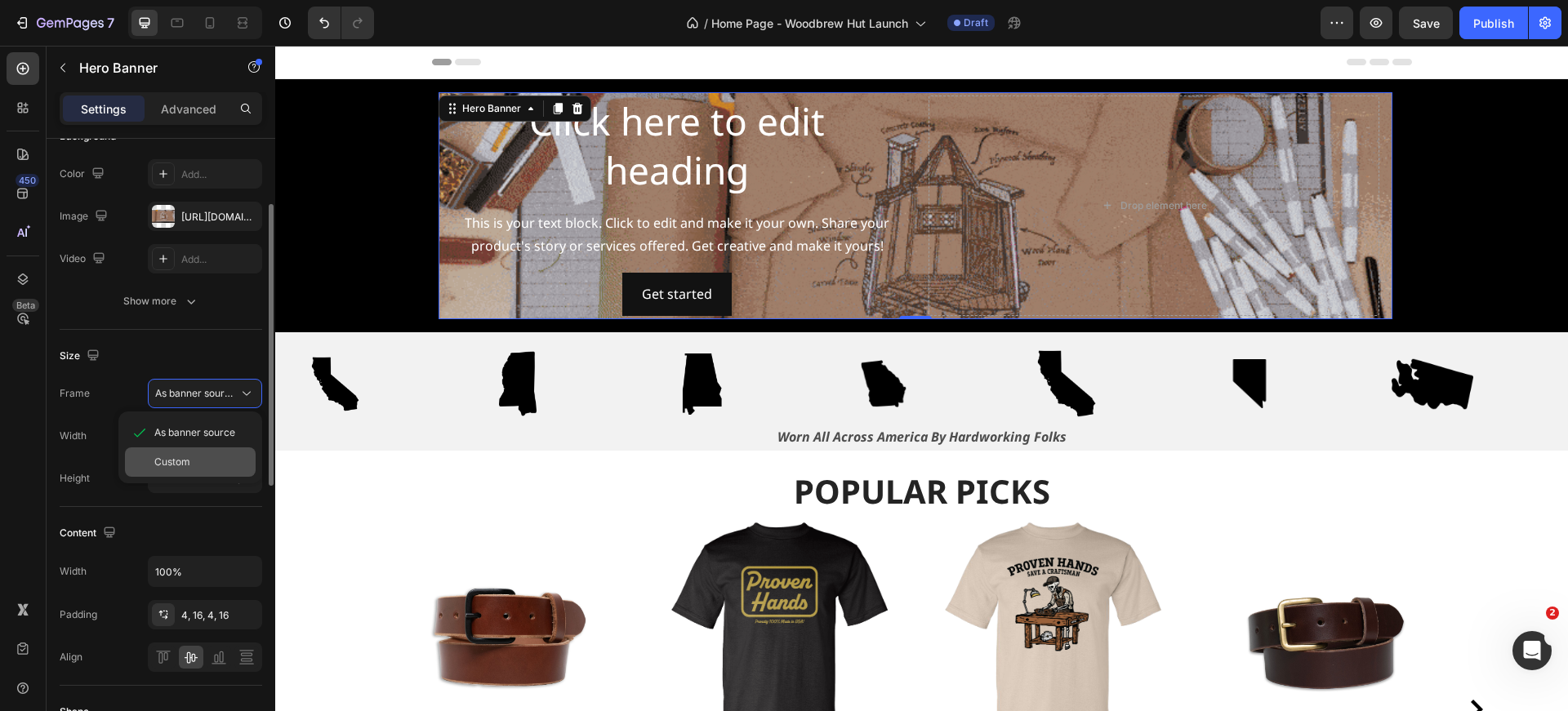
click at [202, 455] on div "Custom" at bounding box center [201, 462] width 94 height 15
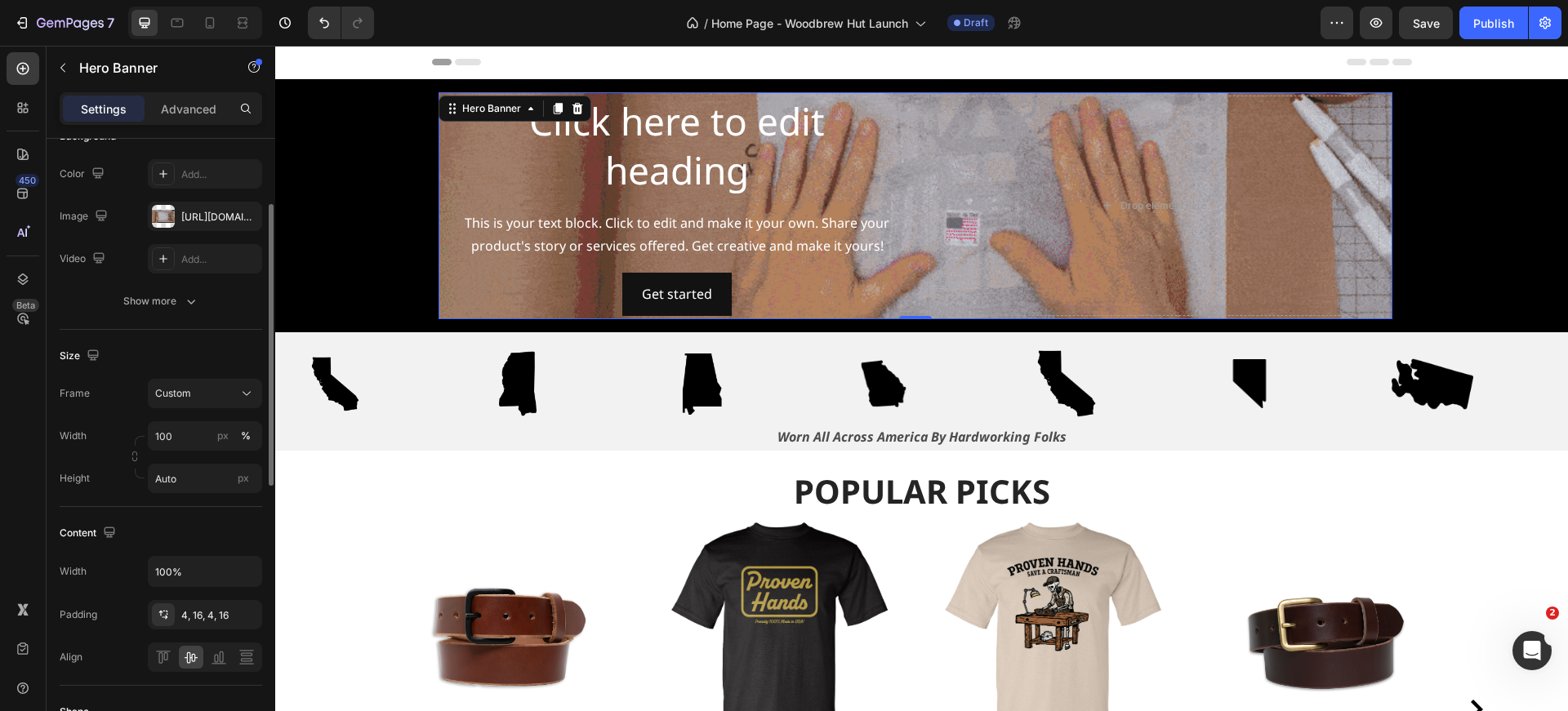
click at [216, 344] on div "Size" at bounding box center [161, 356] width 203 height 26
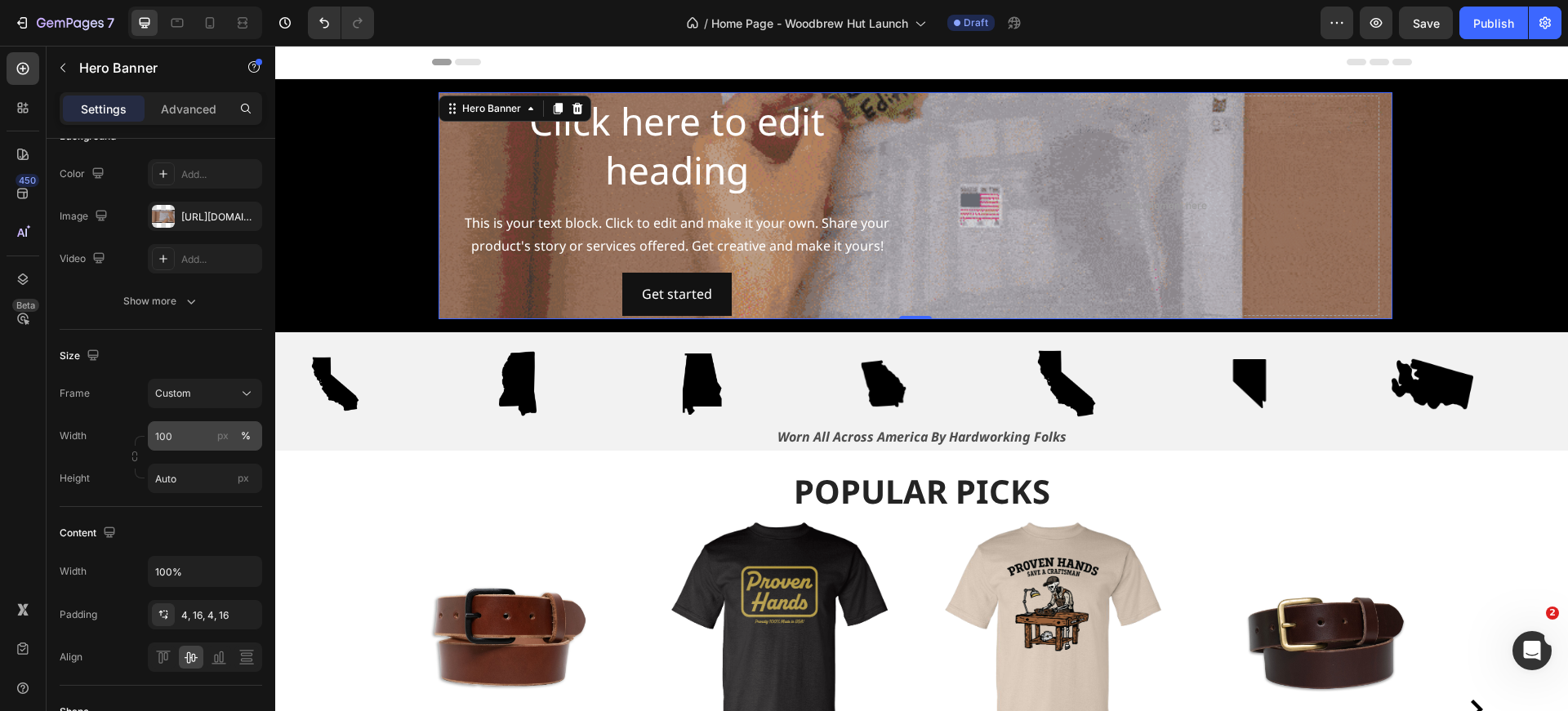
click at [241, 430] on div "%" at bounding box center [246, 436] width 10 height 15
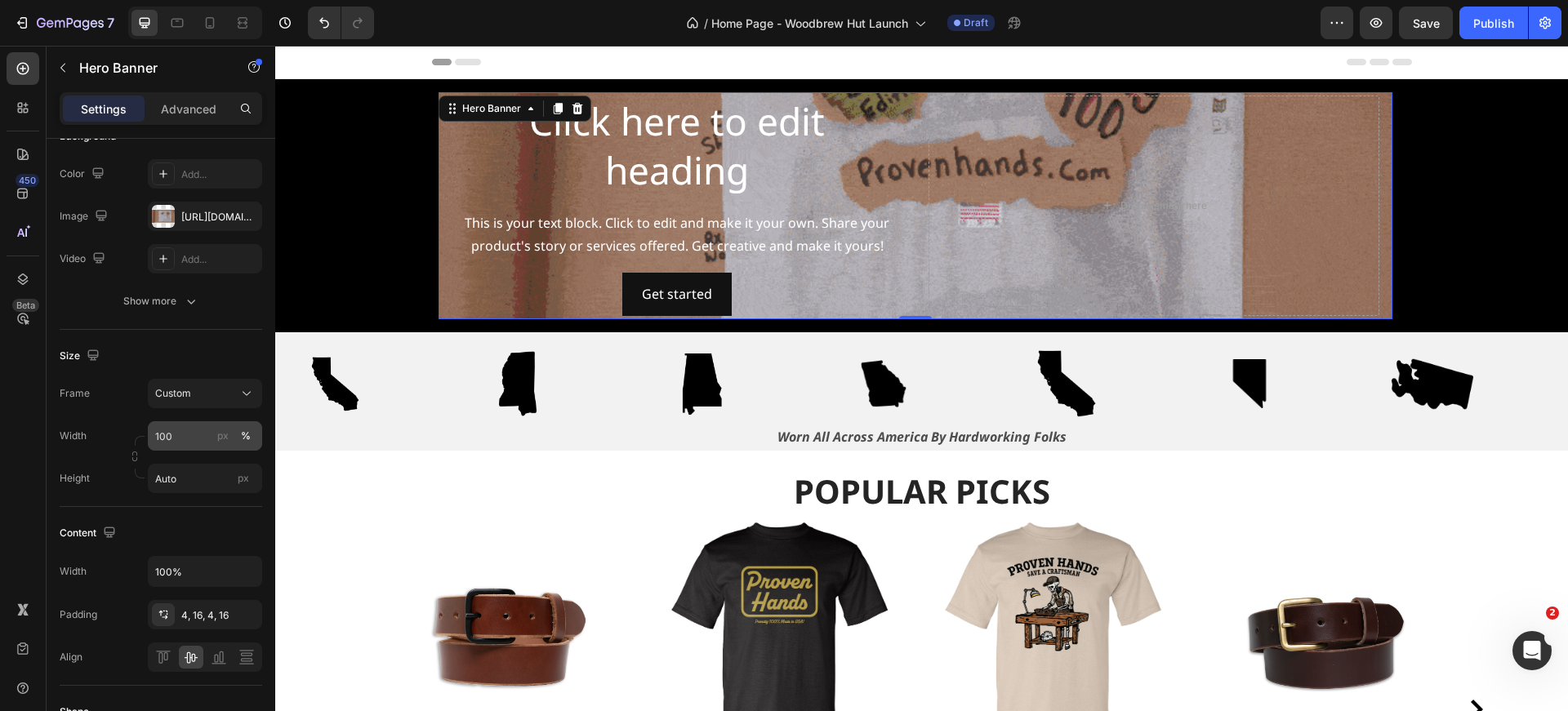
click at [241, 430] on div "%" at bounding box center [246, 436] width 10 height 15
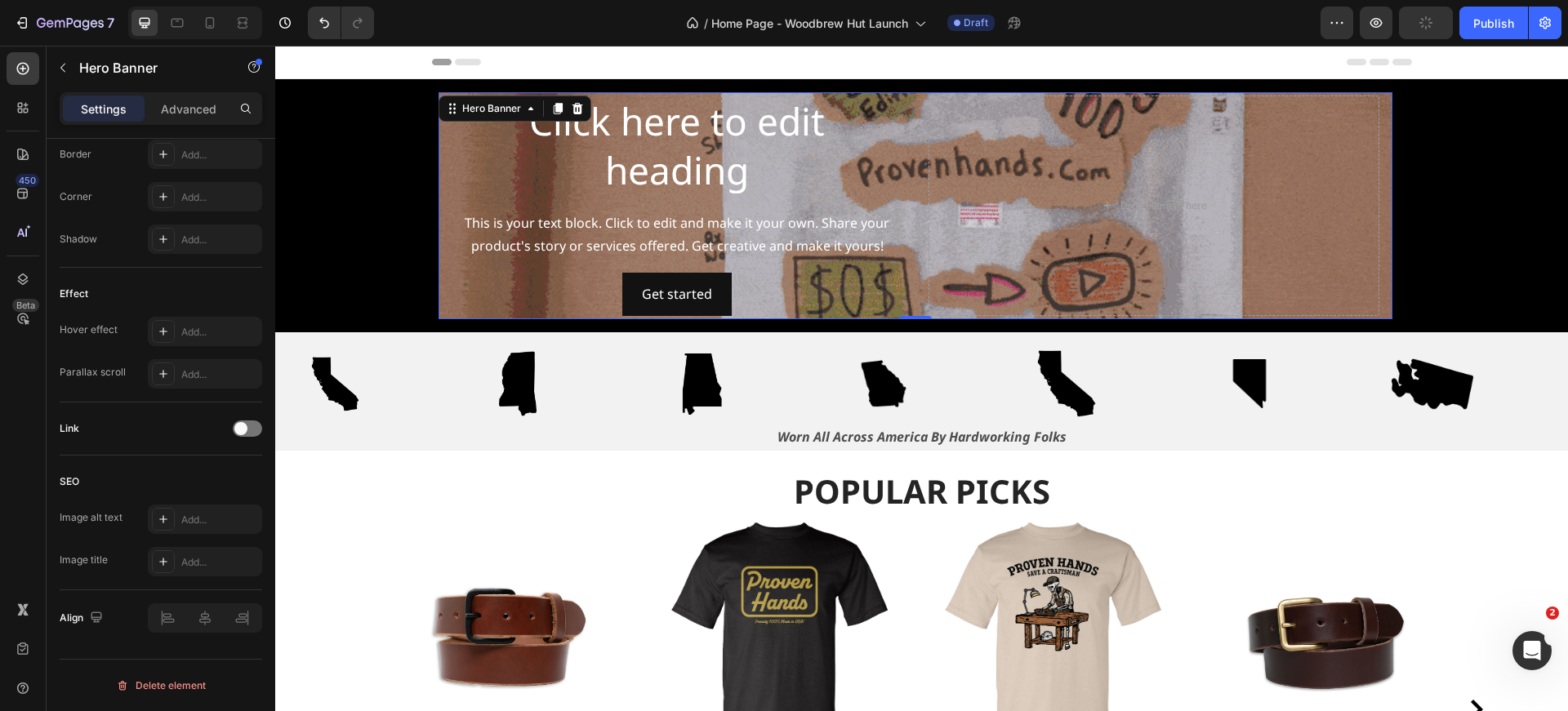
scroll to position [0, 0]
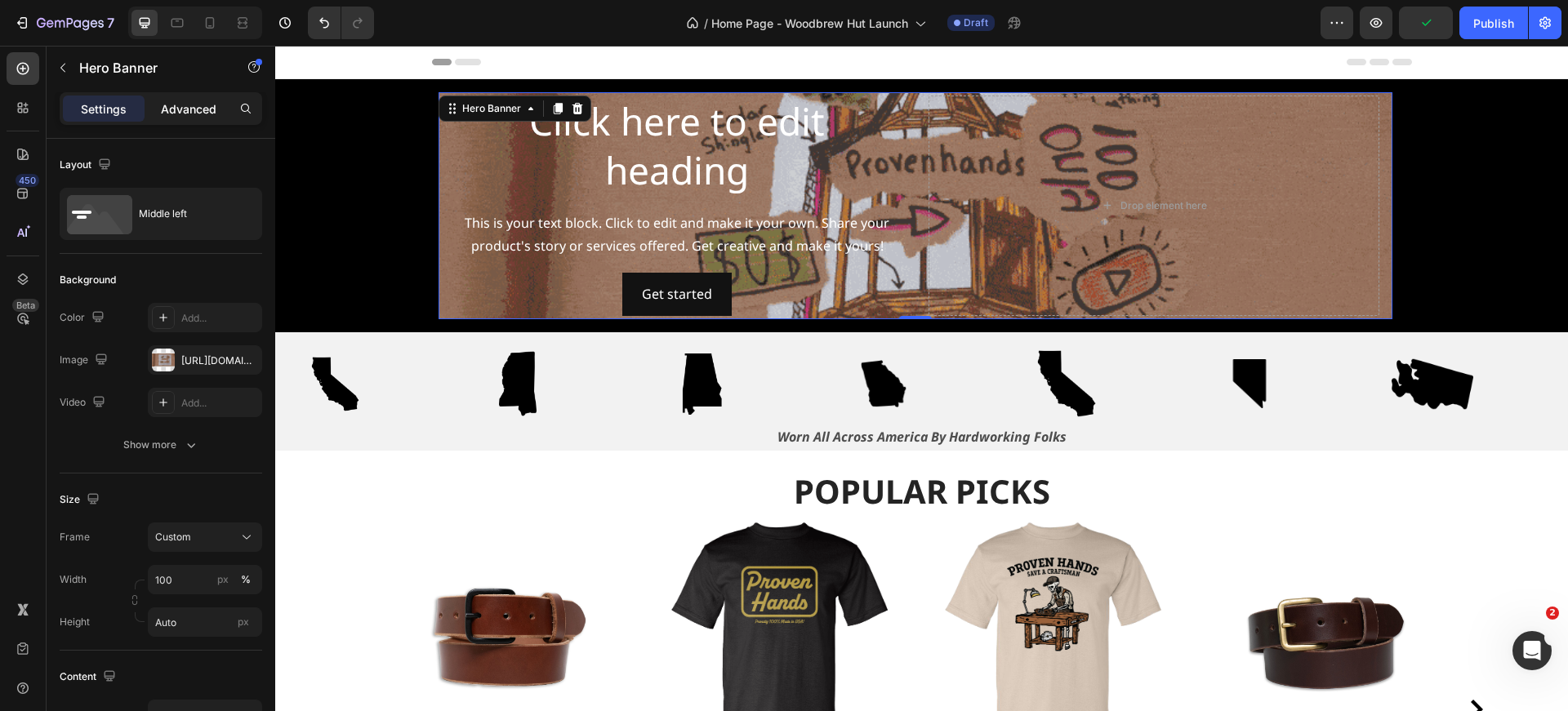
click at [173, 95] on div "Advanced" at bounding box center [189, 108] width 81 height 26
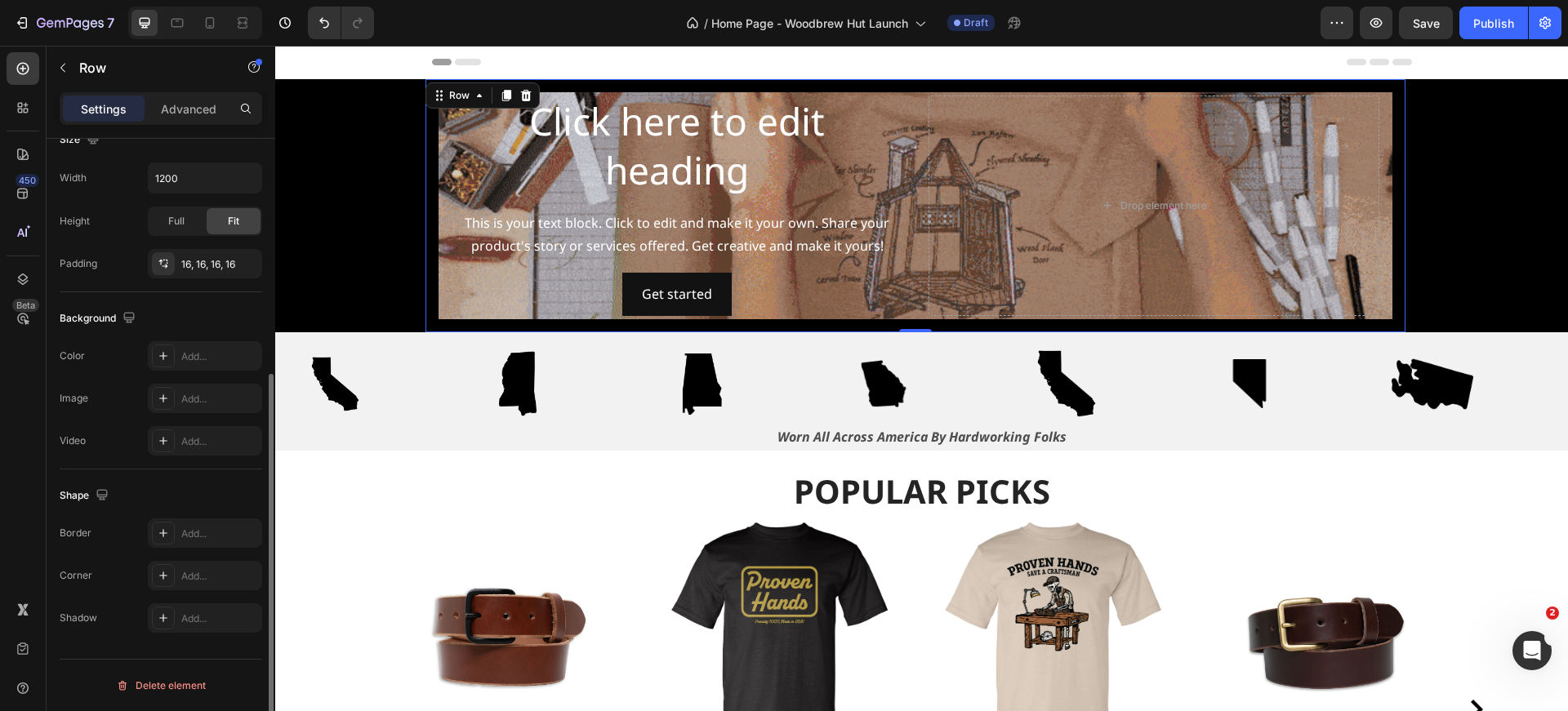
click at [427, 115] on div "Click here to edit heading Heading This is your text block. Click to edit and m…" at bounding box center [915, 206] width 980 height 253
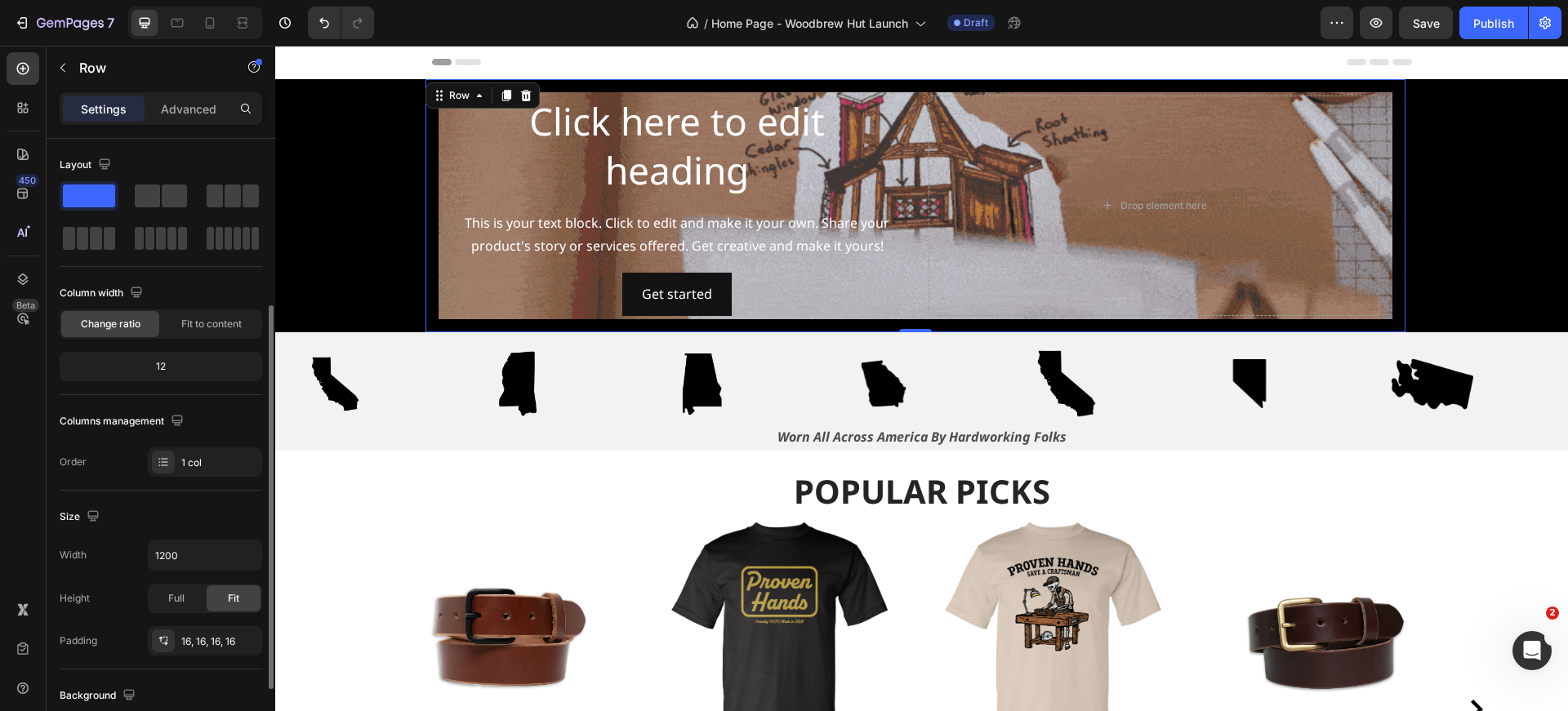
scroll to position [103, 0]
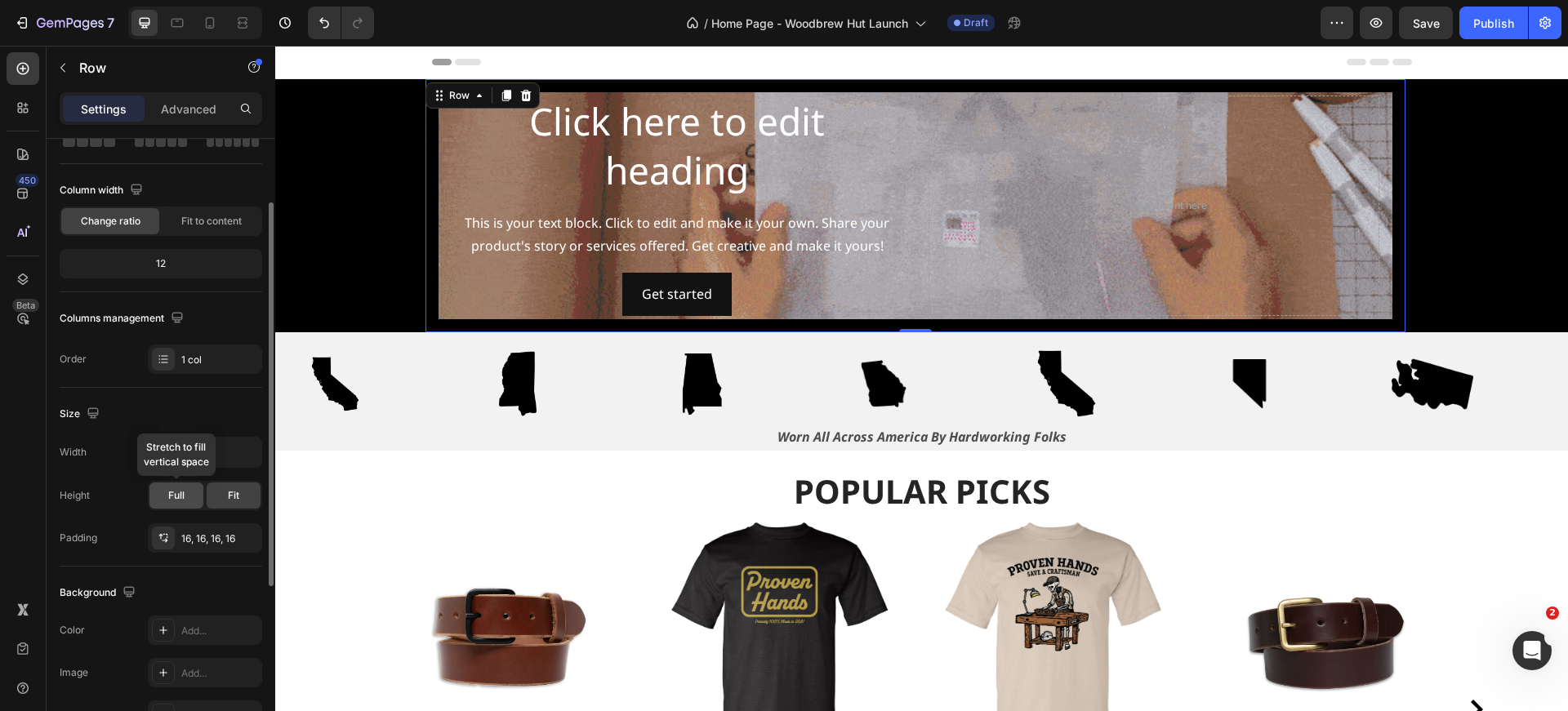
click at [178, 485] on div "Full" at bounding box center [176, 496] width 54 height 26
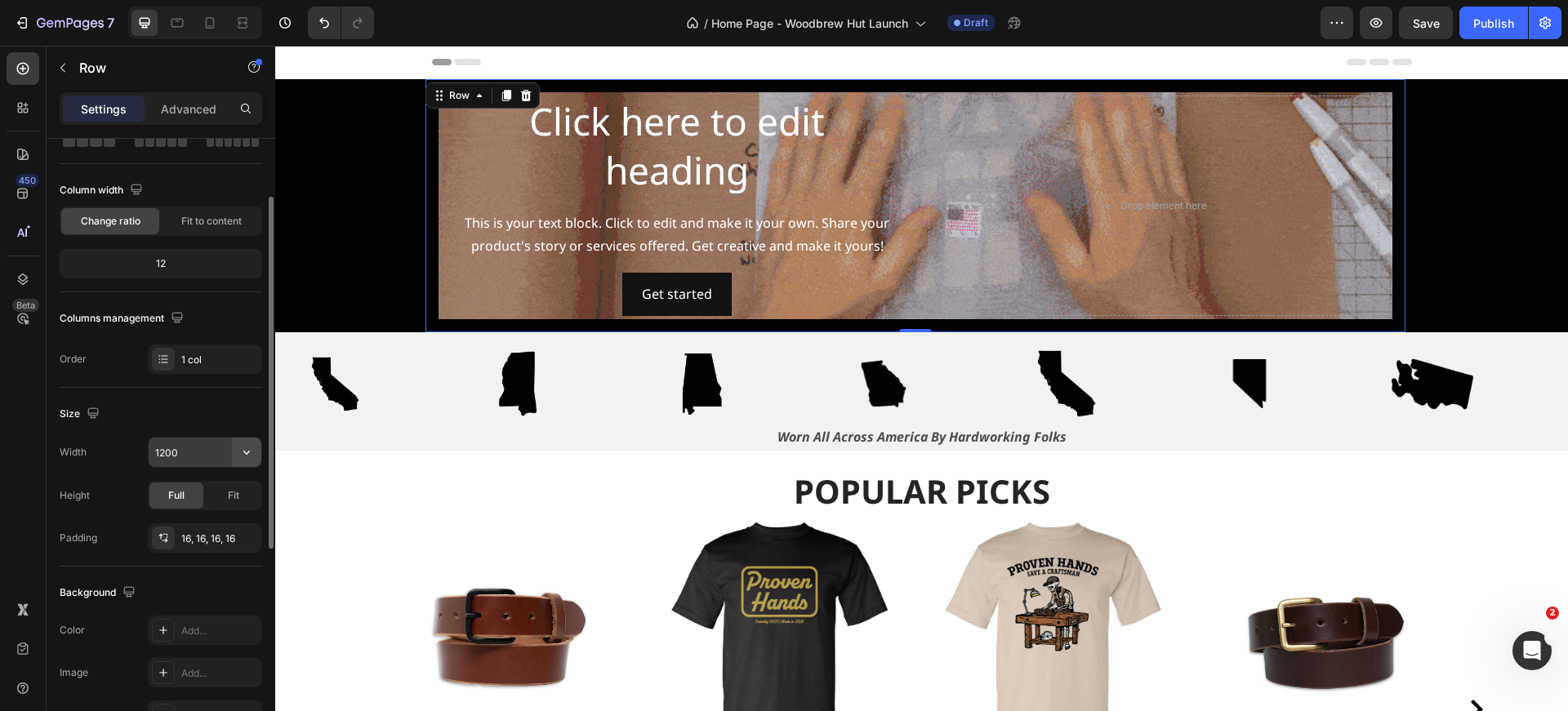
click at [247, 448] on icon "button" at bounding box center [246, 452] width 16 height 16
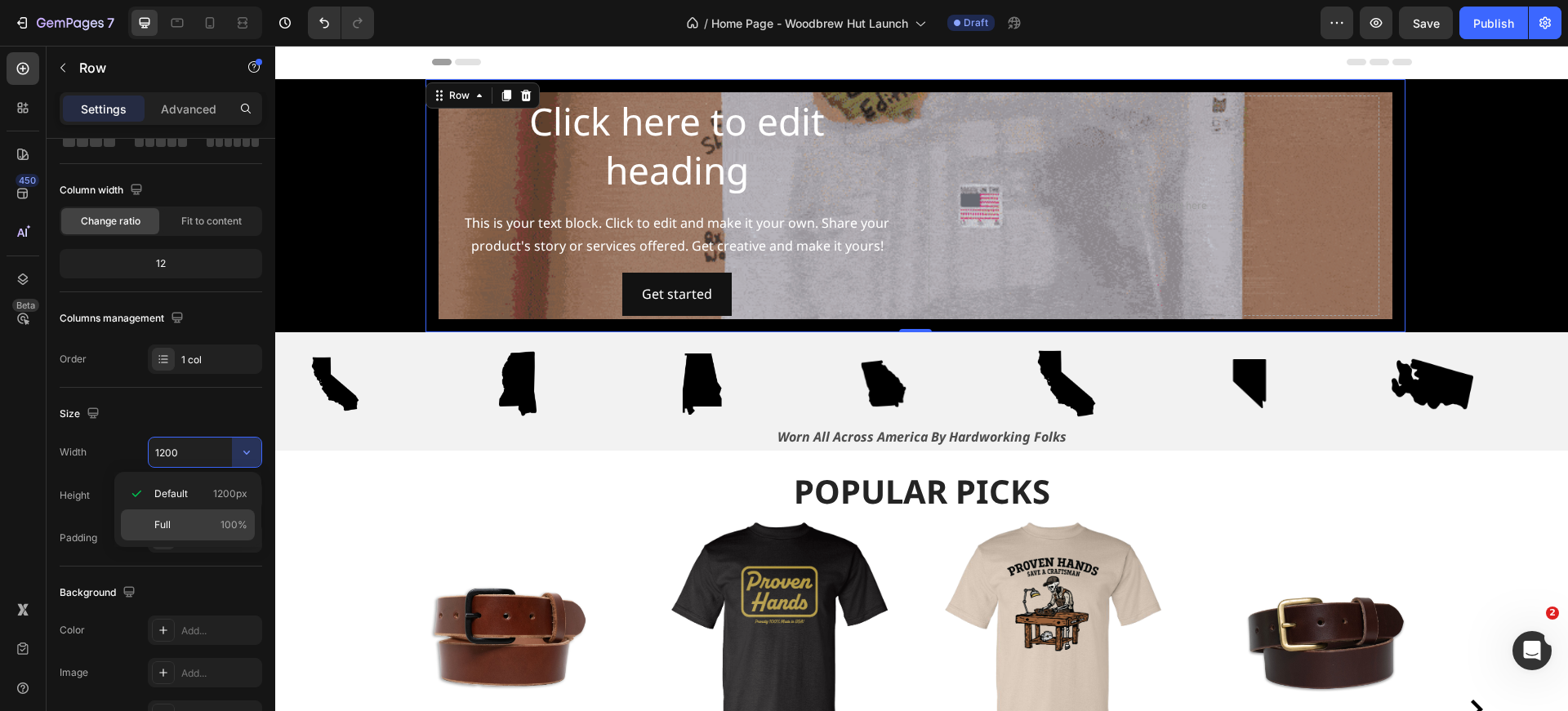
click at [195, 531] on p "Full 100%" at bounding box center [201, 524] width 93 height 15
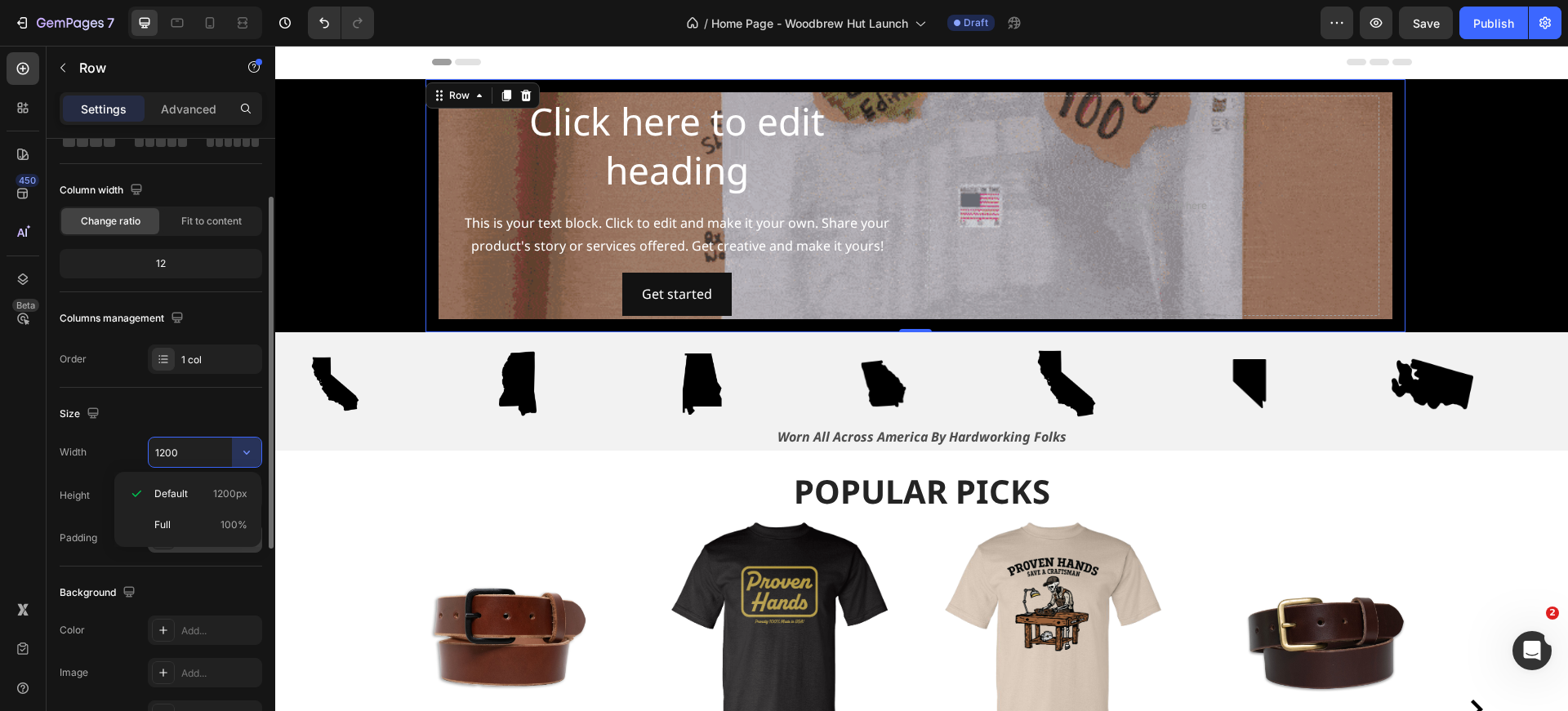
type input "100%"
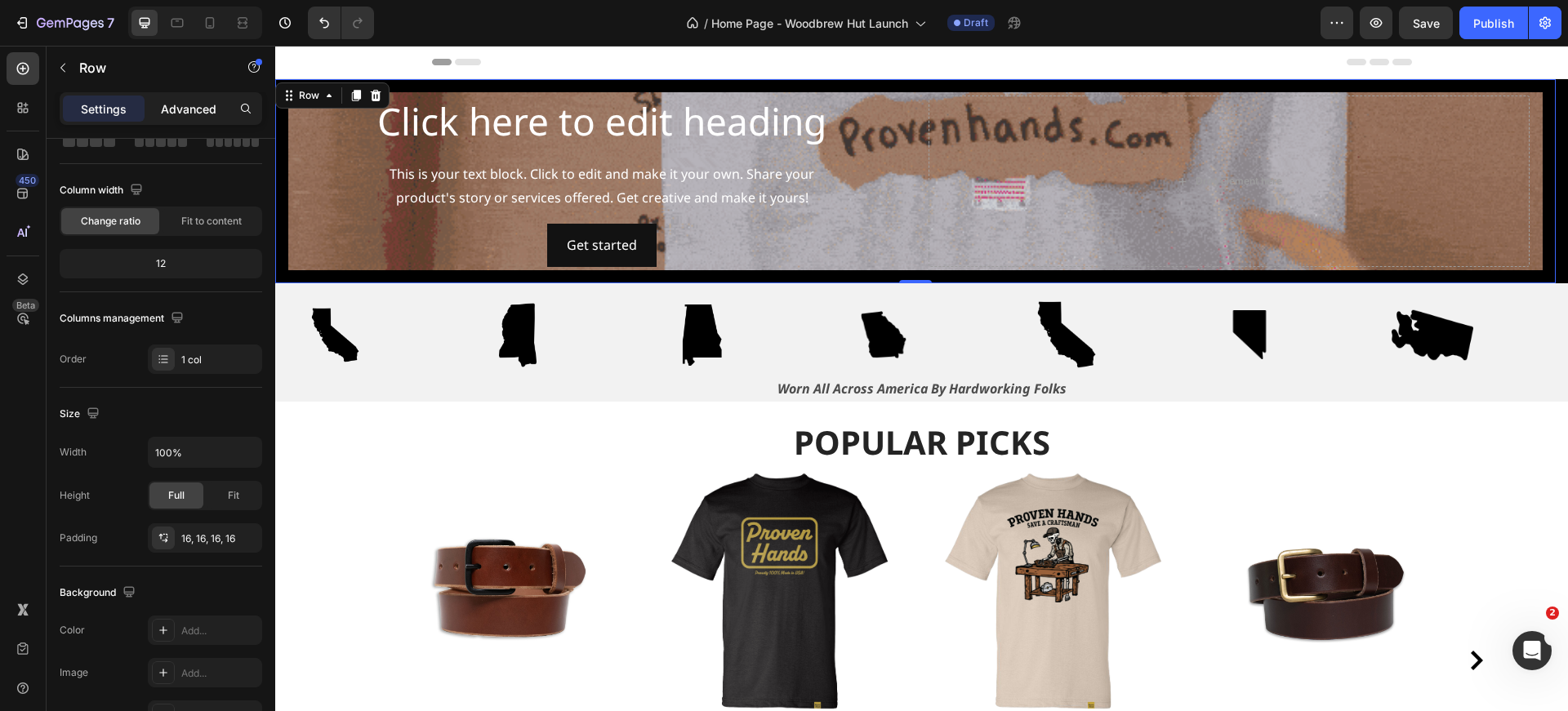
click at [196, 109] on p "Advanced" at bounding box center [189, 108] width 56 height 17
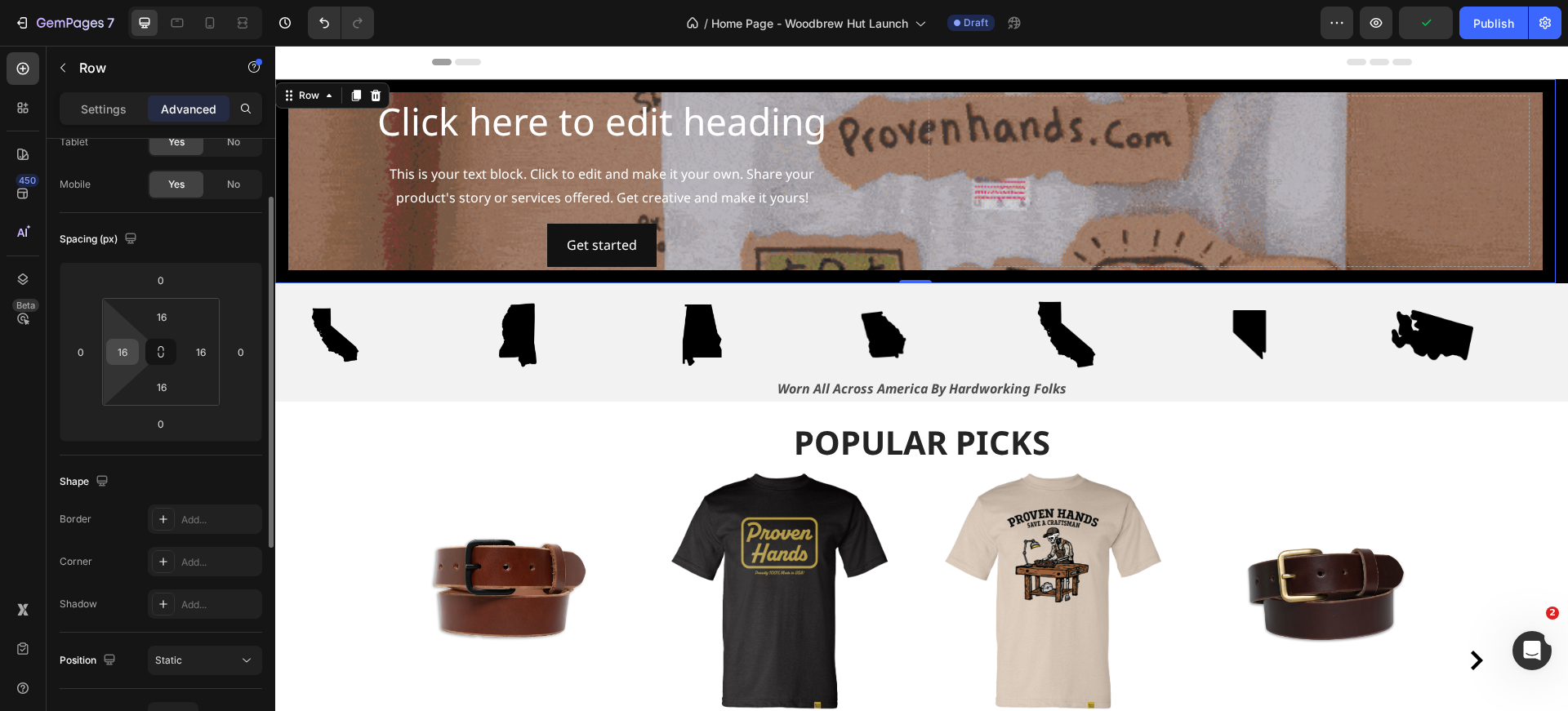
click at [128, 356] on input "16" at bounding box center [122, 352] width 25 height 25
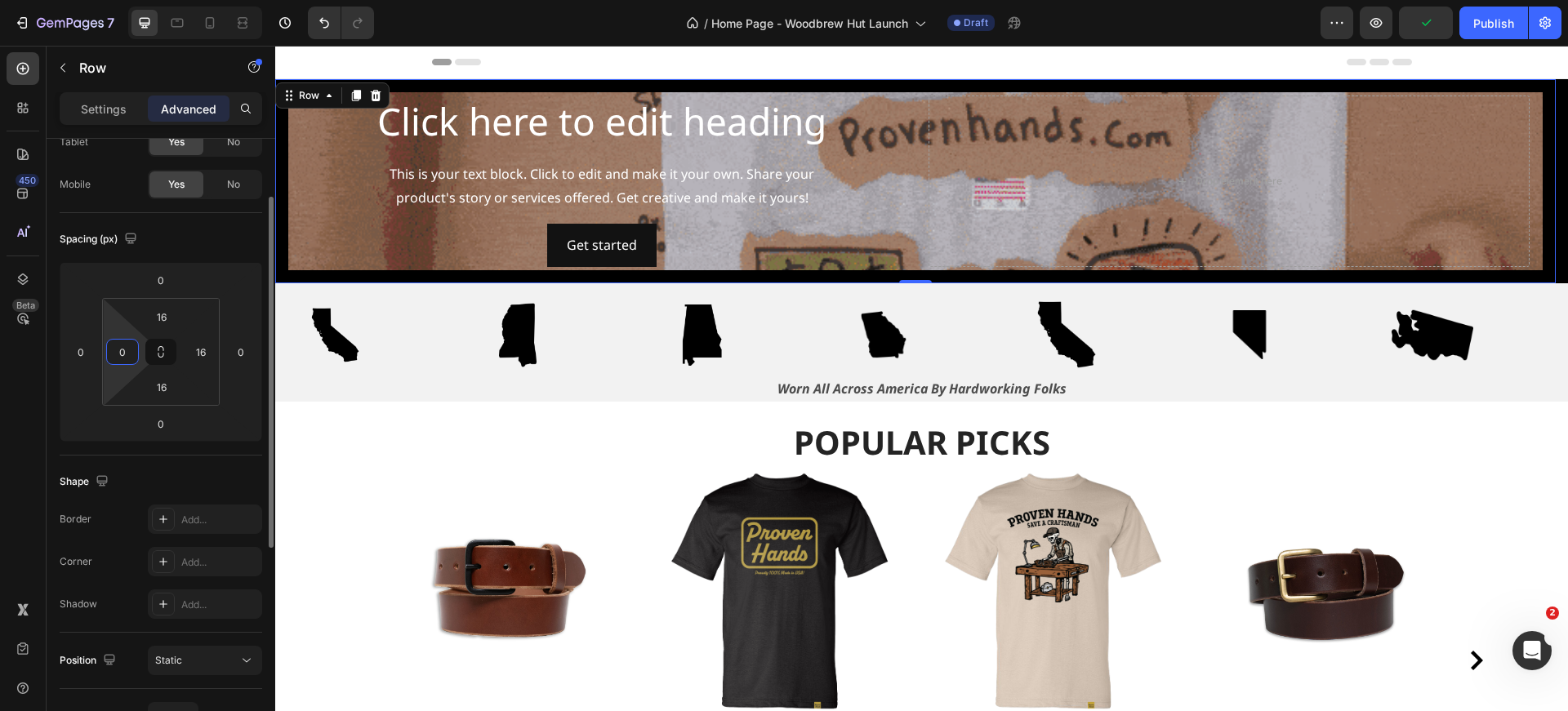
type input "0"
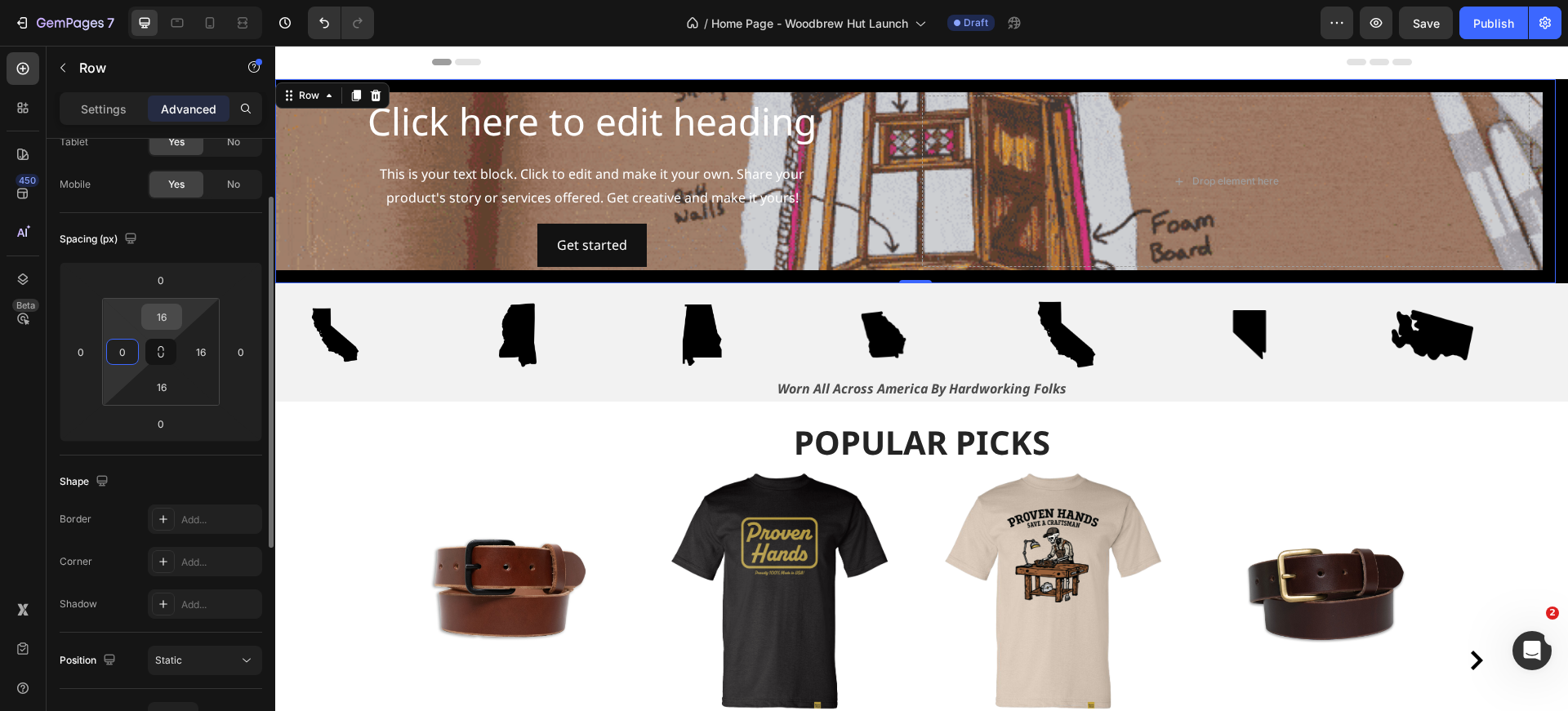
click at [156, 320] on input "16" at bounding box center [161, 317] width 33 height 25
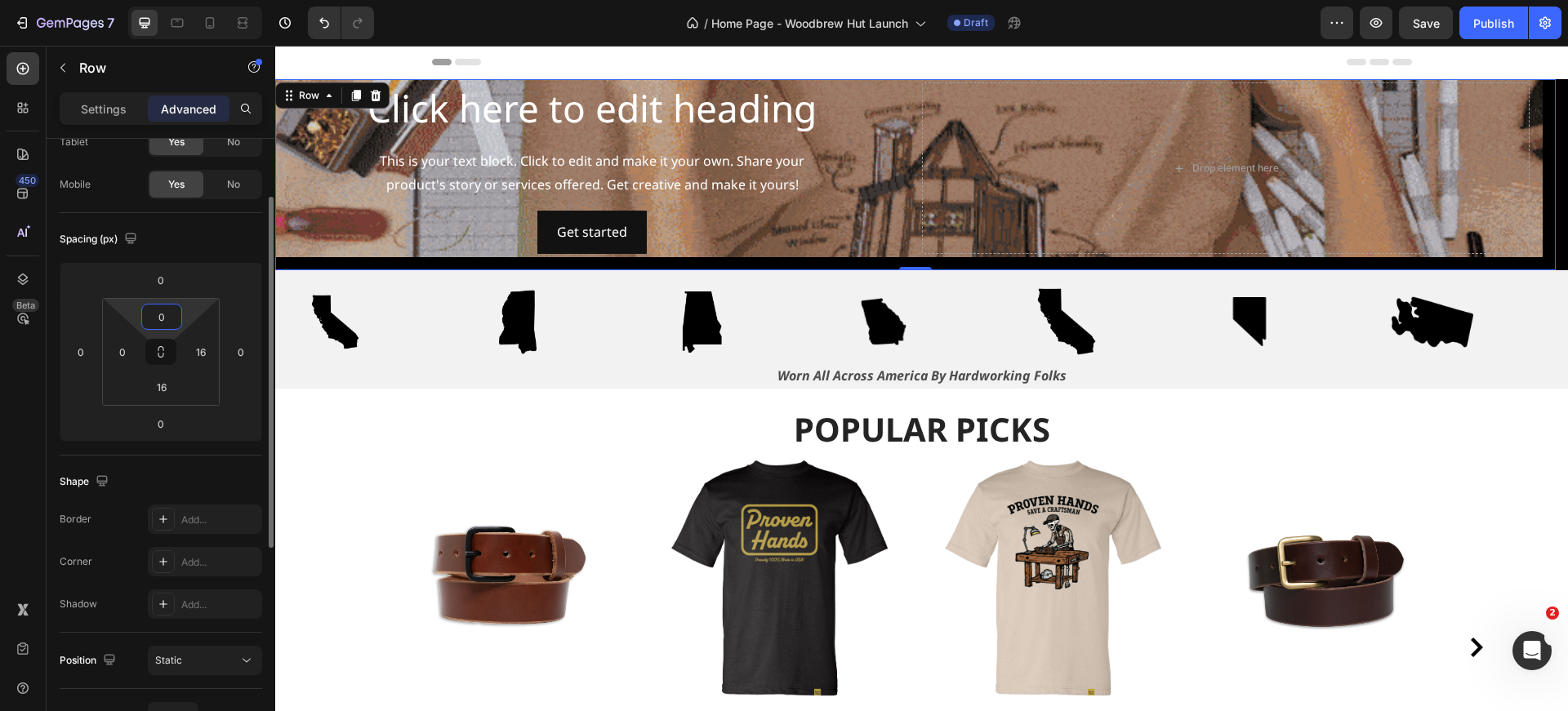
type input "0"
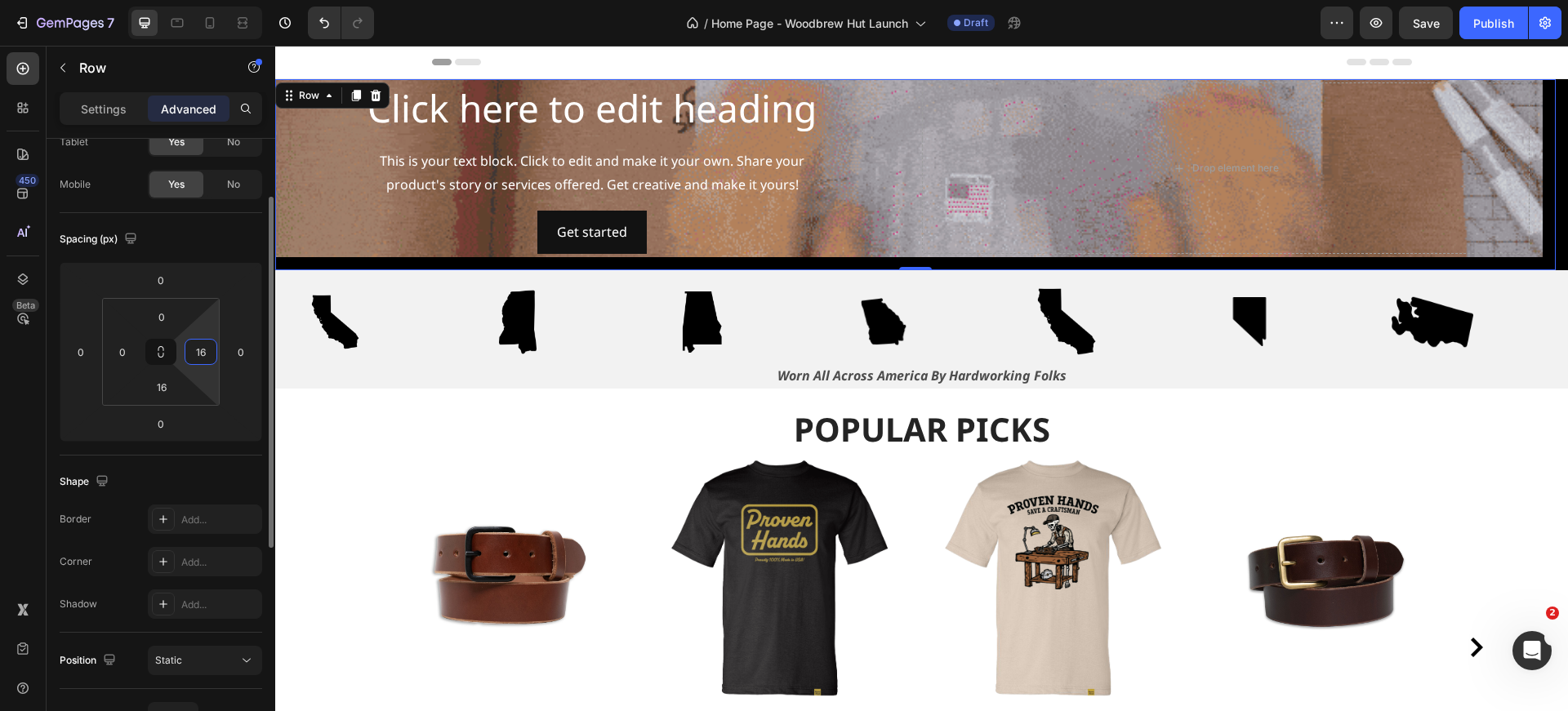
click at [196, 350] on input "16" at bounding box center [201, 352] width 25 height 25
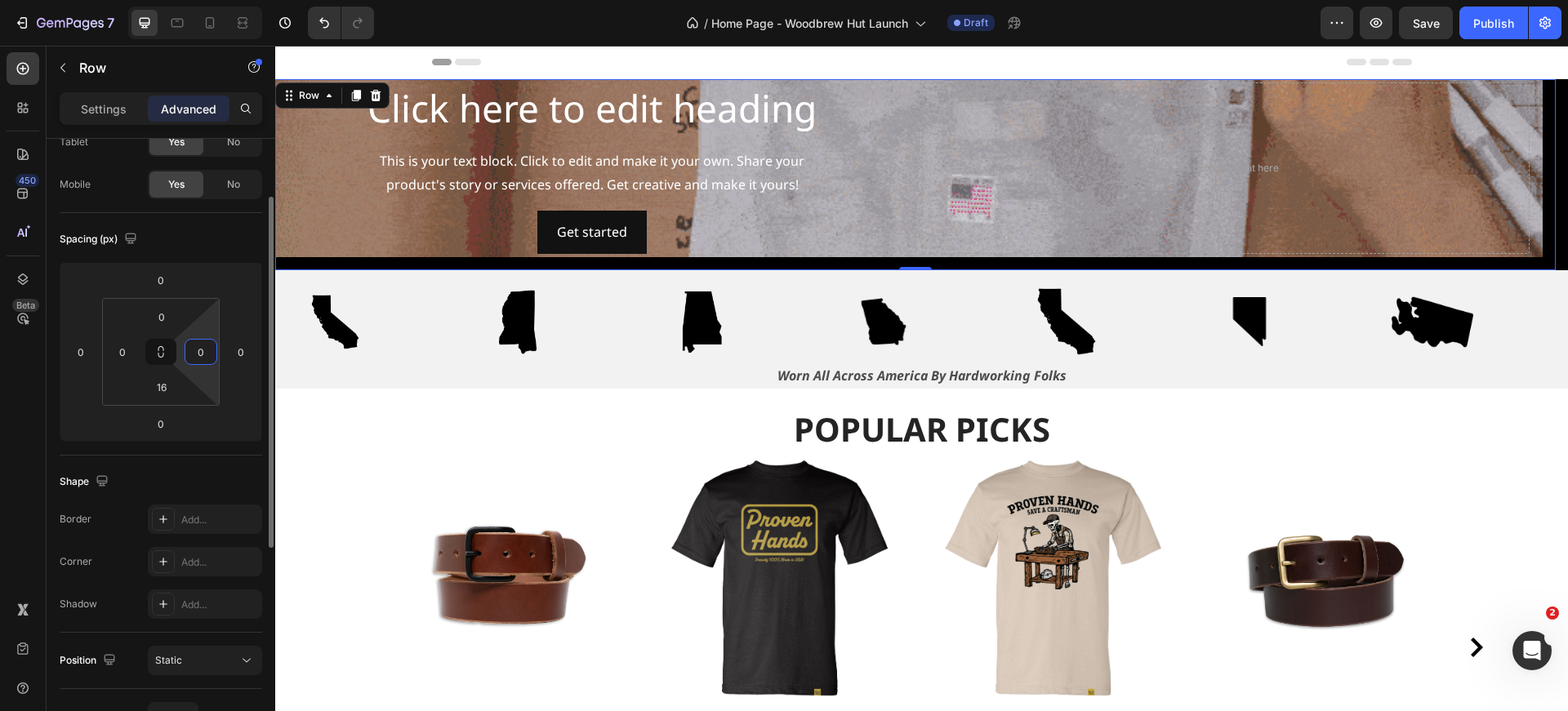
type input "0"
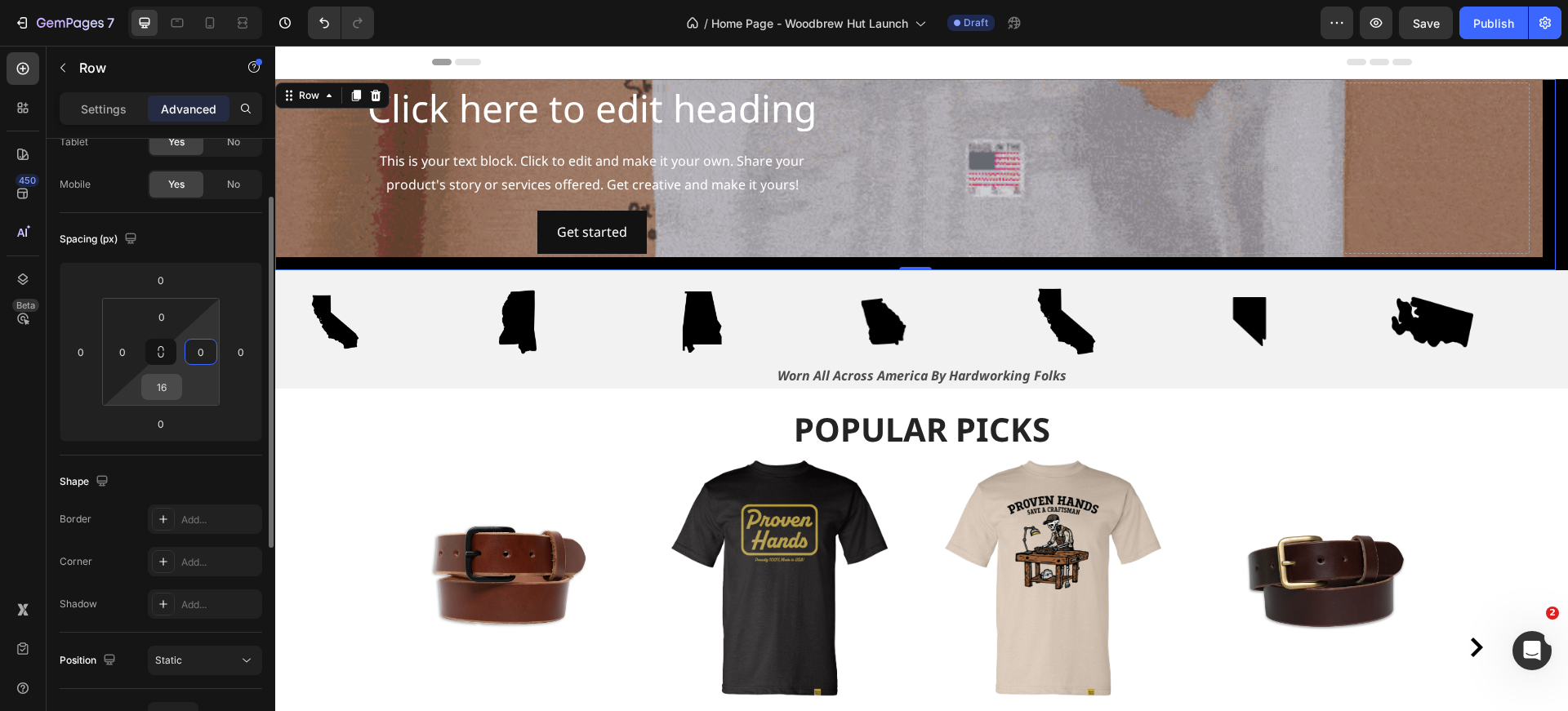
click at [171, 385] on input "16" at bounding box center [161, 386] width 33 height 25
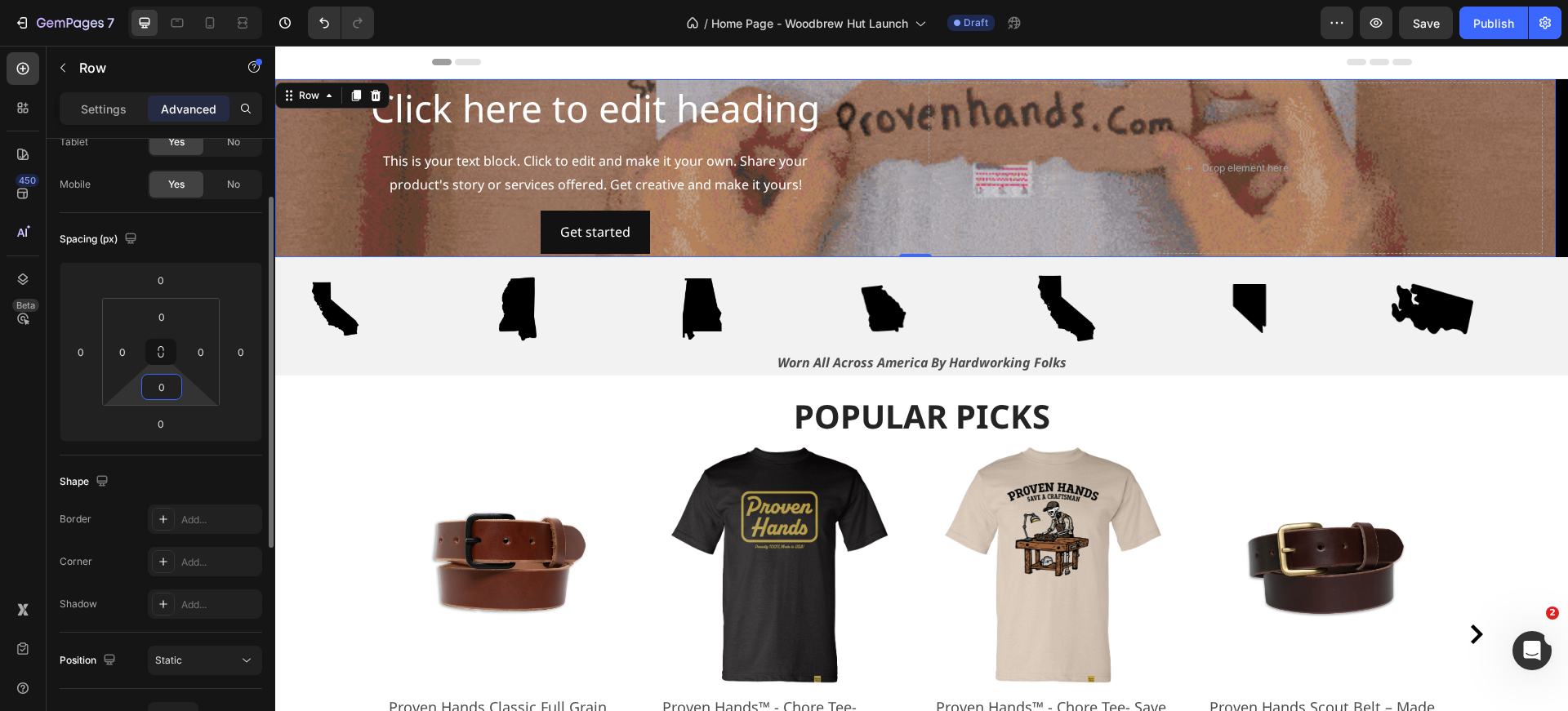
type input "0"
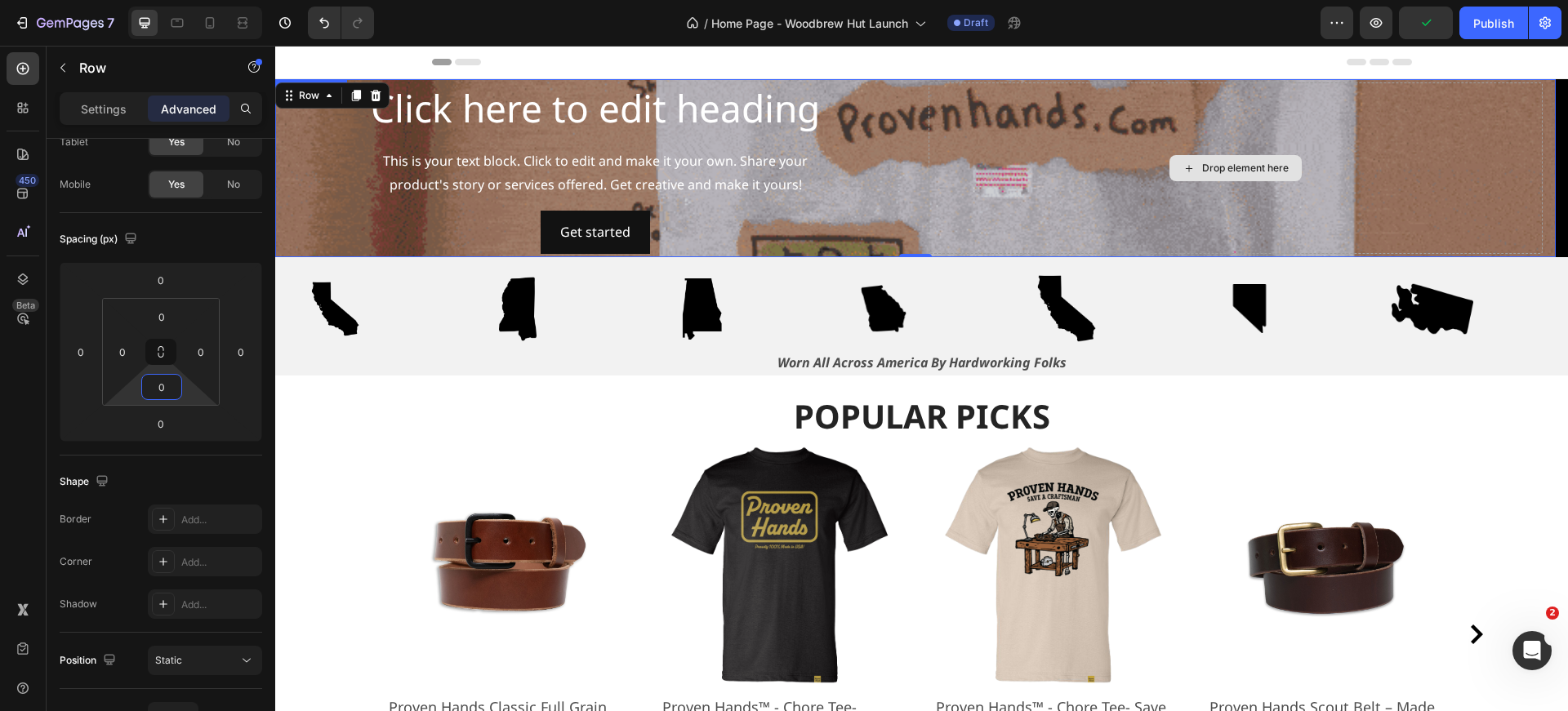
click at [1069, 141] on div "Drop element here" at bounding box center [1235, 168] width 614 height 172
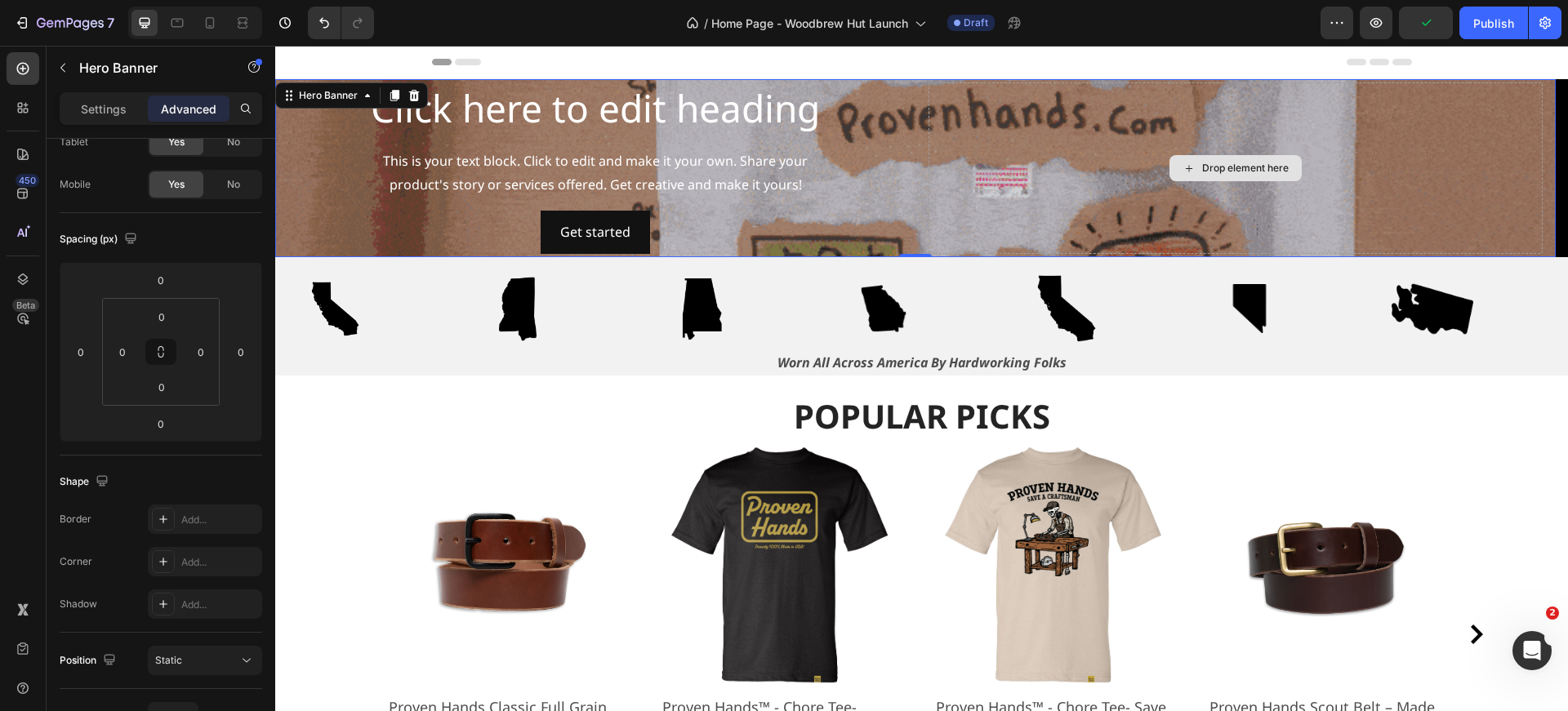
scroll to position [0, 0]
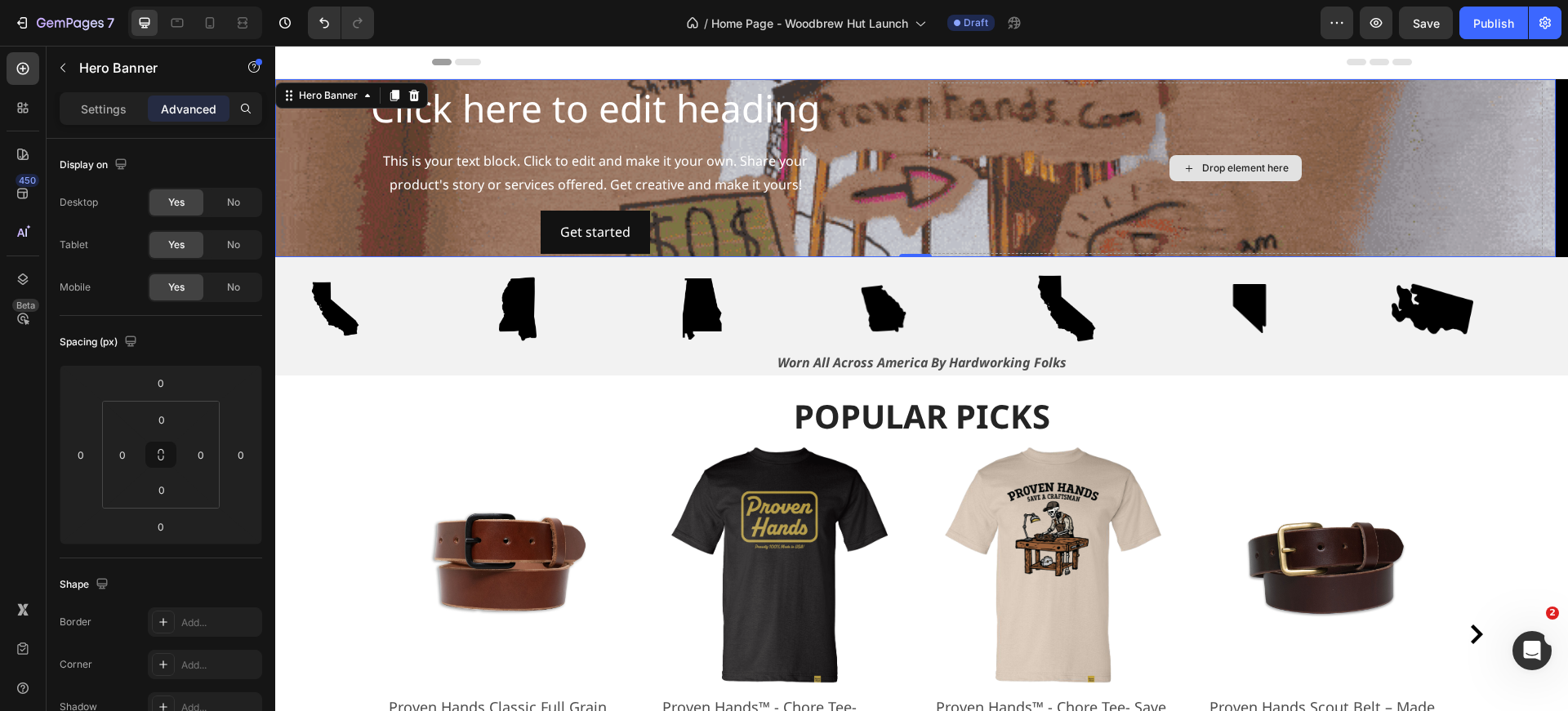
click at [1075, 232] on div "Drop element here" at bounding box center [1235, 168] width 614 height 172
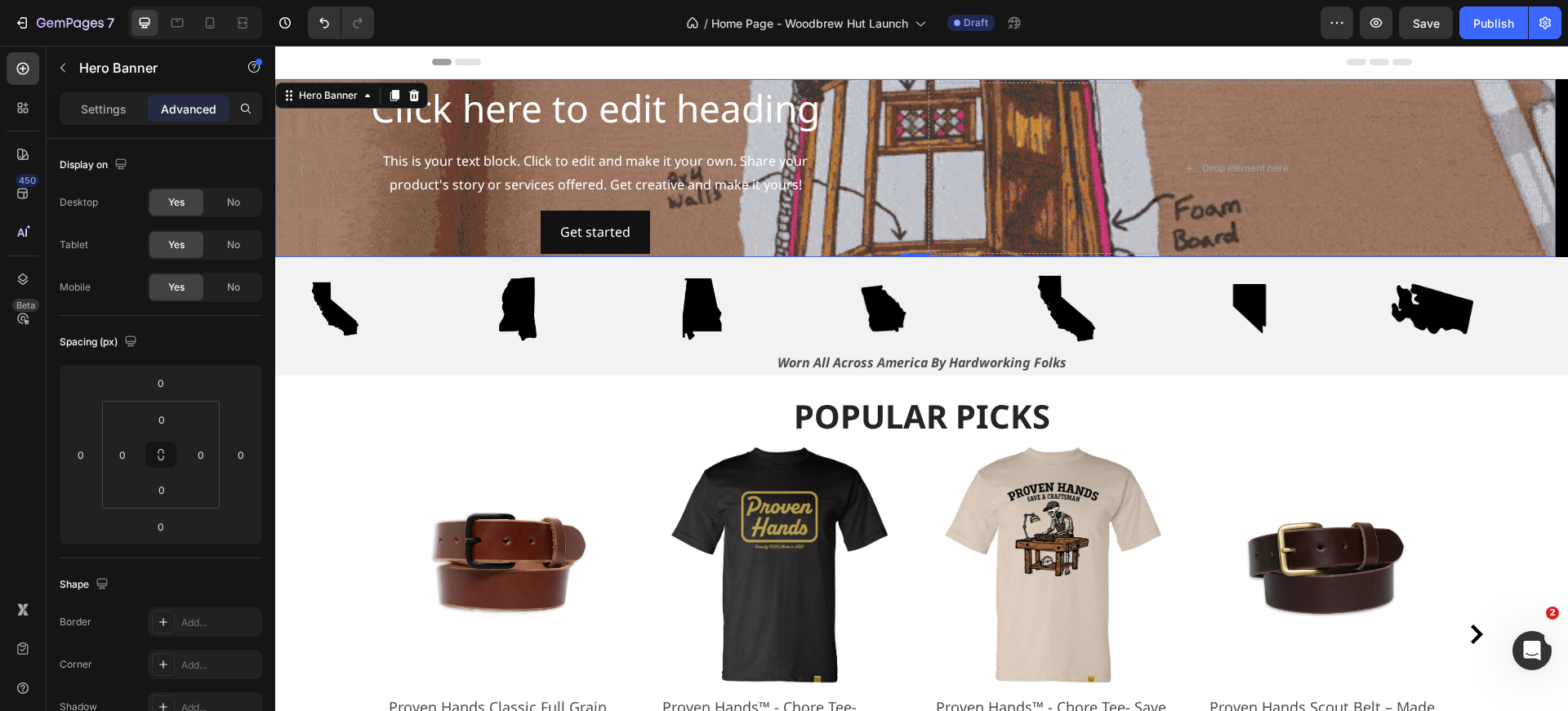
click at [281, 129] on div "Click here to edit heading Heading This is your text block. Click to edit and m…" at bounding box center [915, 168] width 1280 height 178
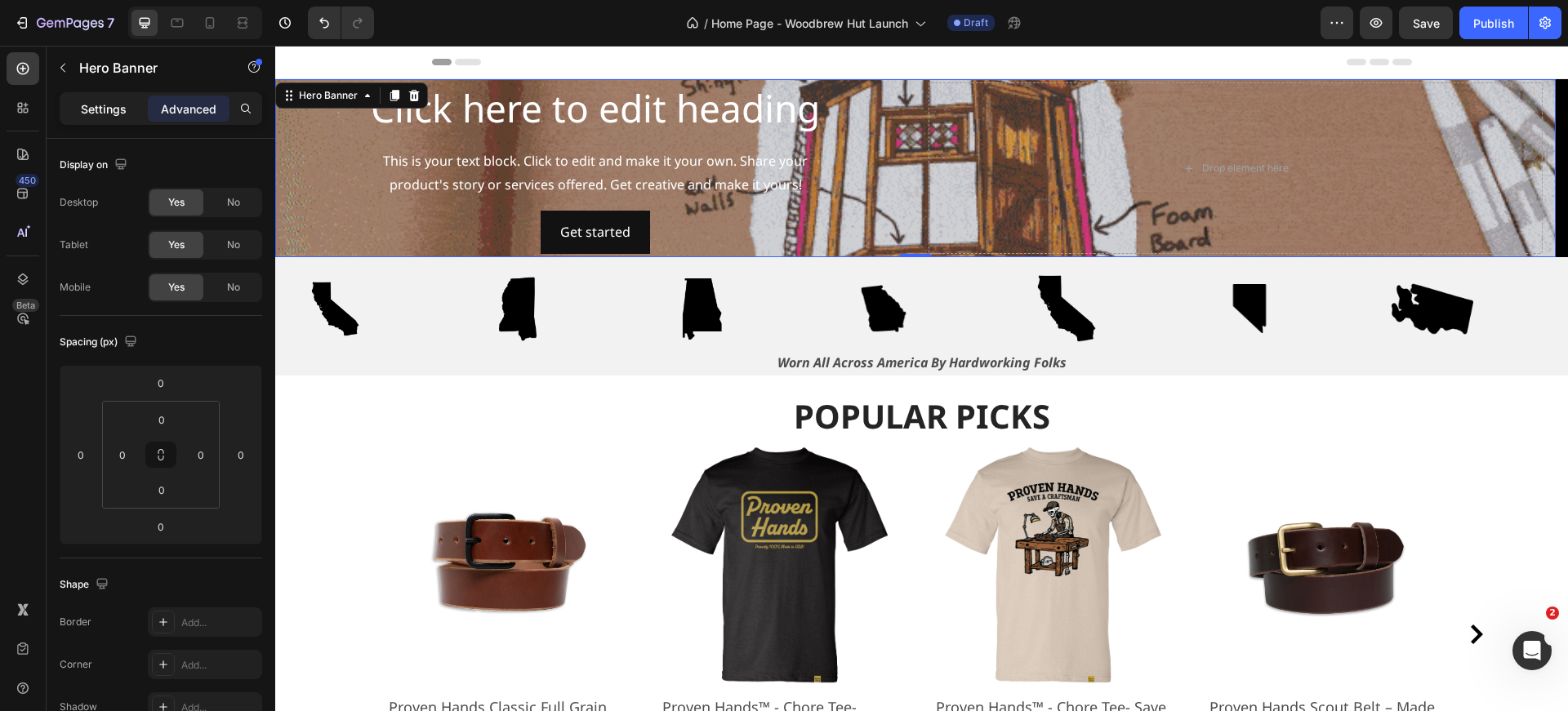
click at [91, 118] on div "Settings" at bounding box center [103, 108] width 81 height 26
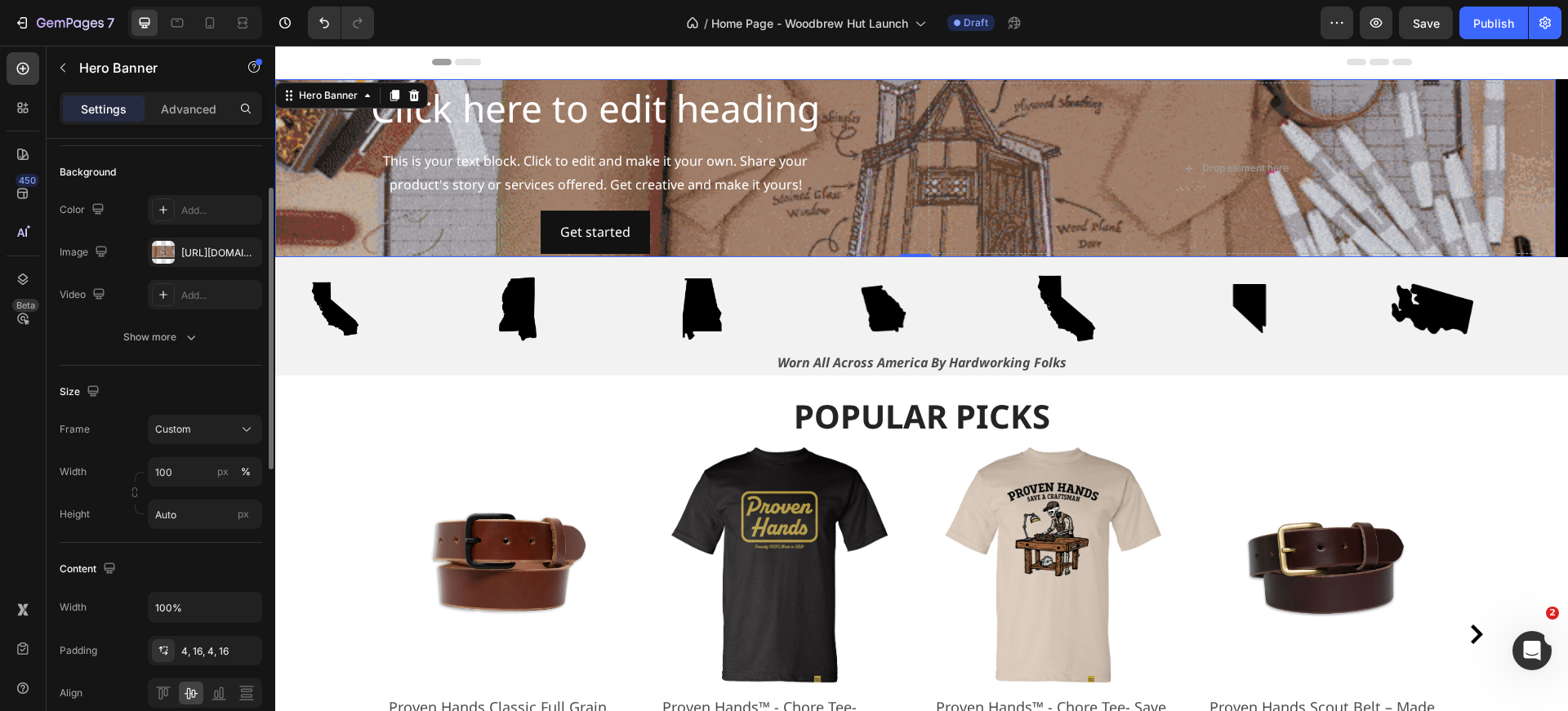
scroll to position [108, 0]
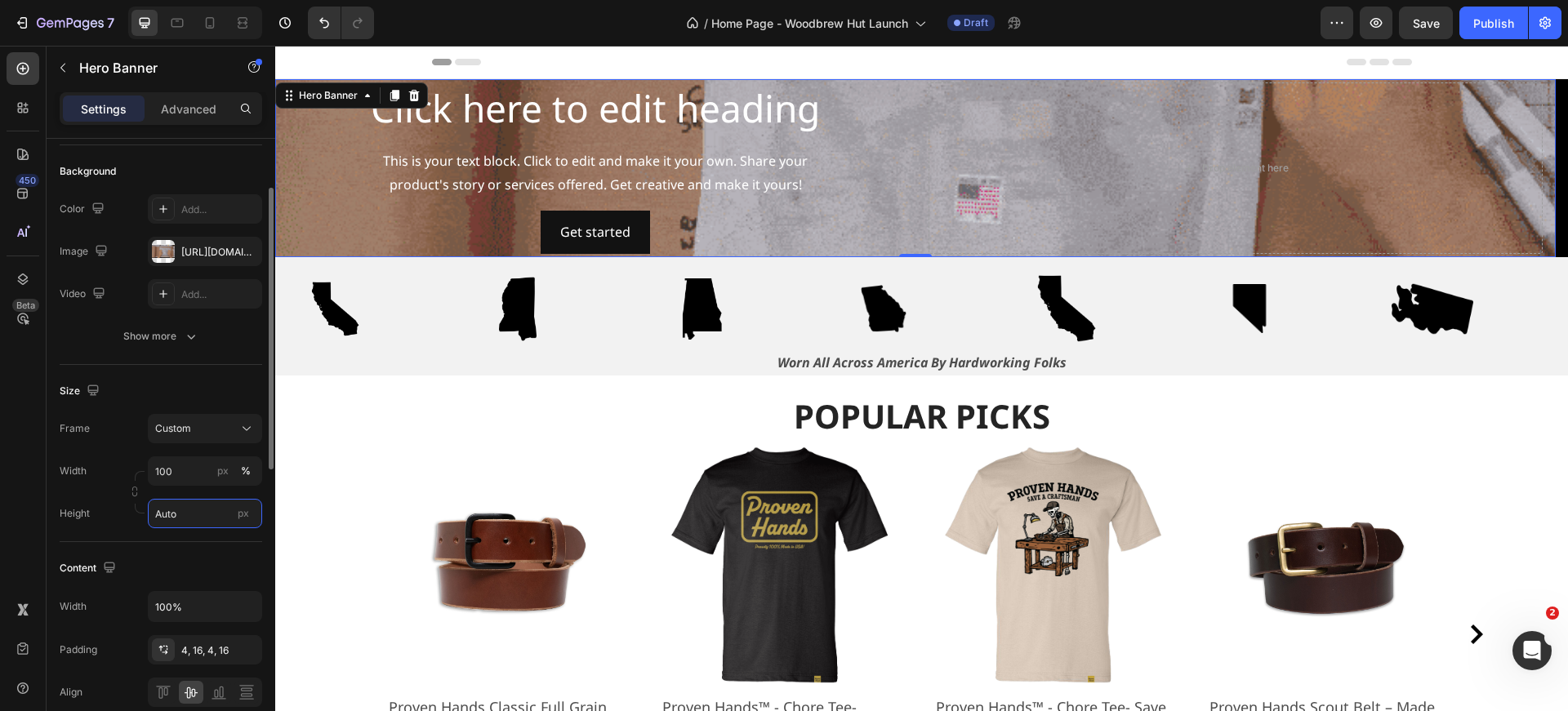
click at [218, 517] on input "Auto" at bounding box center [205, 513] width 114 height 30
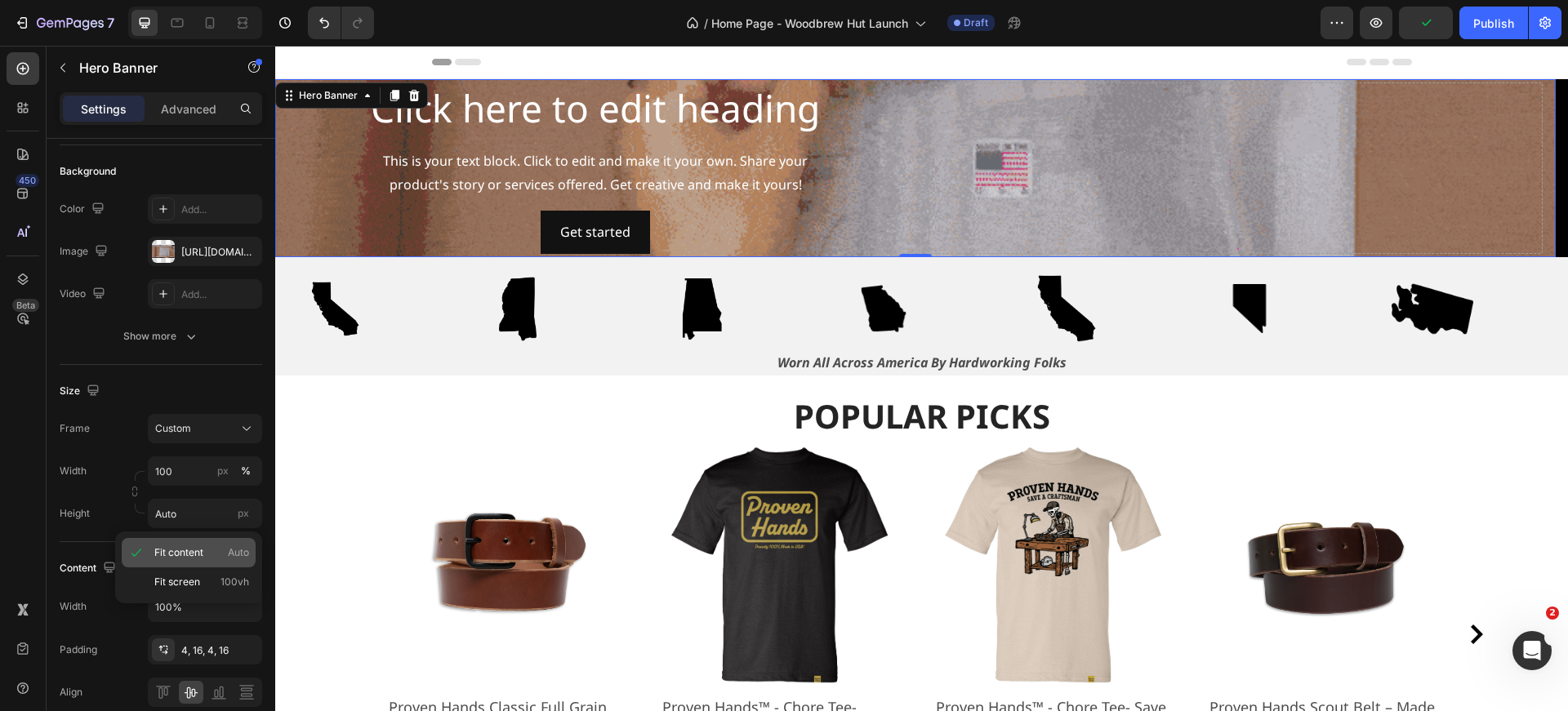
click at [214, 552] on p "Fit content Auto" at bounding box center [201, 552] width 94 height 15
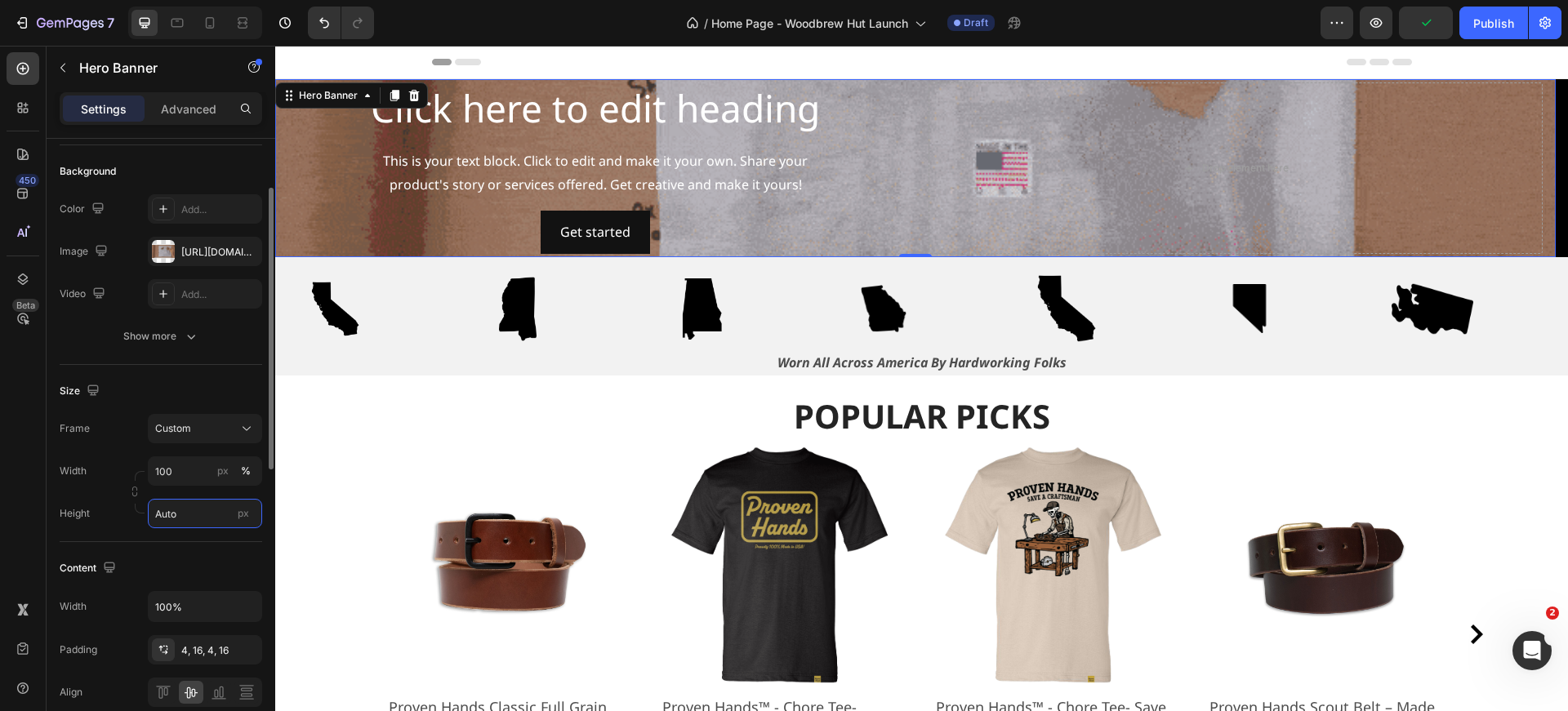
click at [198, 509] on input "Auto" at bounding box center [205, 513] width 114 height 30
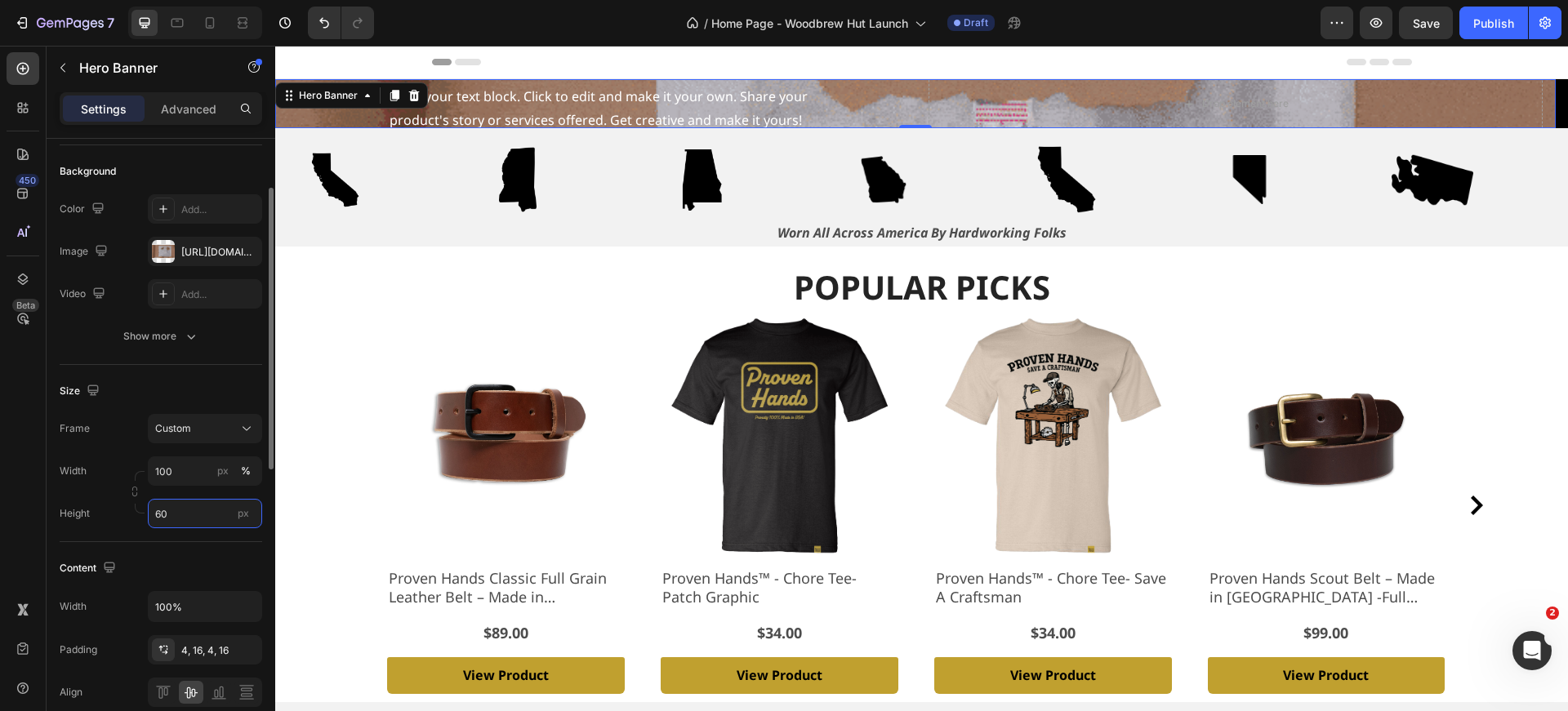
type input "6"
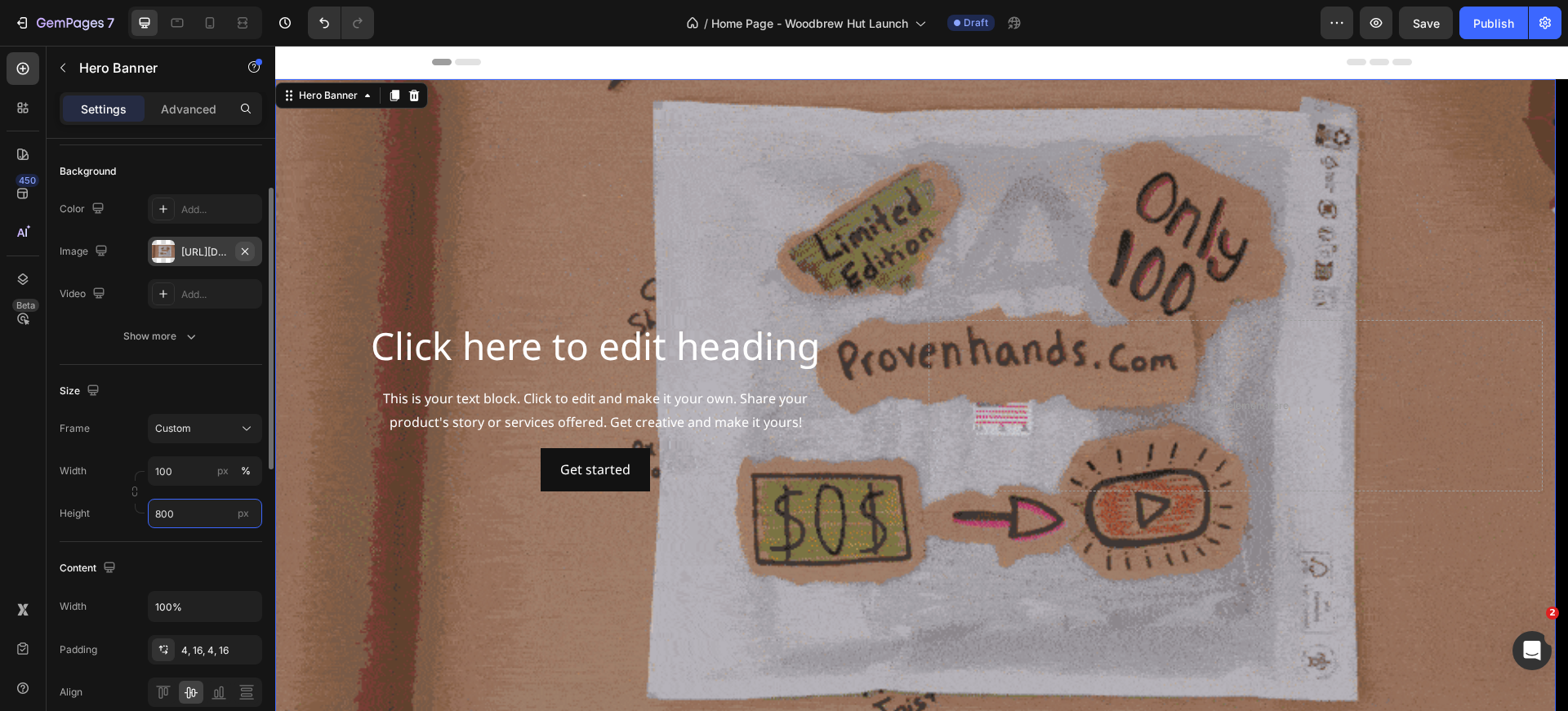
type input "800"
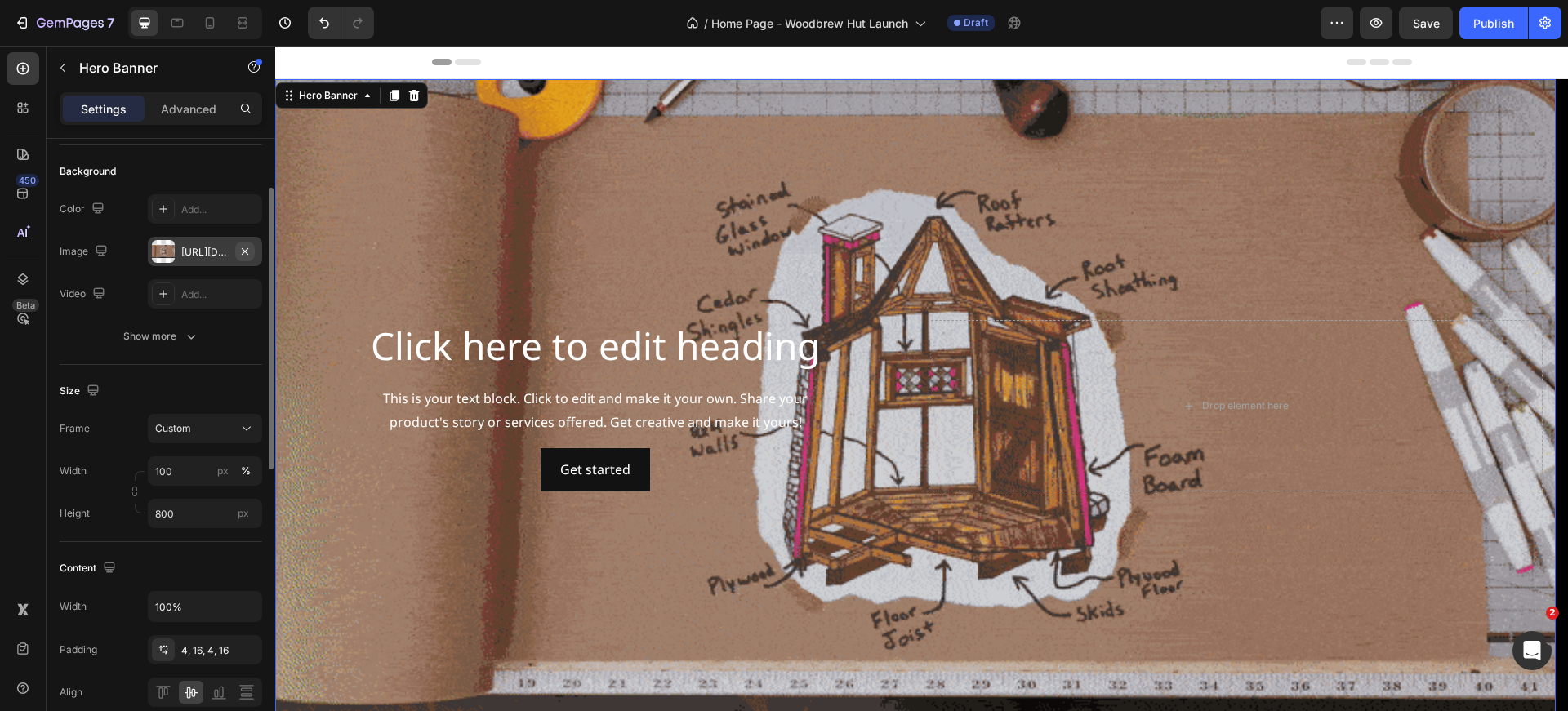
click at [248, 250] on icon "button" at bounding box center [244, 251] width 13 height 13
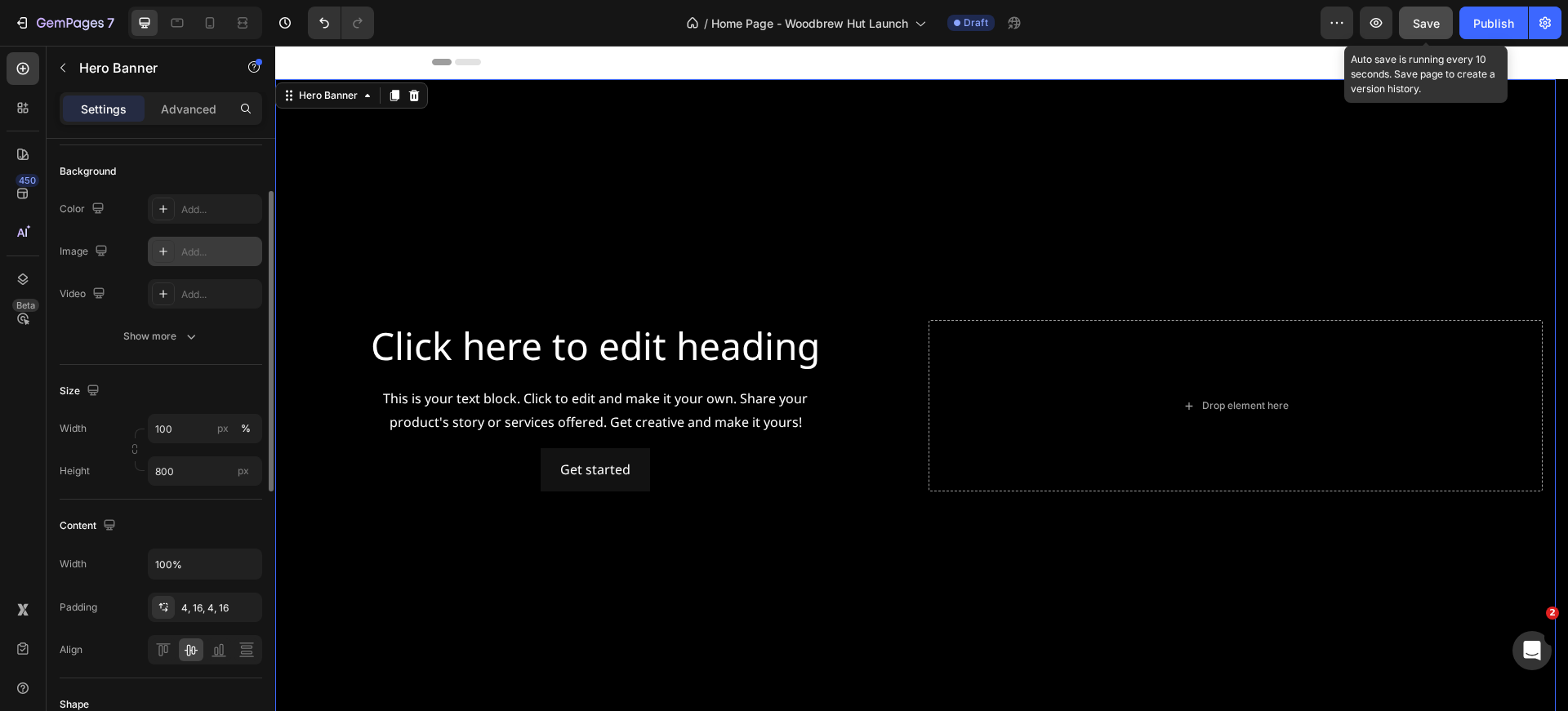
click at [1424, 25] on span "Save" at bounding box center [1426, 23] width 27 height 14
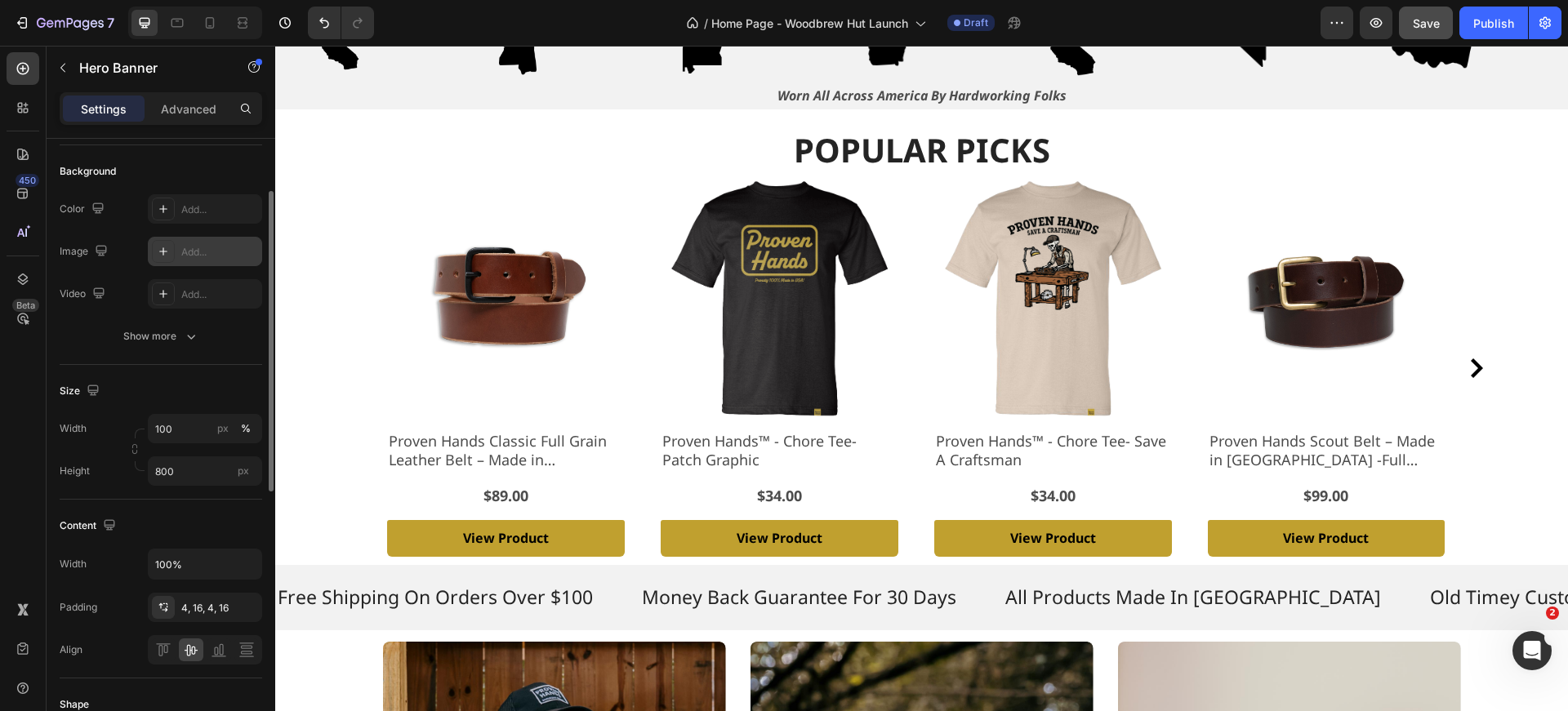
scroll to position [759, 0]
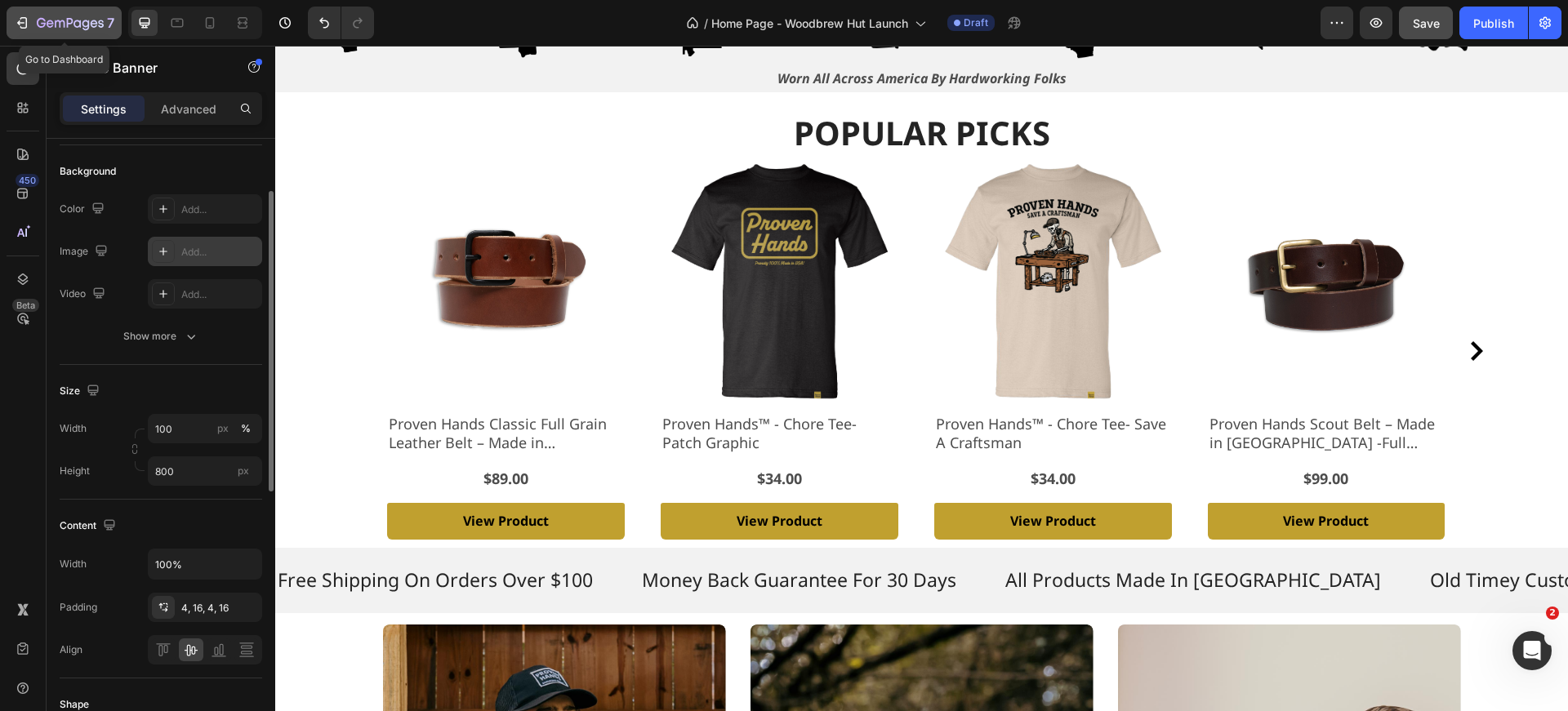
click at [73, 21] on icon "button" at bounding box center [70, 24] width 67 height 14
